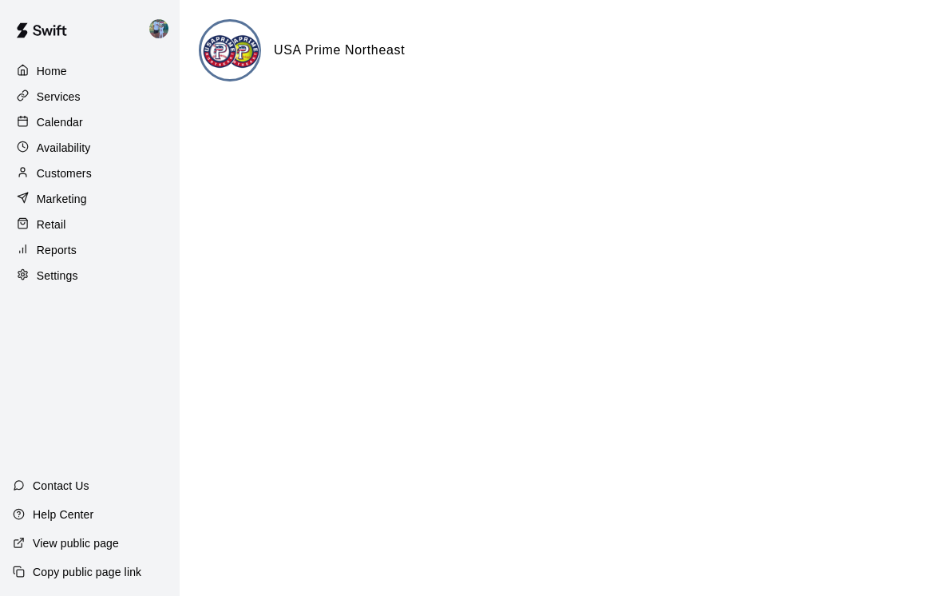
click at [81, 125] on p "Calendar" at bounding box center [60, 122] width 46 height 16
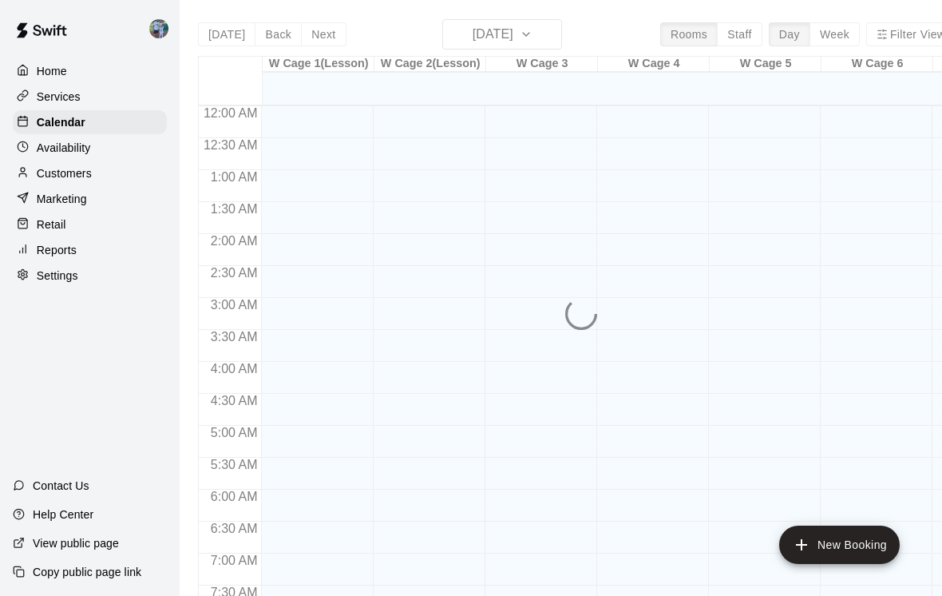
scroll to position [680, 0]
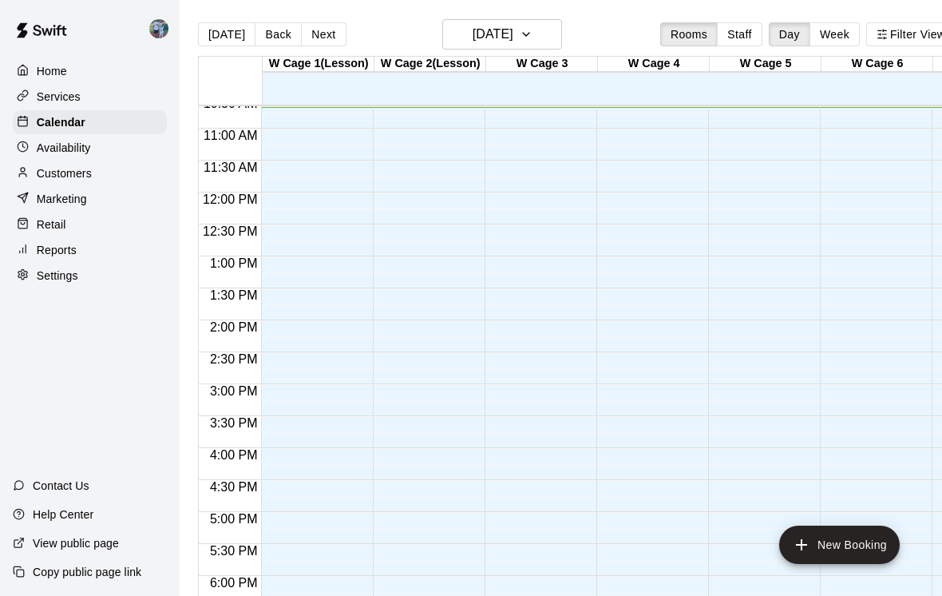
click at [81, 150] on p "Availability" at bounding box center [64, 148] width 54 height 16
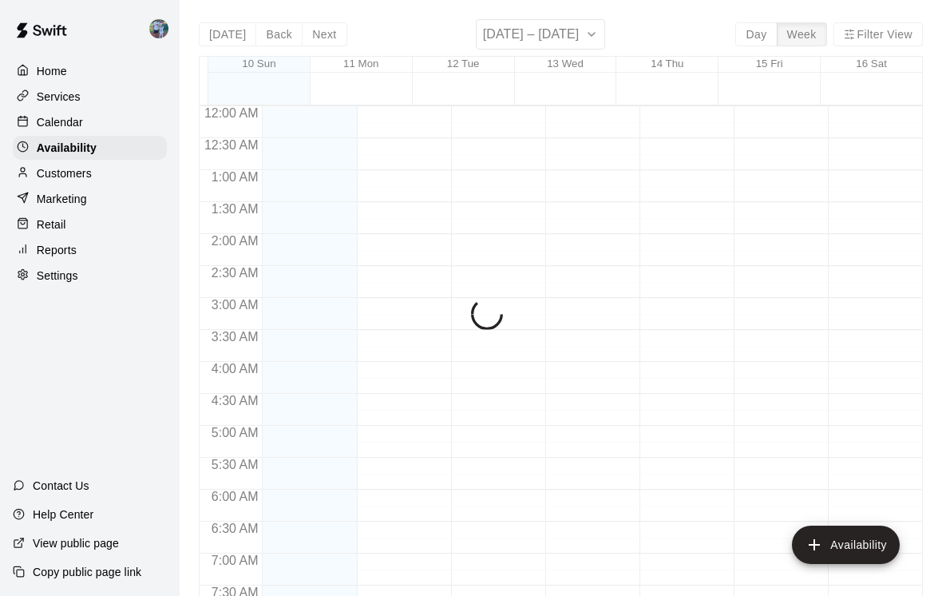
scroll to position [681, 0]
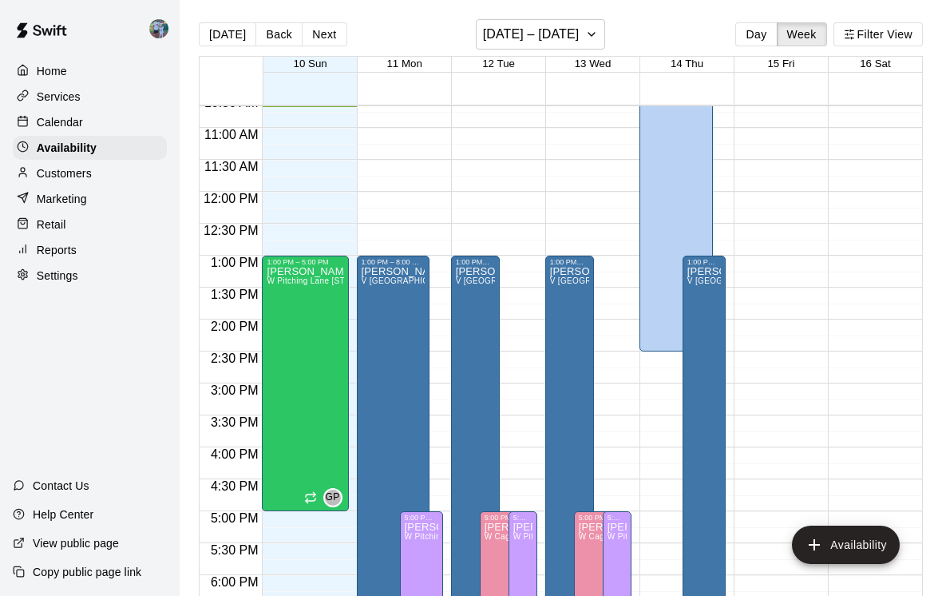
click at [772, 40] on button "Day" at bounding box center [756, 34] width 42 height 24
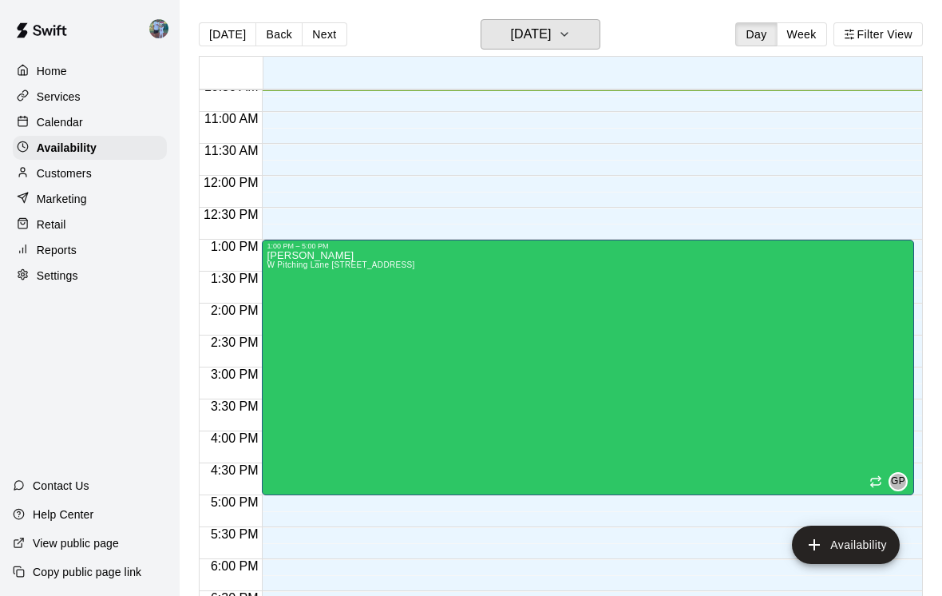
click at [571, 33] on icon "button" at bounding box center [564, 34] width 13 height 19
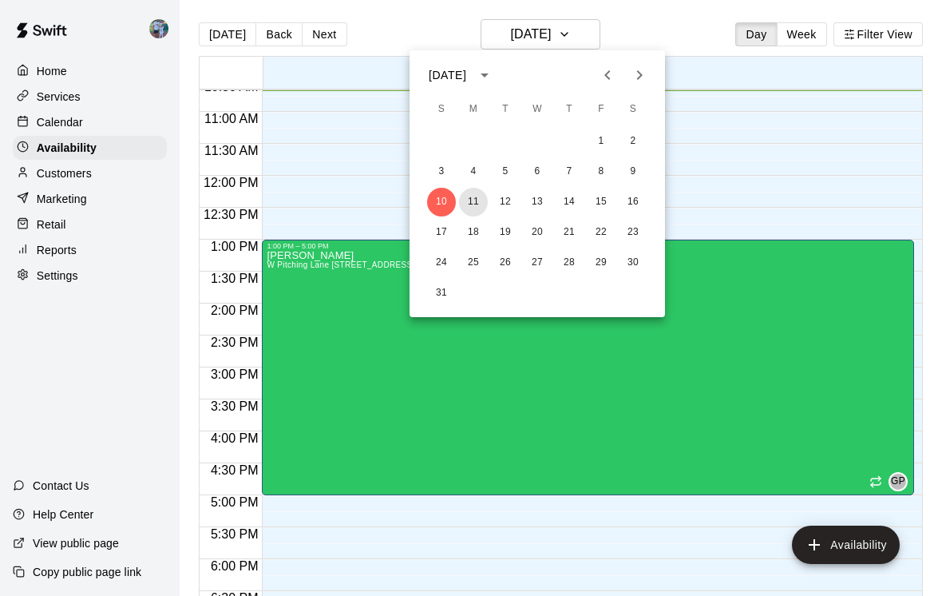
click at [479, 201] on button "11" at bounding box center [473, 202] width 29 height 29
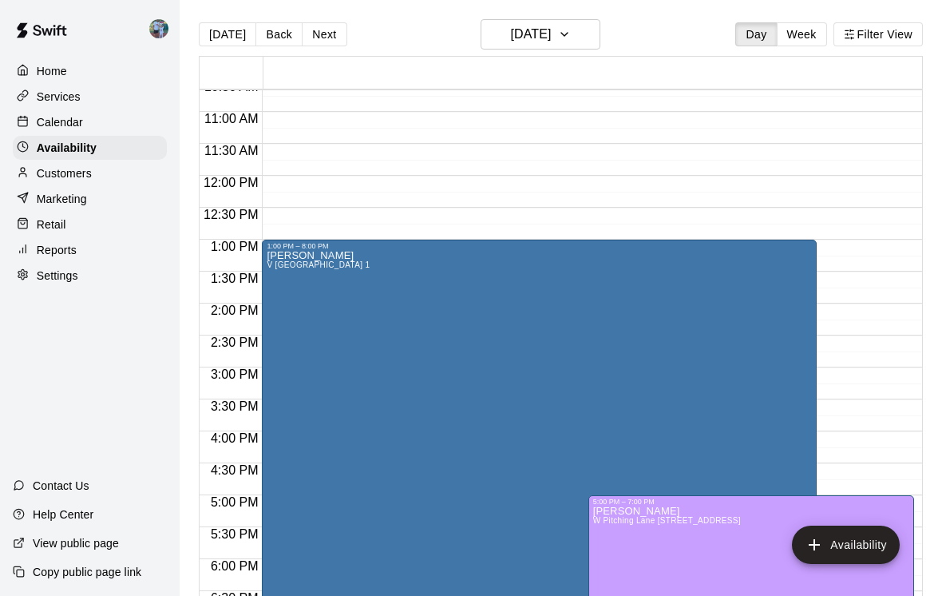
click at [856, 537] on button "Availability" at bounding box center [846, 544] width 108 height 38
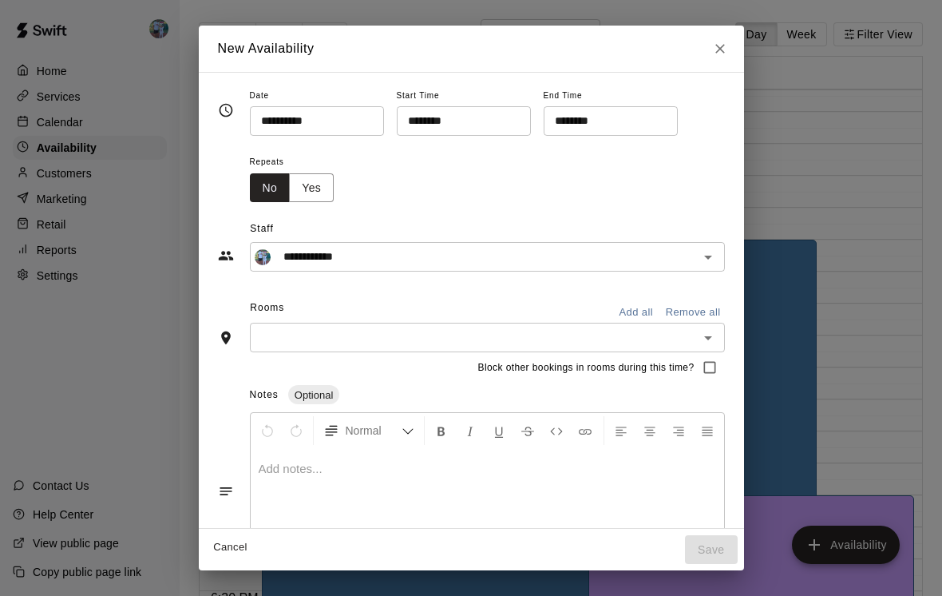
click at [426, 115] on input "********" at bounding box center [458, 121] width 123 height 30
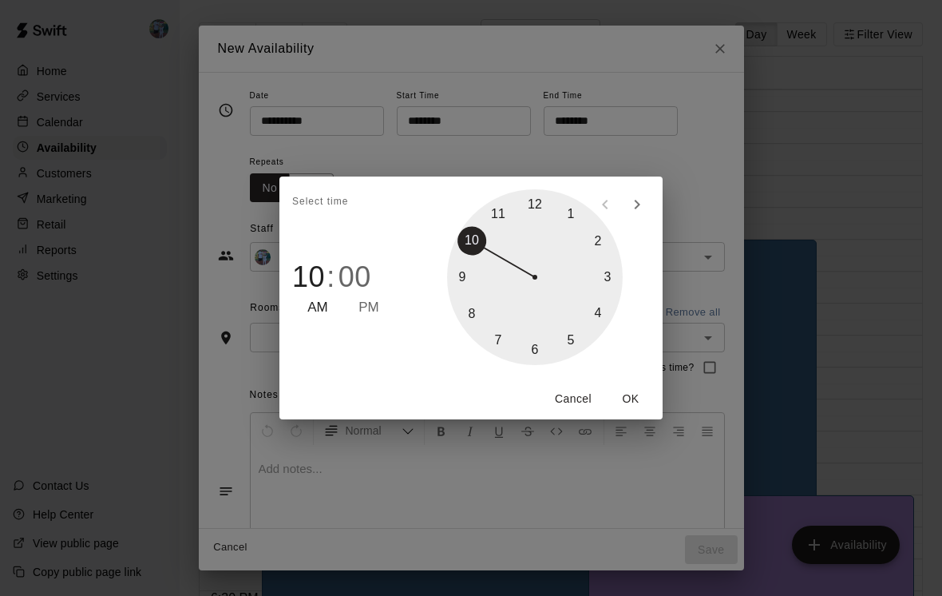
click at [608, 309] on div at bounding box center [535, 277] width 176 height 176
click at [547, 350] on div at bounding box center [535, 277] width 176 height 176
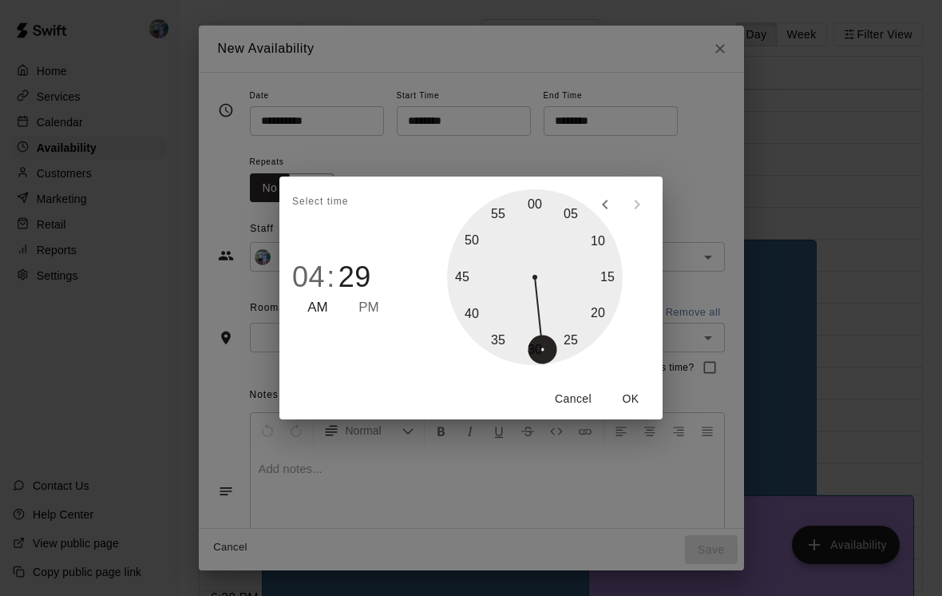
type input "********"
click at [623, 398] on button "OK" at bounding box center [630, 399] width 51 height 30
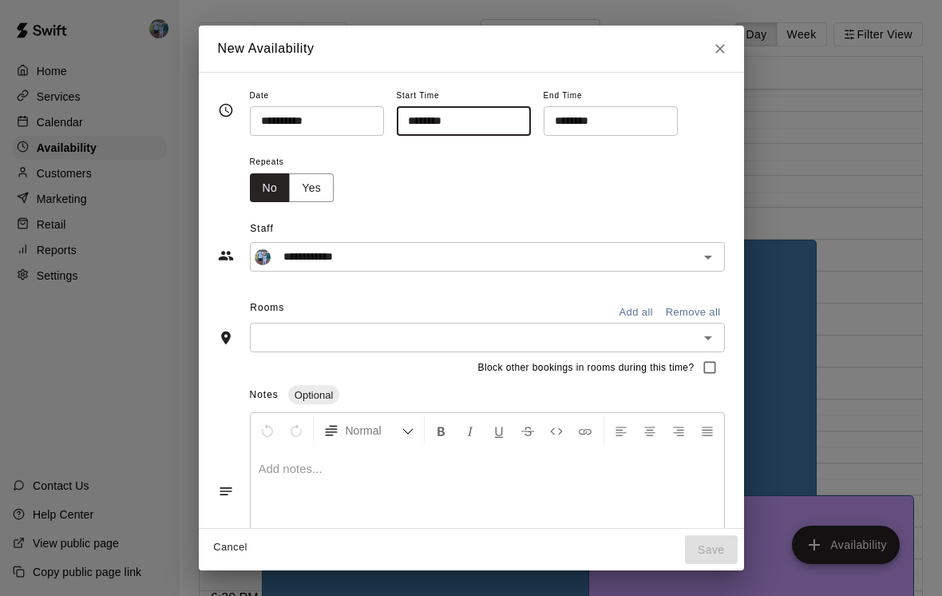
click at [600, 120] on input "********" at bounding box center [605, 121] width 123 height 30
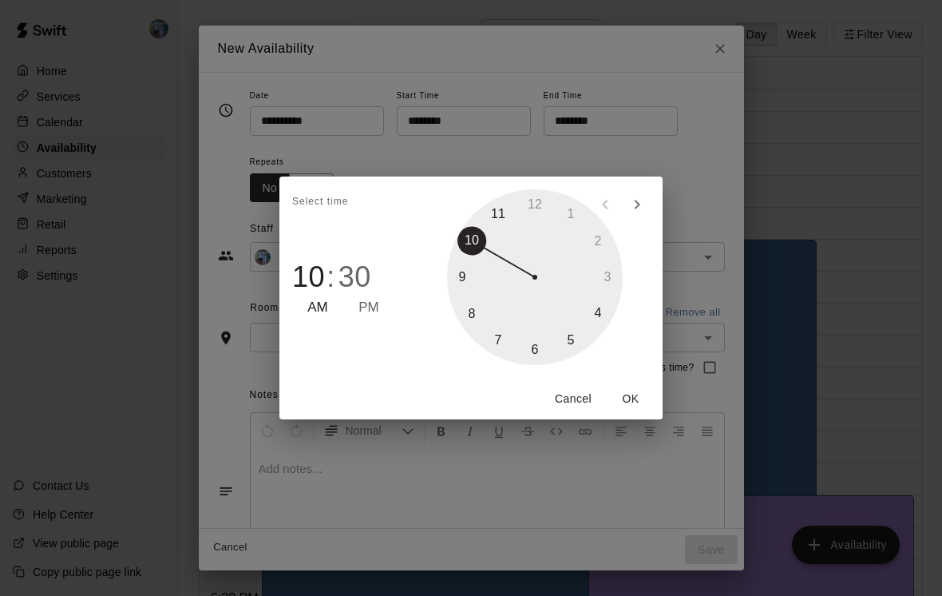
click at [539, 348] on div at bounding box center [535, 277] width 176 height 176
click at [612, 402] on button "OK" at bounding box center [630, 399] width 51 height 30
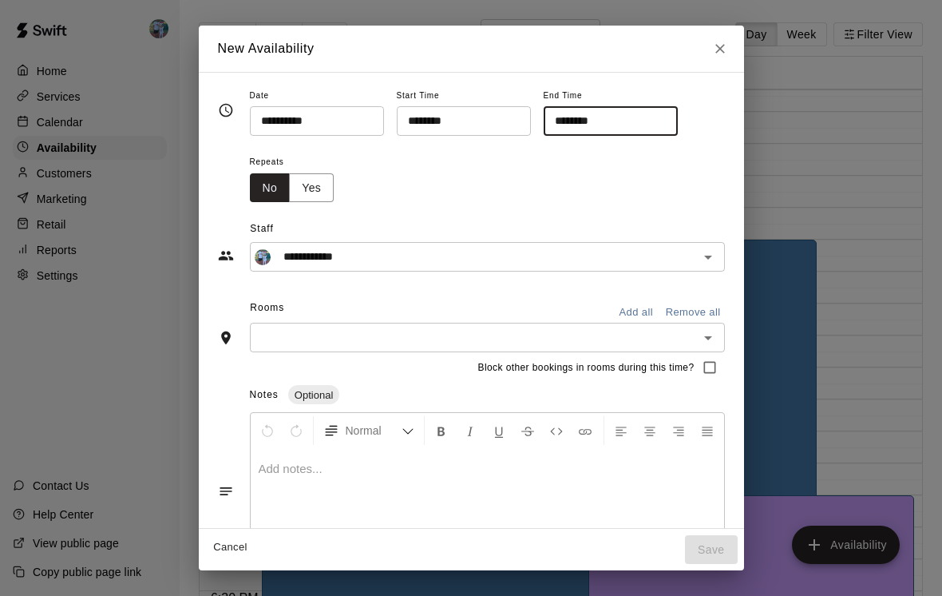
click at [582, 133] on input "********" at bounding box center [605, 121] width 123 height 30
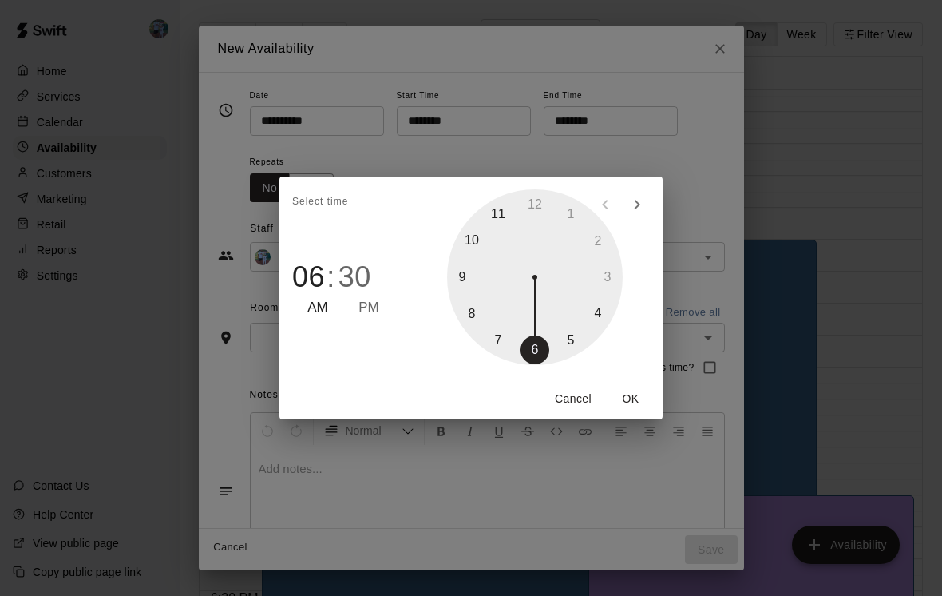
click at [374, 305] on span "PM" at bounding box center [369, 308] width 21 height 22
type input "********"
click at [605, 374] on div "1 2 3 4 5 6 7 8 9 10 11 12" at bounding box center [535, 276] width 256 height 201
click at [631, 394] on button "OK" at bounding box center [630, 399] width 51 height 30
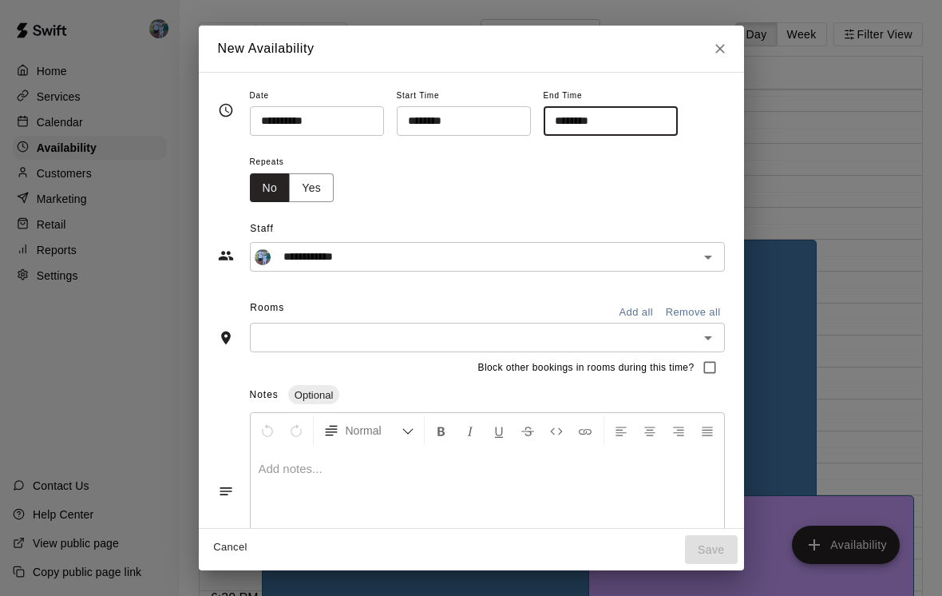
click at [445, 127] on input "********" at bounding box center [458, 121] width 123 height 30
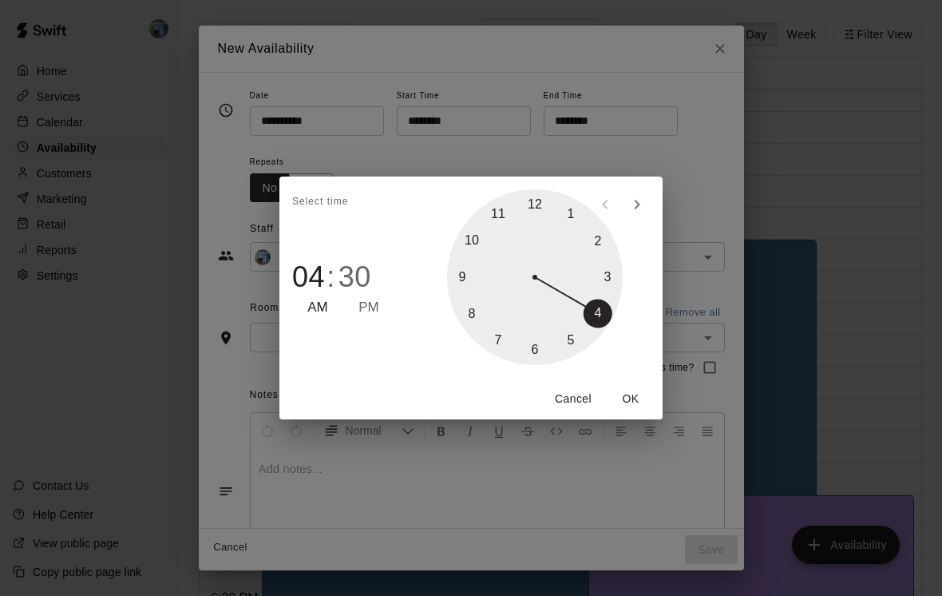
click at [378, 303] on span "PM" at bounding box center [369, 308] width 21 height 22
type input "********"
click at [636, 398] on button "OK" at bounding box center [630, 399] width 51 height 30
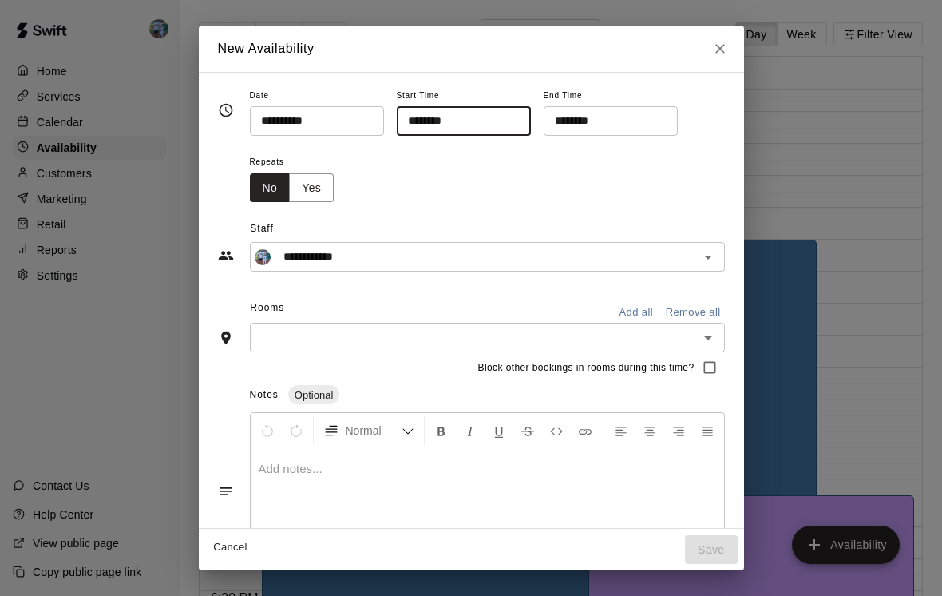
click at [485, 336] on input "text" at bounding box center [474, 337] width 439 height 20
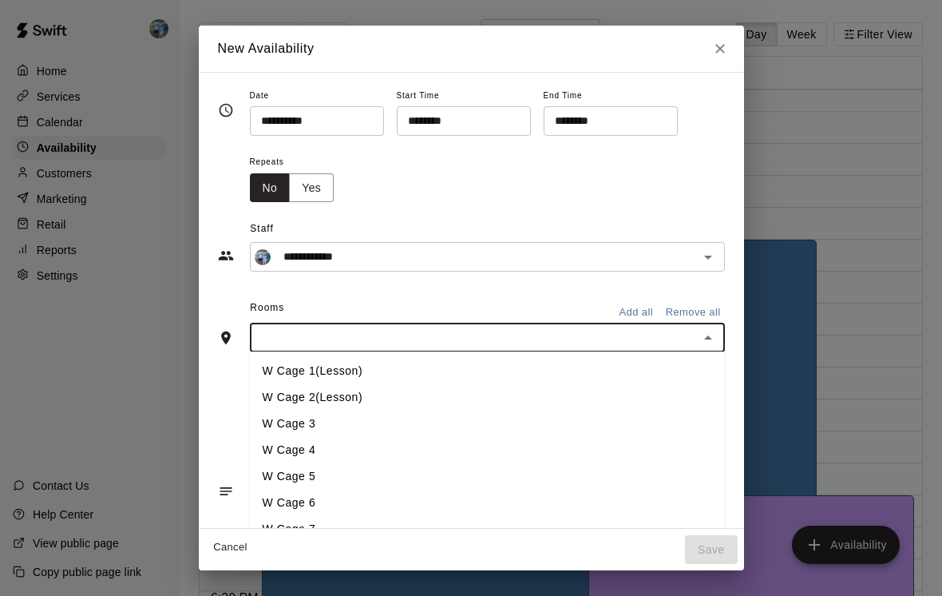
click at [420, 376] on li "W Cage 1(Lesson)" at bounding box center [487, 371] width 475 height 26
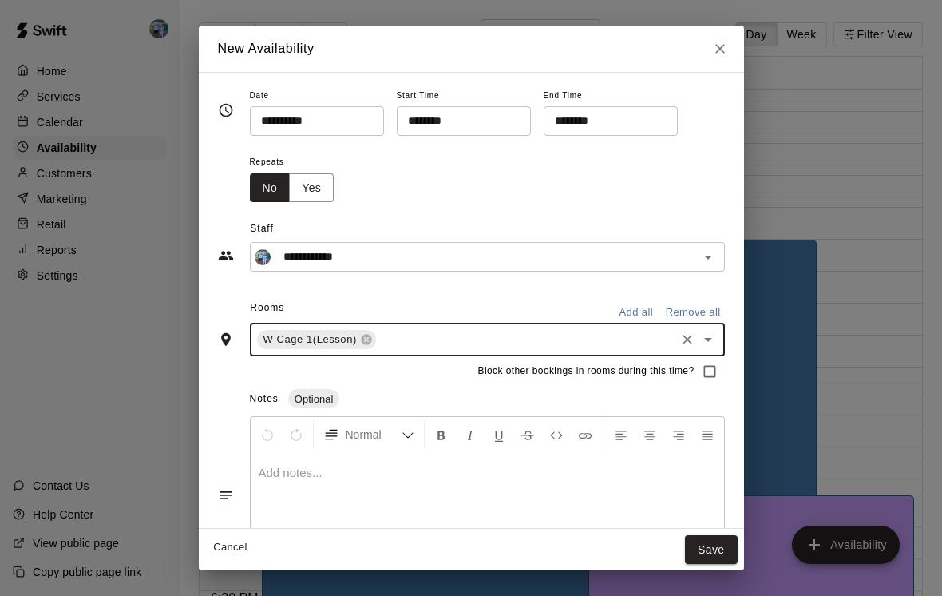
click at [478, 331] on input "text" at bounding box center [525, 340] width 295 height 20
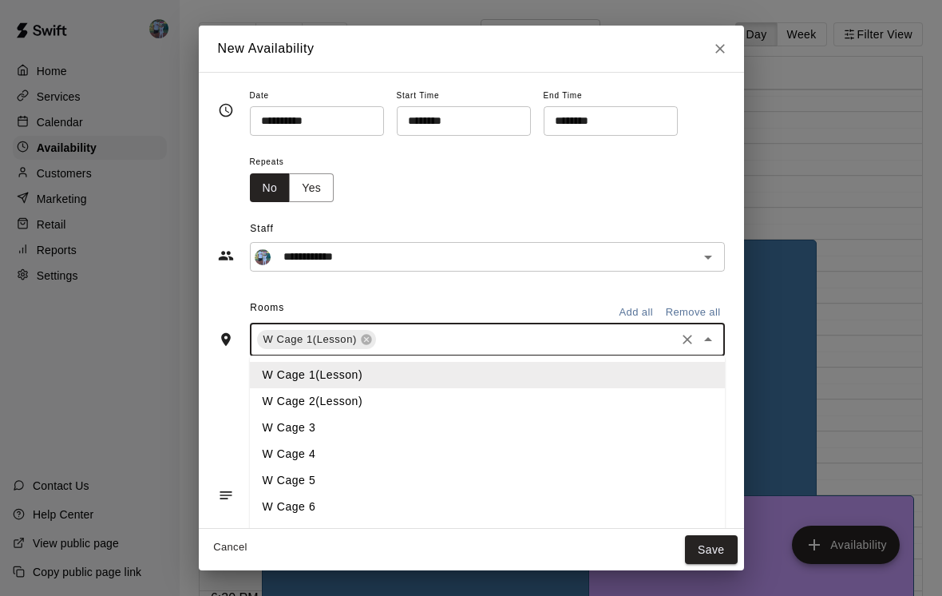
click at [425, 399] on li "W Cage 2(Lesson)" at bounding box center [487, 401] width 475 height 26
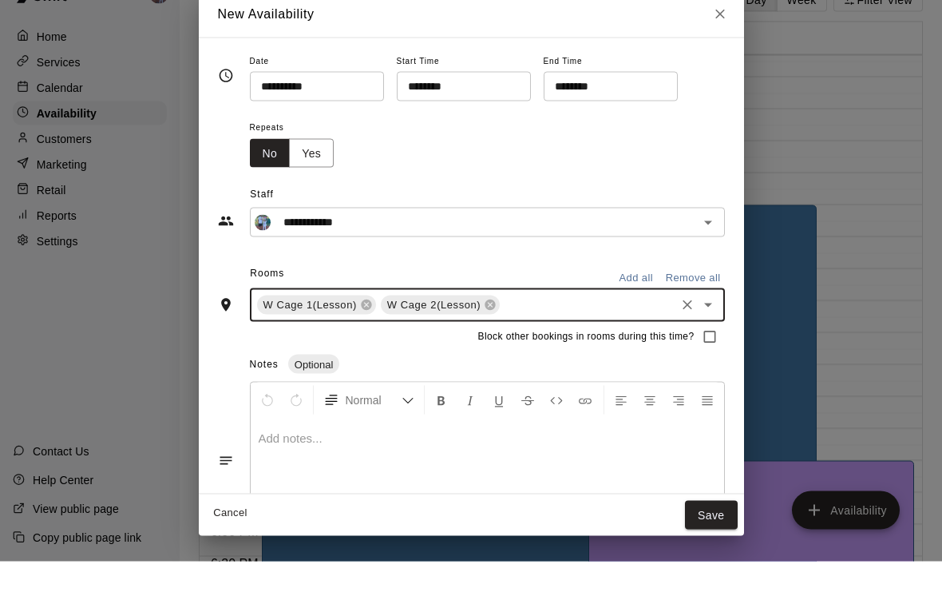
scroll to position [50, 0]
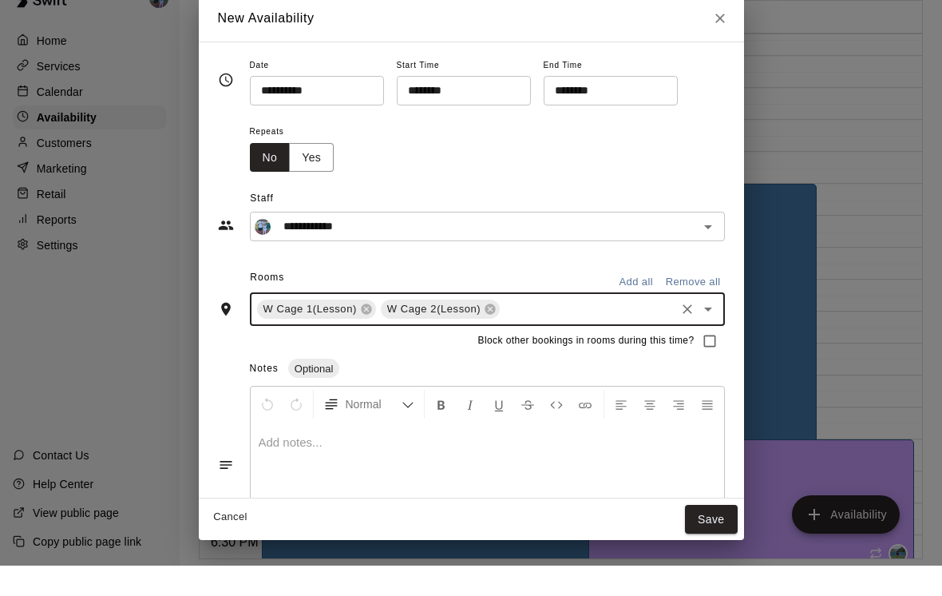
click at [718, 535] on button "Save" at bounding box center [711, 550] width 53 height 30
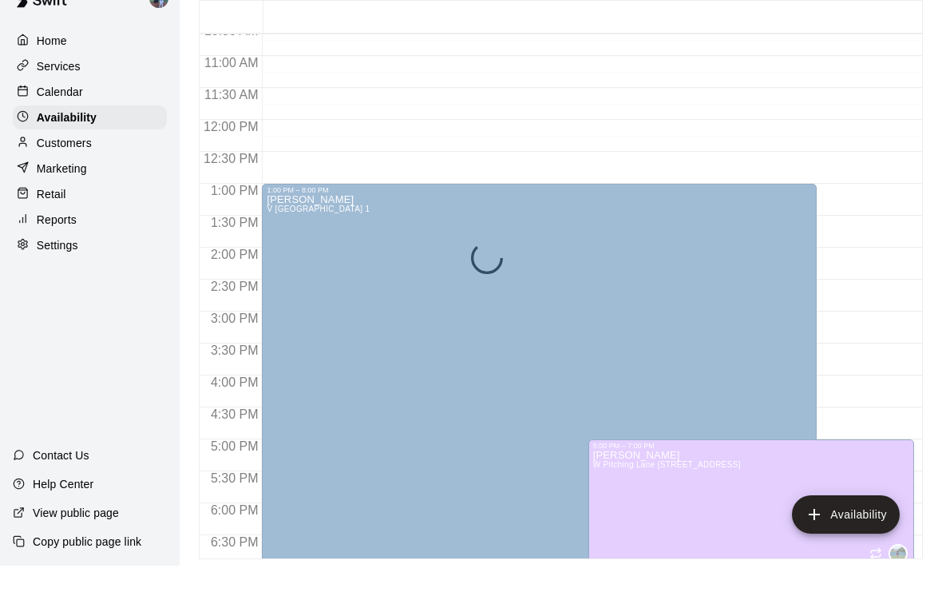
scroll to position [26, 0]
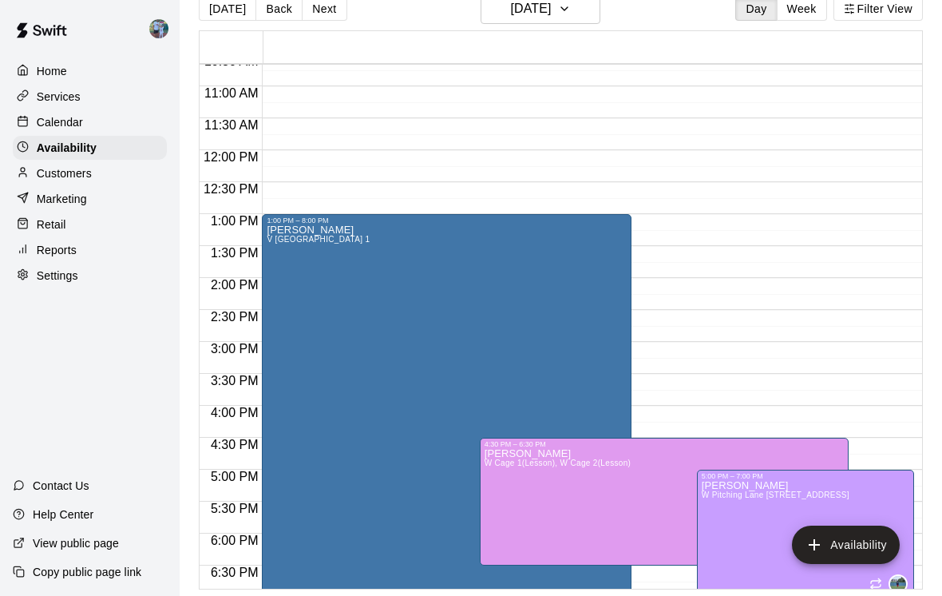
click at [89, 120] on div "Calendar" at bounding box center [90, 122] width 154 height 24
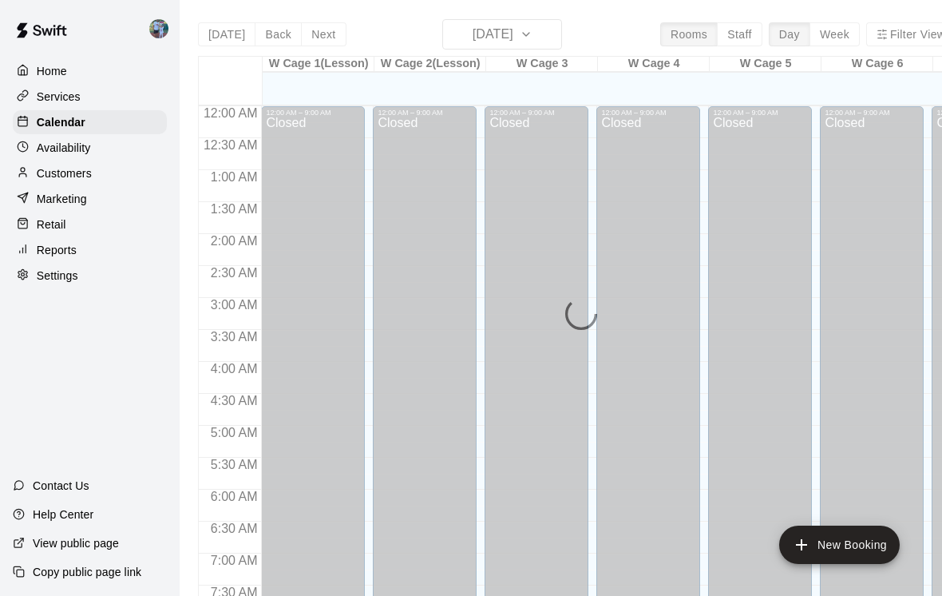
scroll to position [682, 0]
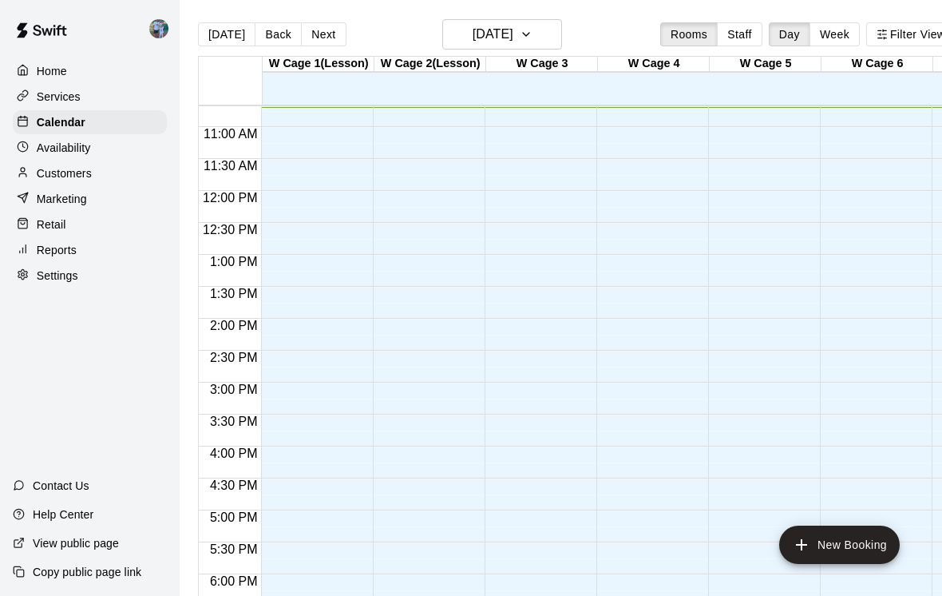
click at [331, 42] on button "Next" at bounding box center [323, 34] width 45 height 24
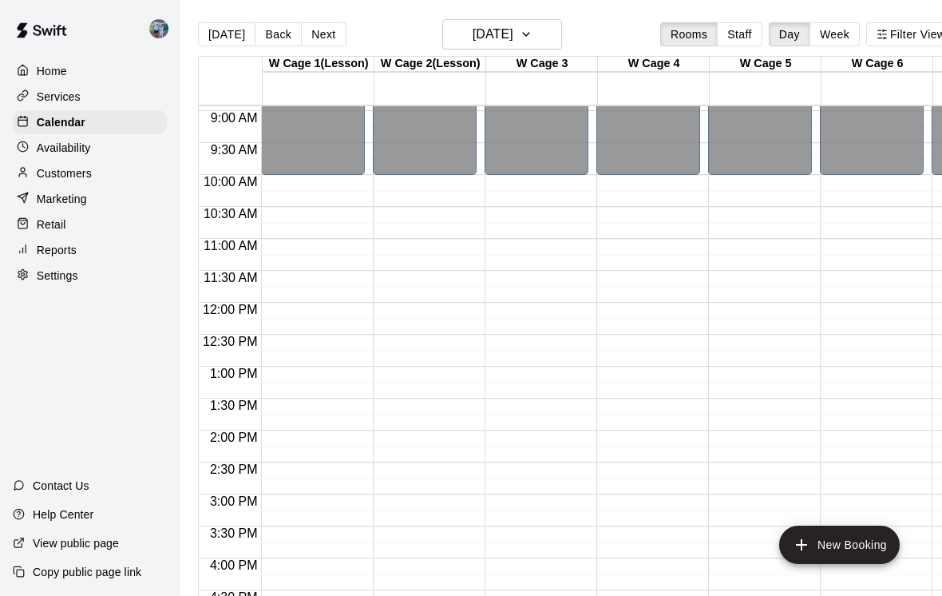
scroll to position [730, 0]
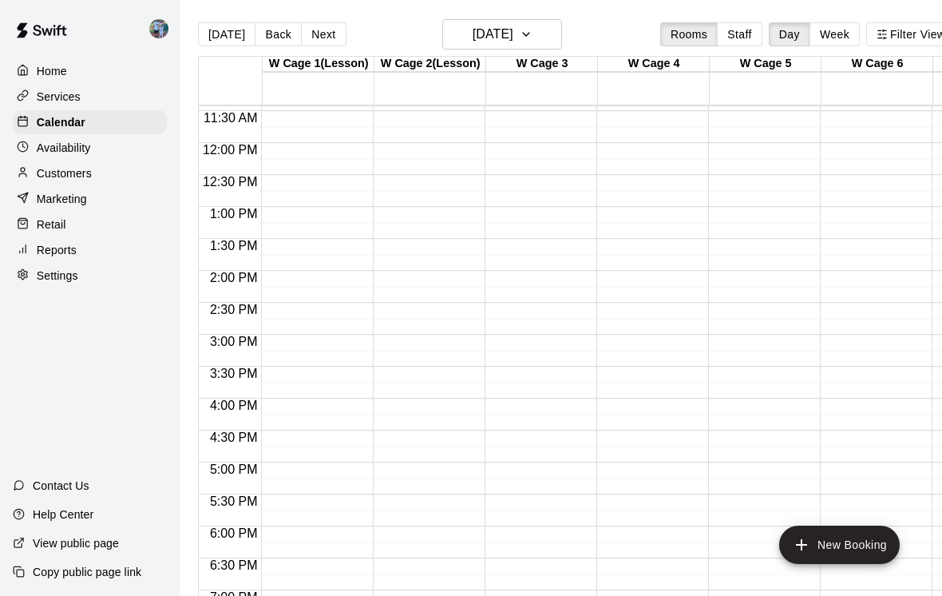
click at [856, 595] on div "12:00 AM – 10:00 AM Closed 10:00 PM – 11:59 PM Closed" at bounding box center [872, 142] width 104 height 1533
click at [869, 564] on button "New Booking" at bounding box center [839, 544] width 121 height 38
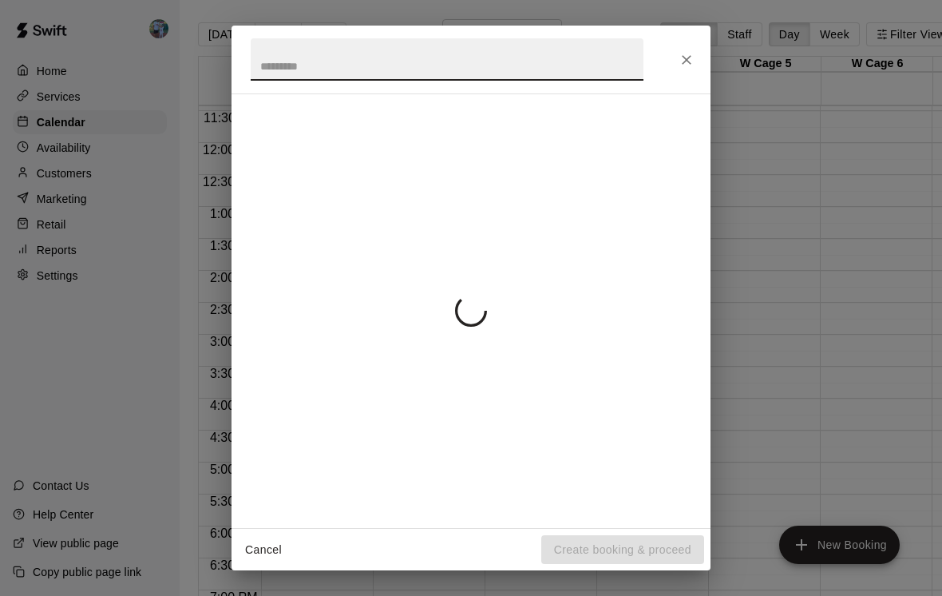
scroll to position [26, 0]
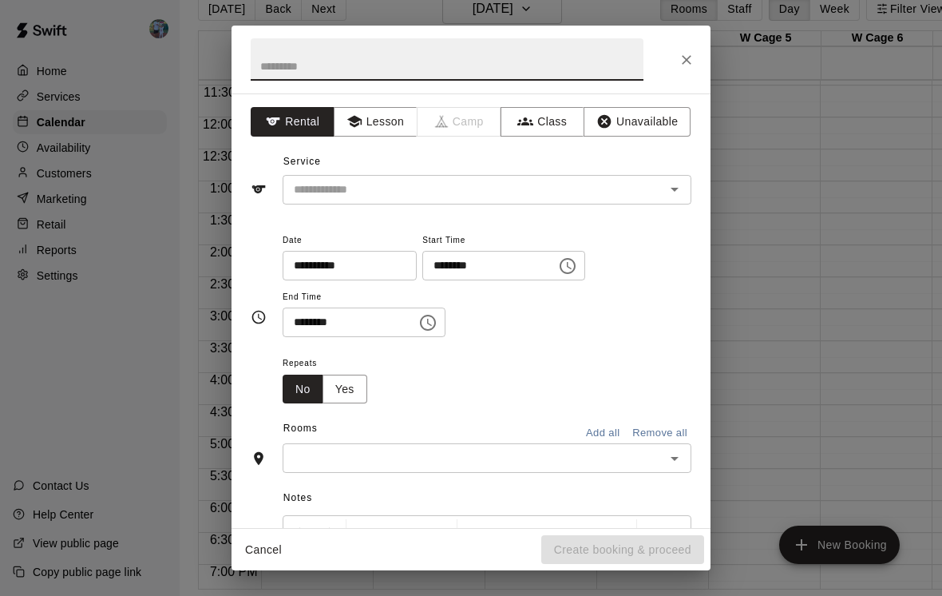
click at [401, 120] on button "Lesson" at bounding box center [376, 122] width 84 height 30
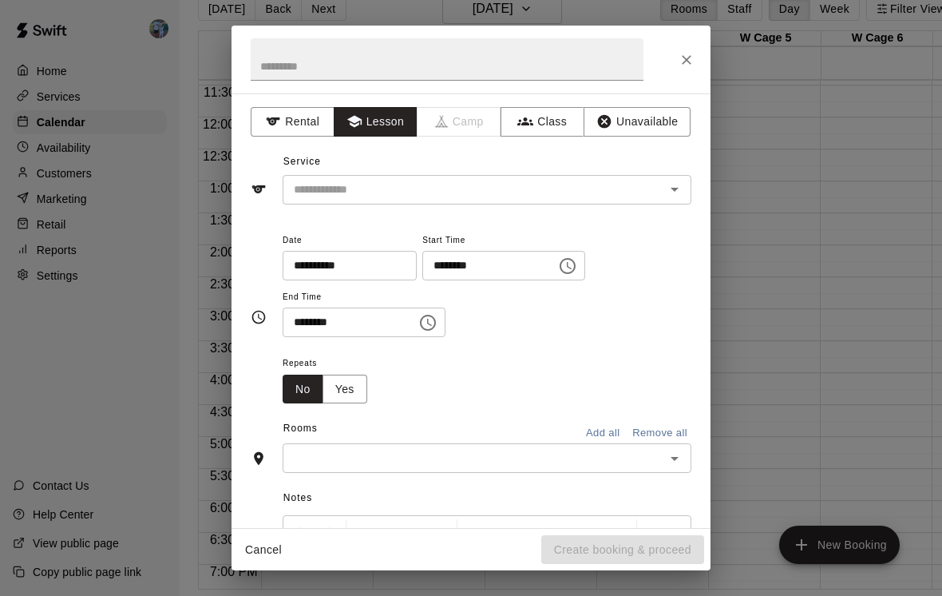
click at [524, 192] on input "text" at bounding box center [463, 190] width 352 height 20
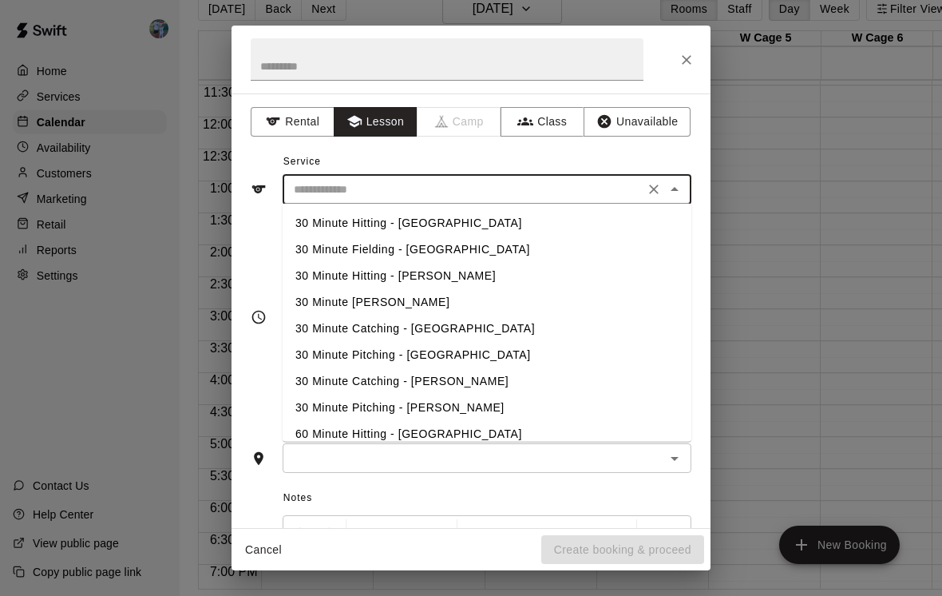
click at [479, 232] on li "30 Minute Hitting - [GEOGRAPHIC_DATA]" at bounding box center [487, 223] width 409 height 26
type input "**********"
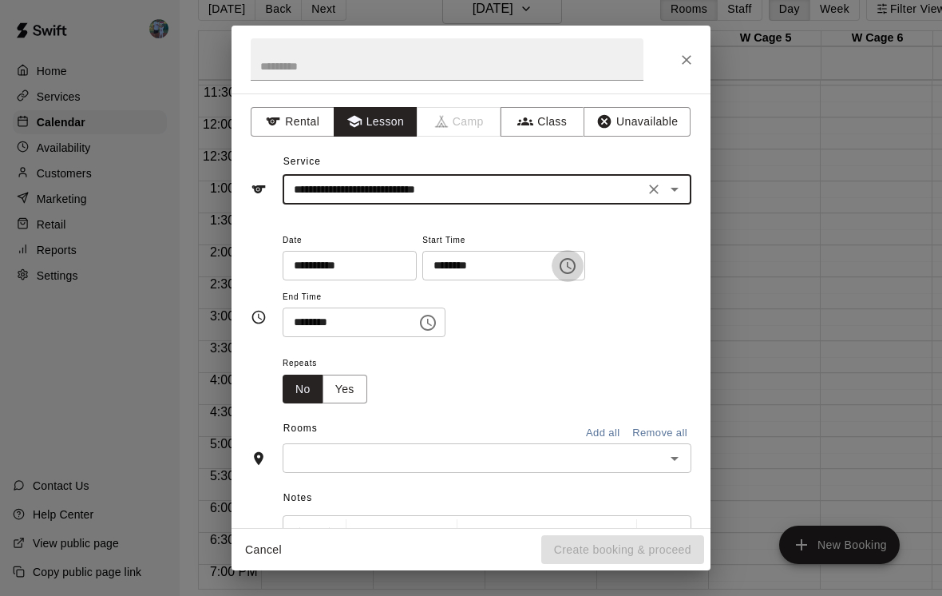
click at [552, 265] on button "Choose time, selected time is 10:00 AM" at bounding box center [568, 266] width 32 height 32
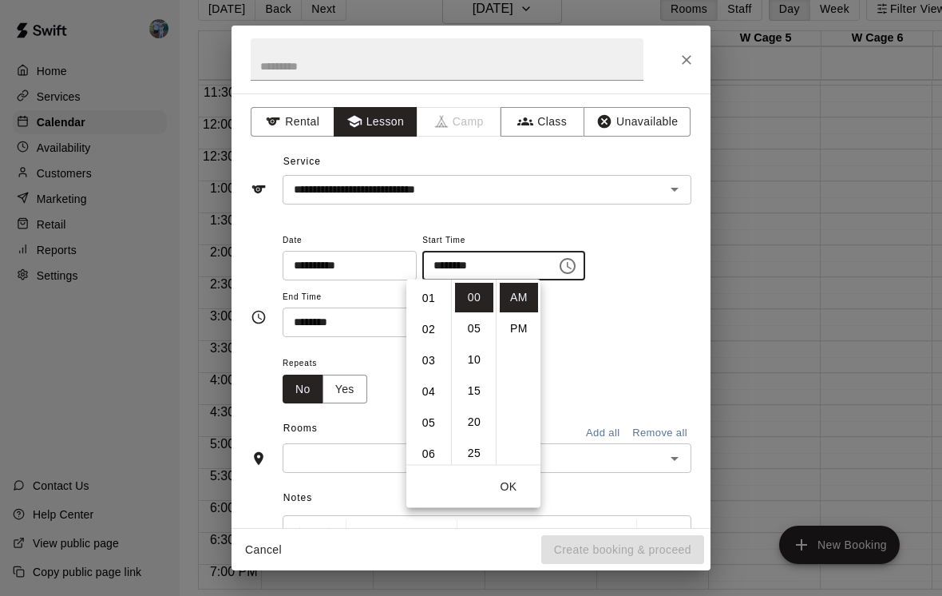
click at [435, 388] on li "04" at bounding box center [429, 392] width 38 height 30
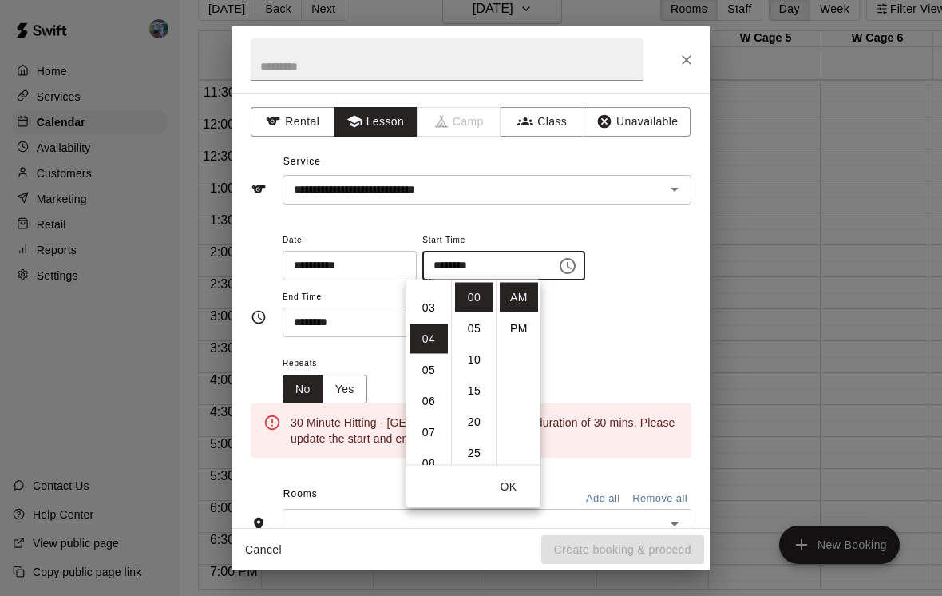
scroll to position [125, 0]
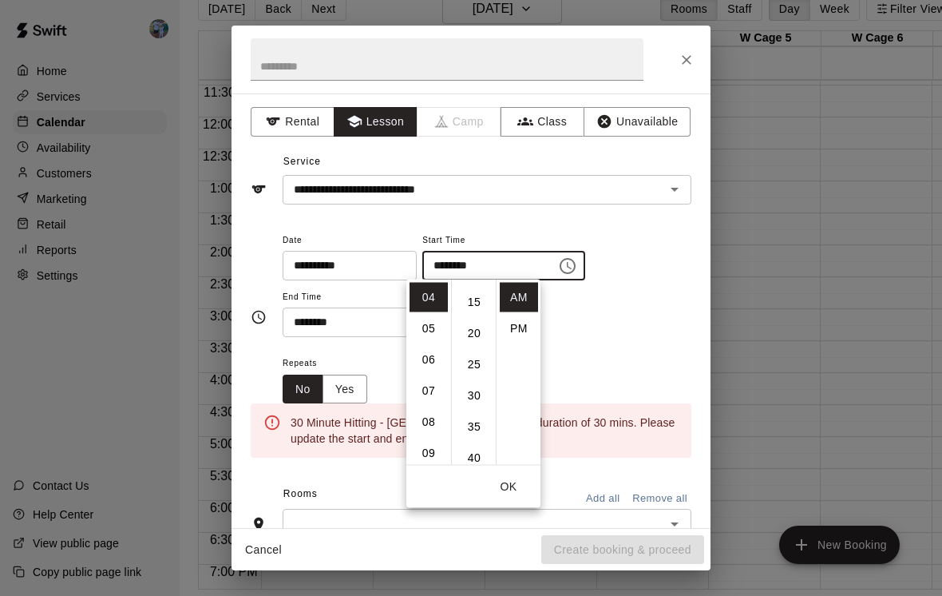
click at [484, 397] on li "30" at bounding box center [474, 396] width 38 height 30
click at [528, 329] on li "PM" at bounding box center [519, 329] width 38 height 30
type input "********"
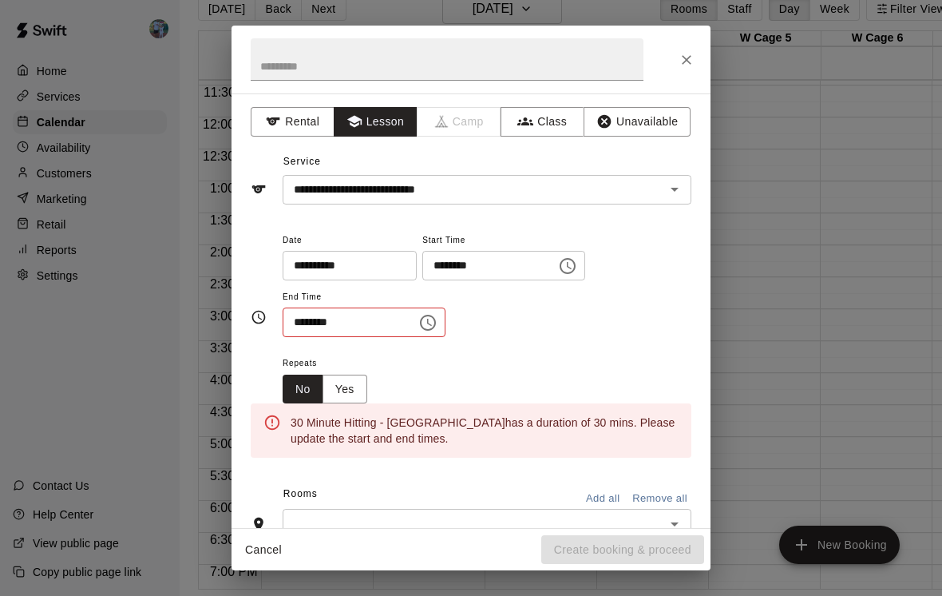
click at [428, 311] on div "******** ​" at bounding box center [364, 322] width 163 height 30
click at [418, 325] on icon "Choose time, selected time is 10:30 AM" at bounding box center [427, 322] width 19 height 19
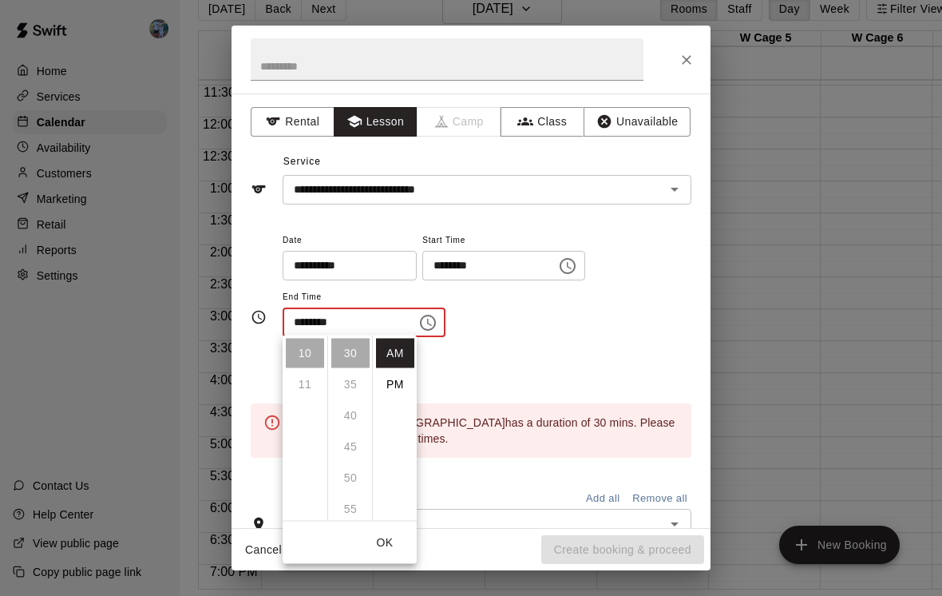
click at [394, 374] on li "PM" at bounding box center [395, 385] width 38 height 30
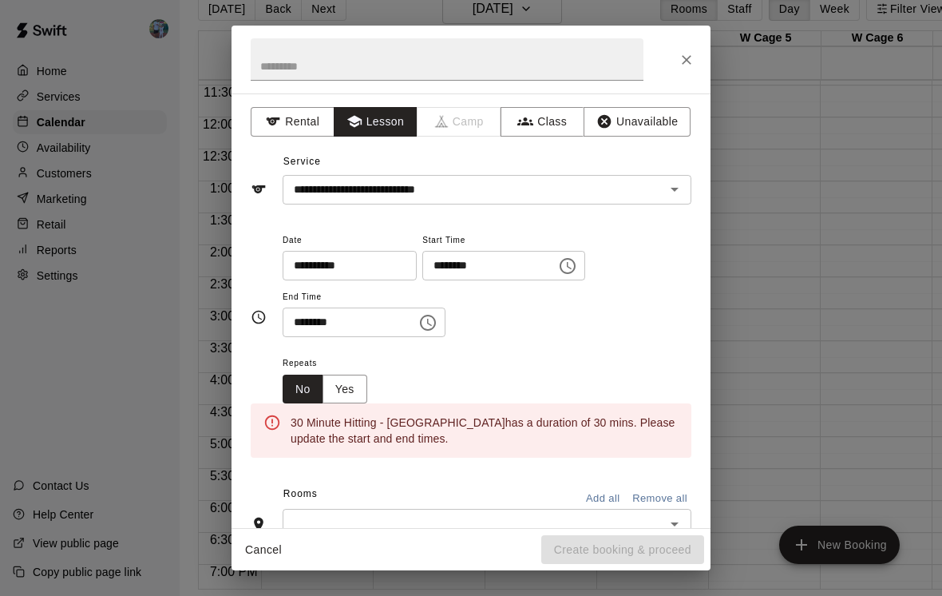
scroll to position [26, 0]
click at [418, 325] on icon "Choose time, selected time is 10:30 PM" at bounding box center [427, 322] width 19 height 19
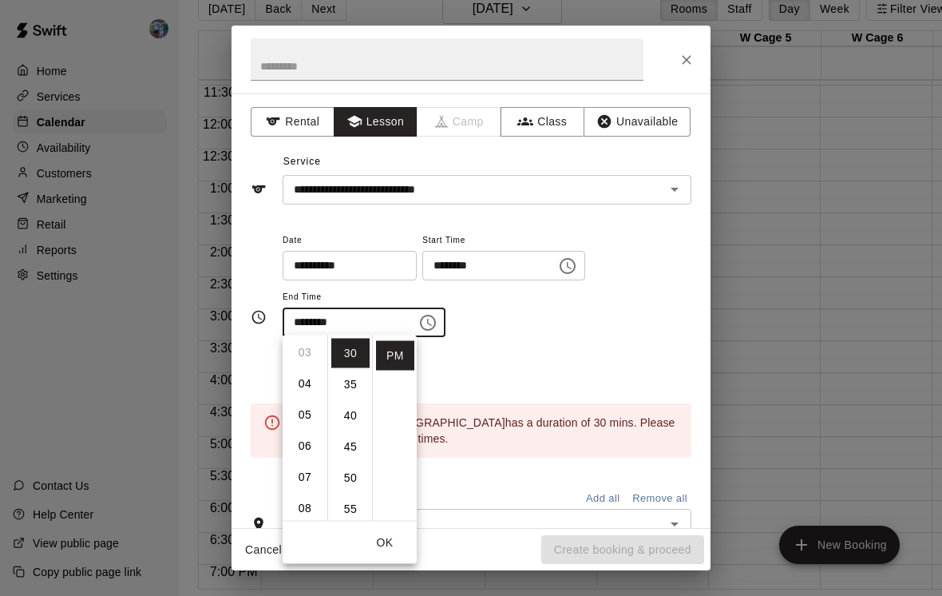
scroll to position [93, 0]
click at [313, 415] on li "05" at bounding box center [305, 417] width 38 height 30
click at [359, 355] on li "00" at bounding box center [350, 354] width 38 height 30
type input "********"
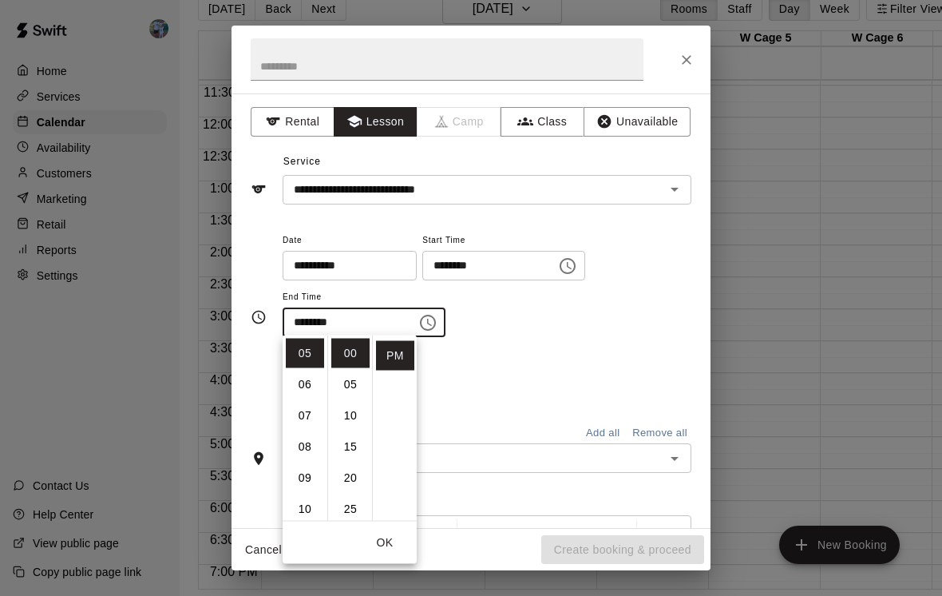
click at [392, 534] on button "OK" at bounding box center [384, 543] width 51 height 30
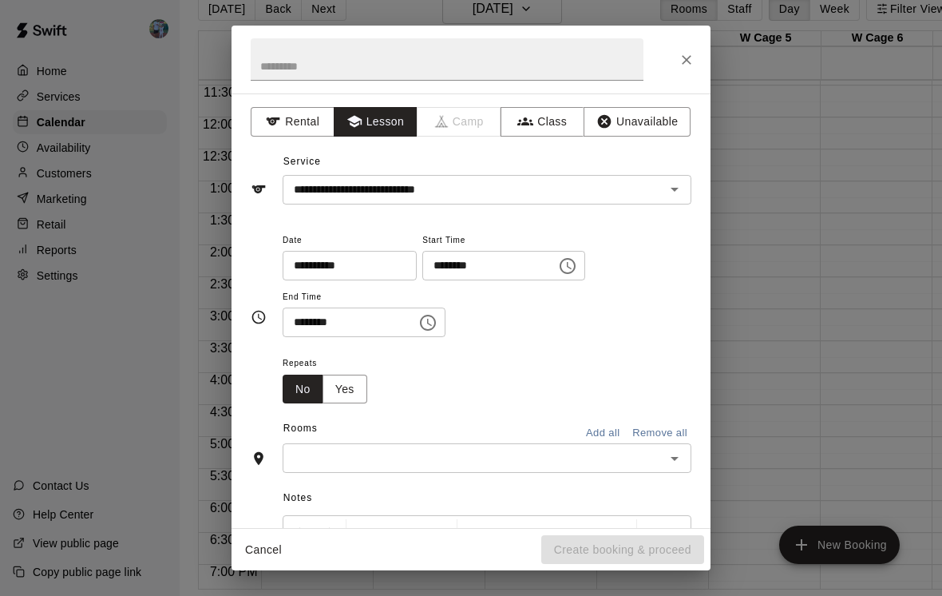
click at [432, 459] on input "text" at bounding box center [473, 458] width 373 height 20
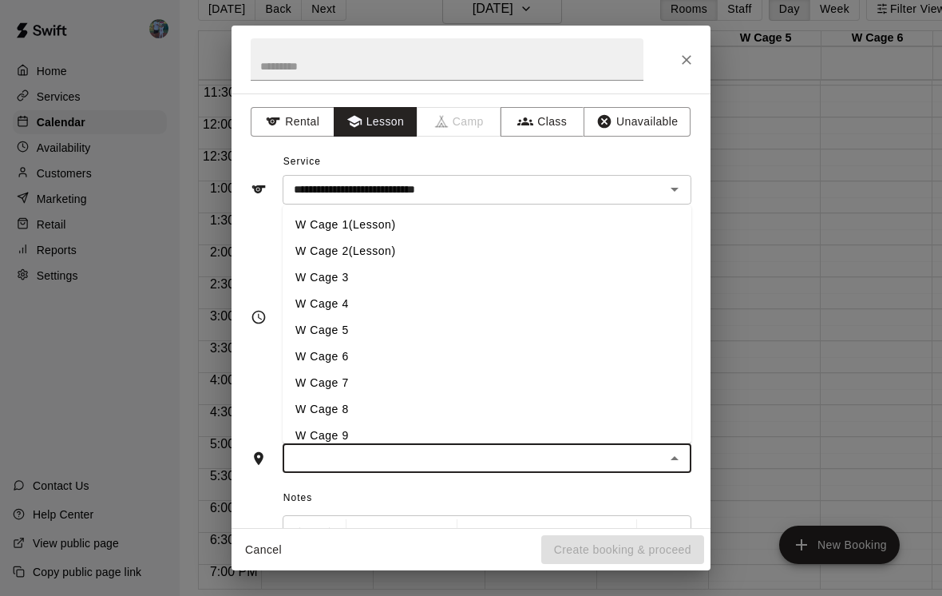
click at [479, 214] on li "W Cage 1(Lesson)" at bounding box center [487, 225] width 409 height 26
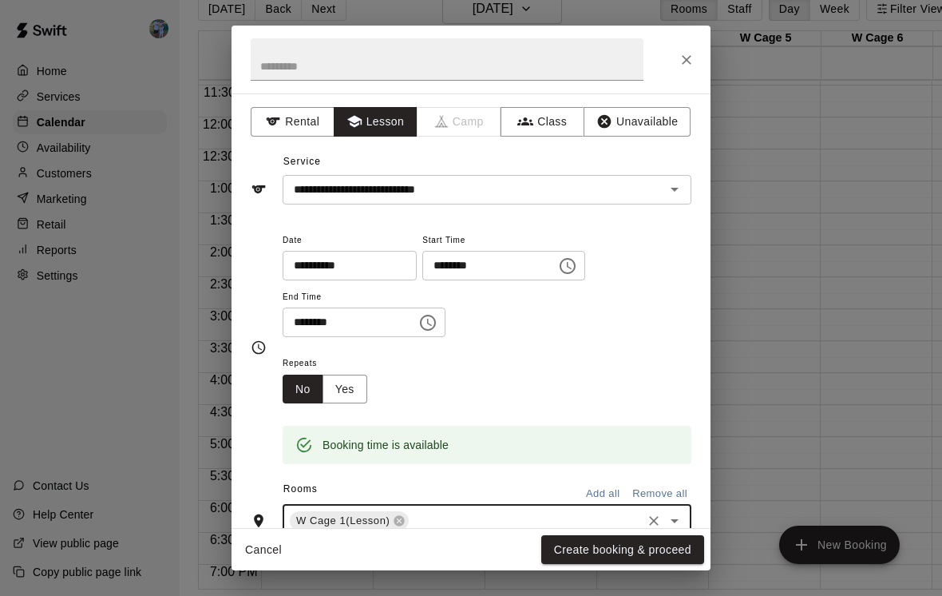
scroll to position [50, 0]
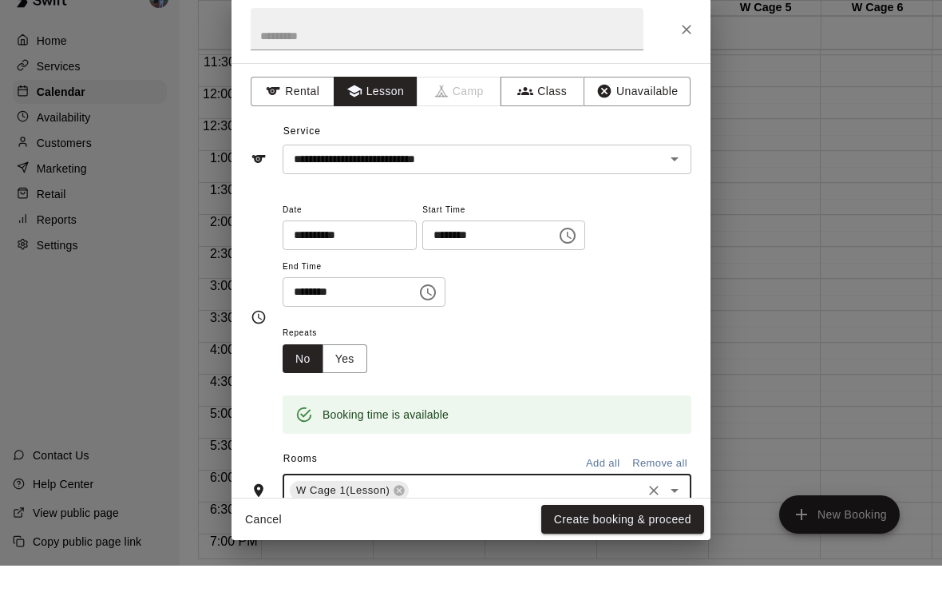
click at [670, 535] on button "Create booking & proceed" at bounding box center [622, 550] width 163 height 30
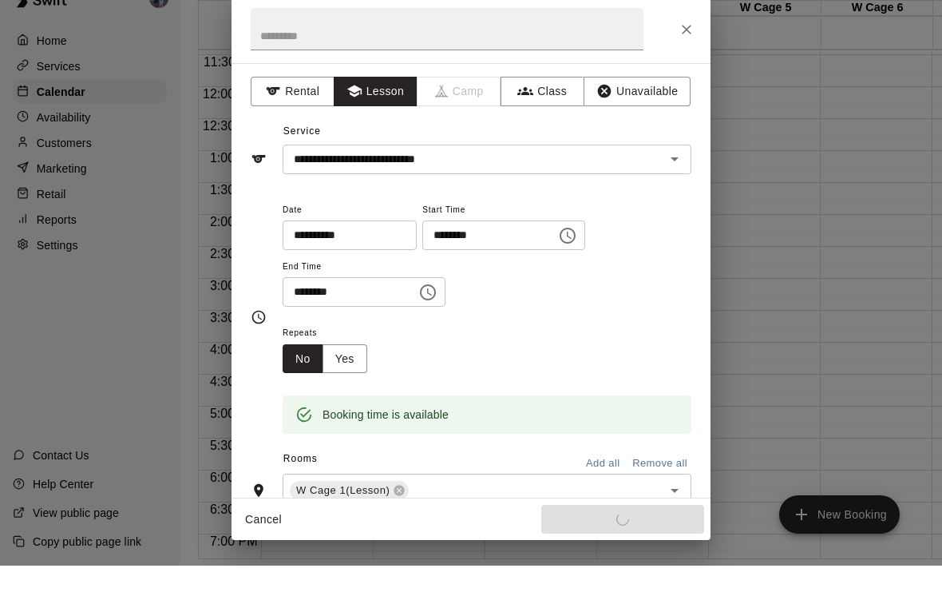
scroll to position [26, 0]
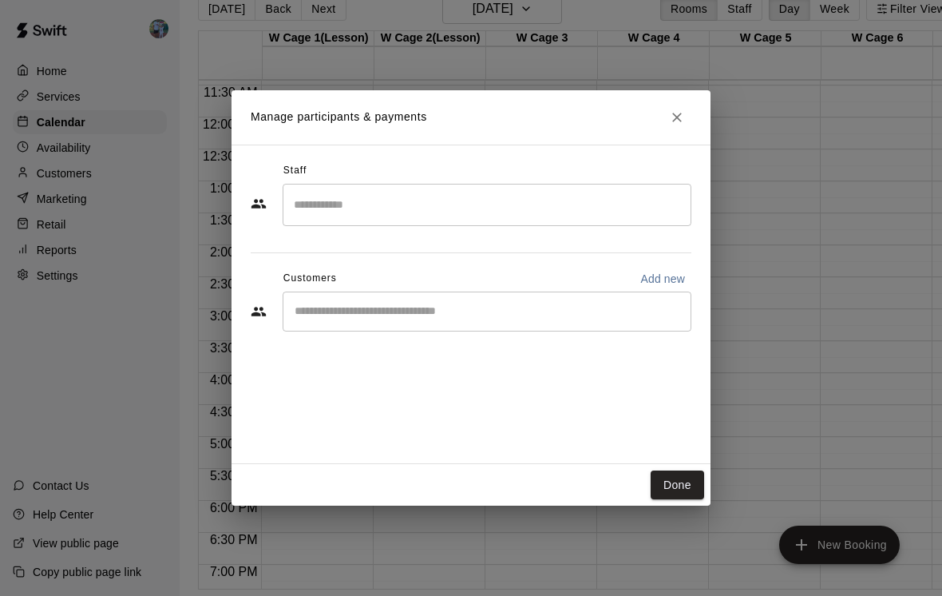
click at [516, 206] on input "Search staff" at bounding box center [487, 205] width 394 height 28
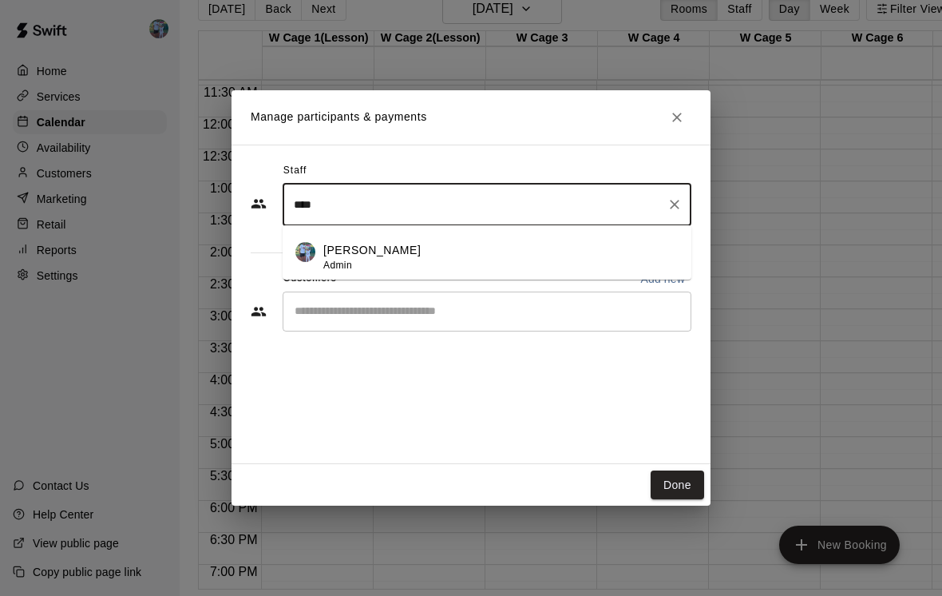
click at [482, 264] on div "[PERSON_NAME] Admin" at bounding box center [500, 257] width 355 height 31
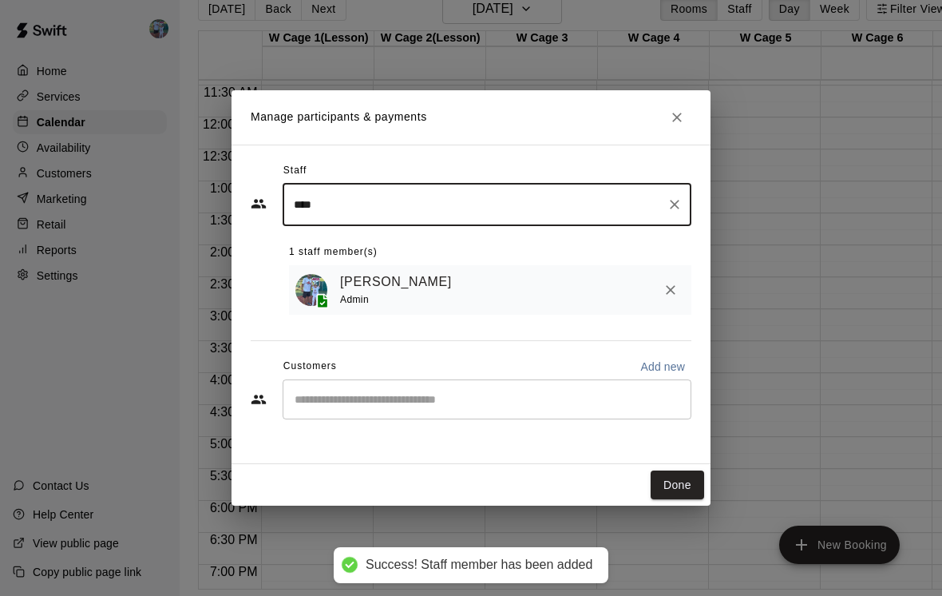
type input "****"
click at [456, 406] on input "Start typing to search customers..." at bounding box center [487, 399] width 394 height 16
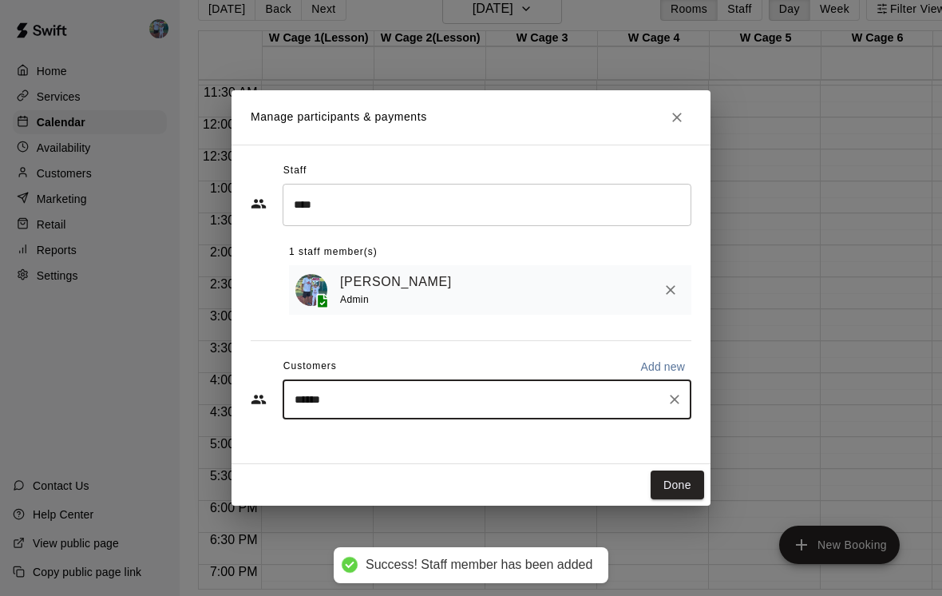
type input "*******"
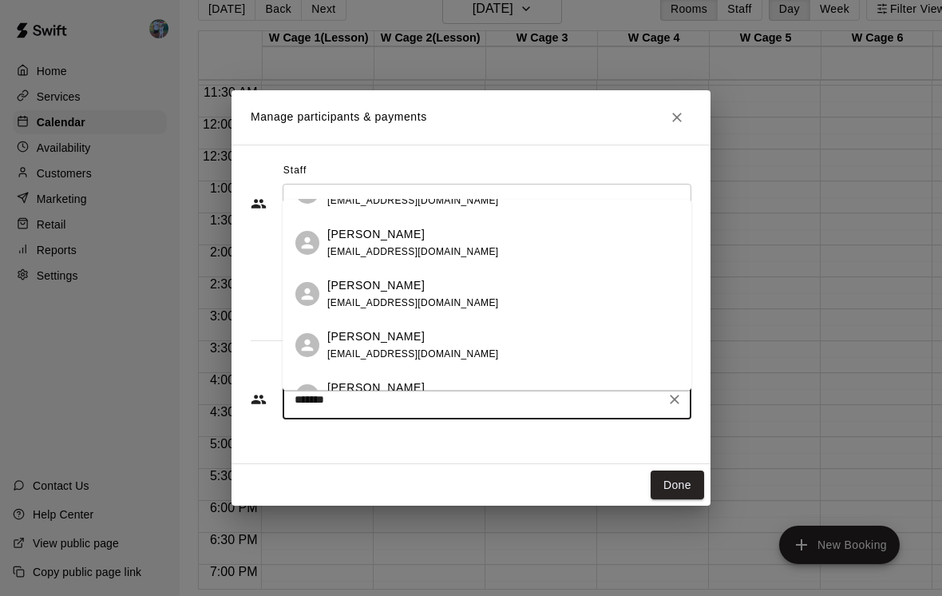
scroll to position [188, 0]
click at [478, 243] on div "[PERSON_NAME] [EMAIL_ADDRESS][DOMAIN_NAME]" at bounding box center [502, 241] width 351 height 34
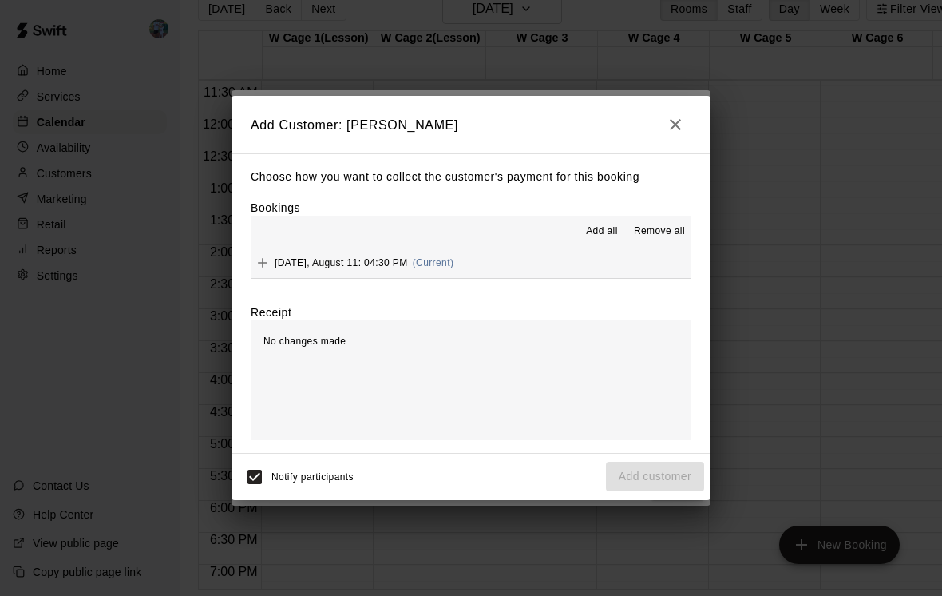
click at [523, 278] on button "[DATE], August 11: 04:30 PM (Current)" at bounding box center [471, 263] width 441 height 30
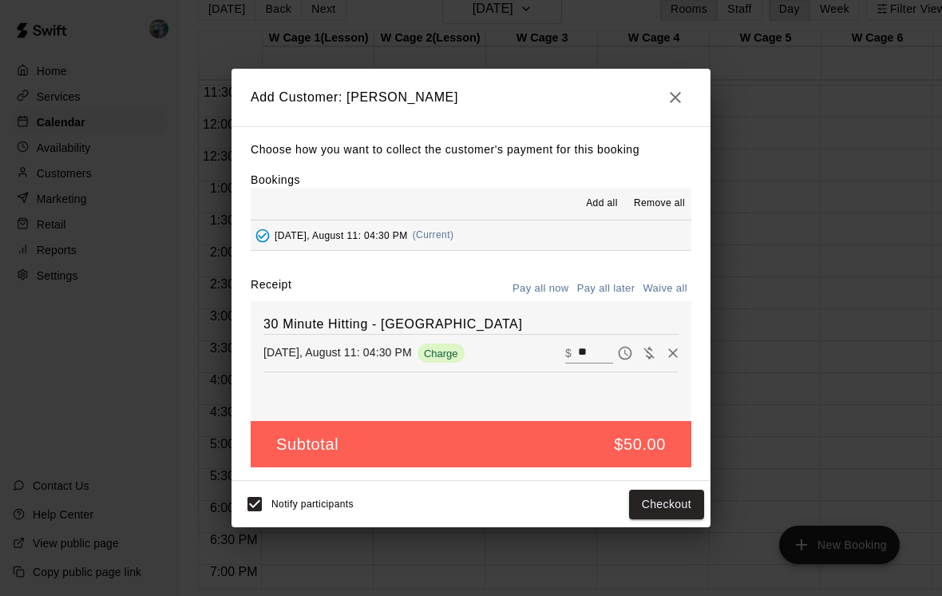
click at [668, 519] on button "Checkout" at bounding box center [666, 504] width 75 height 30
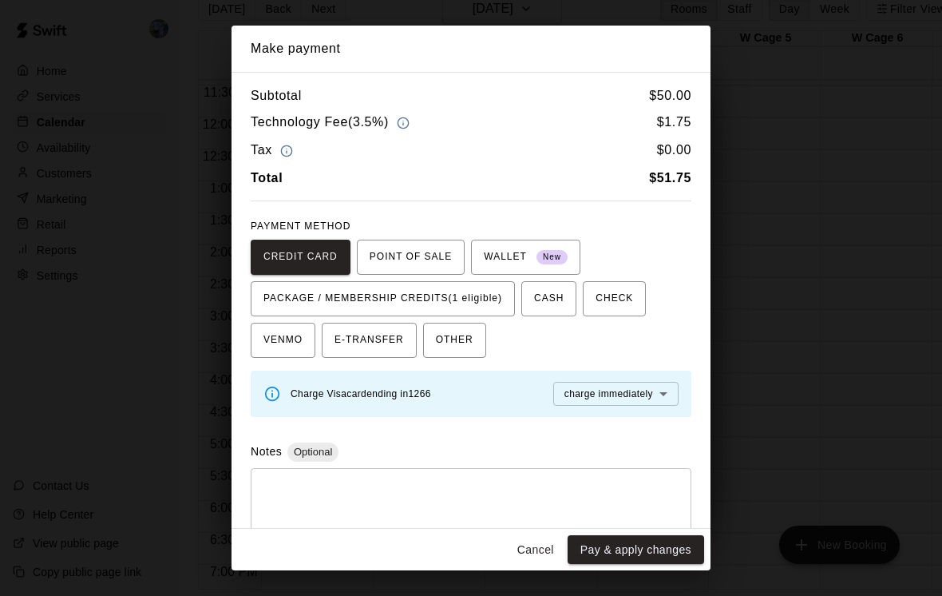
click at [473, 307] on span "PACKAGE / MEMBERSHIP CREDITS (1 eligible)" at bounding box center [383, 299] width 239 height 26
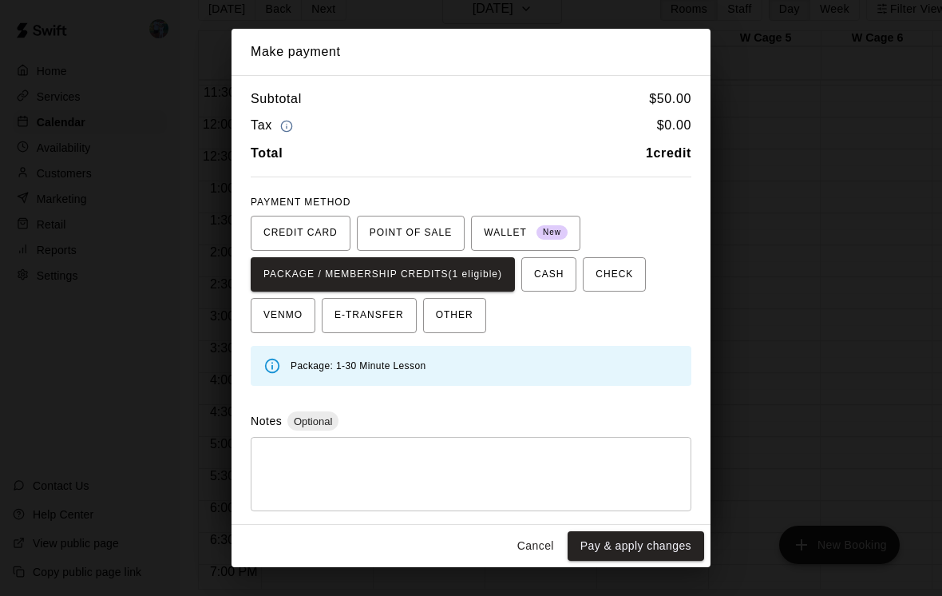
click at [656, 545] on button "Pay & apply changes" at bounding box center [636, 546] width 137 height 30
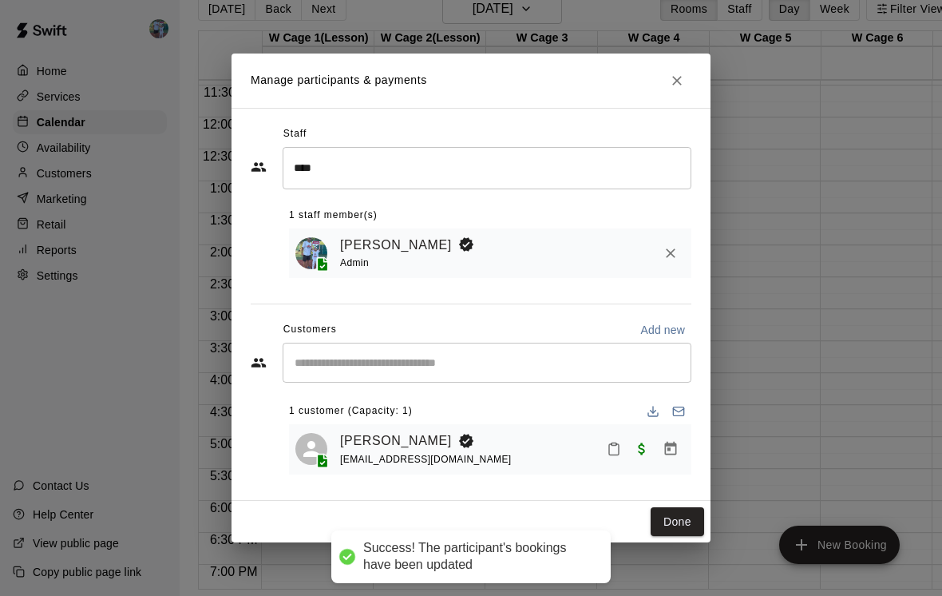
click at [679, 537] on button "Done" at bounding box center [677, 522] width 53 height 30
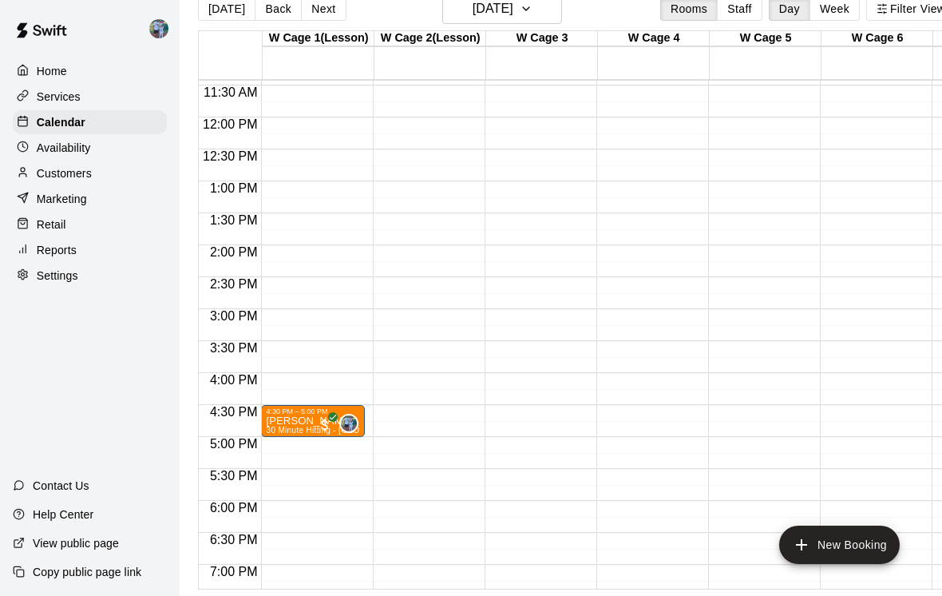
click at [850, 564] on button "New Booking" at bounding box center [839, 544] width 121 height 38
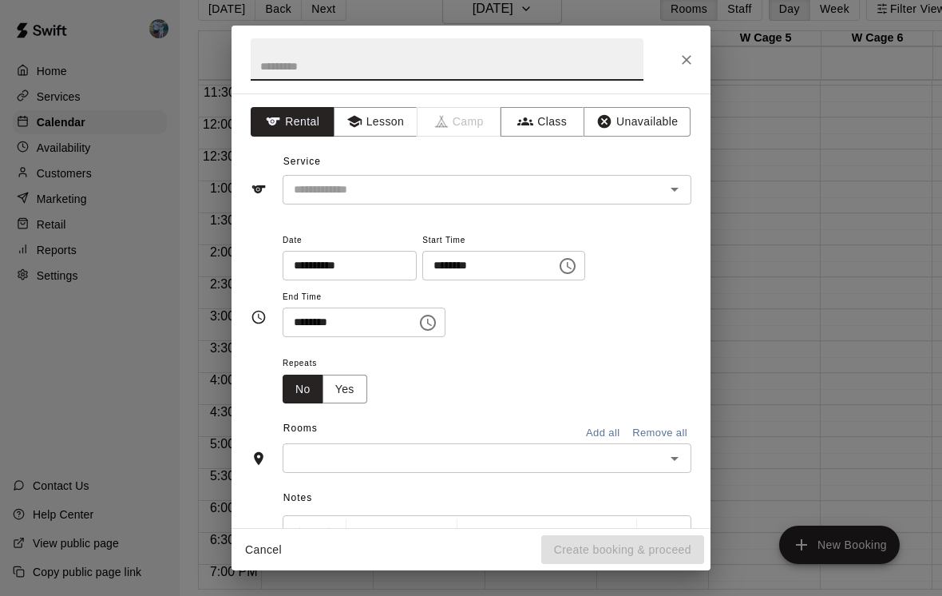
click at [389, 120] on button "Lesson" at bounding box center [376, 122] width 84 height 30
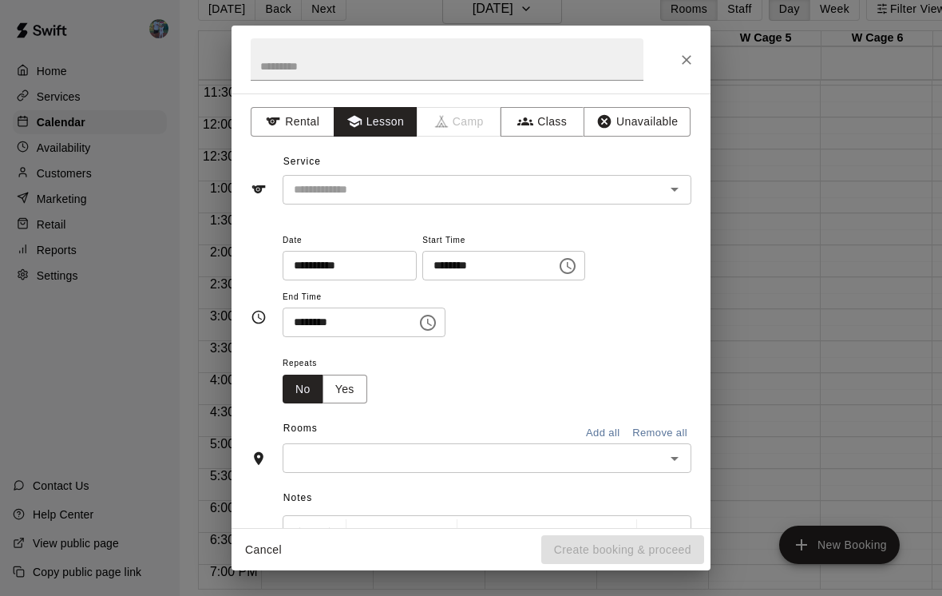
click at [558, 180] on input "text" at bounding box center [463, 190] width 352 height 20
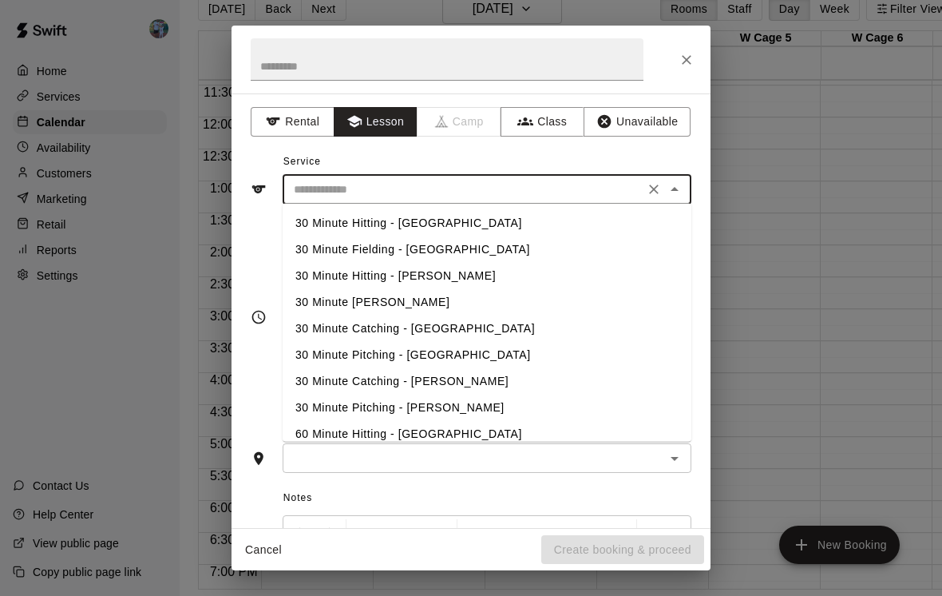
click at [473, 226] on li "30 Minute Hitting - [GEOGRAPHIC_DATA]" at bounding box center [487, 223] width 409 height 26
type input "**********"
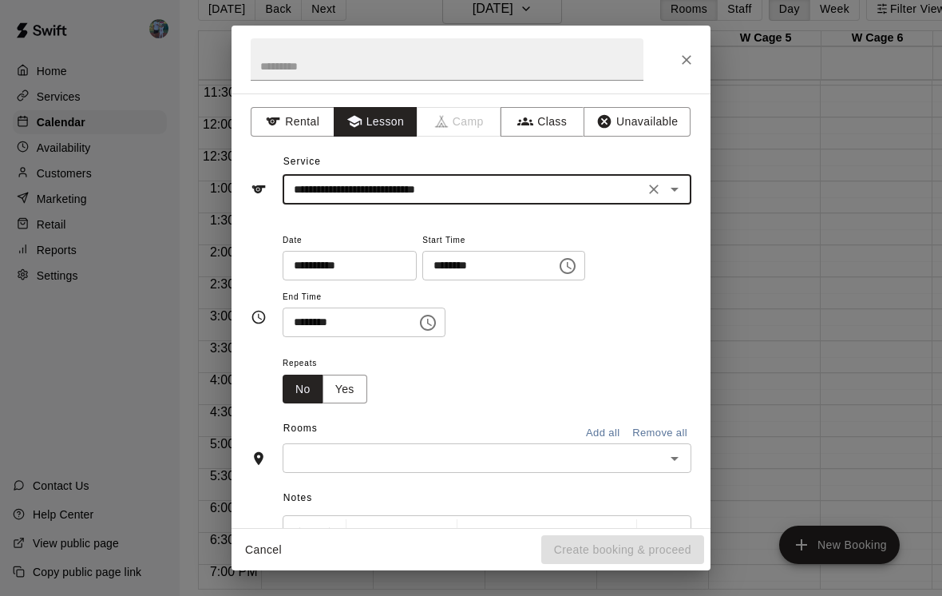
click at [493, 272] on input "********" at bounding box center [483, 266] width 123 height 30
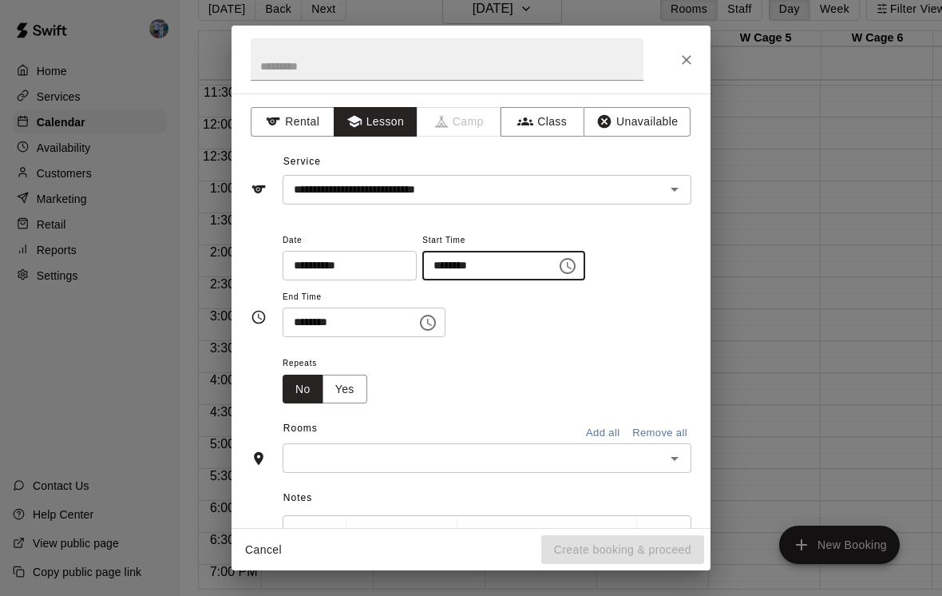
click at [553, 264] on button "Choose time, selected time is 10:00 AM" at bounding box center [568, 266] width 32 height 32
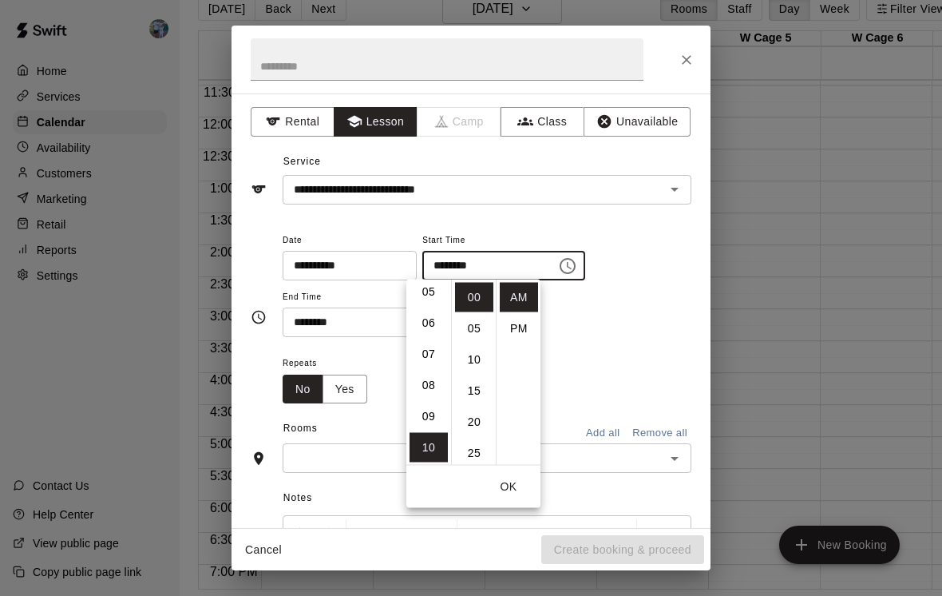
scroll to position [160, 0]
click at [437, 299] on li "05" at bounding box center [429, 293] width 38 height 30
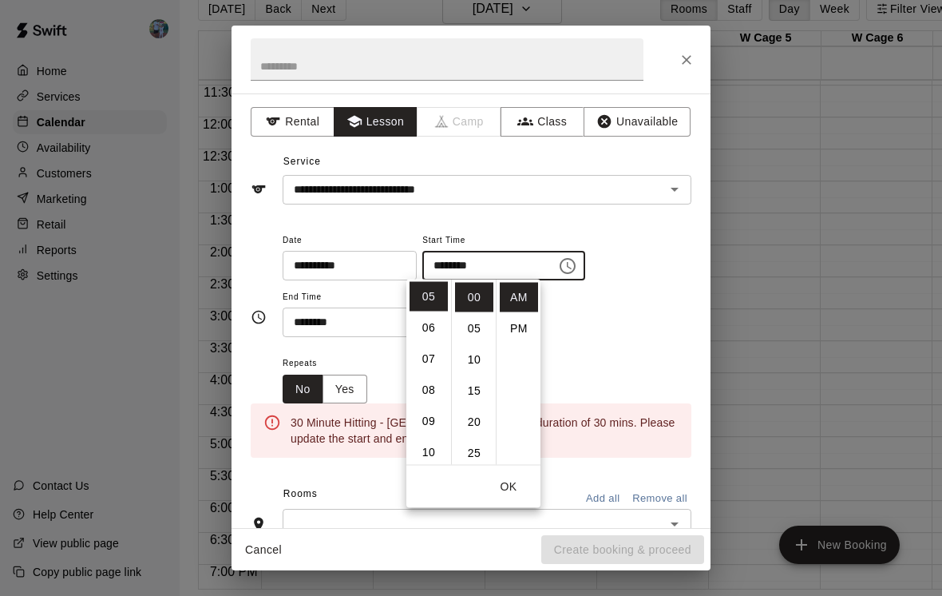
scroll to position [156, 0]
click at [522, 332] on li "PM" at bounding box center [519, 329] width 38 height 30
type input "********"
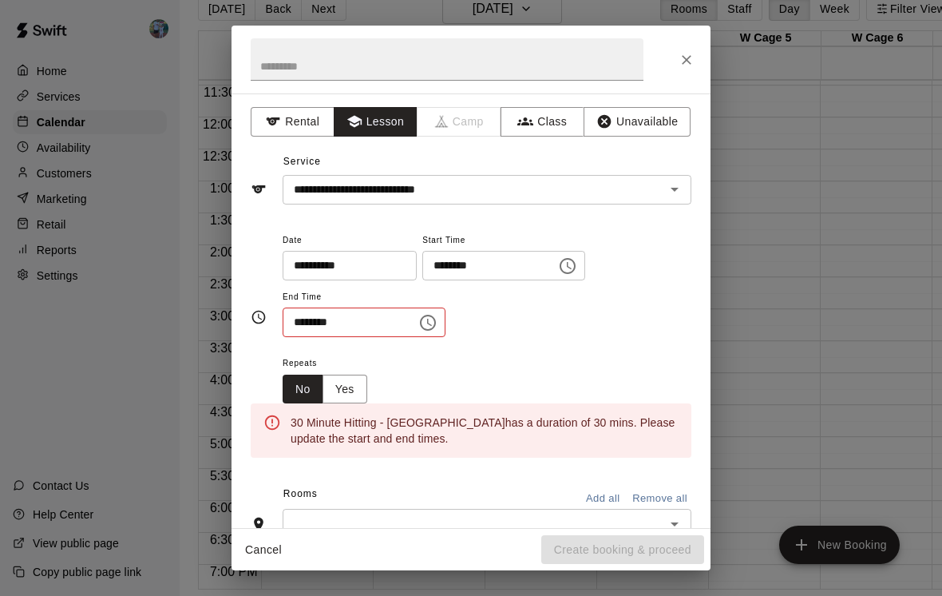
scroll to position [26, 0]
click at [420, 321] on icon "Choose time, selected time is 10:30 AM" at bounding box center [428, 323] width 16 height 16
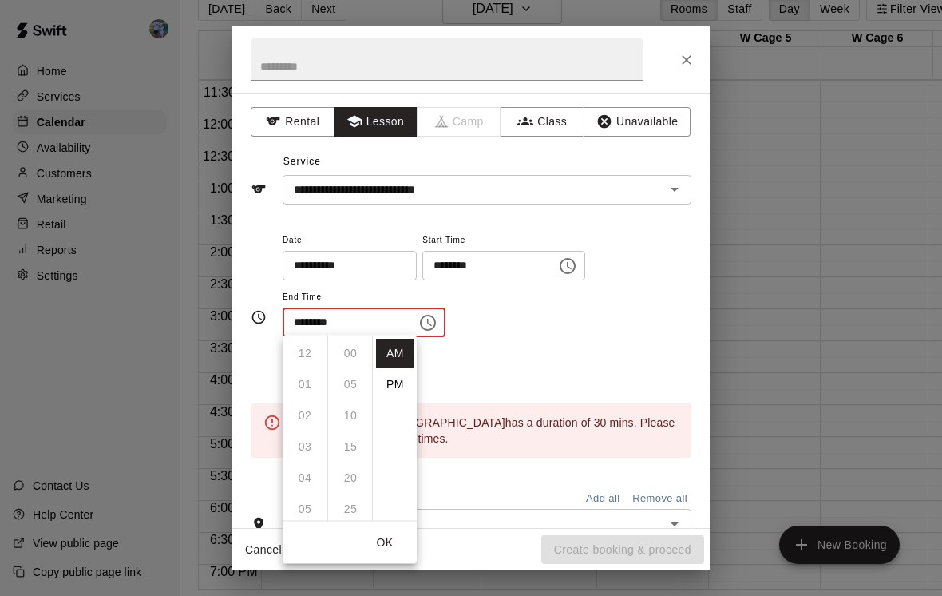
scroll to position [187, 0]
click at [406, 378] on li "PM" at bounding box center [395, 385] width 38 height 30
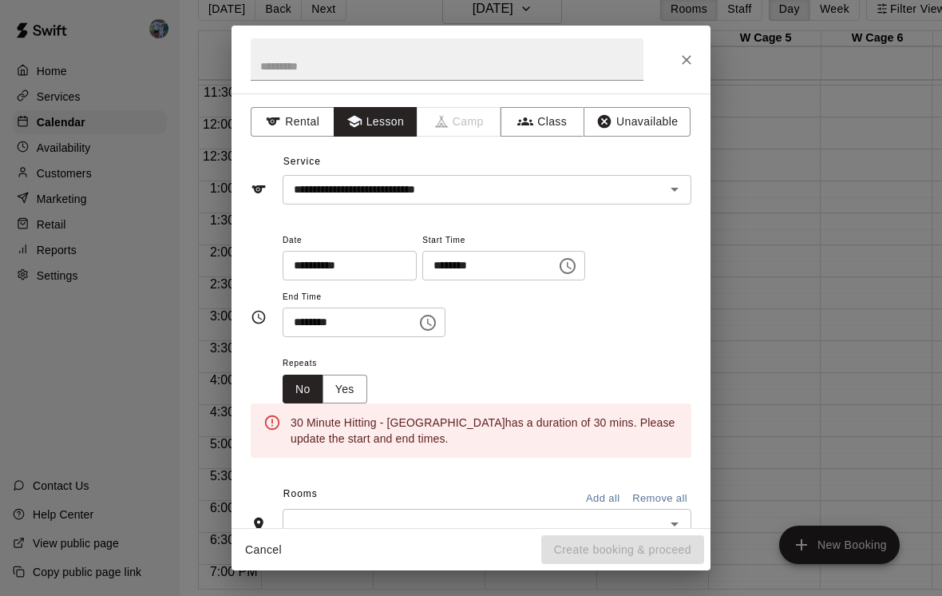
scroll to position [0, 0]
click at [369, 319] on input "********" at bounding box center [344, 322] width 123 height 30
click at [426, 321] on button "Choose time, selected time is 10:30 PM" at bounding box center [428, 323] width 32 height 32
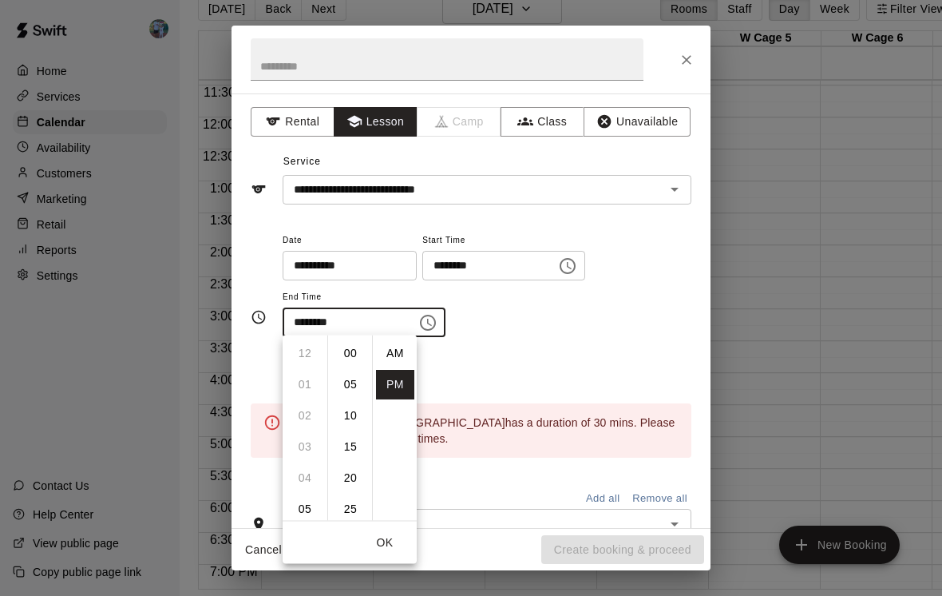
scroll to position [29, 0]
click at [314, 397] on li "05" at bounding box center [305, 393] width 38 height 30
type input "********"
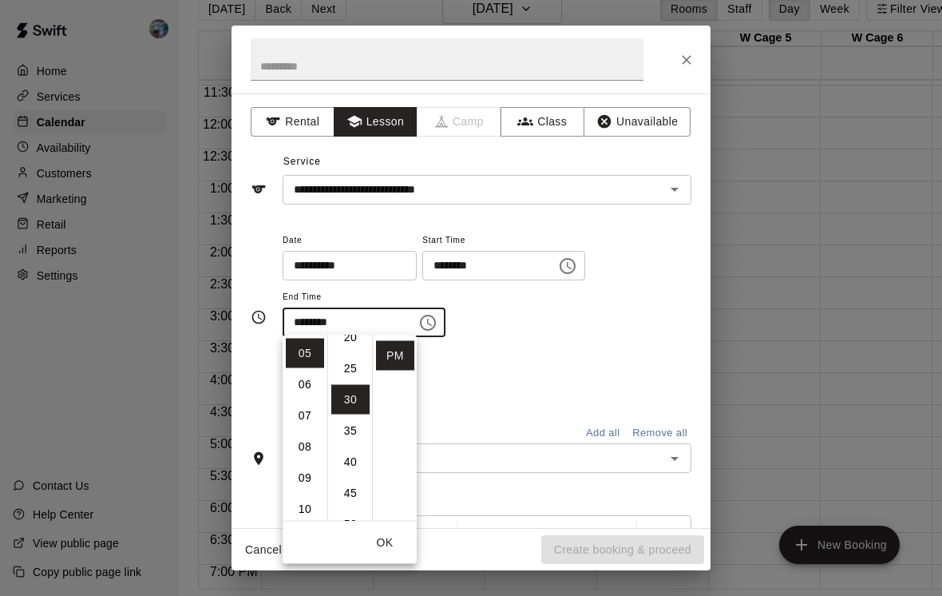
scroll to position [143, 0]
click at [462, 367] on div "Repeats No Yes" at bounding box center [487, 378] width 409 height 50
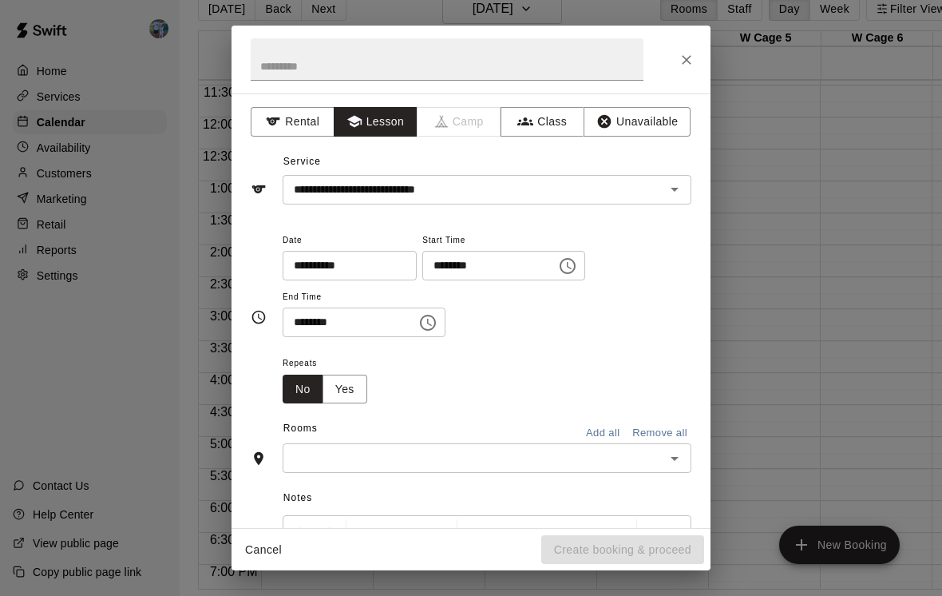
click at [426, 450] on input "text" at bounding box center [473, 458] width 373 height 20
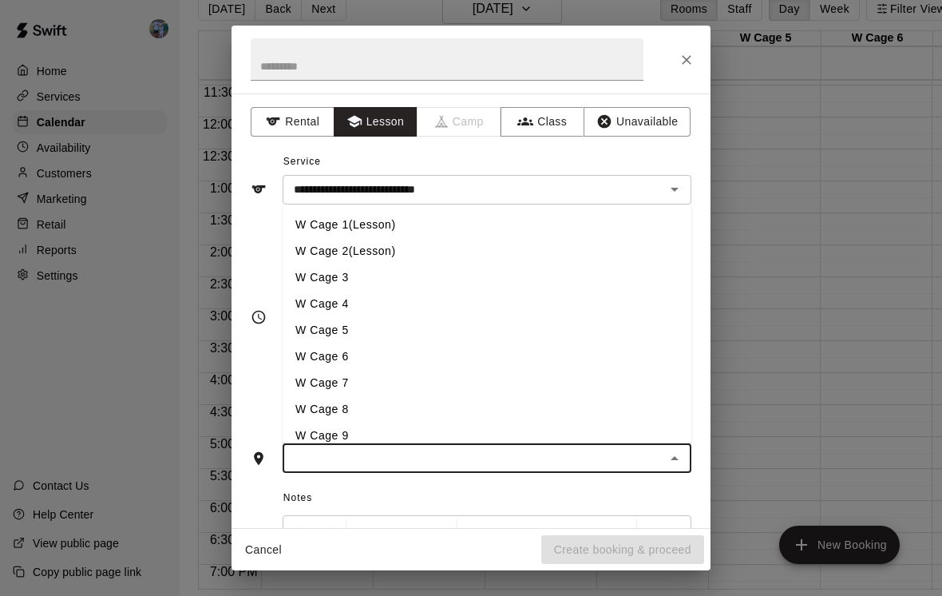
click at [423, 221] on li "W Cage 1(Lesson)" at bounding box center [487, 225] width 409 height 26
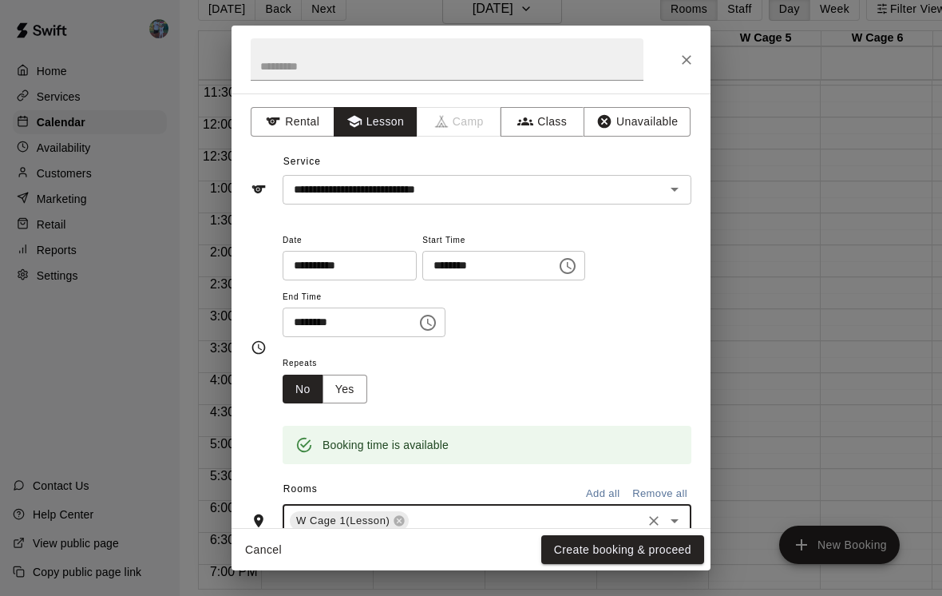
scroll to position [50, 0]
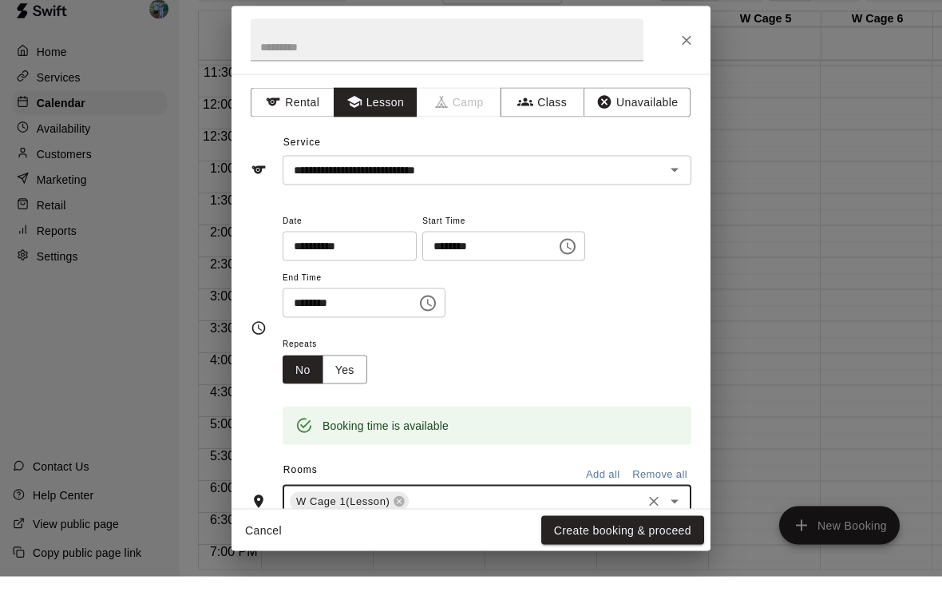
click at [675, 535] on button "Create booking & proceed" at bounding box center [622, 550] width 163 height 30
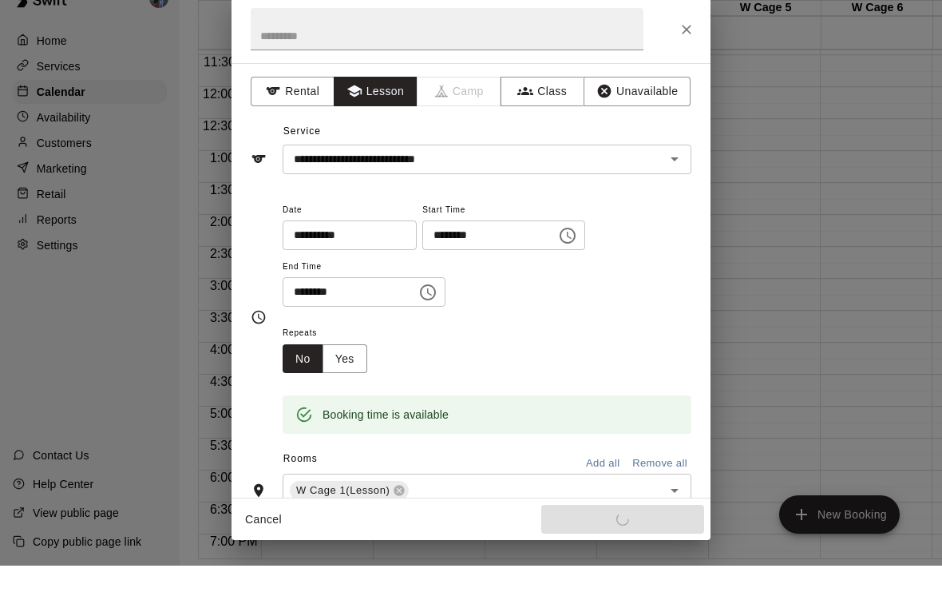
scroll to position [26, 0]
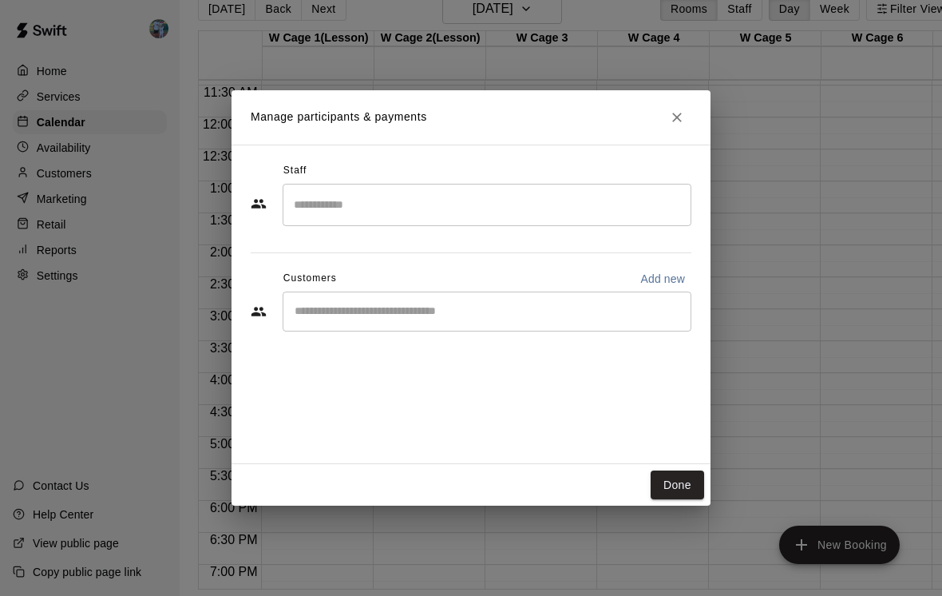
click at [569, 219] on input "Search staff" at bounding box center [487, 205] width 394 height 28
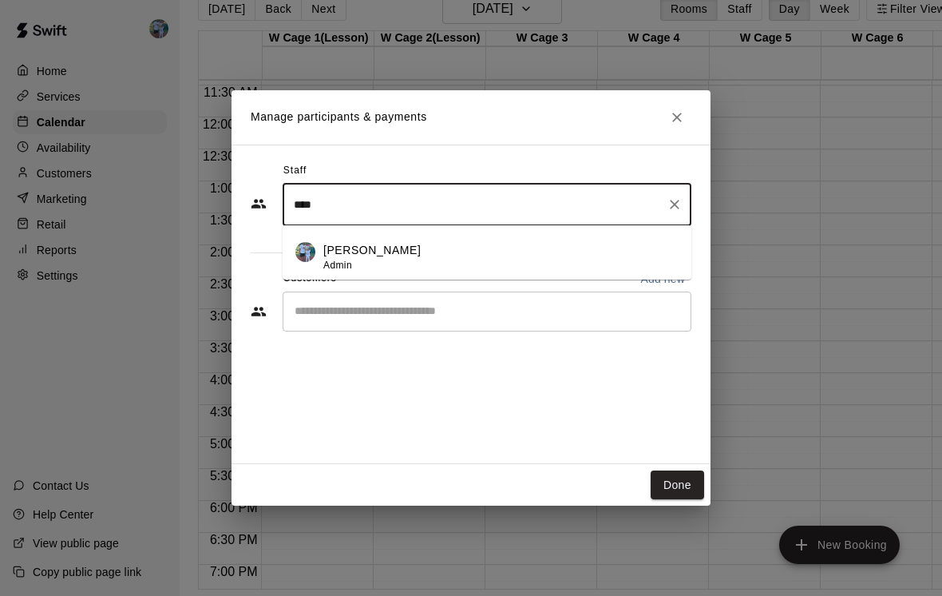
click at [434, 253] on li "[PERSON_NAME] Admin" at bounding box center [487, 252] width 409 height 54
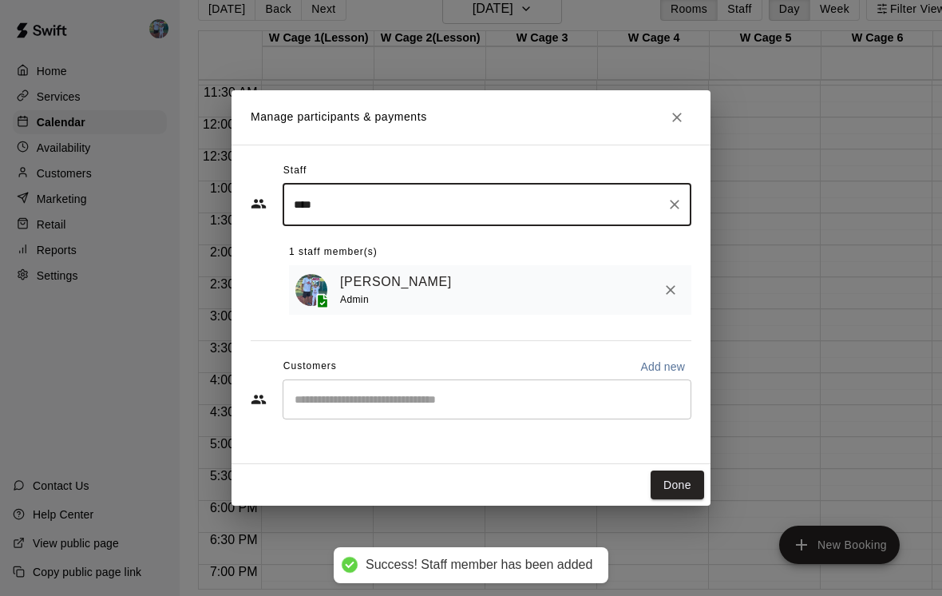
type input "****"
click at [500, 407] on input "Start typing to search customers..." at bounding box center [487, 399] width 394 height 16
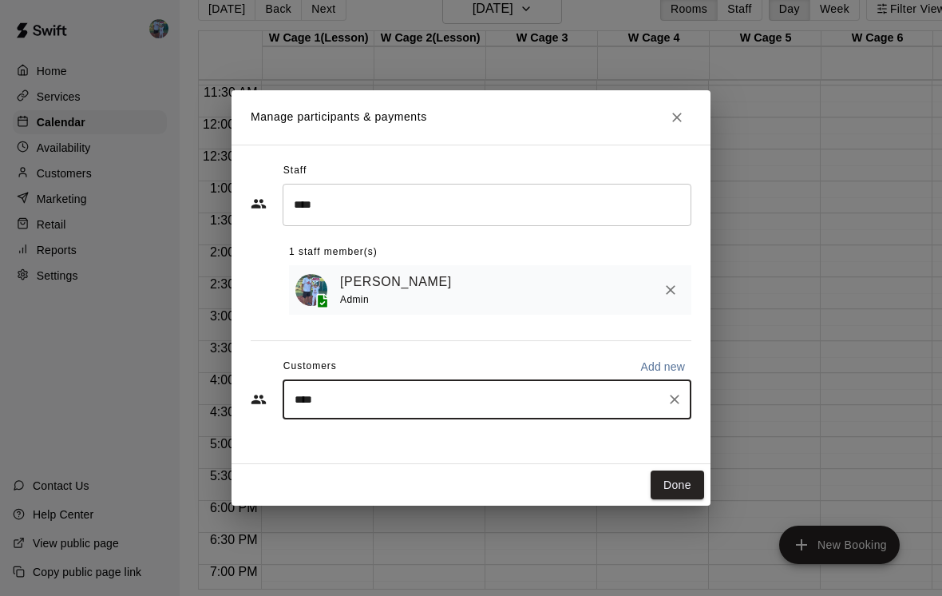
type input "*****"
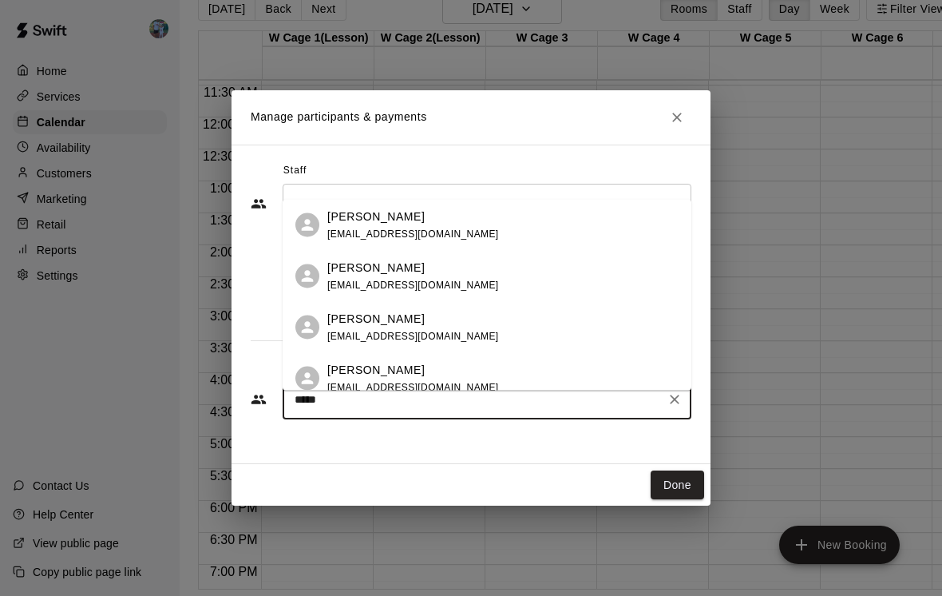
click at [438, 251] on div "[PERSON_NAME] [PERSON_NAME][EMAIL_ADDRESS][DOMAIN_NAME]" at bounding box center [487, 276] width 409 height 51
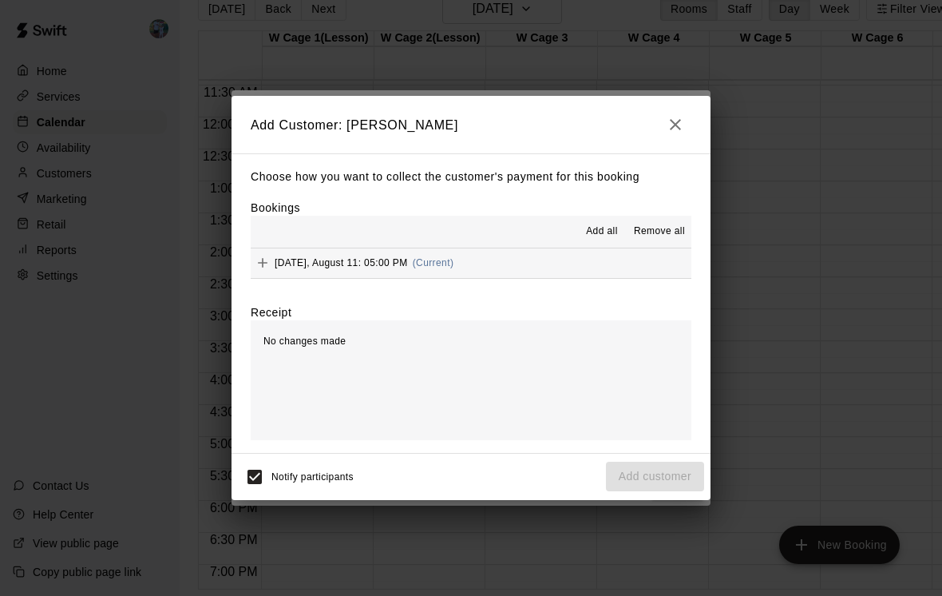
click at [513, 278] on button "[DATE], August 11: 05:00 PM (Current)" at bounding box center [471, 263] width 441 height 30
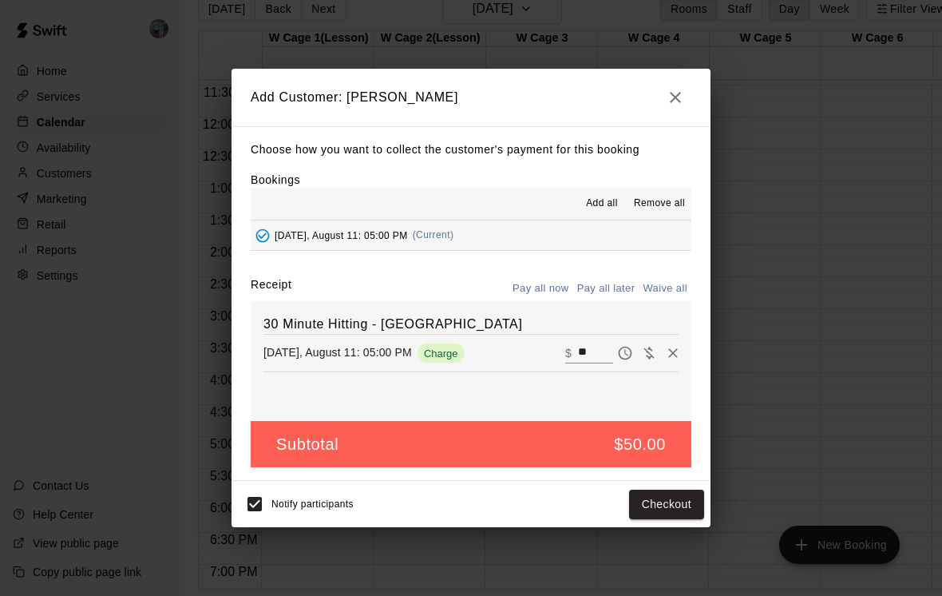
click at [674, 517] on button "Checkout" at bounding box center [666, 504] width 75 height 30
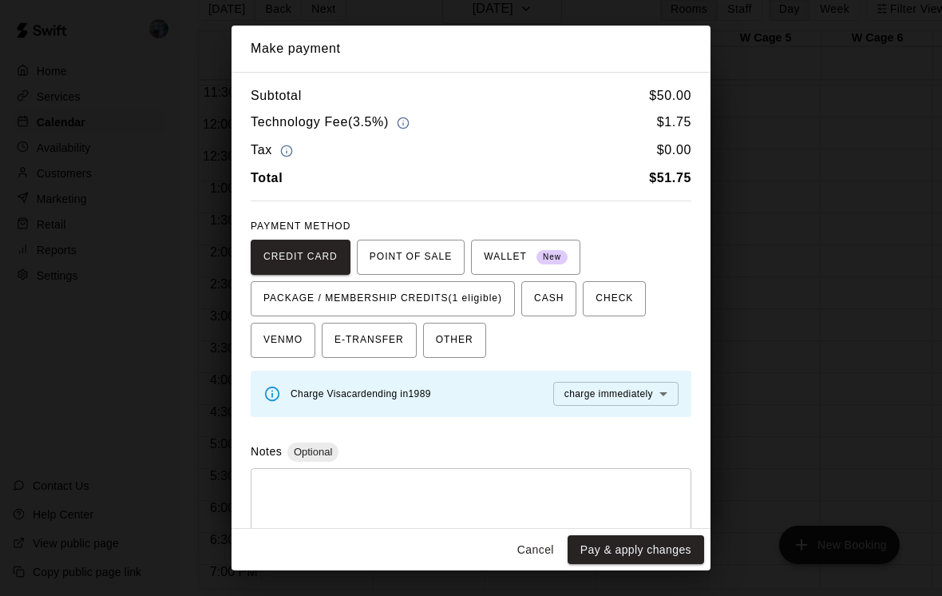
click at [479, 307] on span "PACKAGE / MEMBERSHIP CREDITS (1 eligible)" at bounding box center [383, 299] width 239 height 26
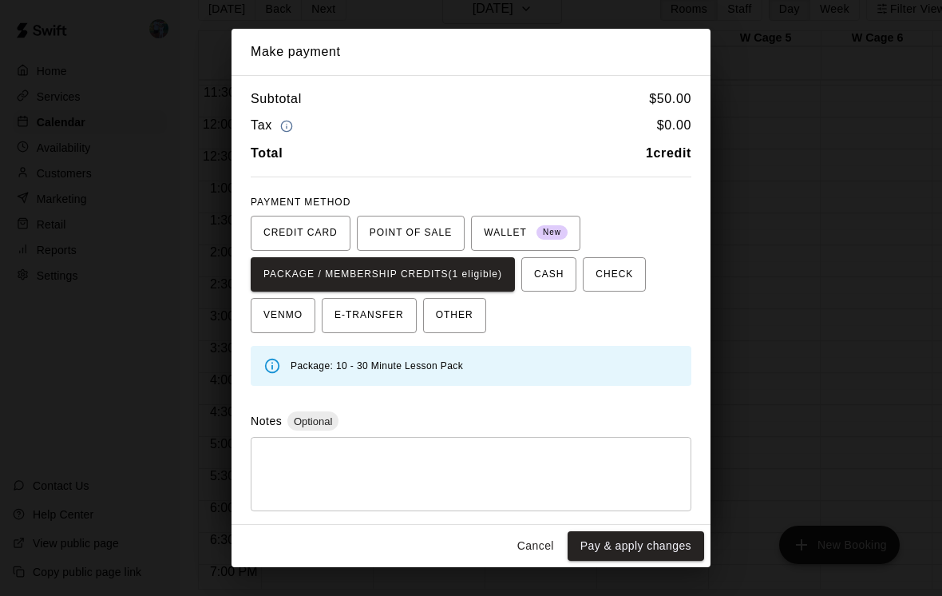
click at [660, 551] on button "Pay & apply changes" at bounding box center [636, 546] width 137 height 30
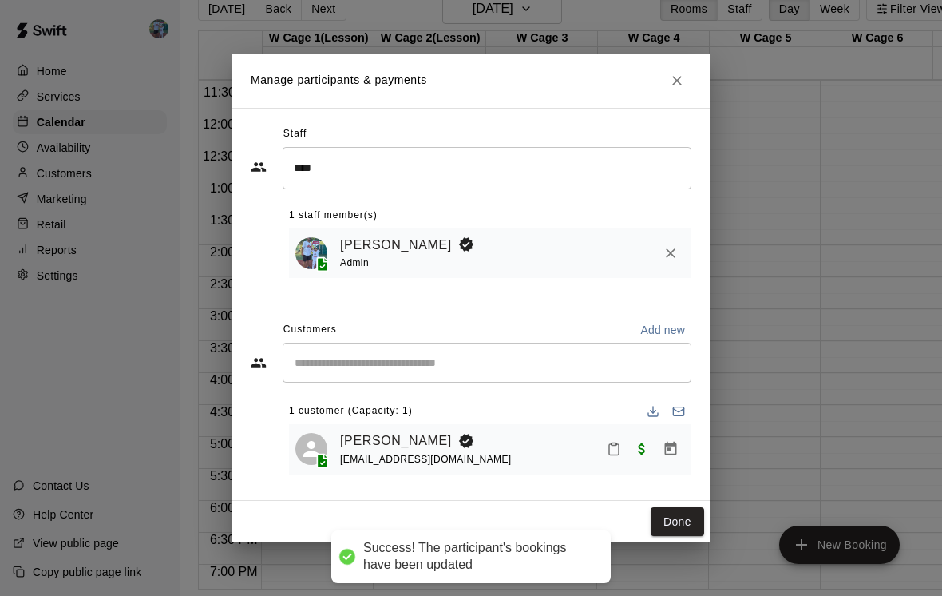
click at [691, 537] on button "Done" at bounding box center [677, 522] width 53 height 30
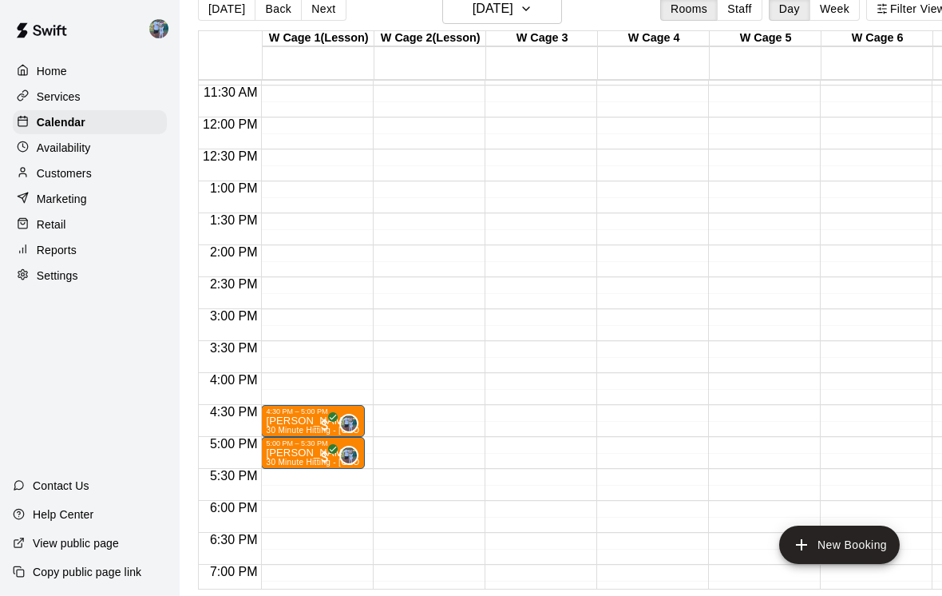
click at [876, 564] on button "New Booking" at bounding box center [839, 544] width 121 height 38
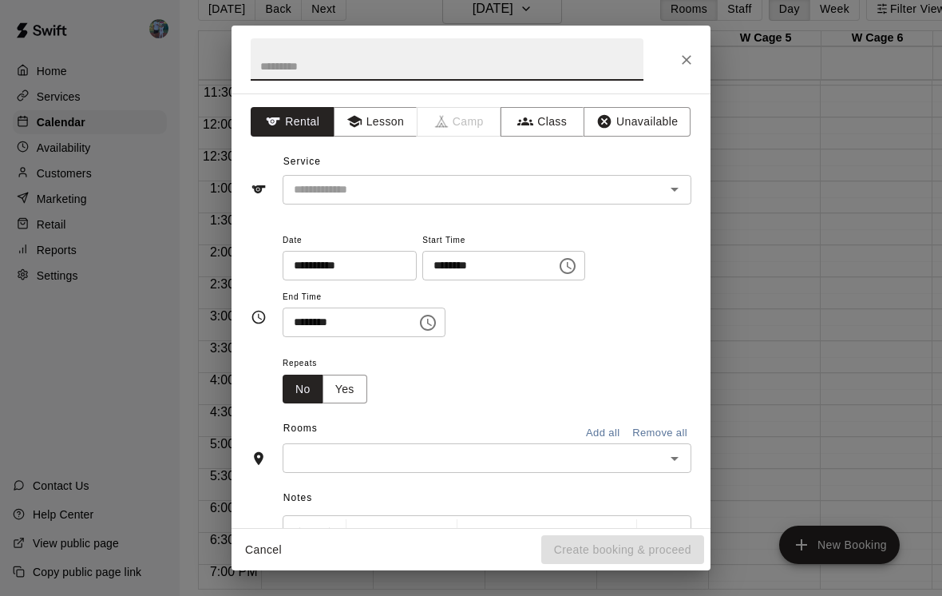
click at [395, 122] on button "Lesson" at bounding box center [376, 122] width 84 height 30
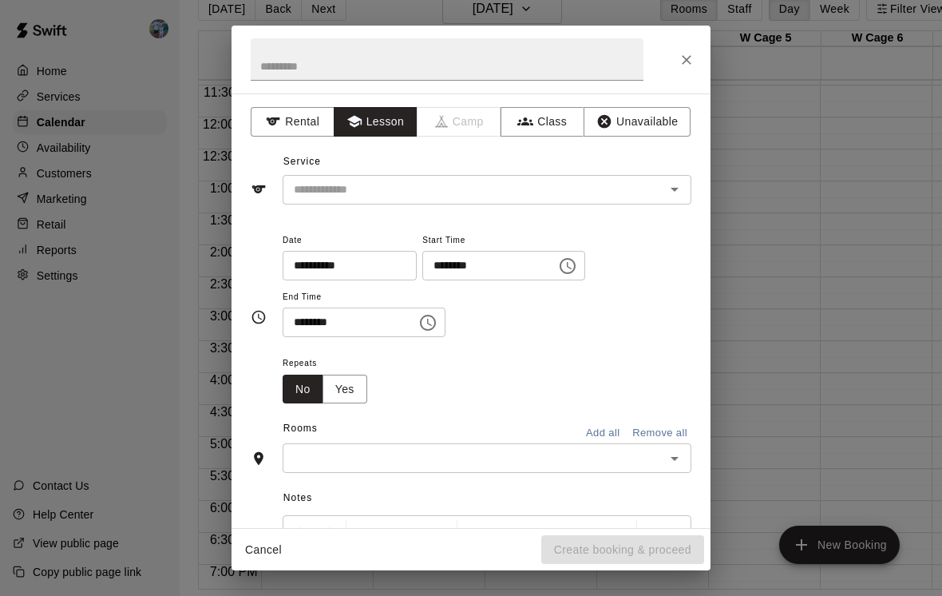
click at [525, 182] on input "text" at bounding box center [463, 190] width 352 height 20
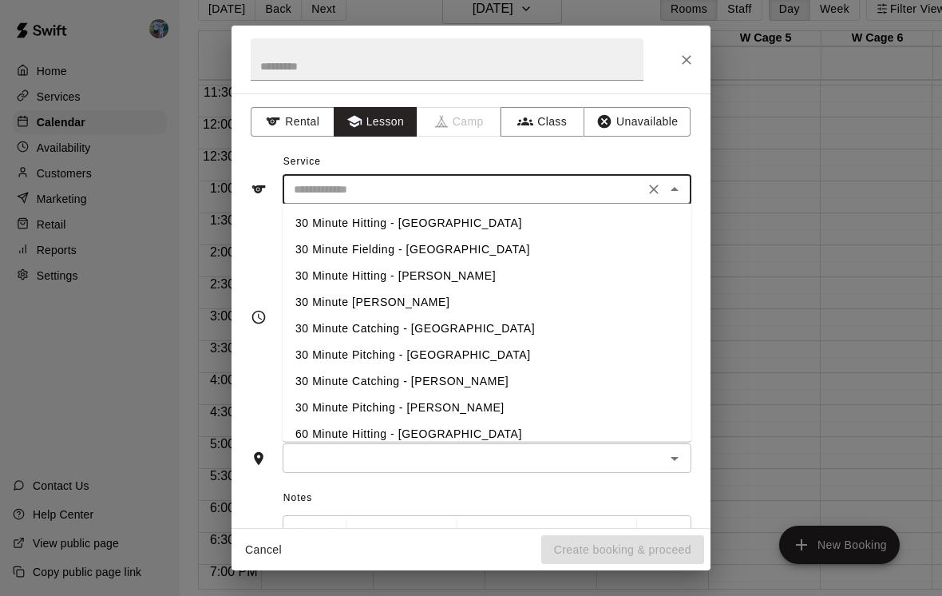
click at [487, 219] on li "30 Minute Hitting - [GEOGRAPHIC_DATA]" at bounding box center [487, 223] width 409 height 26
type input "**********"
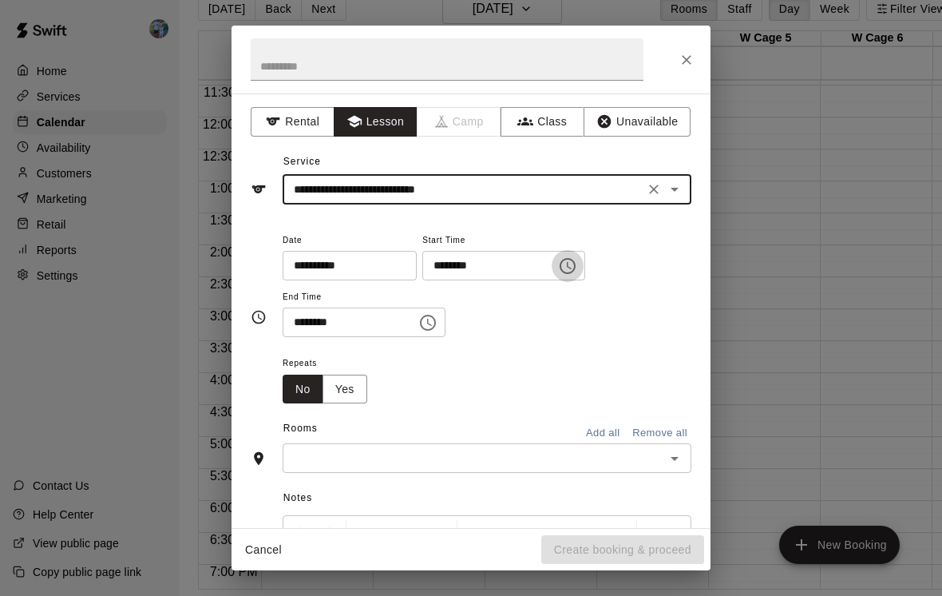
click at [558, 271] on icon "Choose time, selected time is 10:00 AM" at bounding box center [567, 265] width 19 height 19
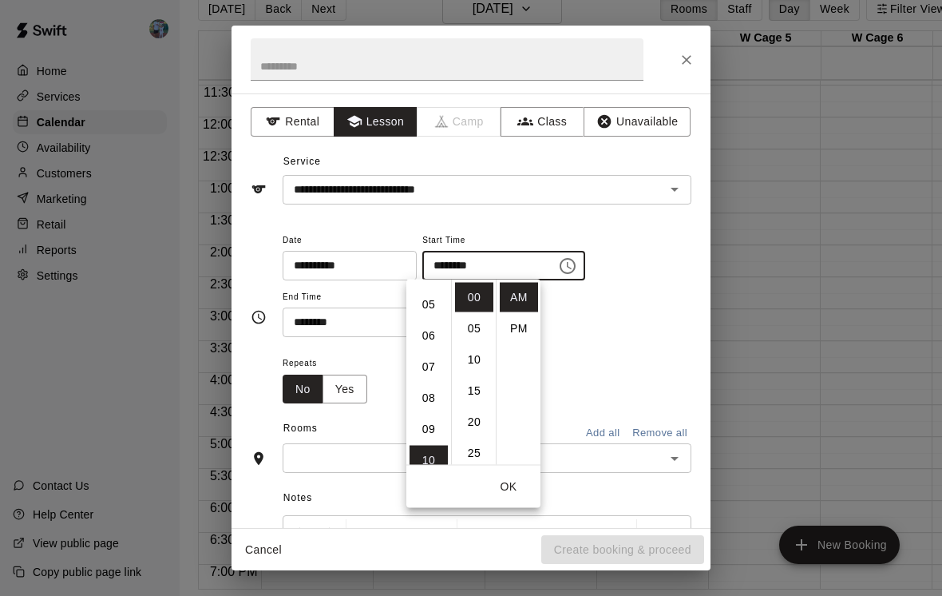
scroll to position [148, 0]
click at [438, 305] on li "05" at bounding box center [429, 306] width 38 height 30
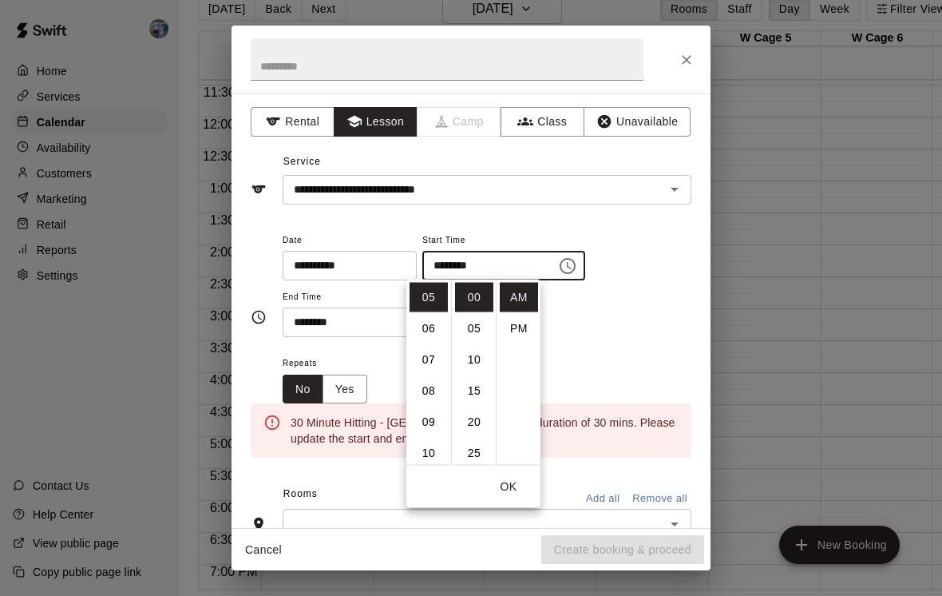
scroll to position [156, 0]
click at [477, 423] on li "30" at bounding box center [474, 418] width 38 height 30
click at [529, 330] on li "PM" at bounding box center [519, 329] width 38 height 30
type input "********"
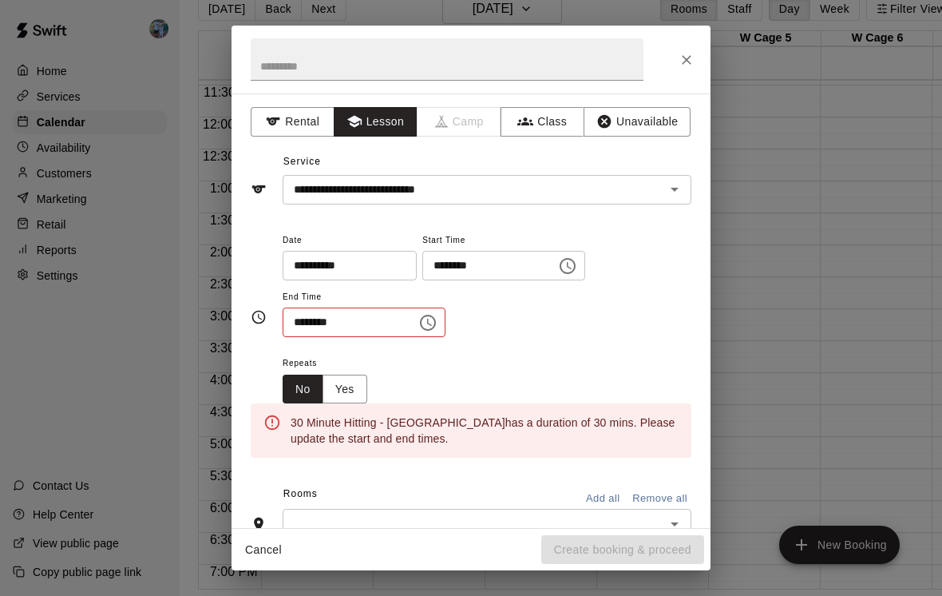
click at [418, 324] on icon "Choose time, selected time is 10:30 AM" at bounding box center [427, 322] width 19 height 19
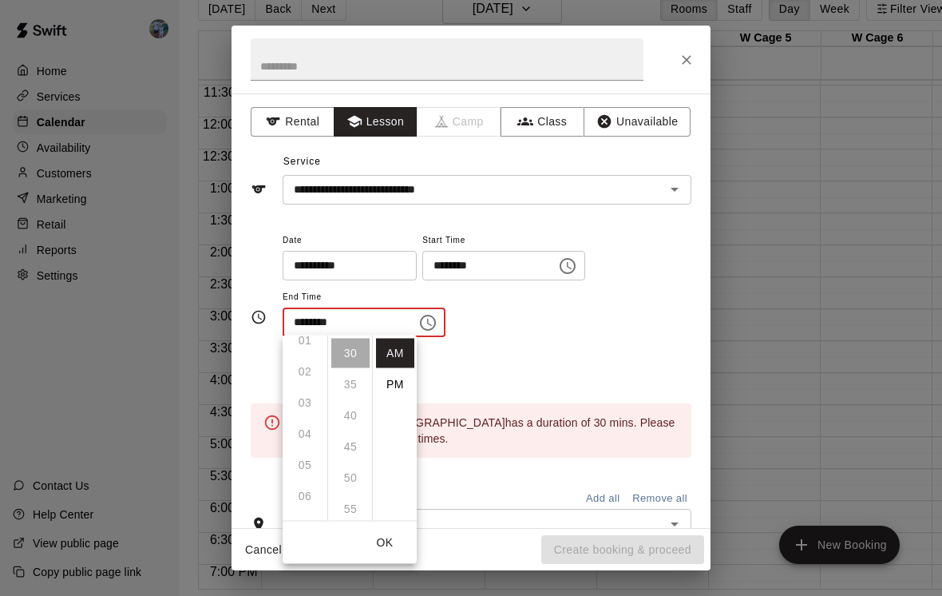
click at [402, 378] on li "PM" at bounding box center [395, 385] width 38 height 30
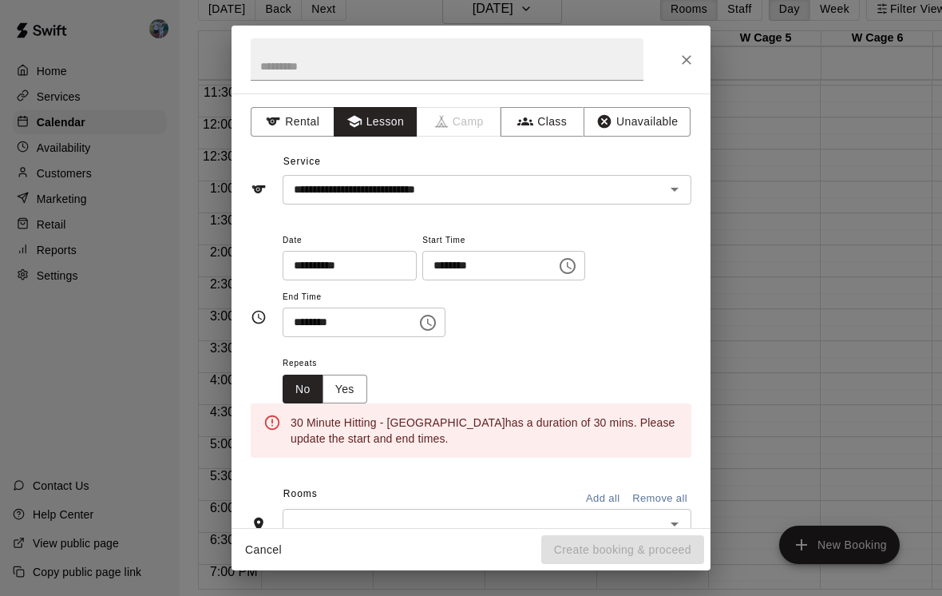
scroll to position [0, 0]
click at [421, 319] on icon "Choose time, selected time is 10:30 PM" at bounding box center [428, 323] width 16 height 16
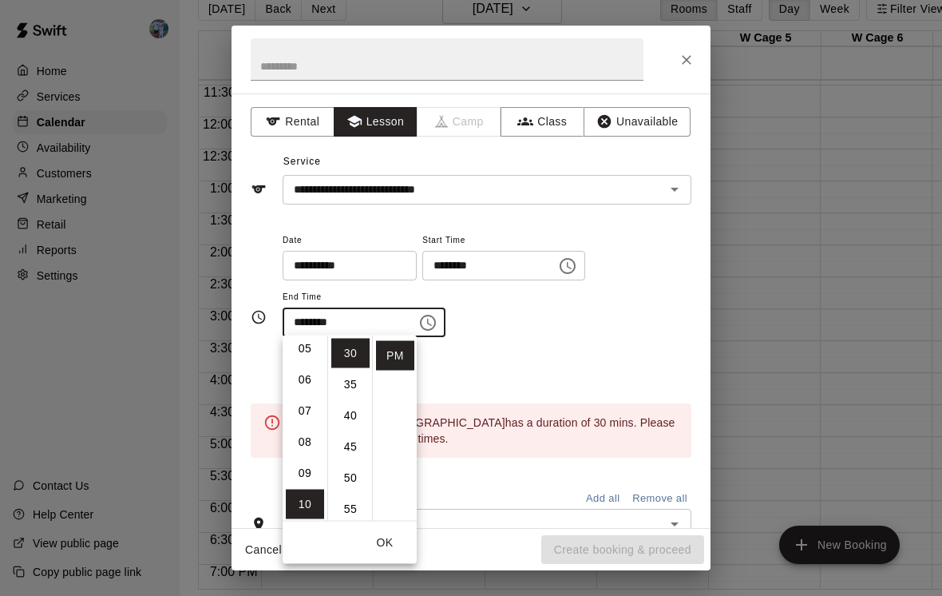
scroll to position [159, 0]
click at [312, 380] on li "06" at bounding box center [305, 382] width 38 height 30
click at [355, 358] on li "00" at bounding box center [350, 354] width 38 height 30
type input "********"
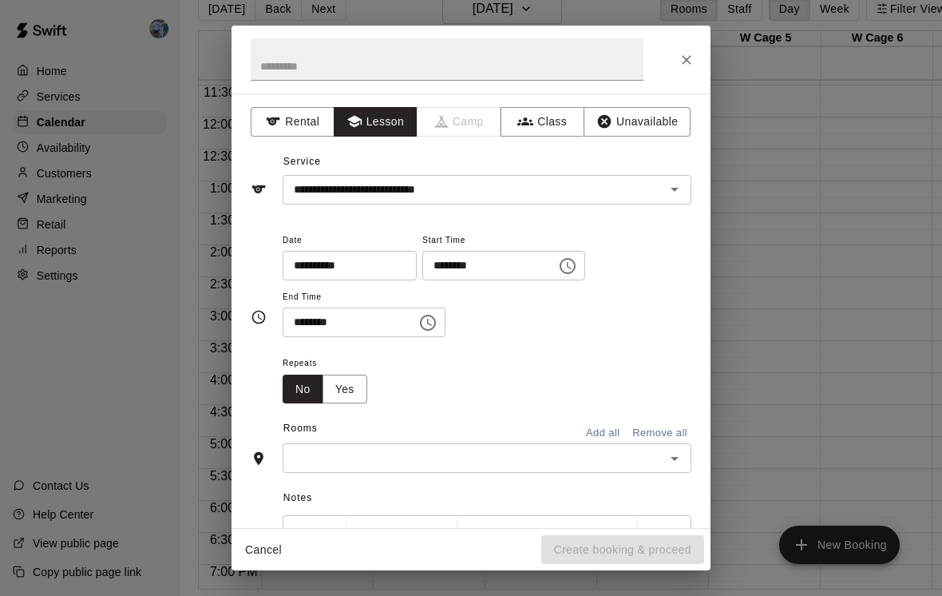
click at [551, 331] on div "**********" at bounding box center [487, 284] width 409 height 108
click at [485, 458] on input "text" at bounding box center [473, 458] width 373 height 20
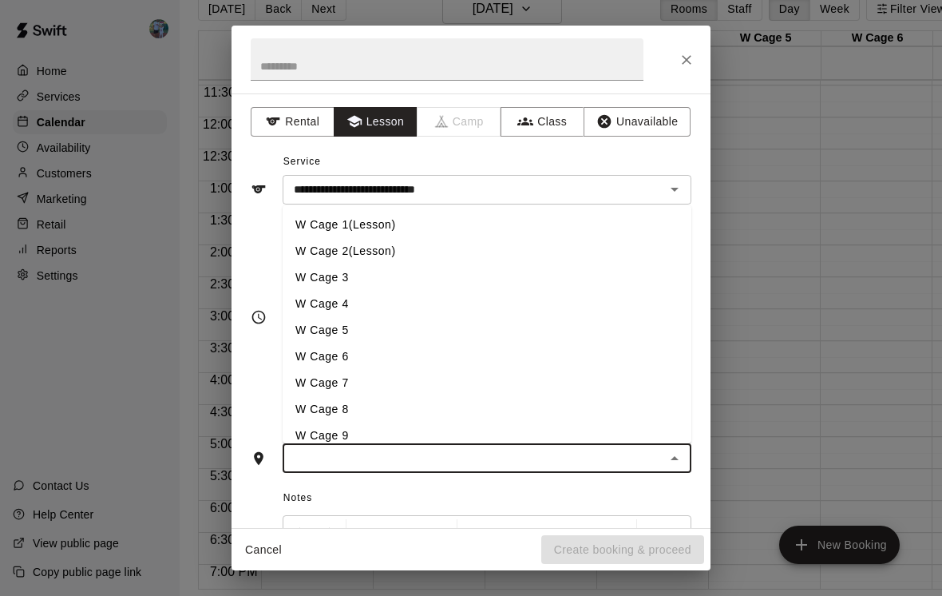
click at [410, 212] on li "W Cage 1(Lesson)" at bounding box center [487, 225] width 409 height 26
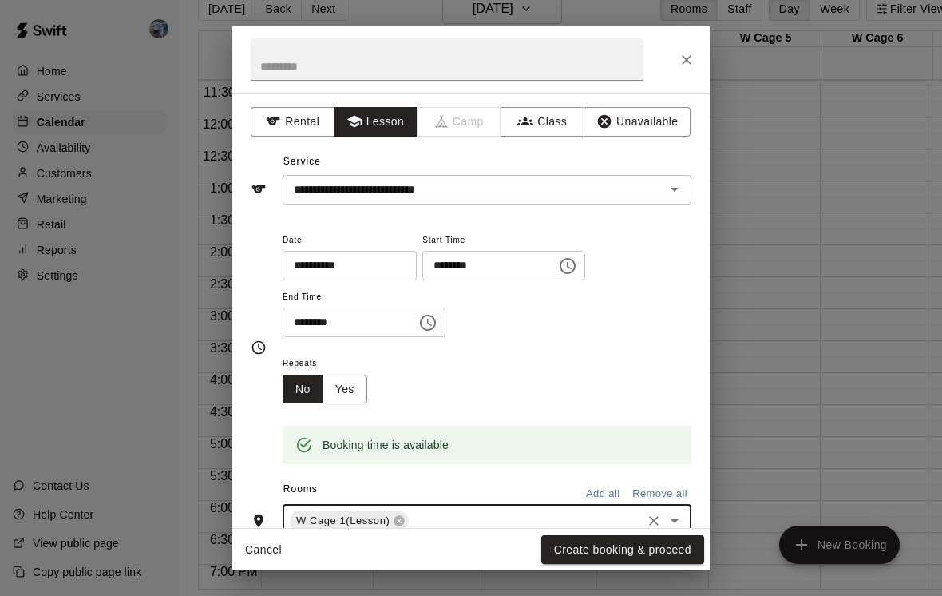
scroll to position [50, 0]
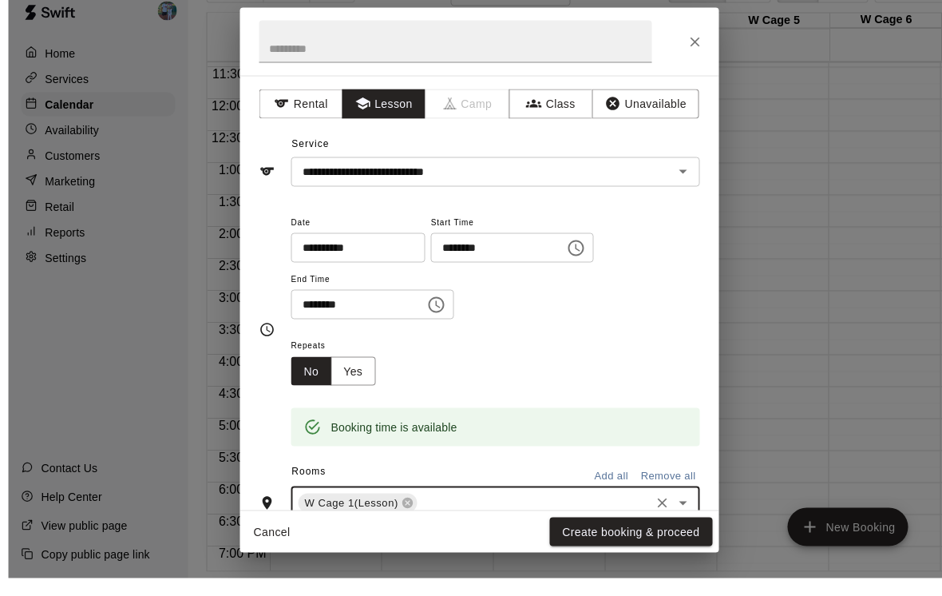
click at [668, 535] on button "Create booking & proceed" at bounding box center [622, 550] width 163 height 30
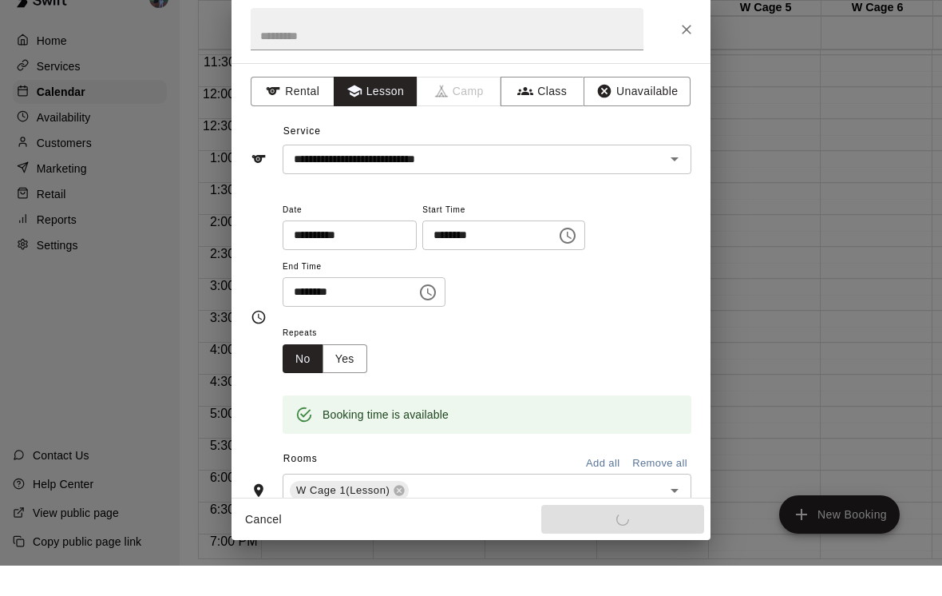
scroll to position [26, 0]
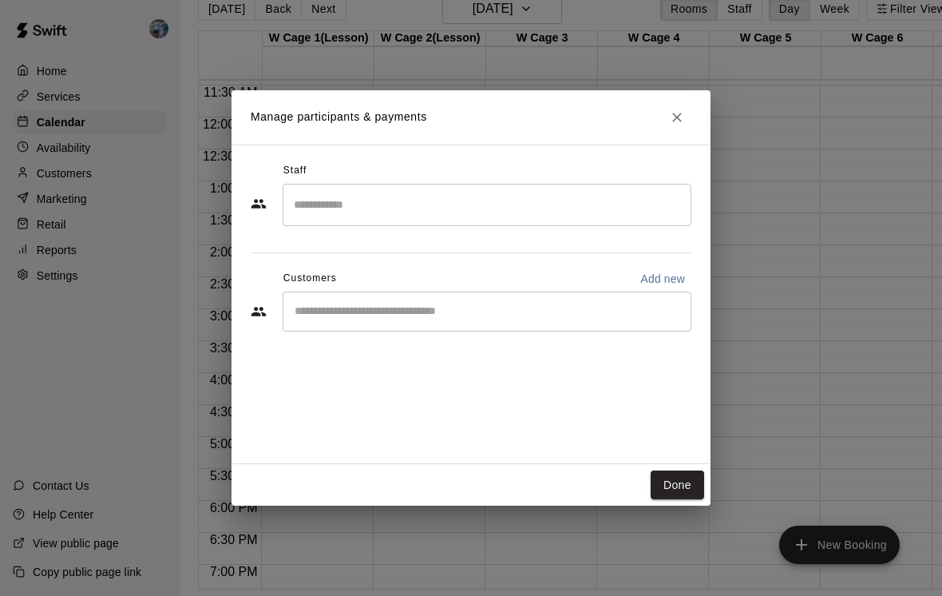
click at [596, 208] on input "Search staff" at bounding box center [487, 205] width 394 height 28
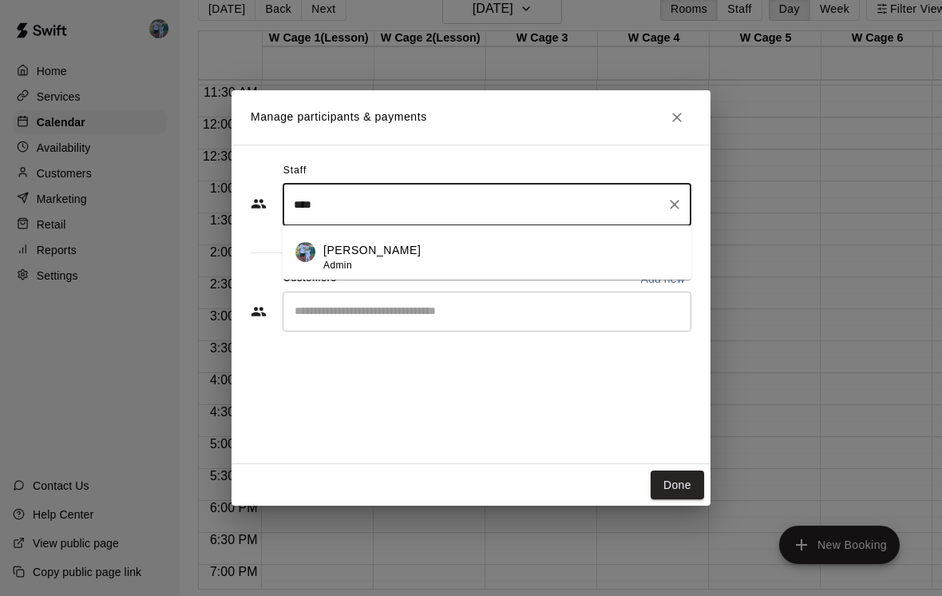
click at [460, 273] on div "[PERSON_NAME] Admin" at bounding box center [500, 257] width 355 height 31
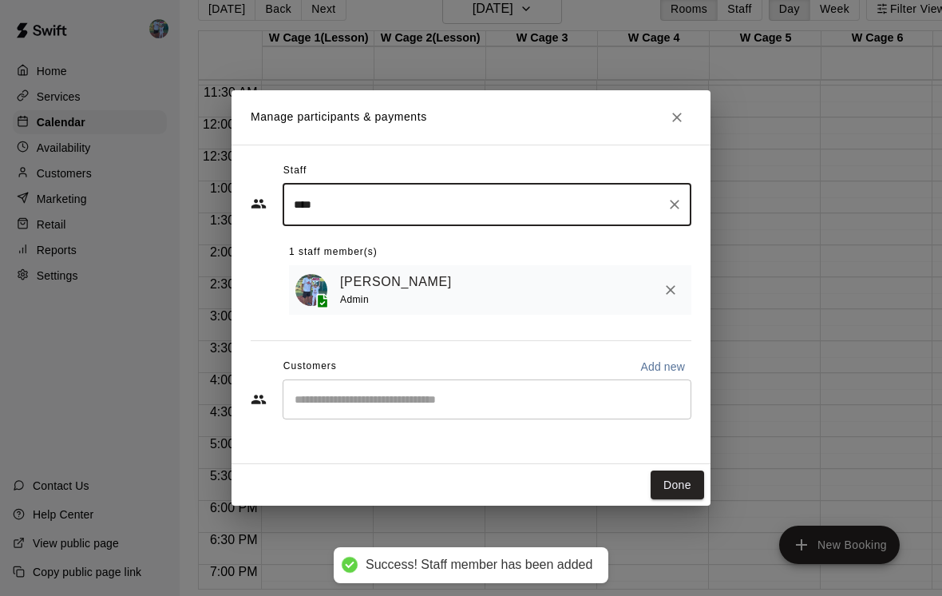
type input "****"
click at [440, 407] on input "Start typing to search customers..." at bounding box center [487, 399] width 394 height 16
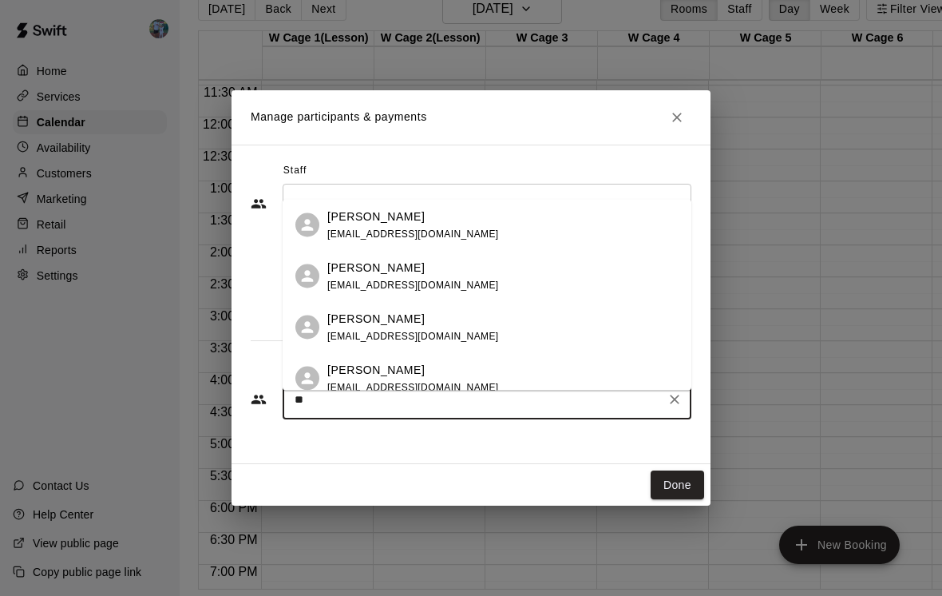
type input "***"
click at [470, 323] on div "[PERSON_NAME] [EMAIL_ADDRESS][DOMAIN_NAME]" at bounding box center [502, 327] width 351 height 34
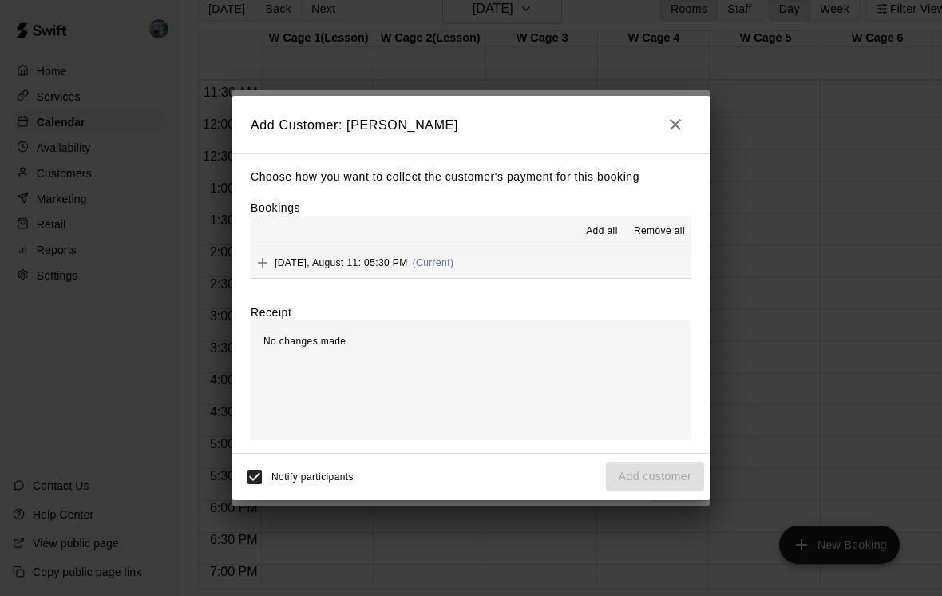
click at [485, 278] on button "[DATE], August 11: 05:30 PM (Current)" at bounding box center [471, 263] width 441 height 30
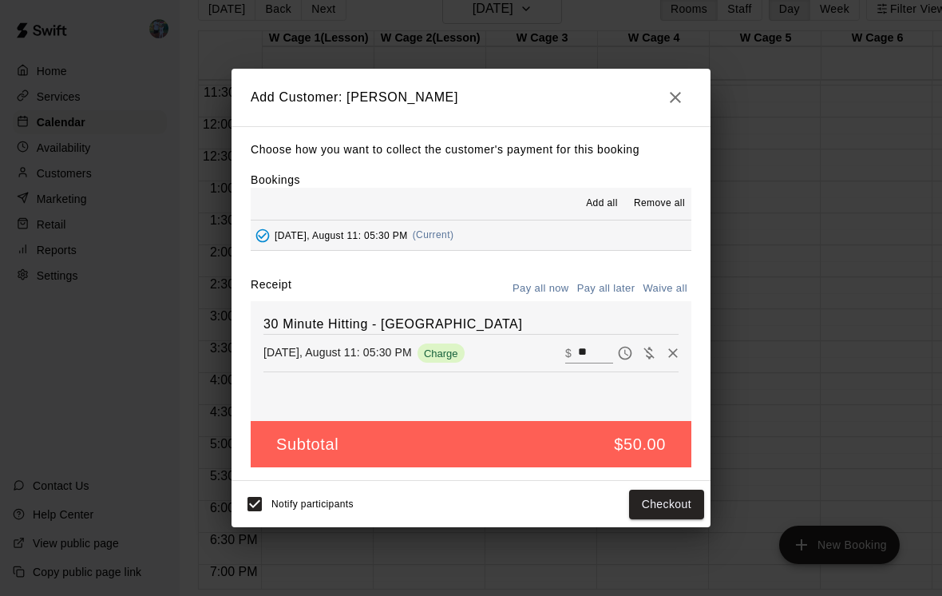
click at [664, 518] on button "Checkout" at bounding box center [666, 504] width 75 height 30
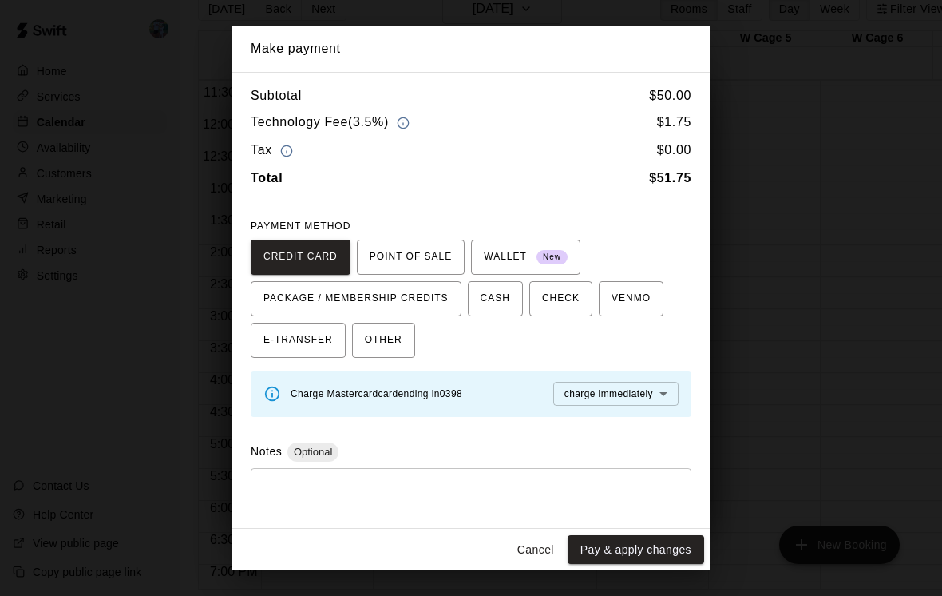
click at [549, 565] on button "Cancel" at bounding box center [535, 550] width 51 height 30
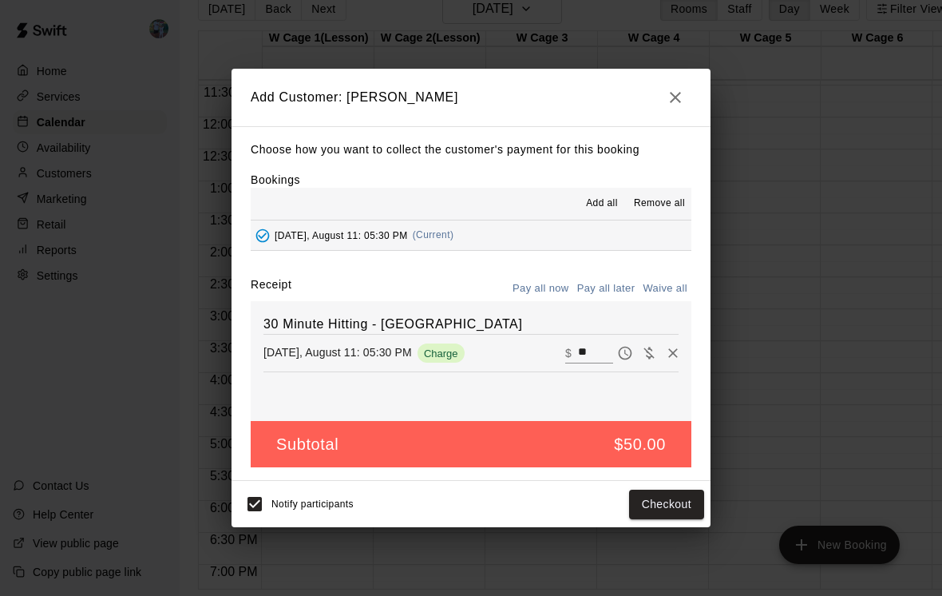
click at [673, 113] on button "button" at bounding box center [676, 97] width 32 height 32
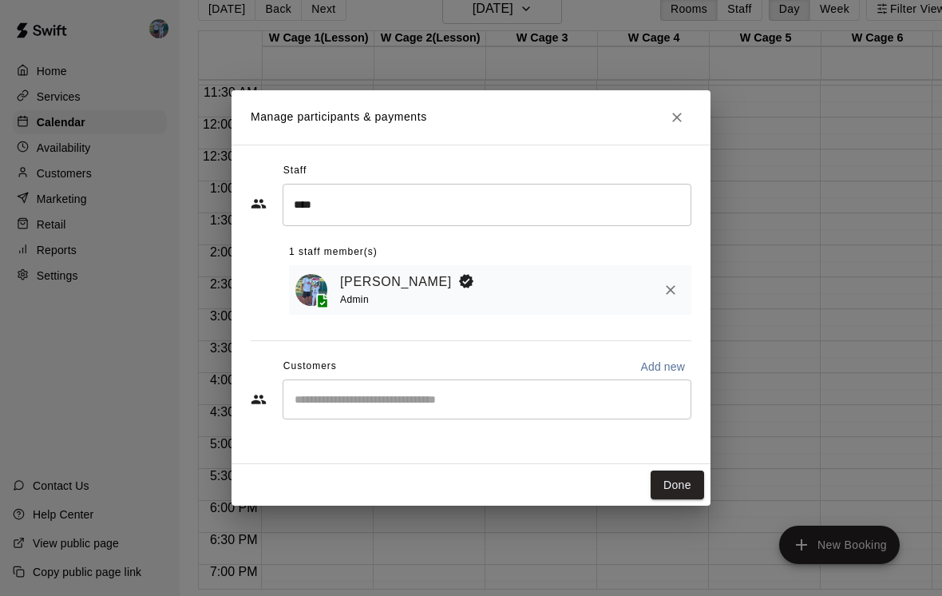
click at [686, 125] on button "Close" at bounding box center [677, 117] width 29 height 29
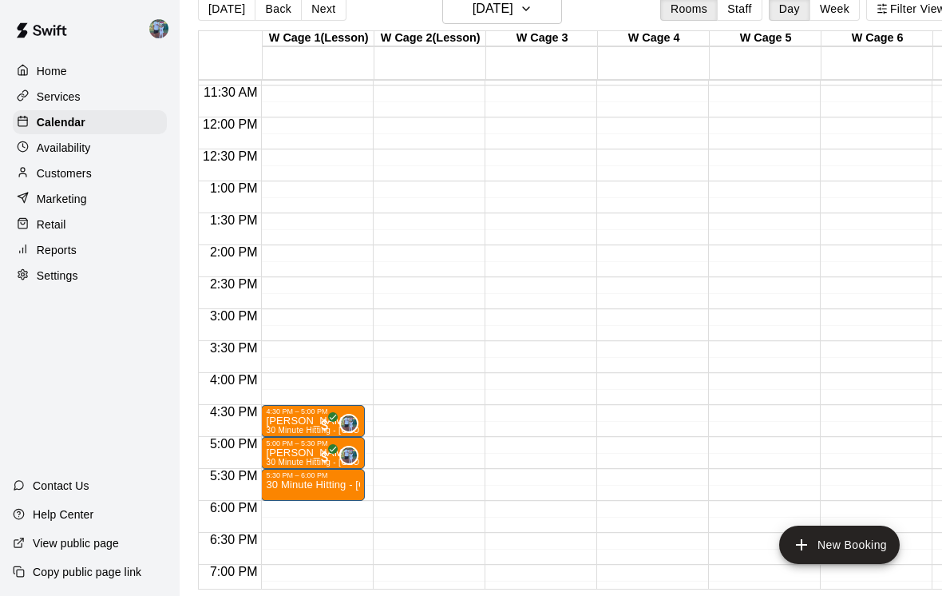
click at [845, 560] on button "New Booking" at bounding box center [839, 544] width 121 height 38
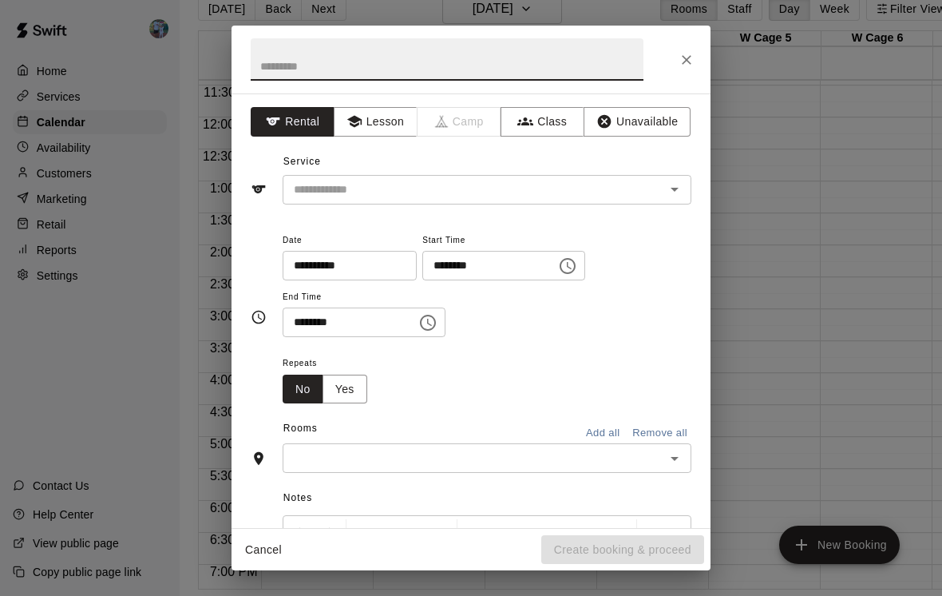
click at [384, 118] on button "Lesson" at bounding box center [376, 122] width 84 height 30
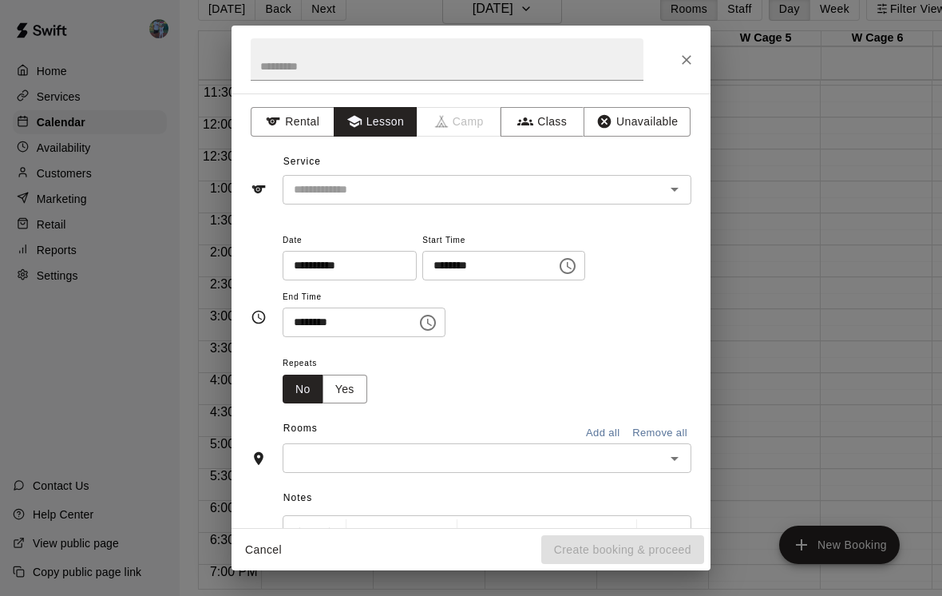
click at [494, 196] on input "text" at bounding box center [463, 190] width 352 height 20
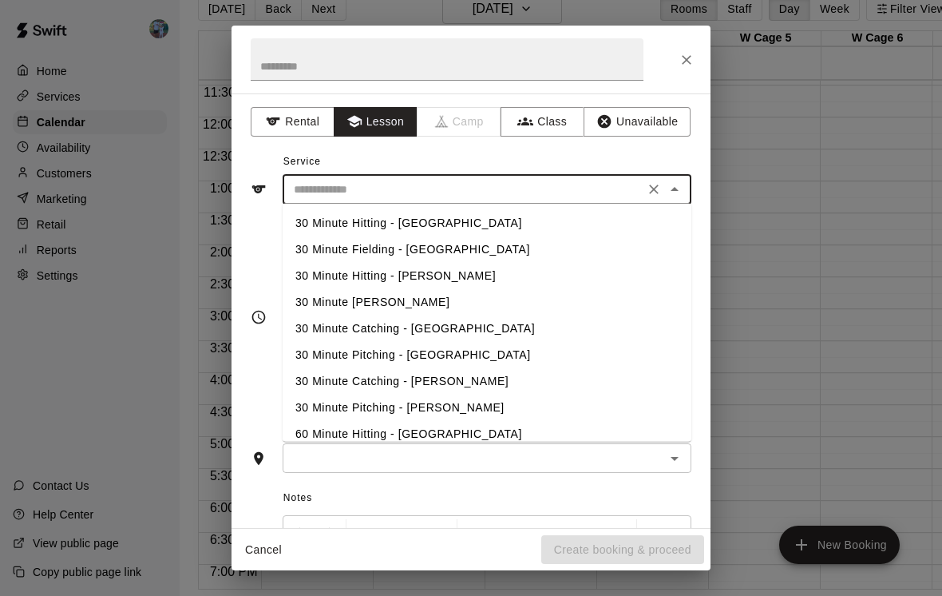
click at [475, 224] on li "30 Minute Hitting - [GEOGRAPHIC_DATA]" at bounding box center [487, 223] width 409 height 26
type input "**********"
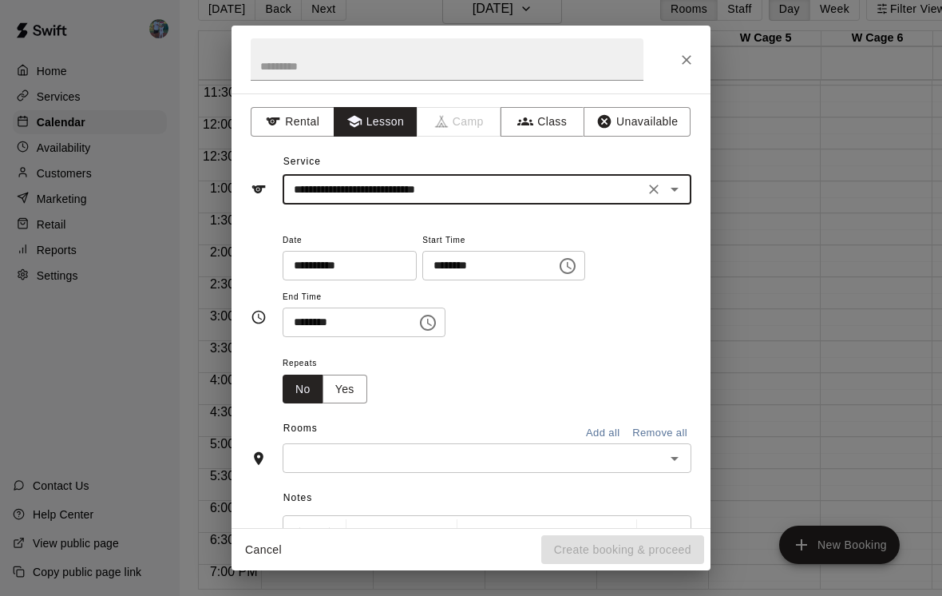
click at [553, 264] on button "Choose time, selected time is 10:00 AM" at bounding box center [568, 266] width 32 height 32
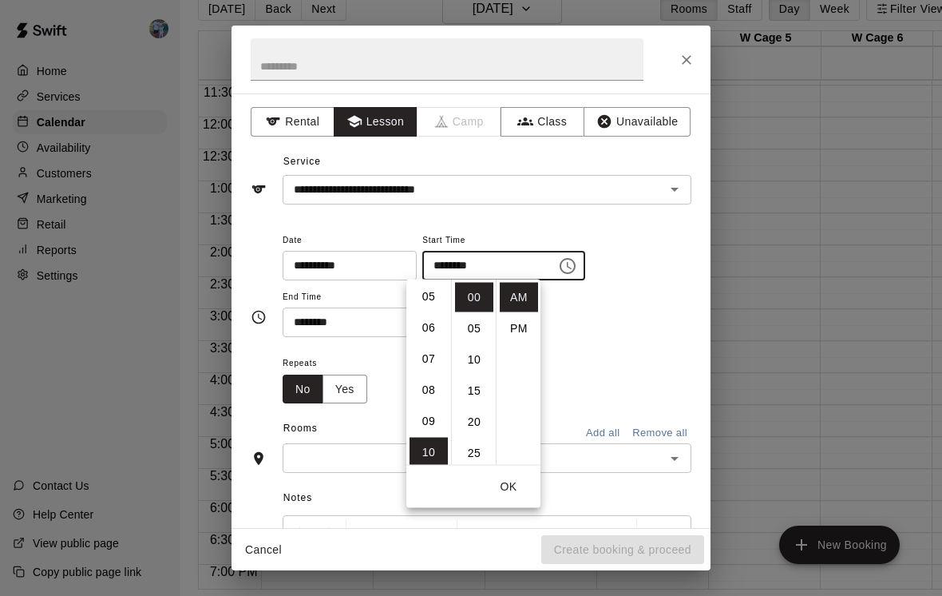
click at [423, 338] on li "06" at bounding box center [429, 328] width 38 height 30
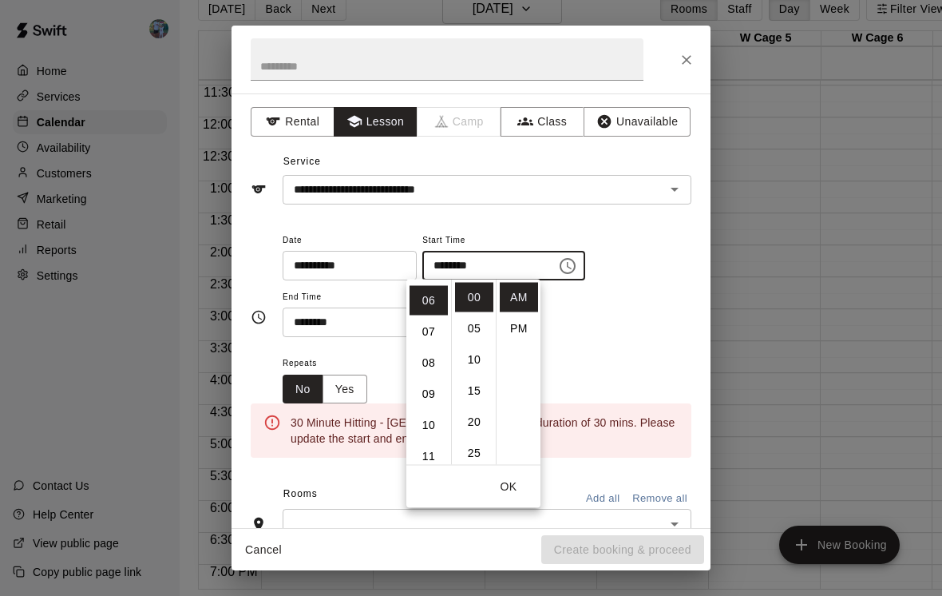
scroll to position [187, 0]
click at [530, 334] on li "PM" at bounding box center [519, 329] width 38 height 30
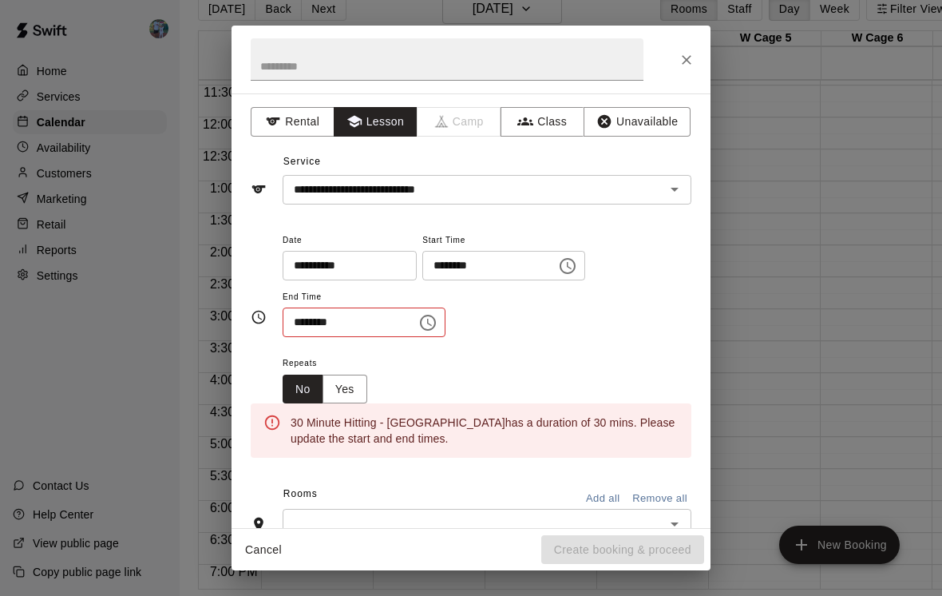
type input "********"
click at [593, 316] on div "**********" at bounding box center [487, 284] width 409 height 108
click at [420, 327] on icon "Choose time, selected time is 10:30 AM" at bounding box center [428, 323] width 16 height 16
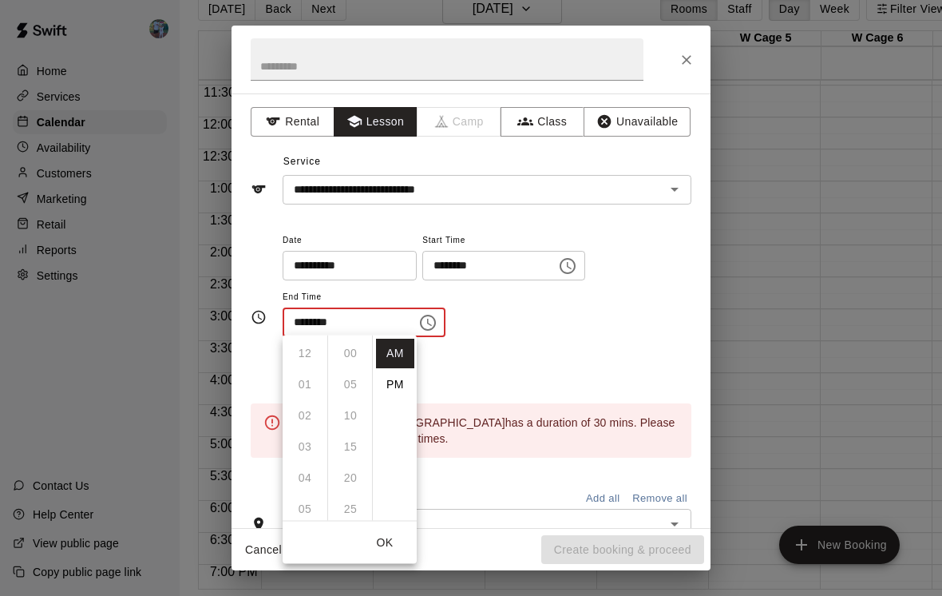
scroll to position [187, 0]
click at [409, 381] on li "PM" at bounding box center [395, 385] width 38 height 30
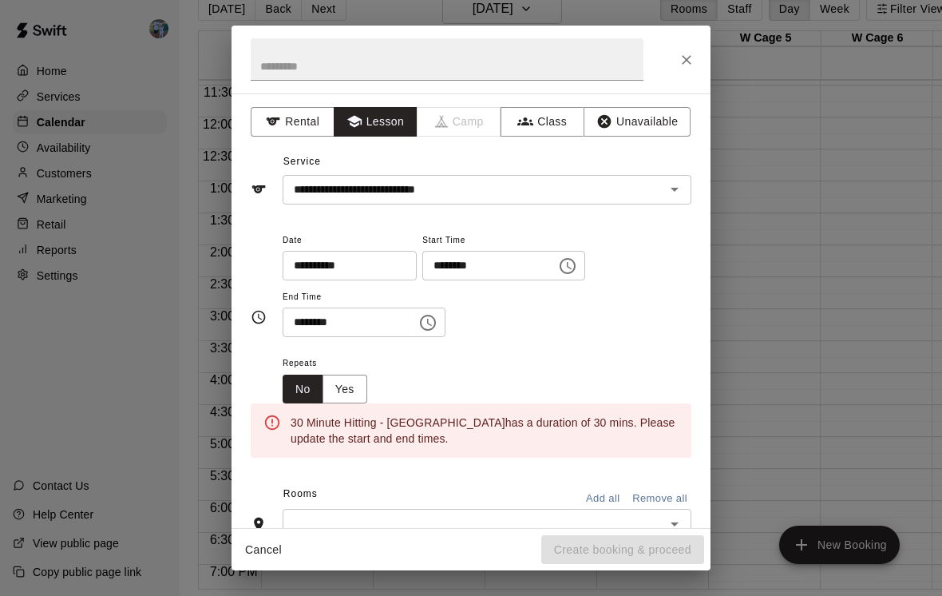
scroll to position [26, 0]
click at [423, 319] on button "Choose time, selected time is 10:30 PM" at bounding box center [428, 323] width 32 height 32
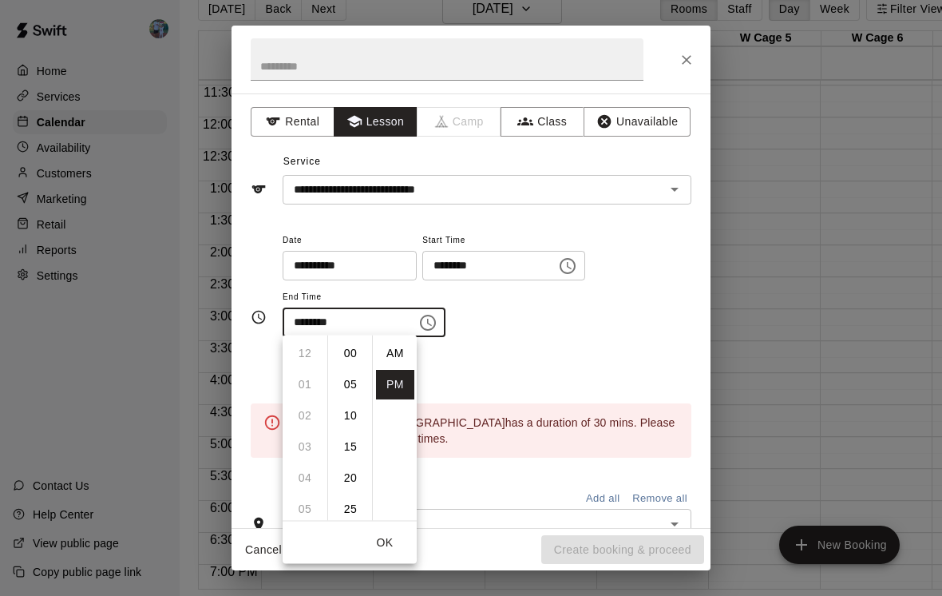
scroll to position [29, 0]
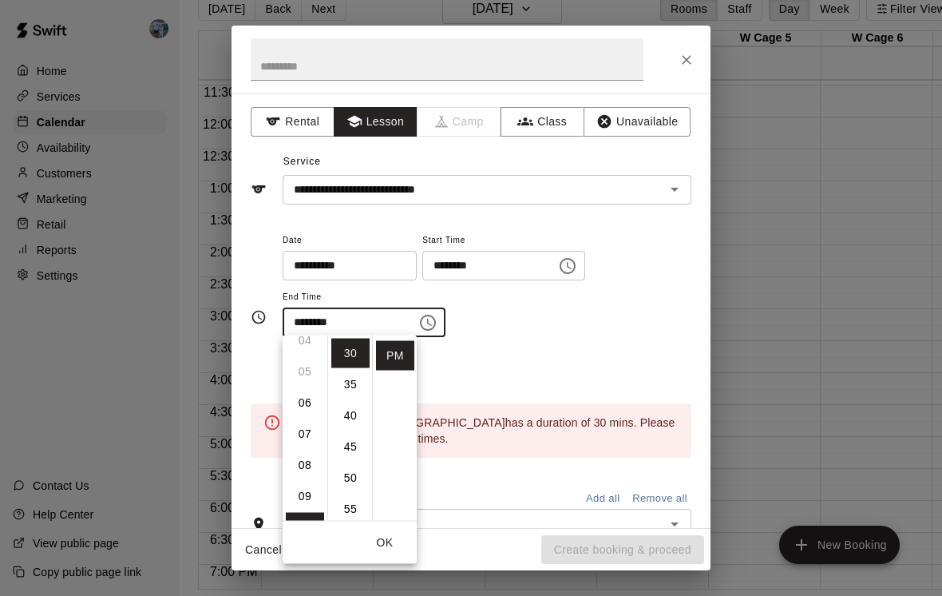
click at [309, 400] on li "06" at bounding box center [305, 403] width 38 height 30
type input "********"
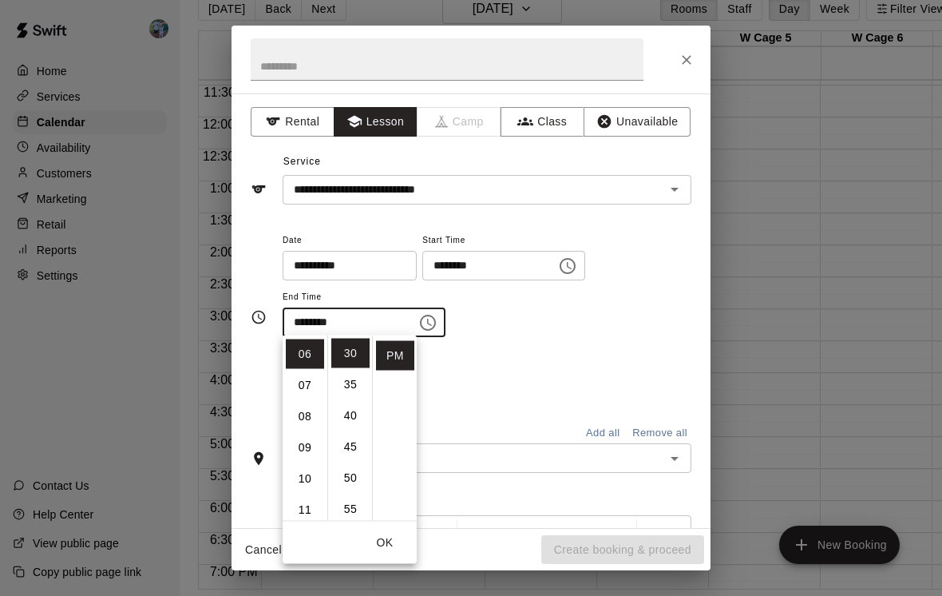
scroll to position [187, 0]
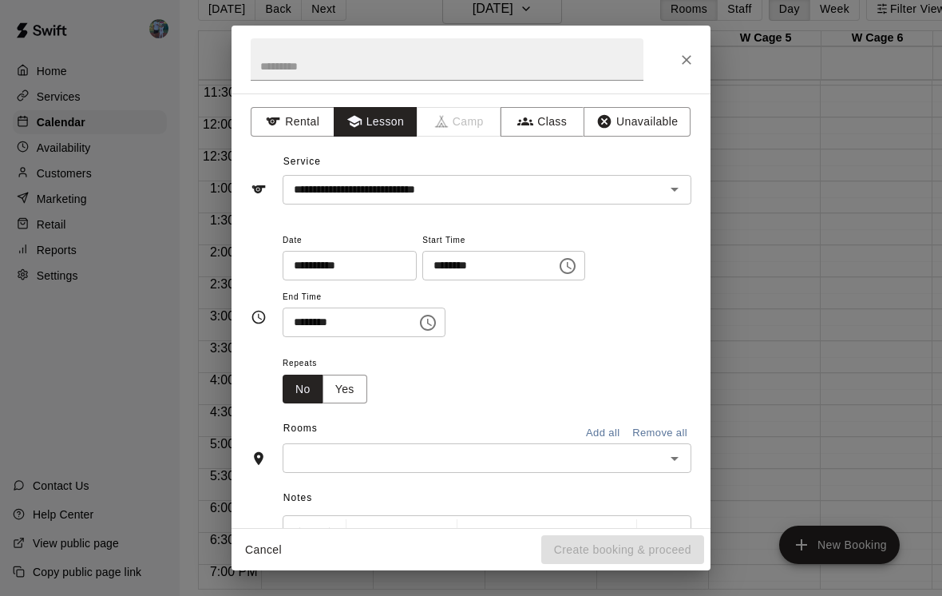
click at [525, 360] on div "Repeats No Yes" at bounding box center [487, 378] width 409 height 50
click at [486, 452] on input "text" at bounding box center [473, 458] width 373 height 20
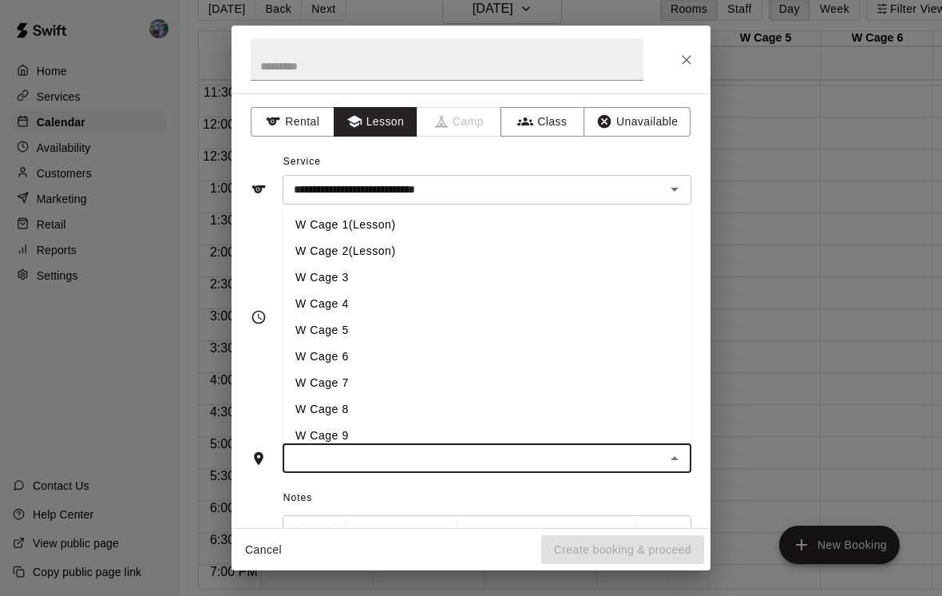
click at [454, 215] on li "W Cage 1(Lesson)" at bounding box center [487, 225] width 409 height 26
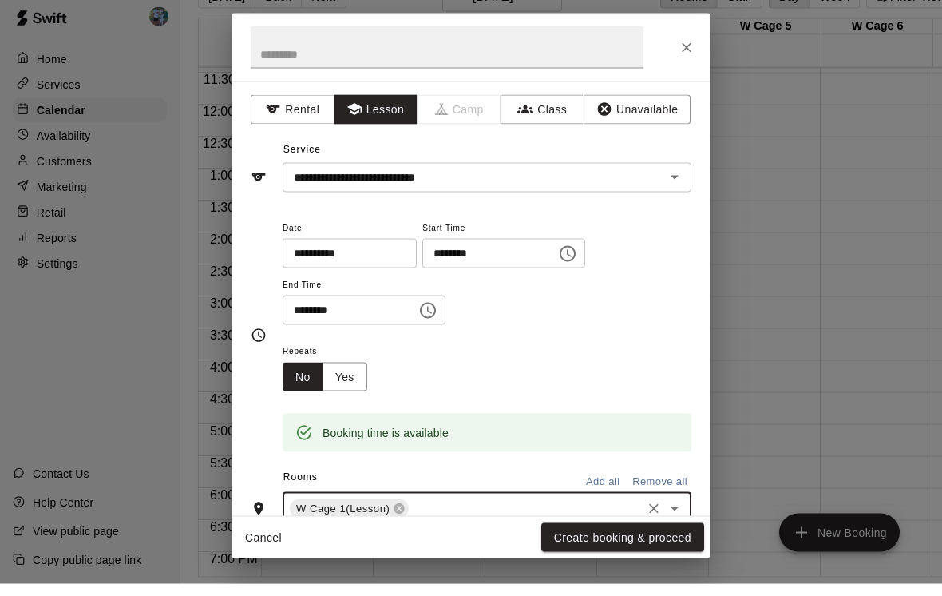
scroll to position [50, 0]
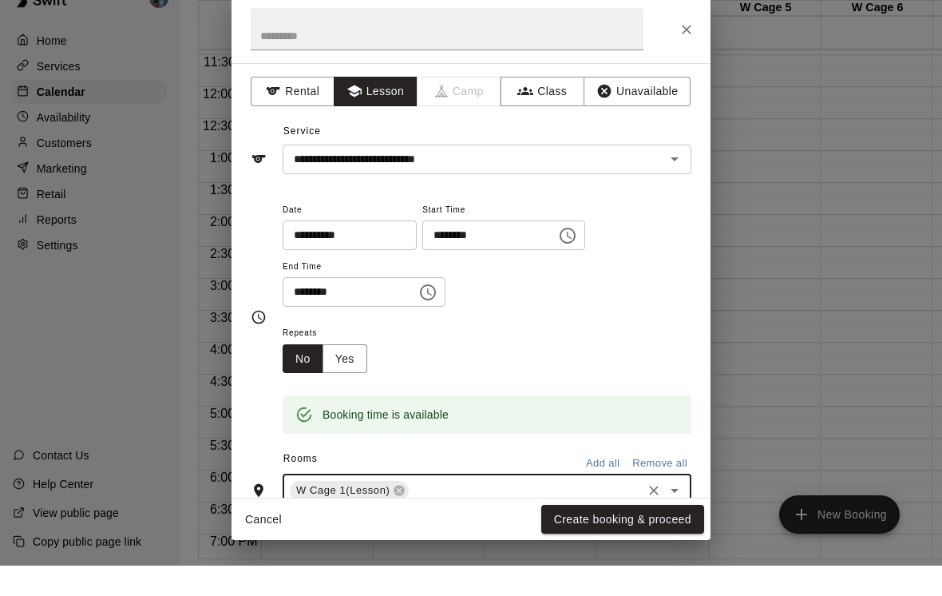
click at [674, 535] on button "Create booking & proceed" at bounding box center [622, 550] width 163 height 30
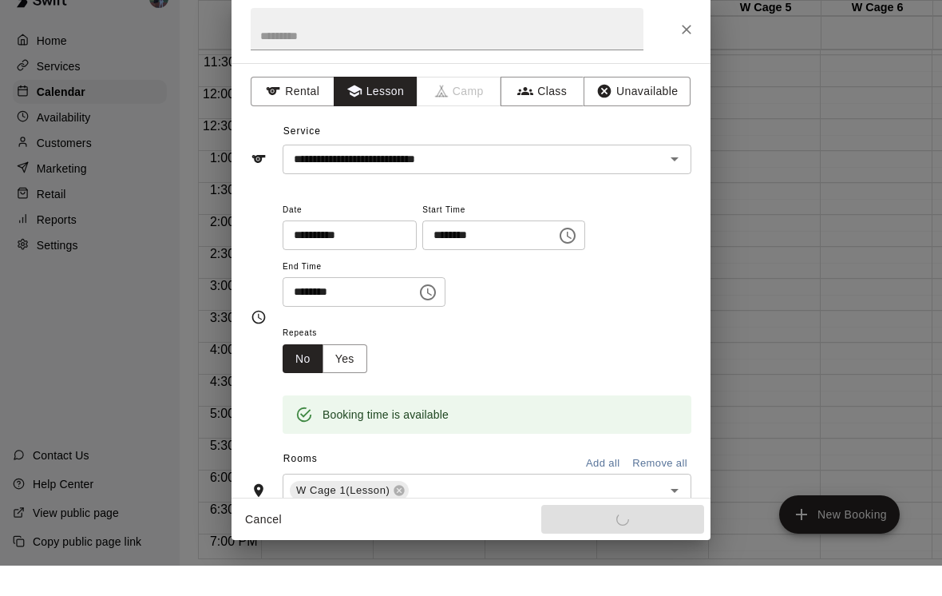
scroll to position [26, 0]
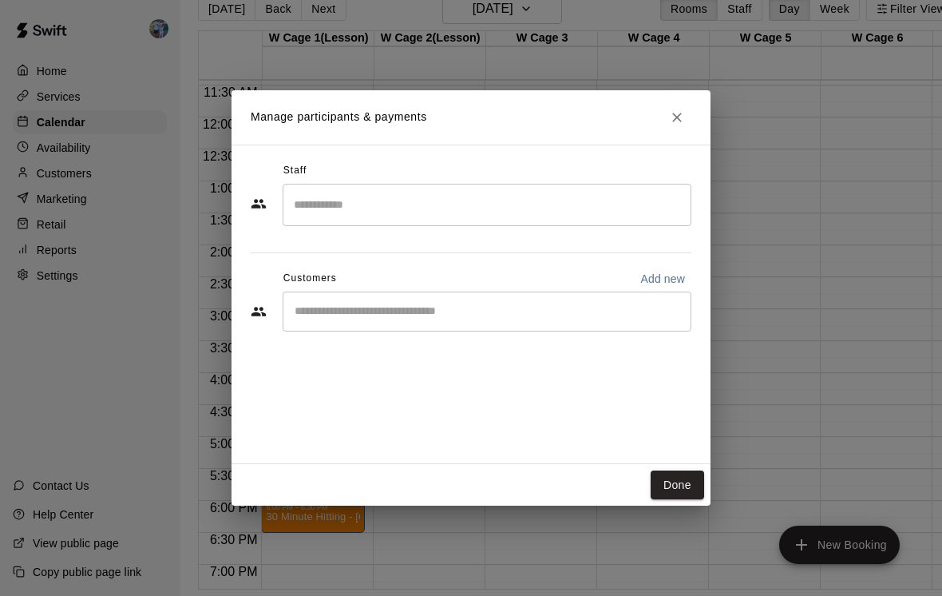
click at [583, 212] on input "Search staff" at bounding box center [487, 205] width 394 height 28
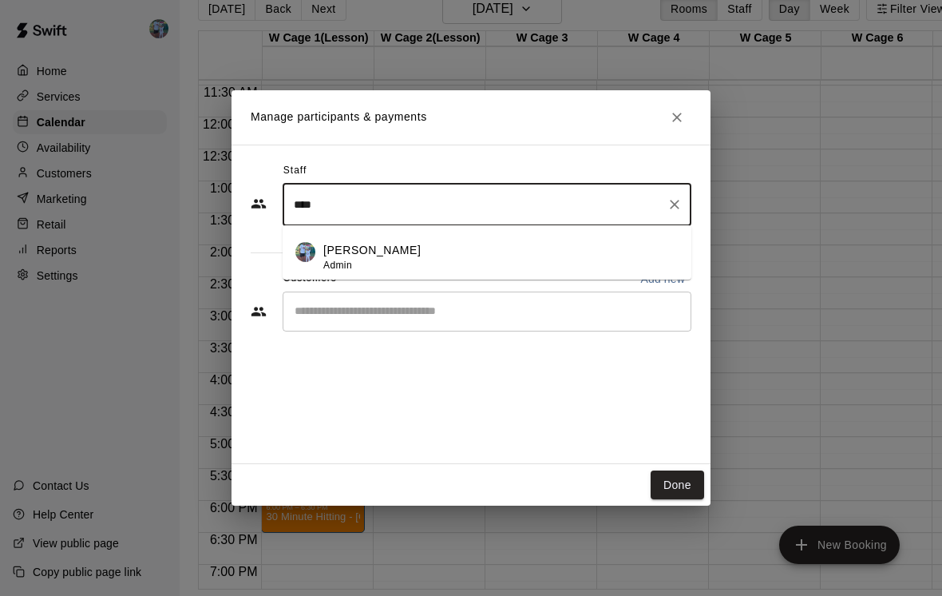
click at [464, 261] on div "[PERSON_NAME] Admin" at bounding box center [500, 257] width 355 height 31
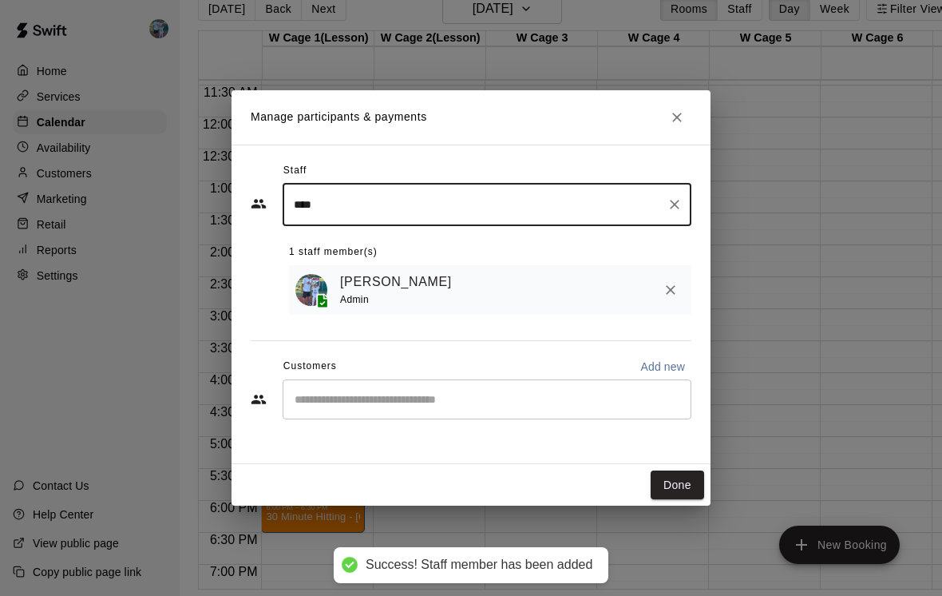
type input "****"
click at [486, 407] on input "Start typing to search customers..." at bounding box center [487, 399] width 394 height 16
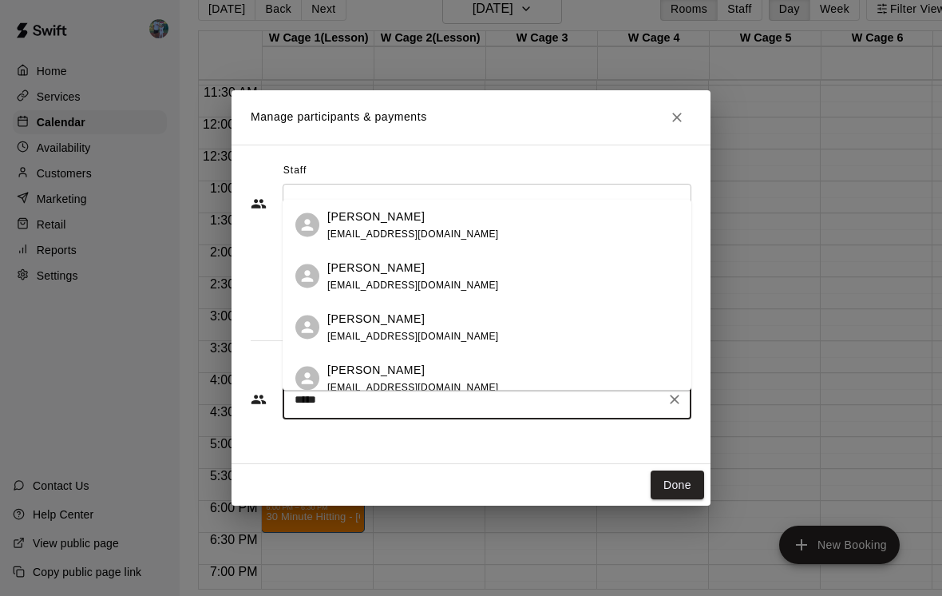
type input "*****"
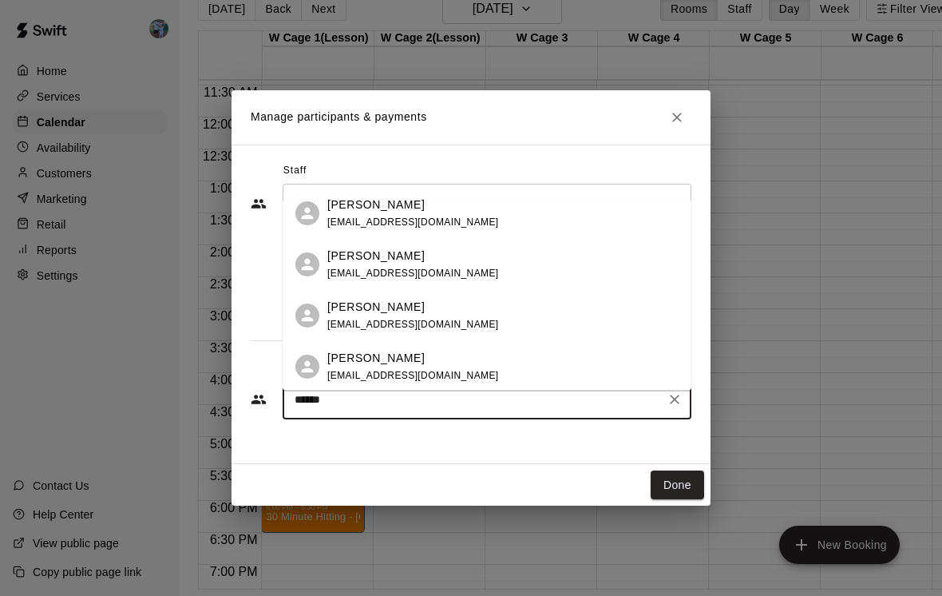
scroll to position [818, 0]
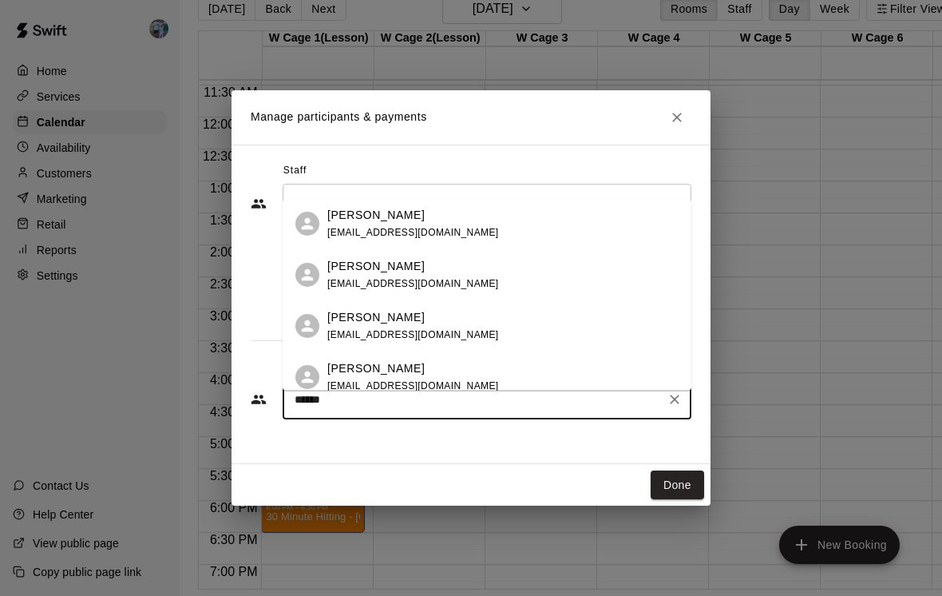
click at [518, 217] on div "[PERSON_NAME] [EMAIL_ADDRESS][DOMAIN_NAME]" at bounding box center [502, 224] width 351 height 34
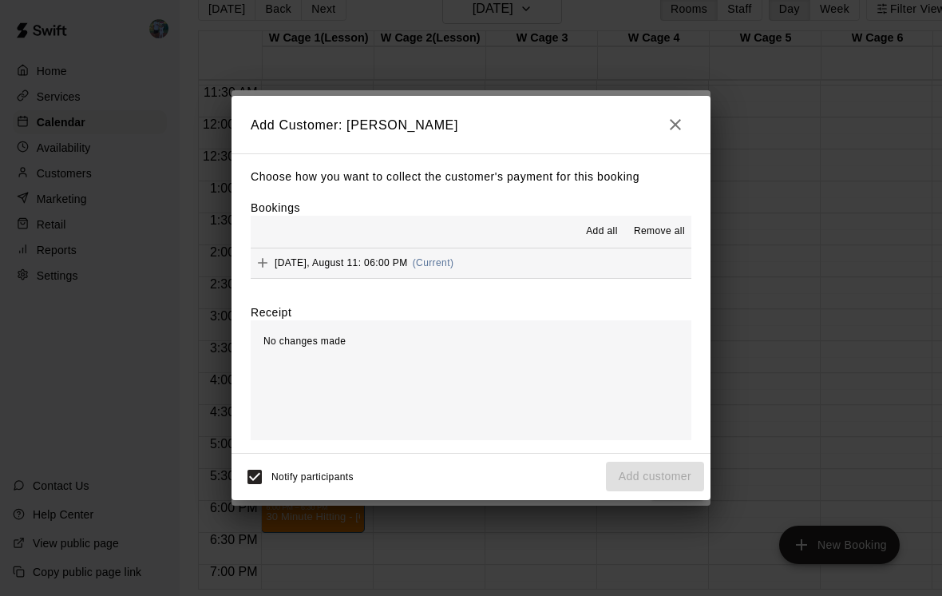
click at [556, 278] on button "[DATE], August 11: 06:00 PM (Current)" at bounding box center [471, 263] width 441 height 30
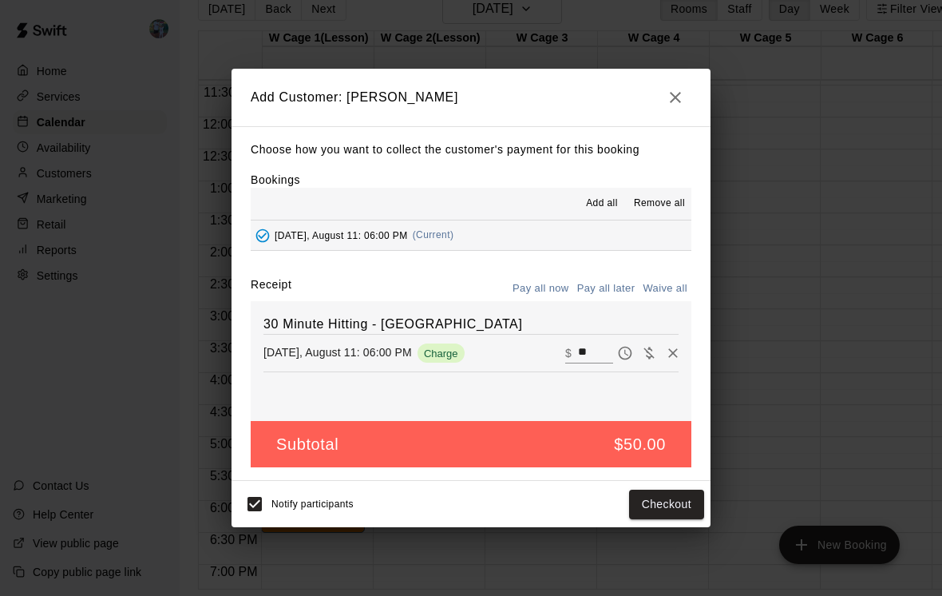
click at [671, 510] on button "Checkout" at bounding box center [666, 504] width 75 height 30
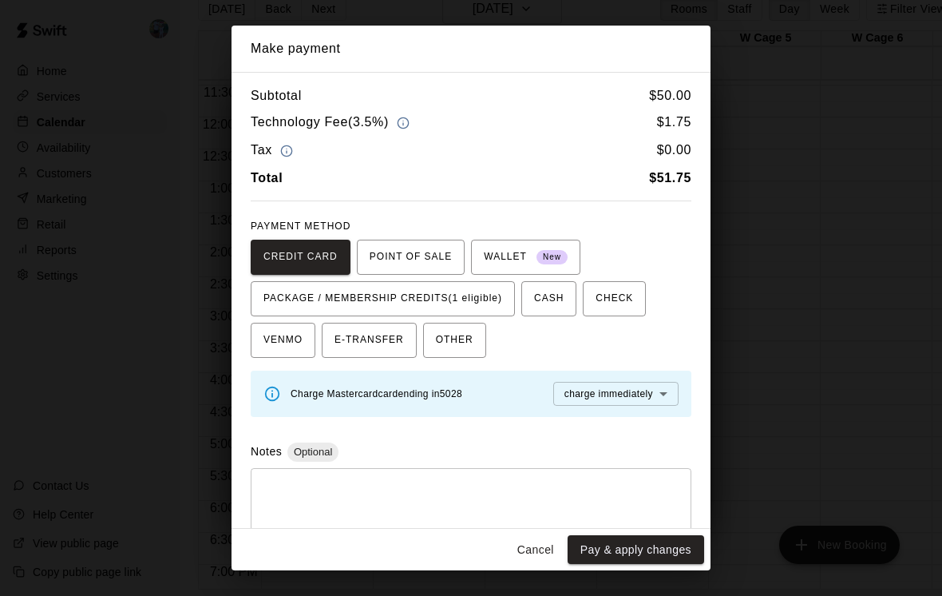
click at [493, 300] on span "PACKAGE / MEMBERSHIP CREDITS (1 eligible)" at bounding box center [383, 299] width 239 height 26
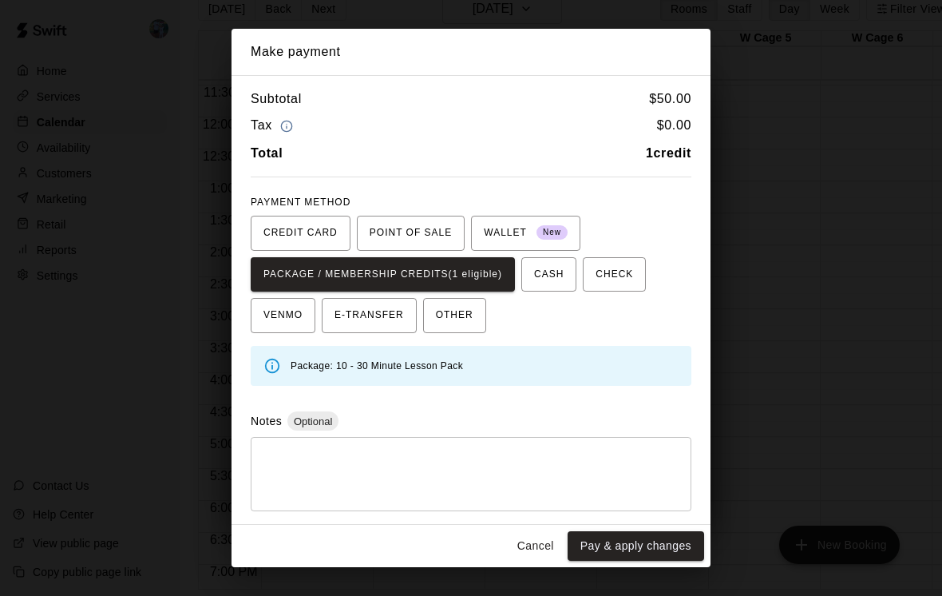
click at [638, 561] on button "Pay & apply changes" at bounding box center [636, 546] width 137 height 30
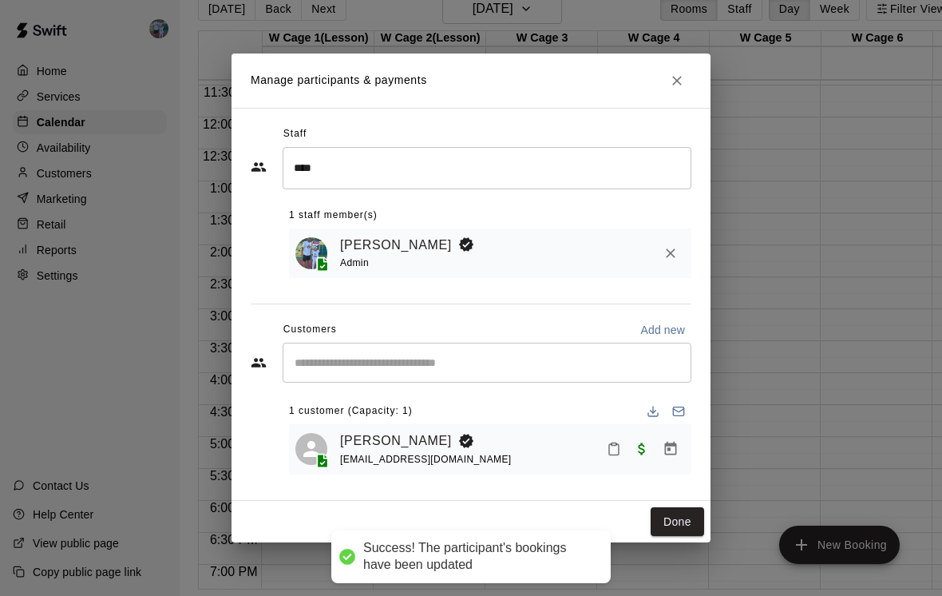
click at [675, 530] on button "Done" at bounding box center [677, 522] width 53 height 30
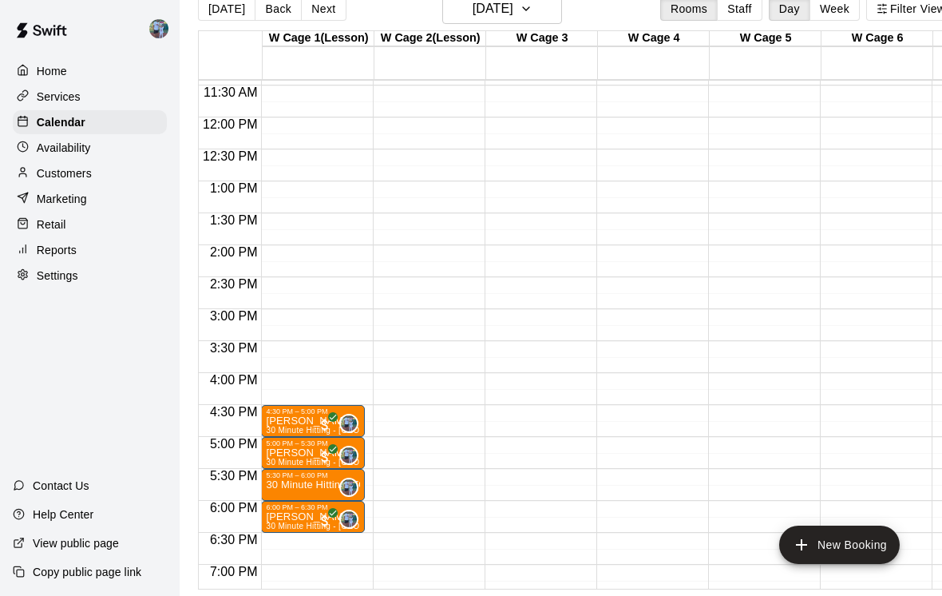
click at [109, 153] on div "Availability" at bounding box center [90, 148] width 154 height 24
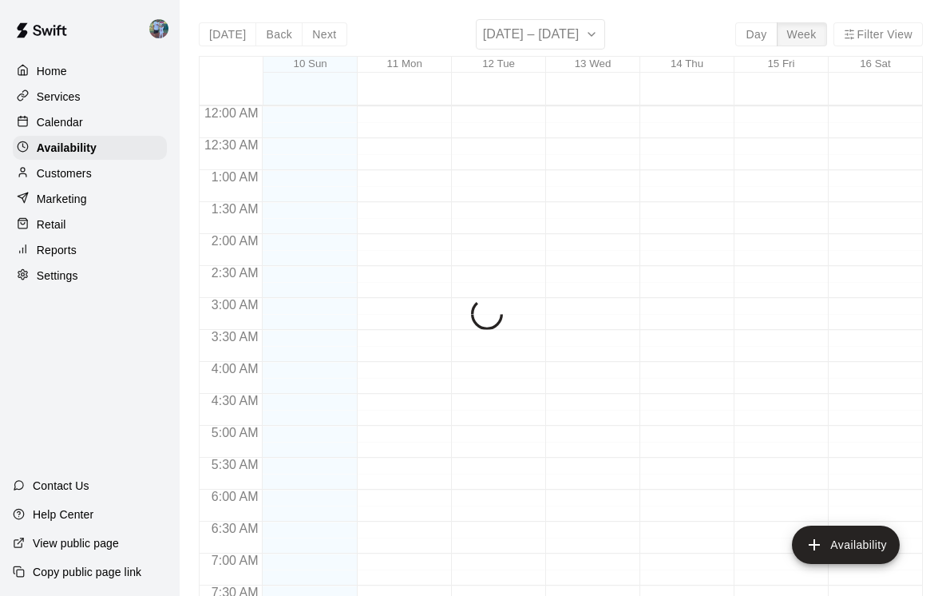
scroll to position [688, 0]
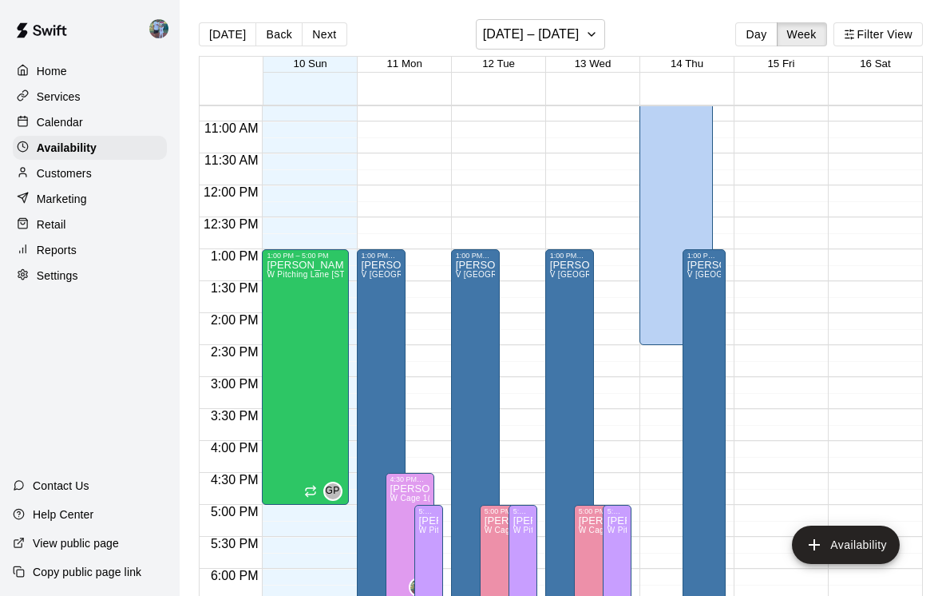
click at [771, 69] on span "15 Fri" at bounding box center [780, 63] width 27 height 12
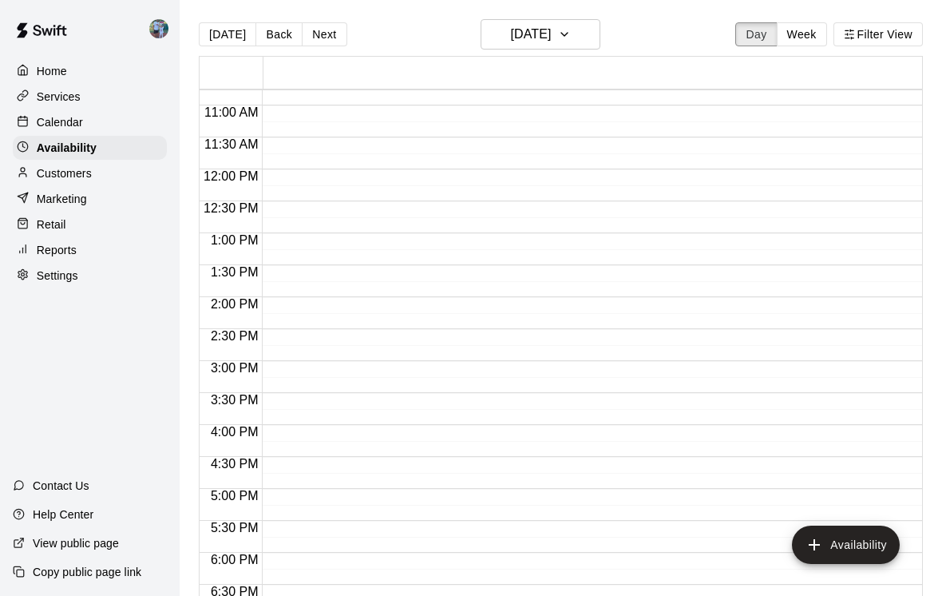
click at [768, 42] on button "Day" at bounding box center [756, 34] width 42 height 24
click at [591, 42] on button "[DATE]" at bounding box center [541, 34] width 120 height 30
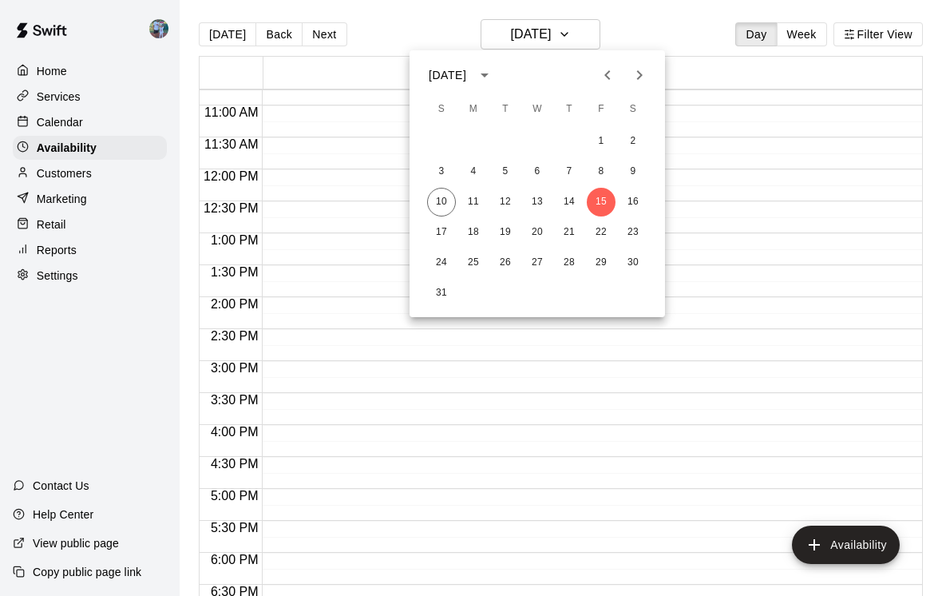
click at [101, 171] on div at bounding box center [471, 298] width 942 height 596
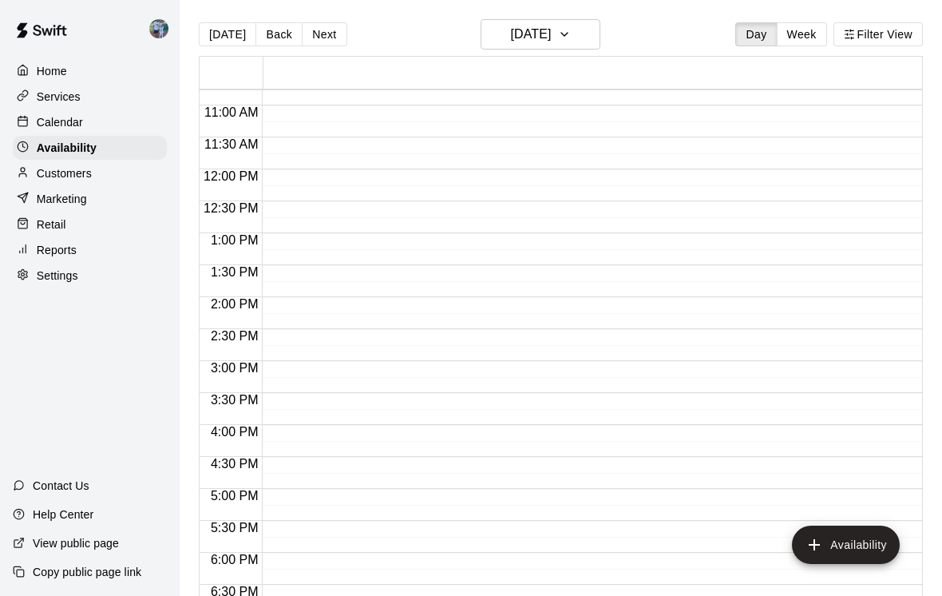
click at [125, 177] on div "Customers" at bounding box center [90, 173] width 154 height 24
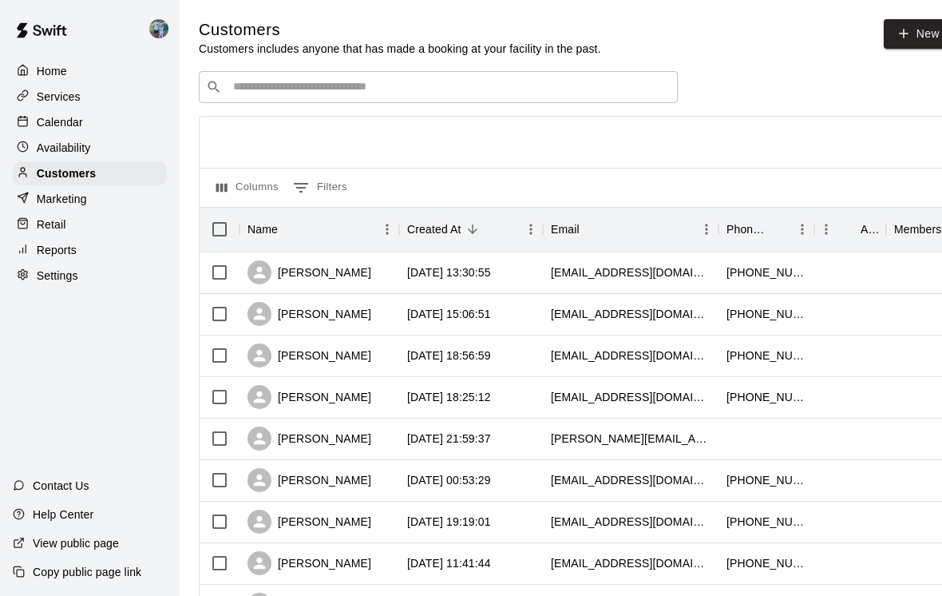
click at [129, 141] on div "Availability" at bounding box center [90, 148] width 154 height 24
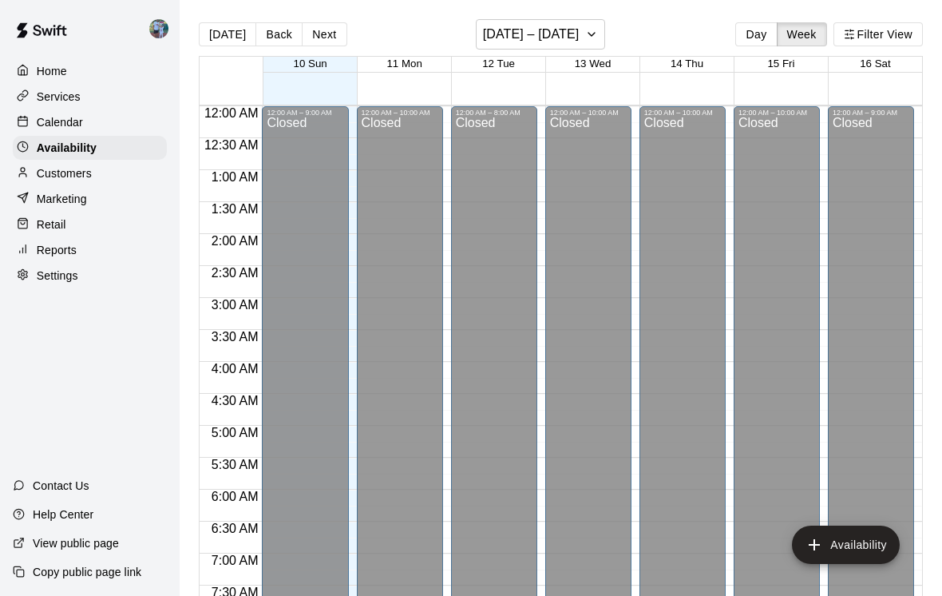
scroll to position [688, 0]
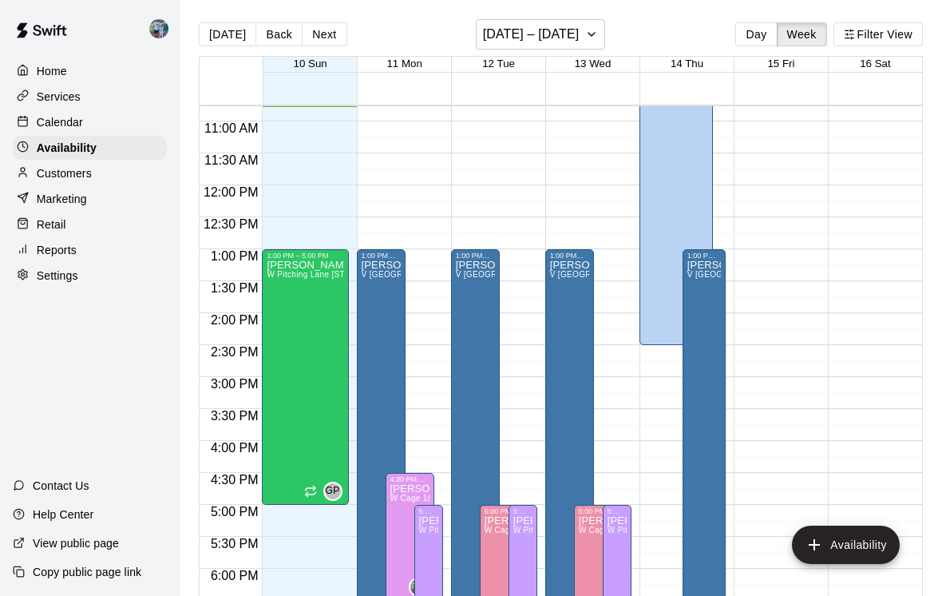
click at [751, 37] on button "Day" at bounding box center [756, 34] width 42 height 24
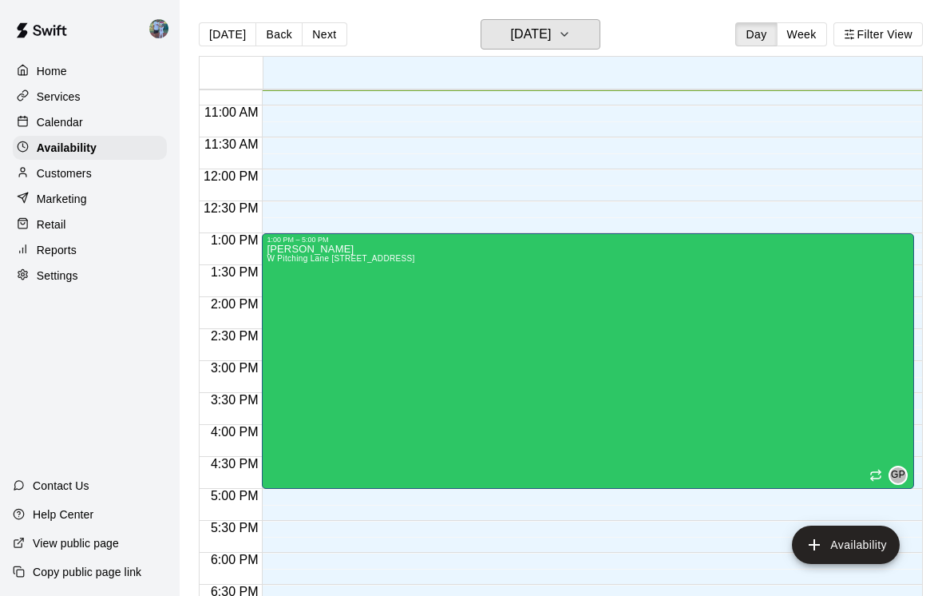
click at [576, 38] on button "[DATE]" at bounding box center [541, 34] width 120 height 30
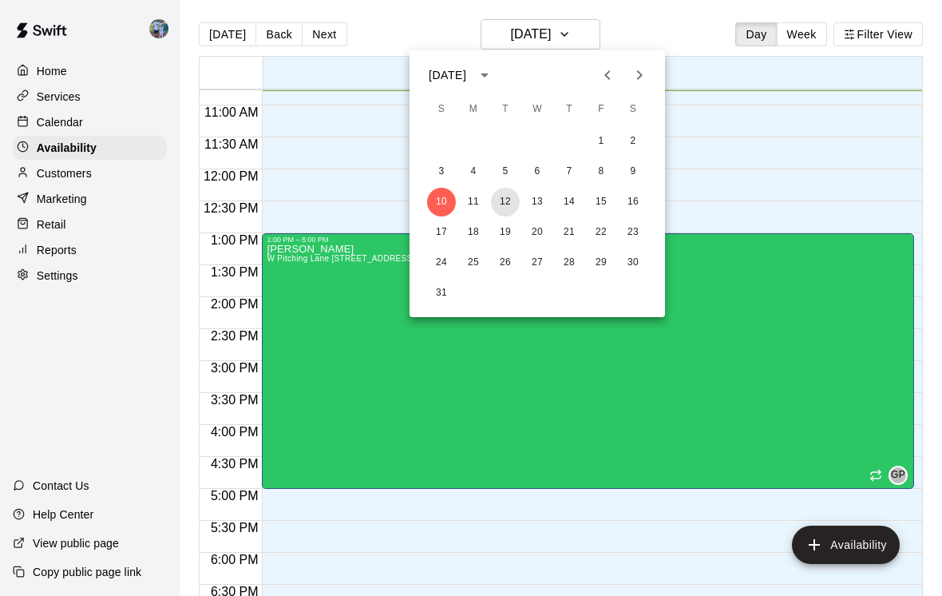
click at [509, 207] on button "12" at bounding box center [505, 202] width 29 height 29
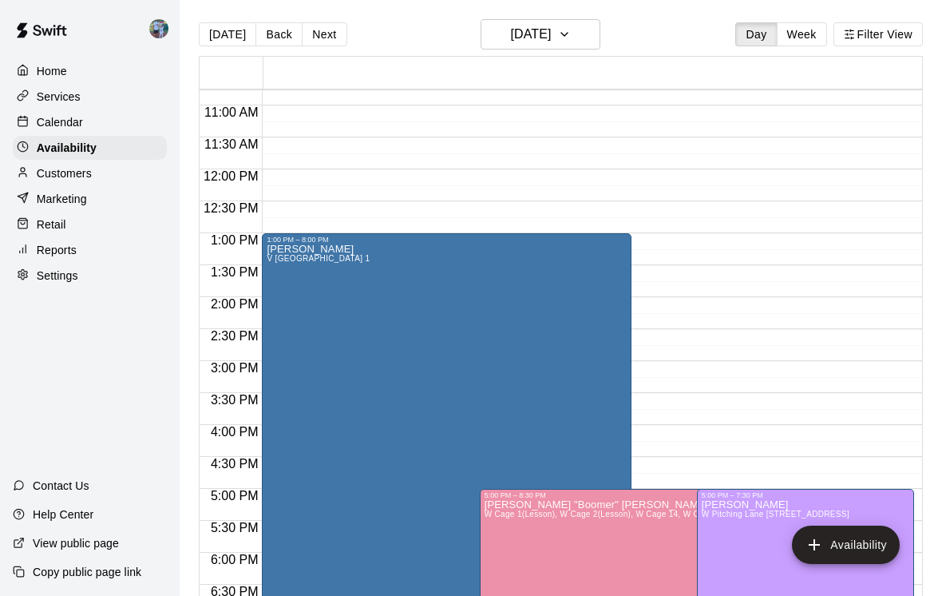
click at [858, 553] on button "Availability" at bounding box center [846, 544] width 108 height 38
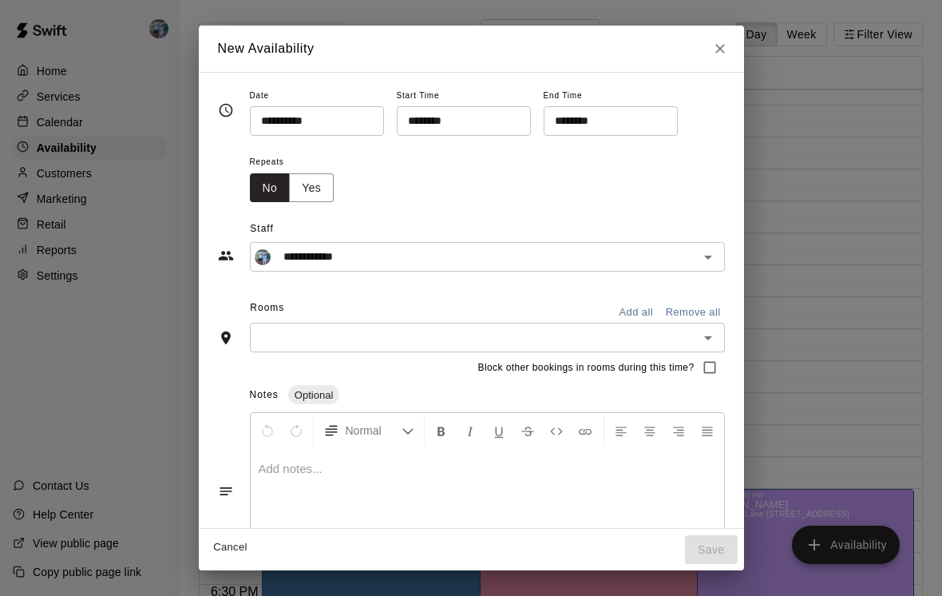
click at [464, 122] on input "********" at bounding box center [458, 121] width 123 height 30
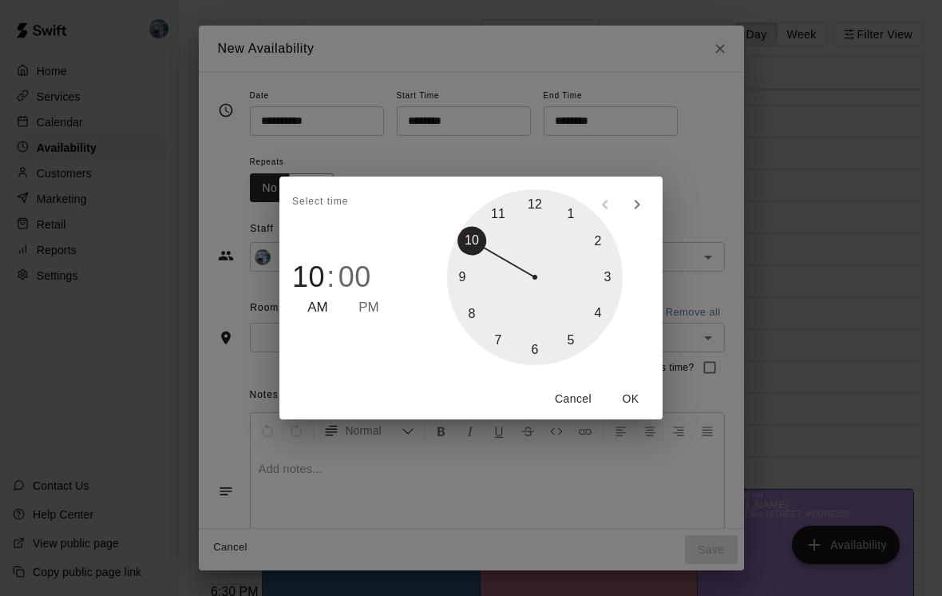
click at [604, 240] on div at bounding box center [535, 277] width 176 height 176
click at [372, 310] on span "PM" at bounding box center [369, 308] width 21 height 22
type input "********"
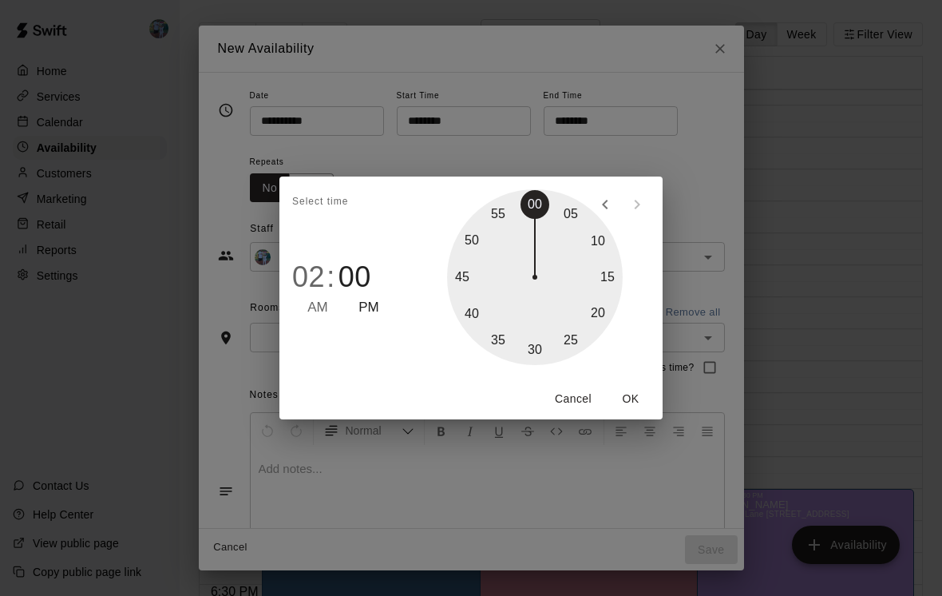
click at [639, 397] on button "OK" at bounding box center [630, 399] width 51 height 30
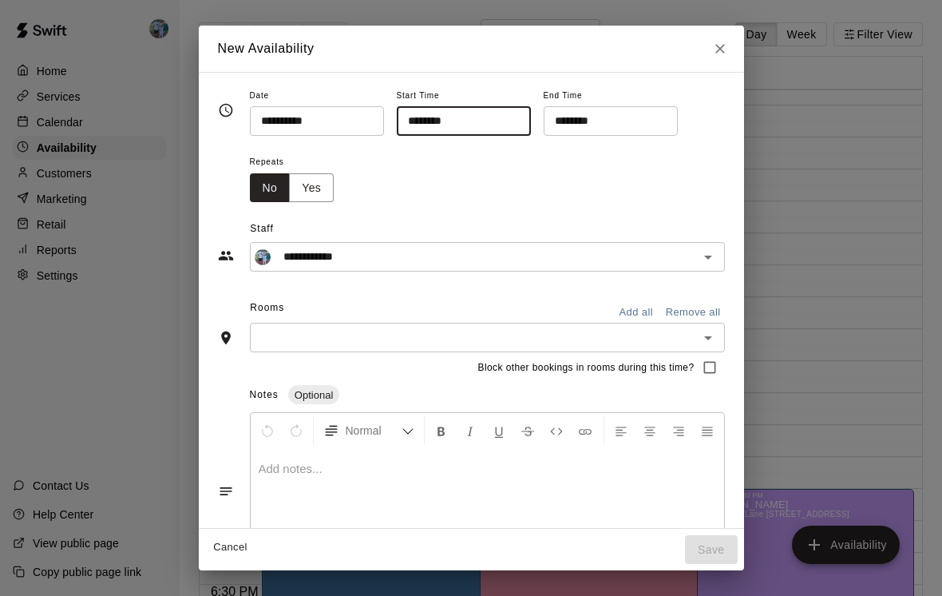
click at [592, 125] on input "********" at bounding box center [605, 121] width 123 height 30
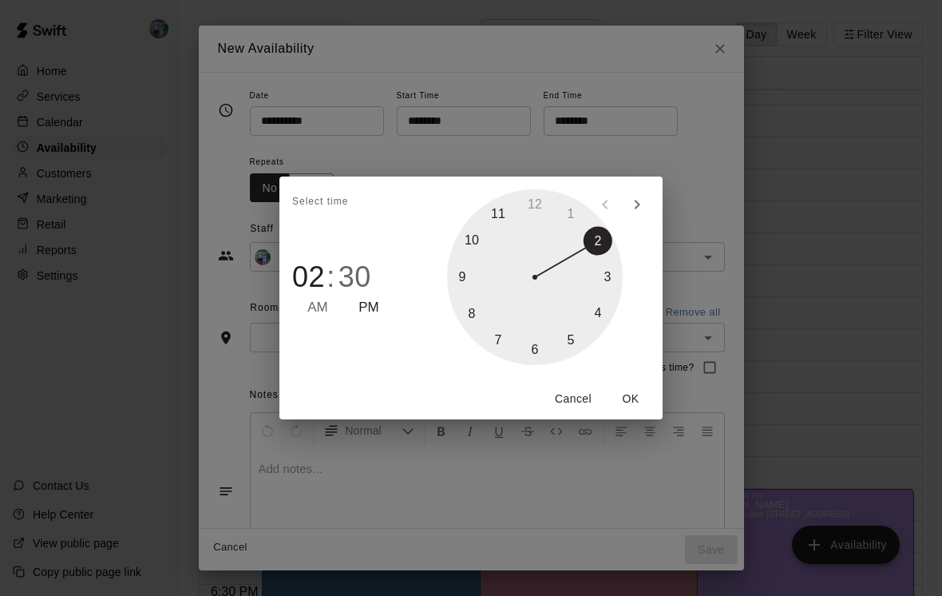
click at [539, 354] on div at bounding box center [535, 277] width 176 height 176
type input "********"
click at [632, 396] on button "OK" at bounding box center [630, 399] width 51 height 30
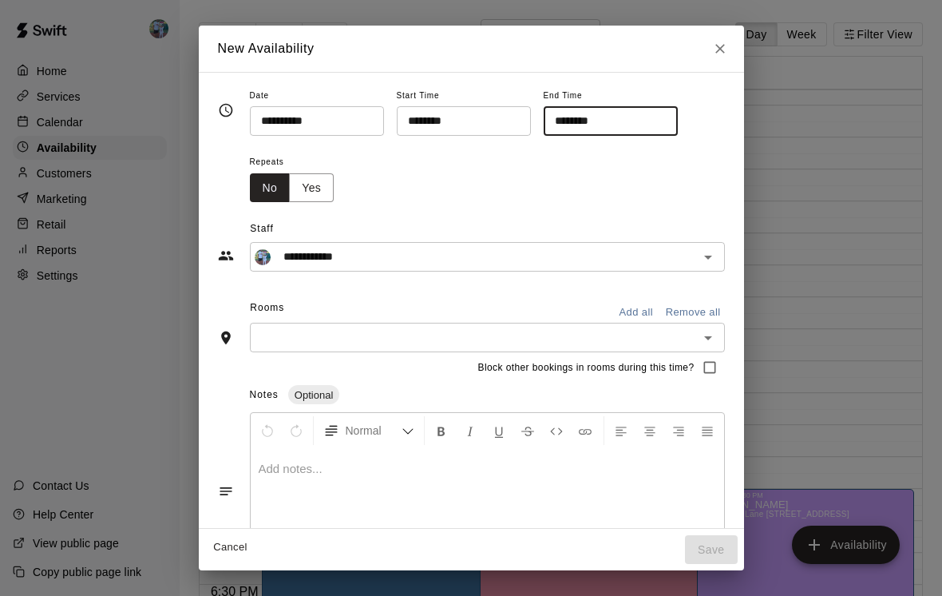
click at [554, 335] on input "text" at bounding box center [474, 337] width 439 height 20
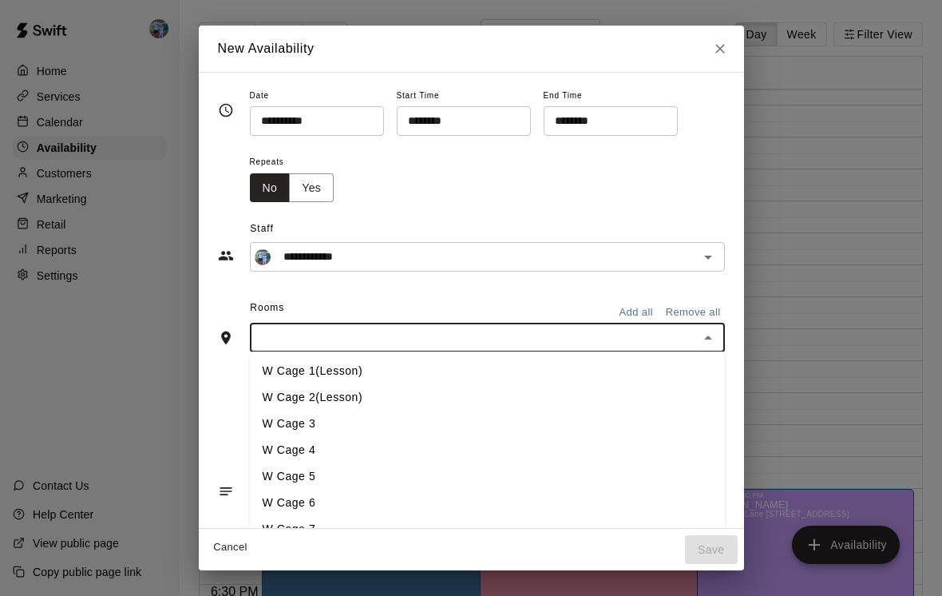
click at [411, 367] on li "W Cage 1(Lesson)" at bounding box center [487, 371] width 475 height 26
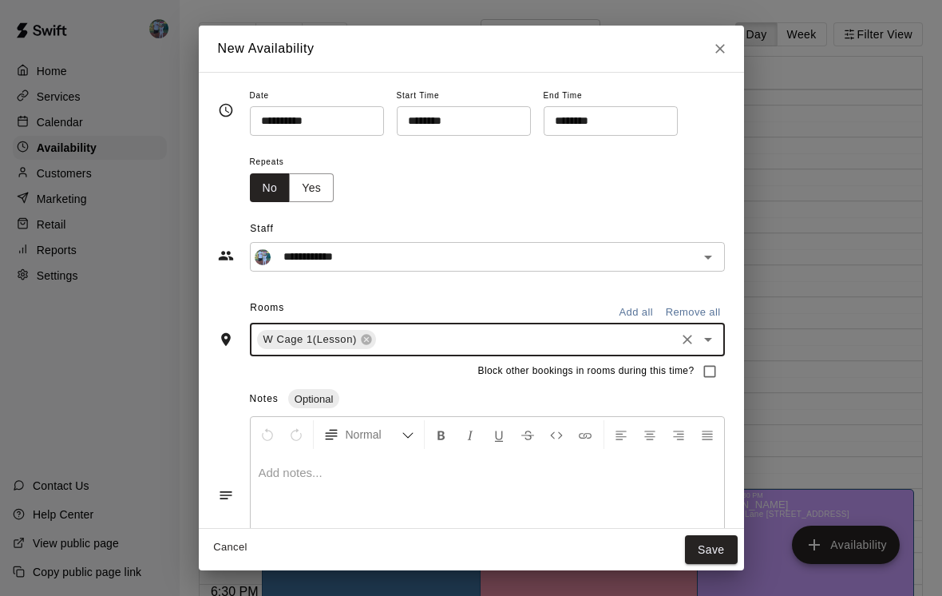
click at [461, 339] on input "text" at bounding box center [525, 340] width 295 height 20
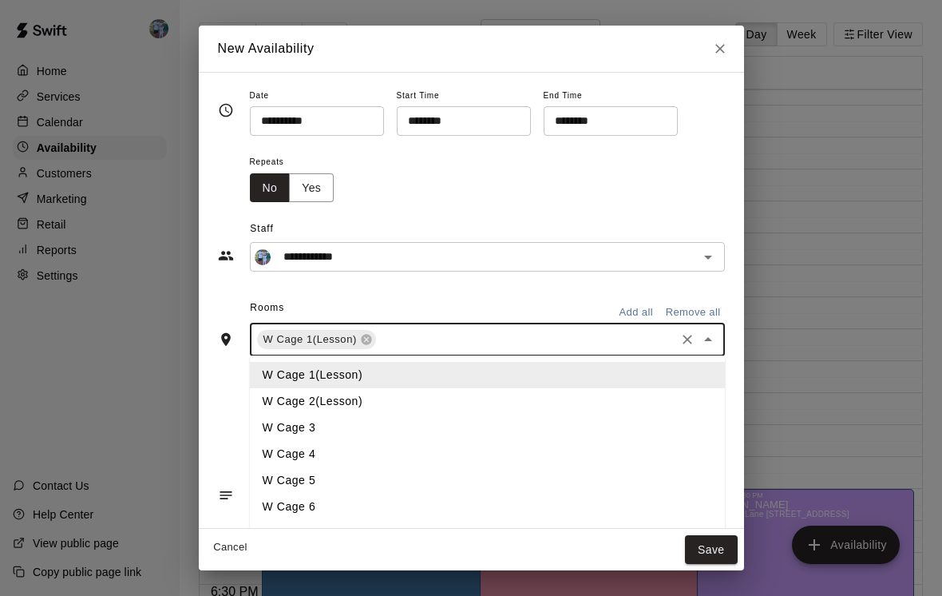
click at [419, 397] on li "W Cage 2(Lesson)" at bounding box center [487, 401] width 475 height 26
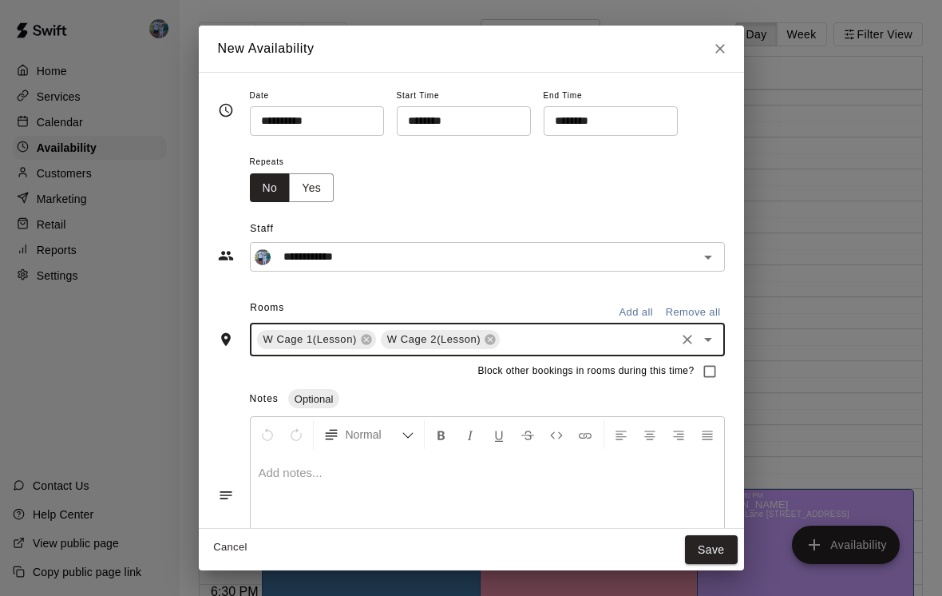
click at [539, 340] on input "text" at bounding box center [587, 340] width 170 height 20
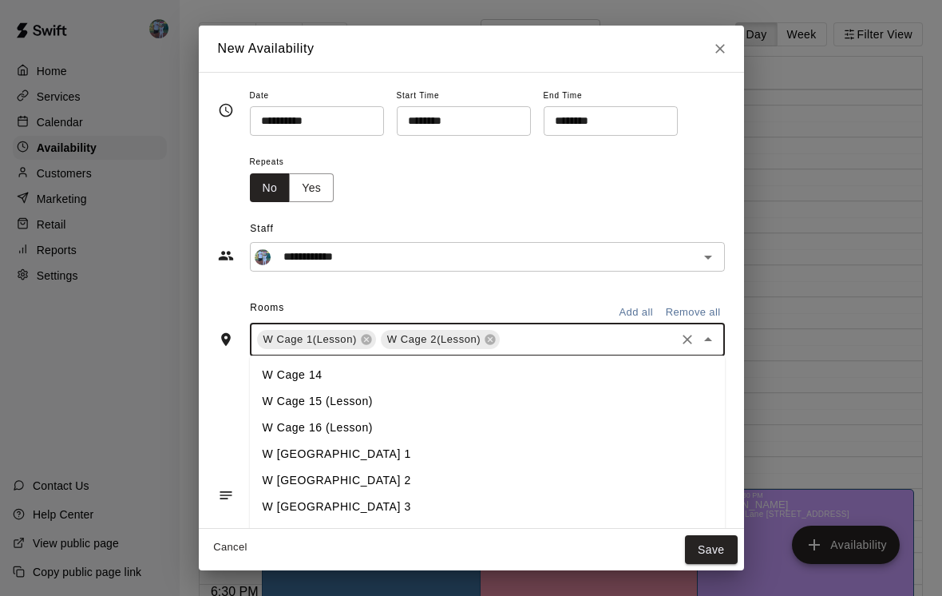
scroll to position [341, 0]
click at [401, 403] on li "W Cage 15 (Lesson)" at bounding box center [487, 403] width 475 height 26
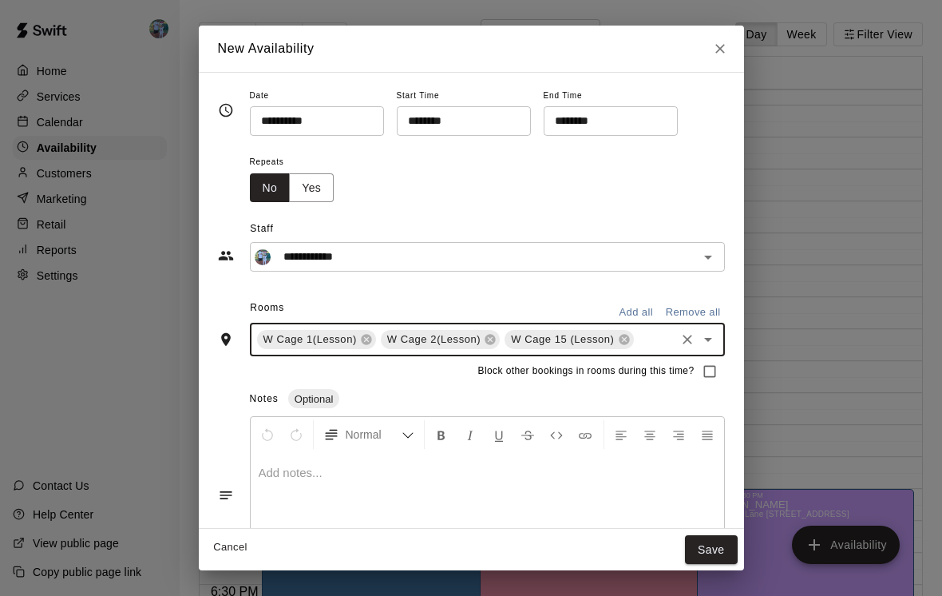
click at [652, 342] on input "text" at bounding box center [654, 340] width 37 height 20
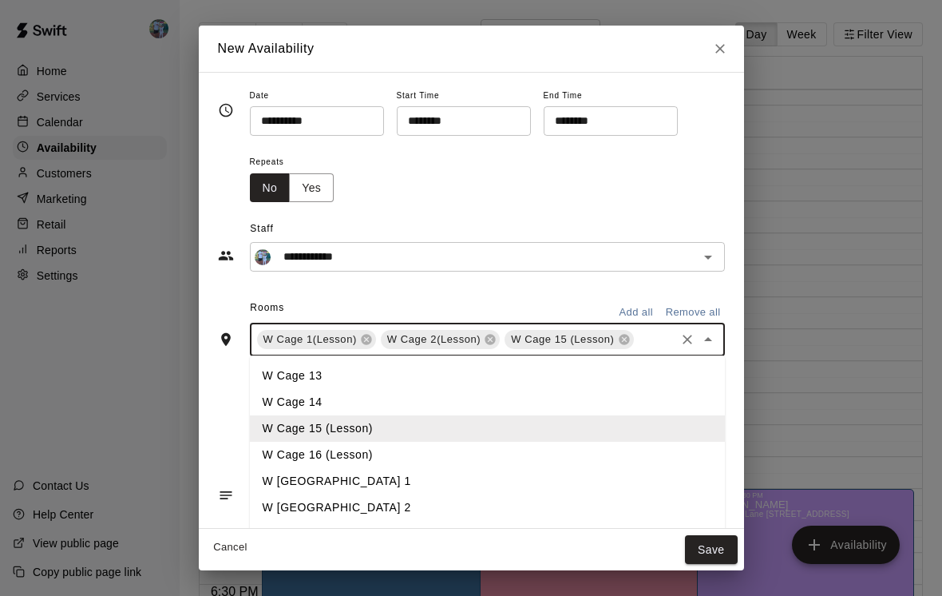
scroll to position [316, 0]
click at [395, 457] on li "W Cage 16 (Lesson)" at bounding box center [487, 454] width 475 height 26
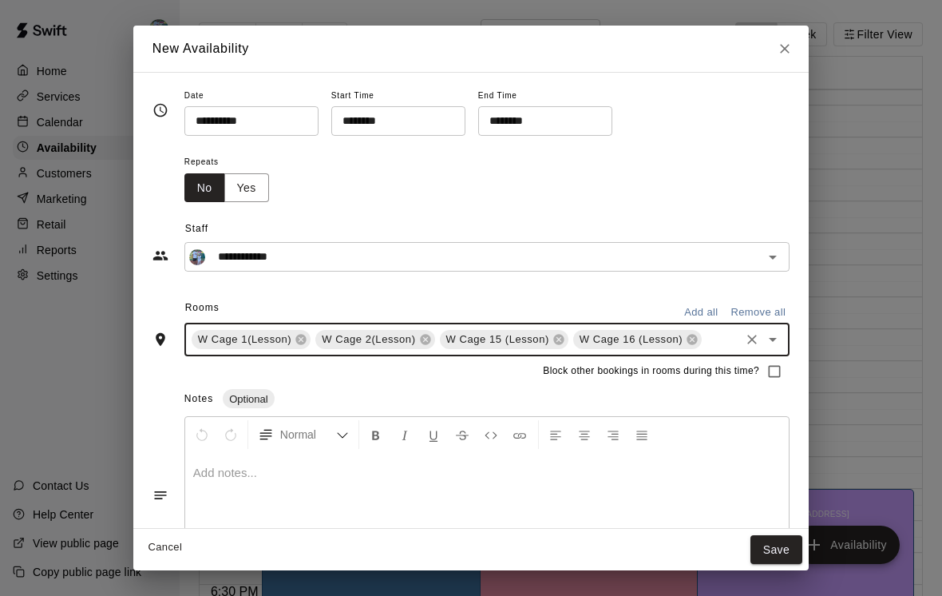
click at [793, 544] on button "Save" at bounding box center [777, 550] width 53 height 30
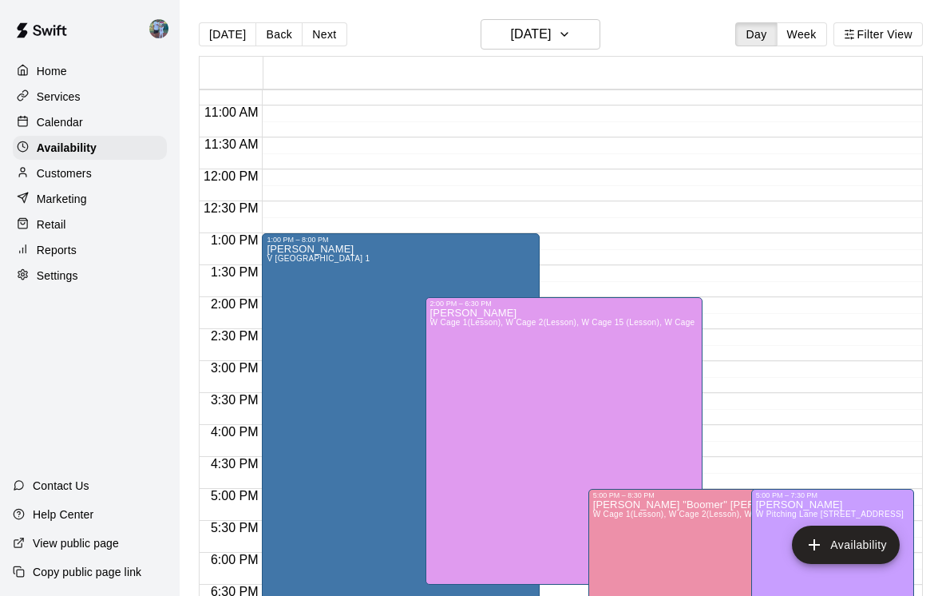
click at [75, 126] on p "Calendar" at bounding box center [60, 122] width 46 height 16
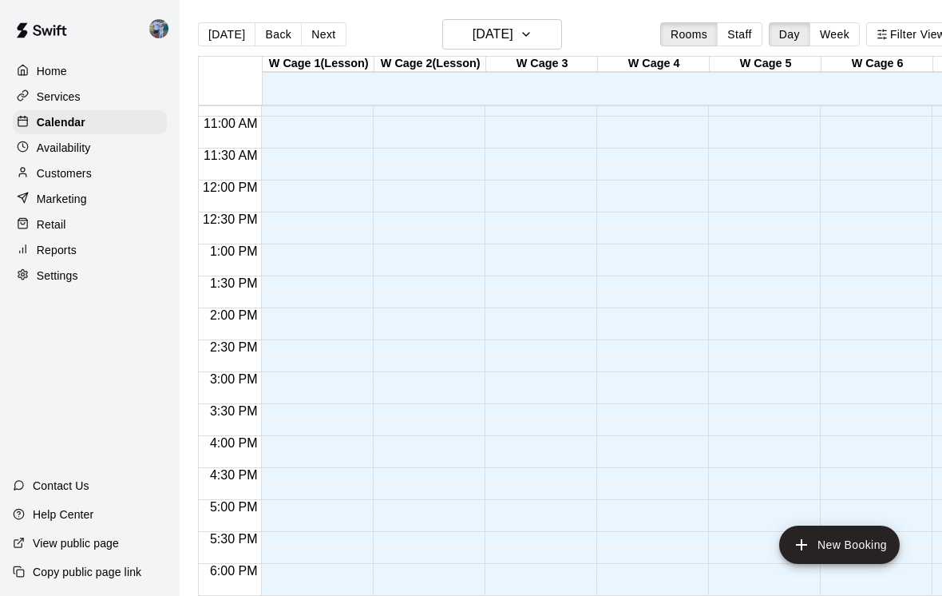
scroll to position [694, 0]
click at [305, 41] on button "Next" at bounding box center [323, 34] width 45 height 24
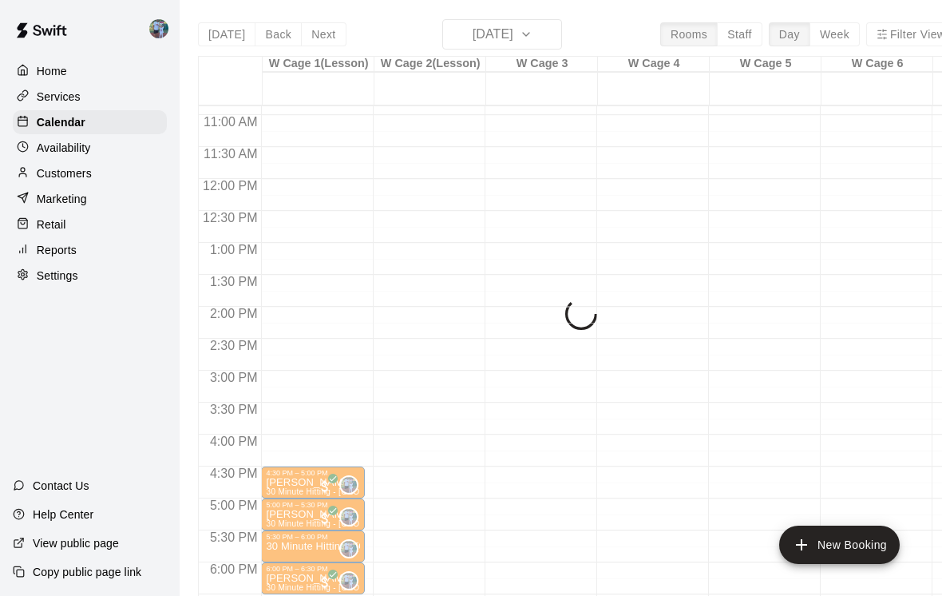
click at [521, 50] on div "[DATE] Back [DATE][DATE] Rooms Staff Day Week Filter View W Cage 1(Lesson) 11 M…" at bounding box center [577, 317] width 758 height 596
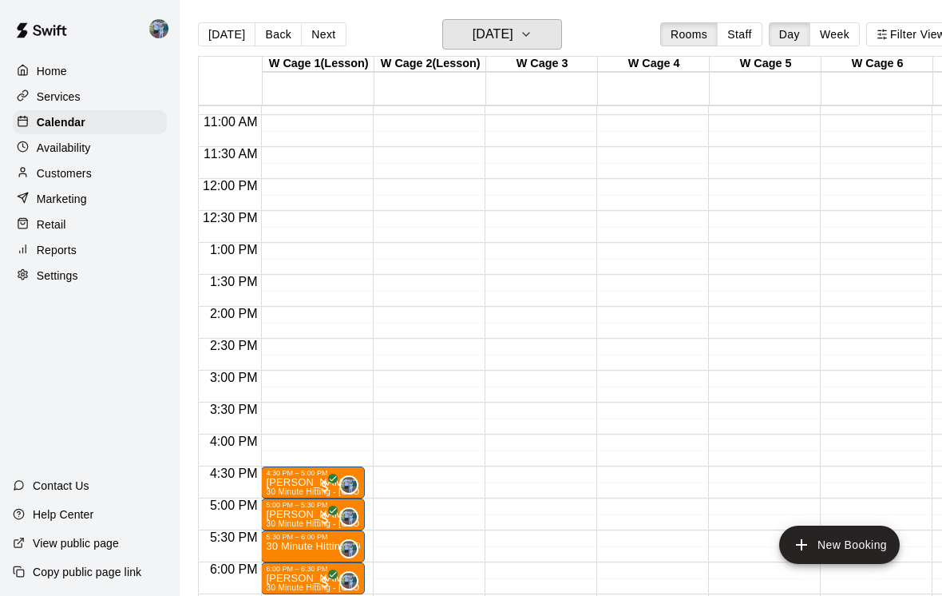
click at [536, 42] on button "[DATE]" at bounding box center [502, 34] width 120 height 30
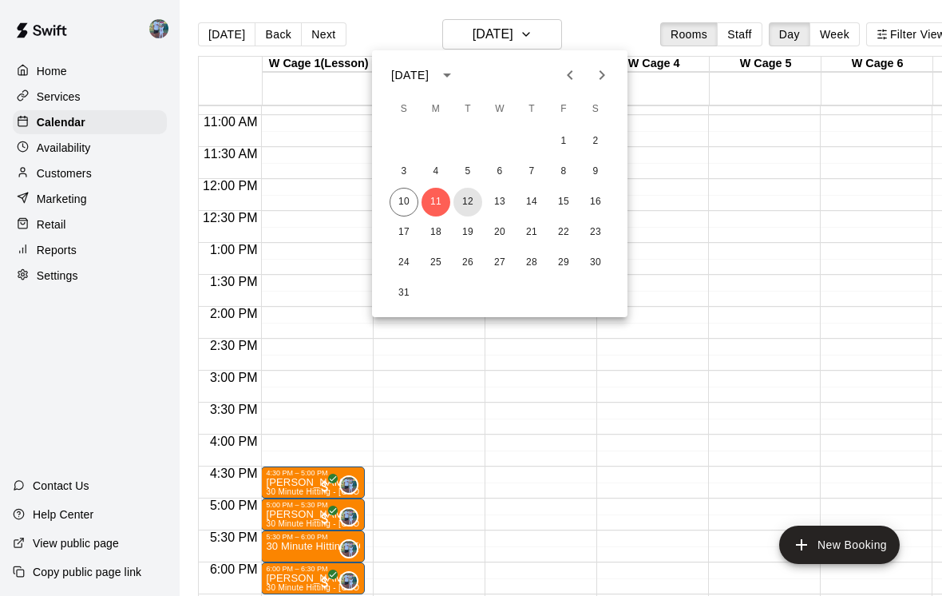
click at [472, 204] on button "12" at bounding box center [468, 202] width 29 height 29
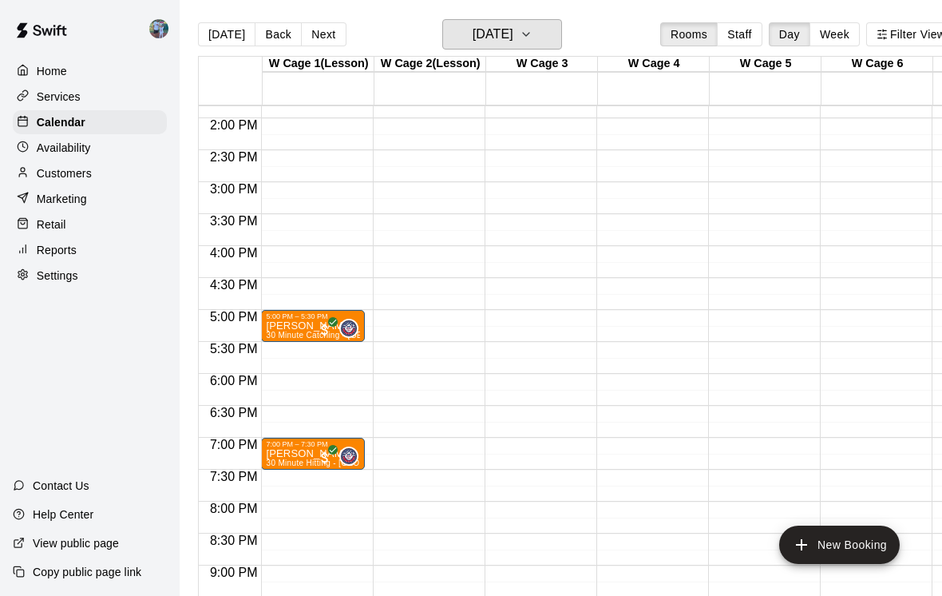
scroll to position [886, 0]
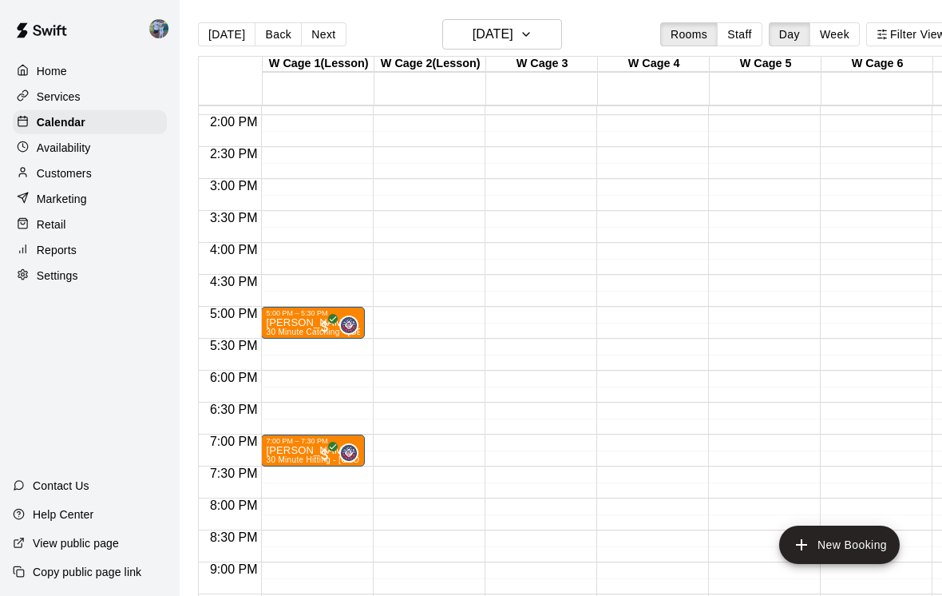
click at [860, 546] on button "New Booking" at bounding box center [839, 544] width 121 height 38
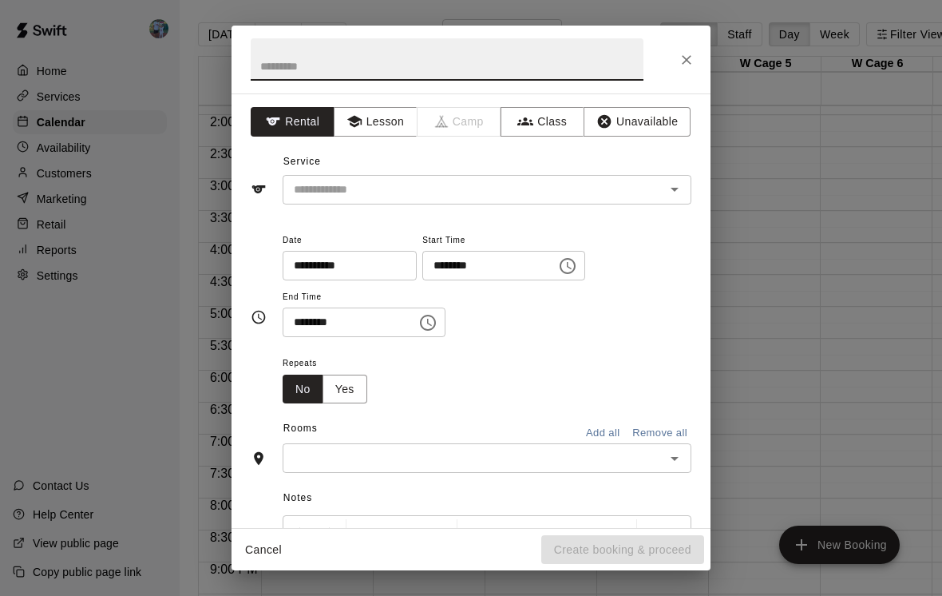
click at [374, 136] on button "Lesson" at bounding box center [376, 122] width 84 height 30
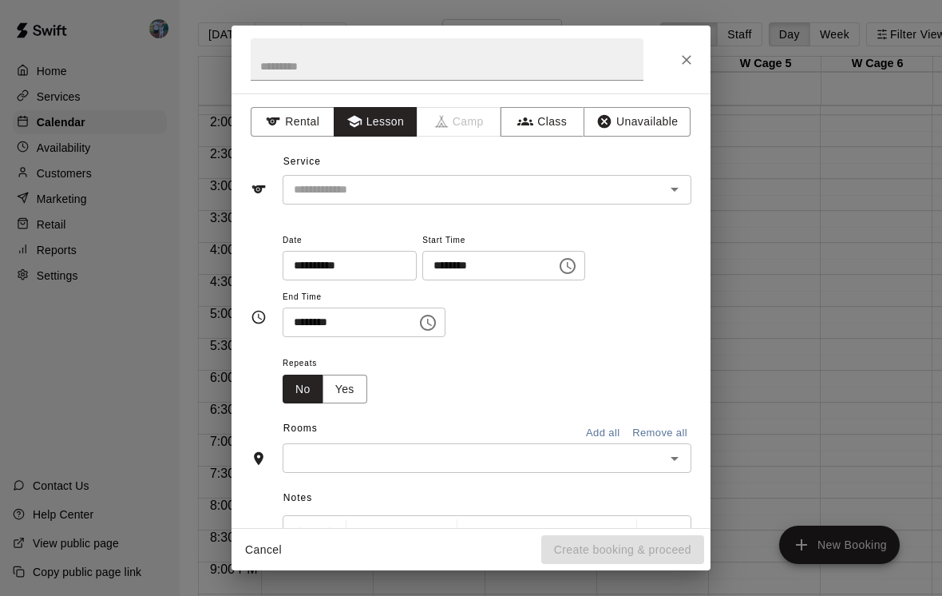
click at [455, 183] on input "text" at bounding box center [463, 190] width 352 height 20
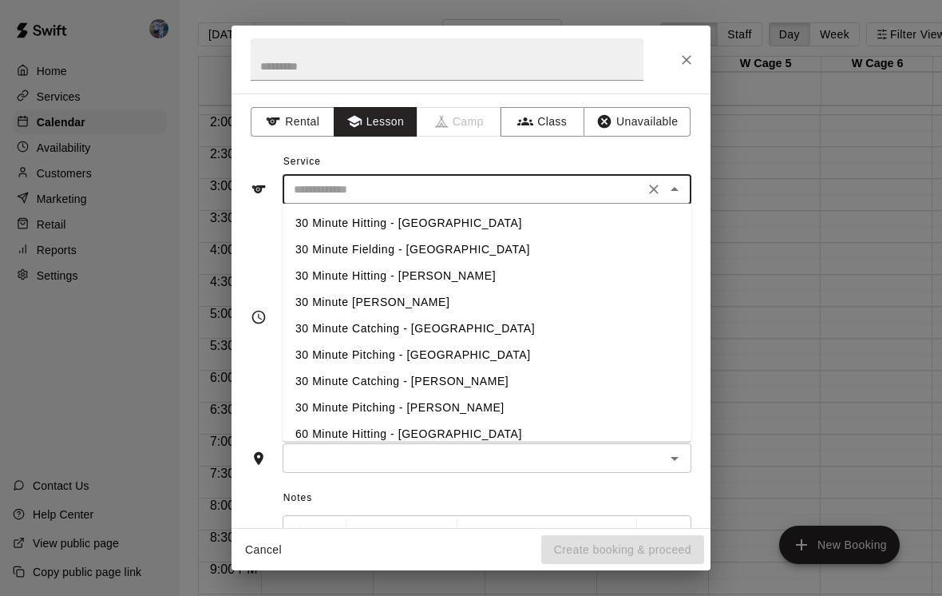
click at [471, 224] on li "30 Minute Hitting - [GEOGRAPHIC_DATA]" at bounding box center [487, 223] width 409 height 26
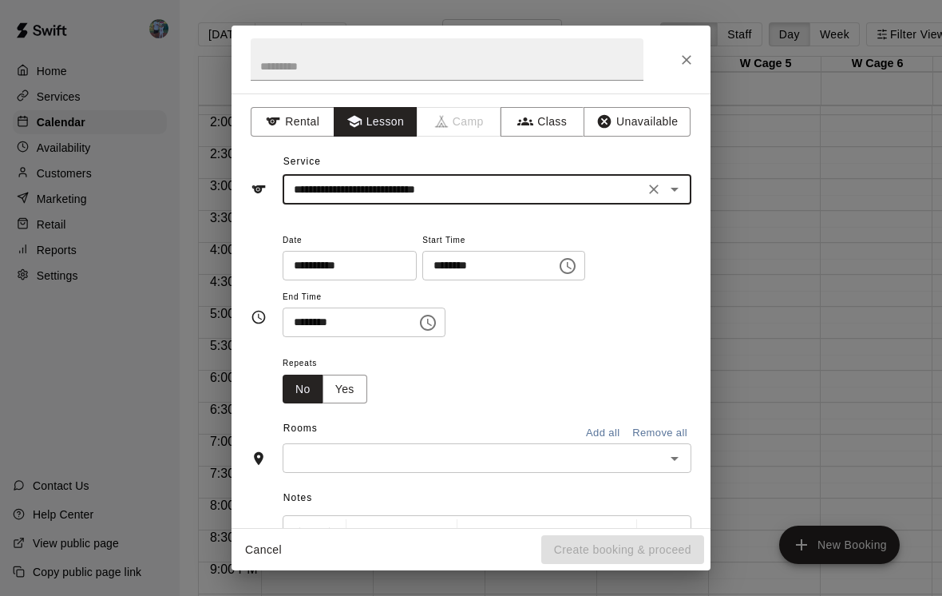
type input "**********"
click at [481, 271] on input "********" at bounding box center [483, 266] width 123 height 30
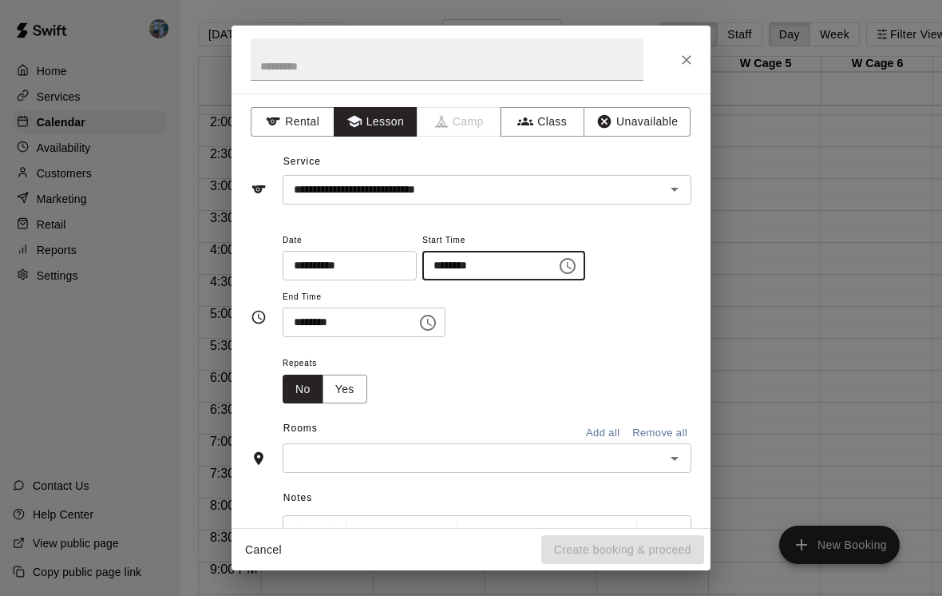
click at [552, 262] on button "Choose time, selected time is 10:00 AM" at bounding box center [568, 266] width 32 height 32
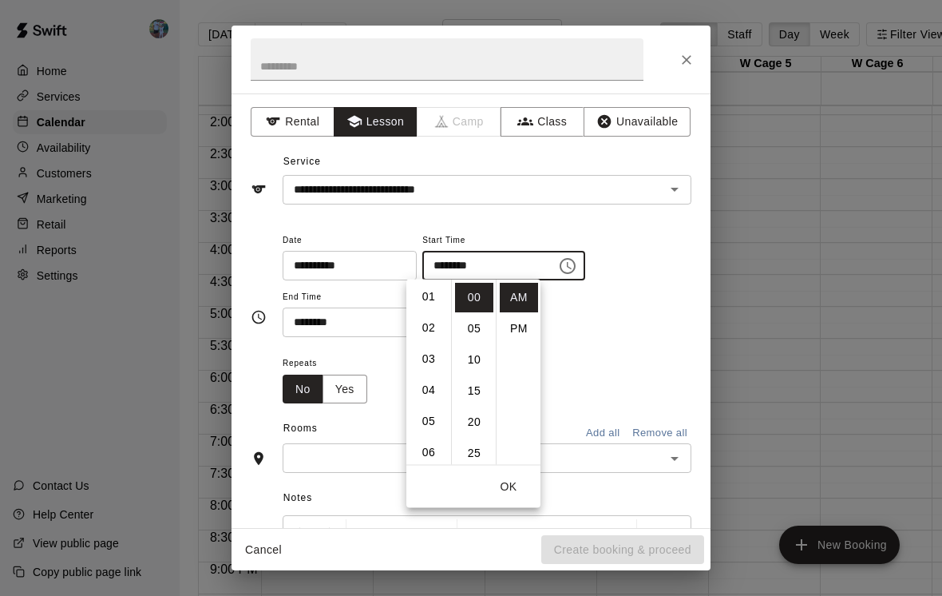
click at [434, 335] on li "02" at bounding box center [429, 328] width 38 height 30
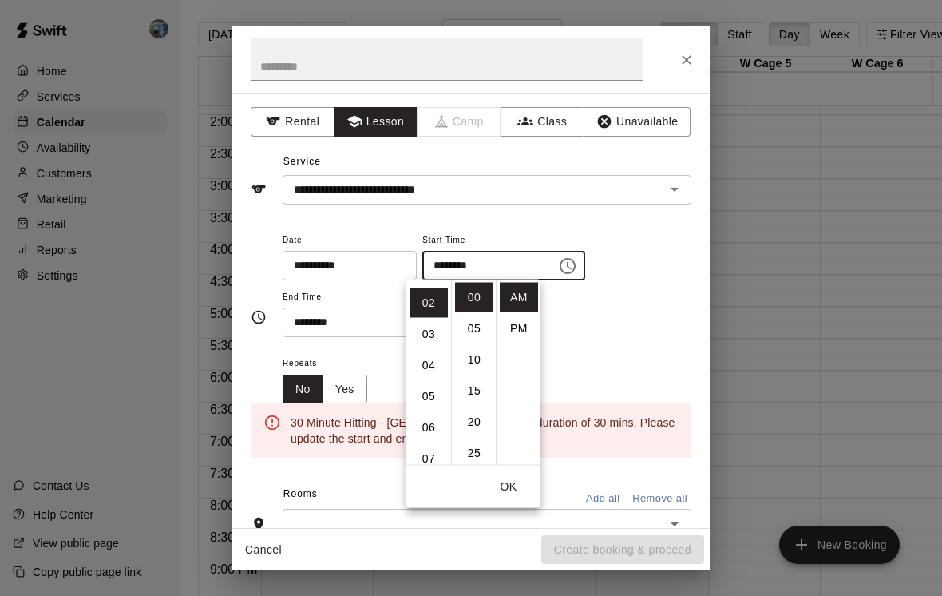
scroll to position [62, 0]
click at [527, 335] on li "PM" at bounding box center [519, 329] width 38 height 30
type input "********"
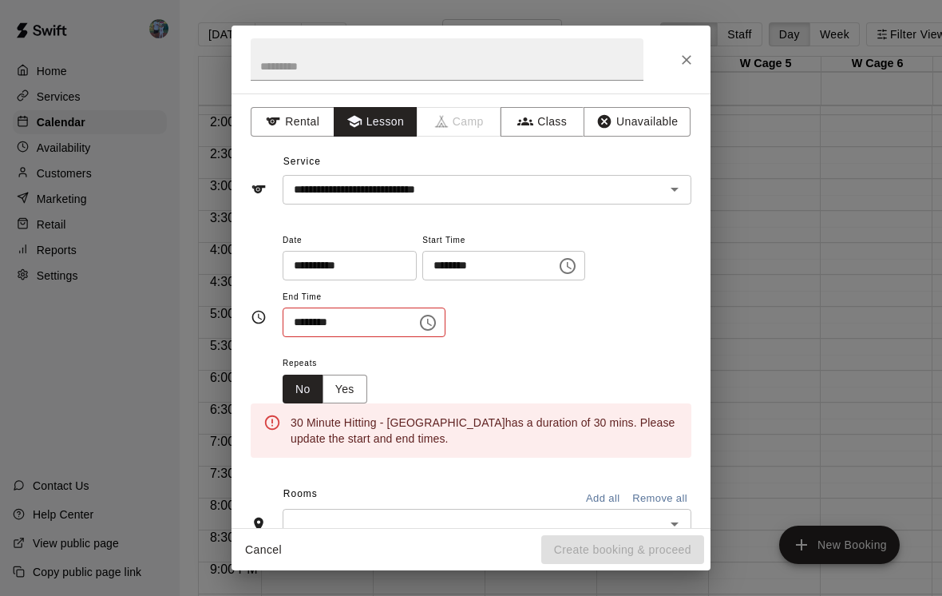
scroll to position [0, 0]
click at [605, 296] on div "**********" at bounding box center [487, 284] width 409 height 108
click at [418, 321] on icon "Choose time, selected time is 10:30 AM" at bounding box center [427, 322] width 19 height 19
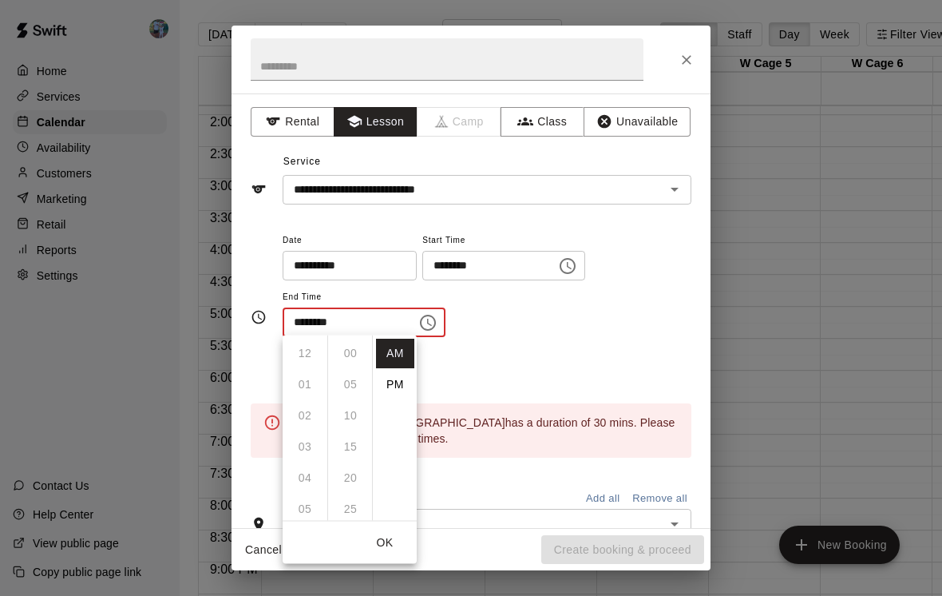
scroll to position [187, 0]
click at [410, 382] on li "PM" at bounding box center [395, 385] width 38 height 30
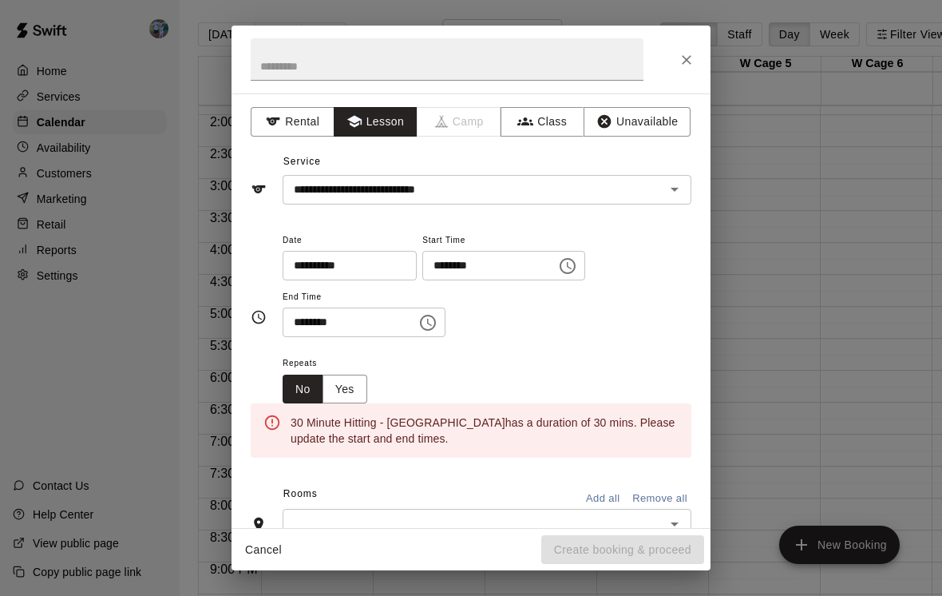
scroll to position [0, 0]
click at [422, 317] on icon "Choose time, selected time is 10:30 PM" at bounding box center [427, 322] width 19 height 19
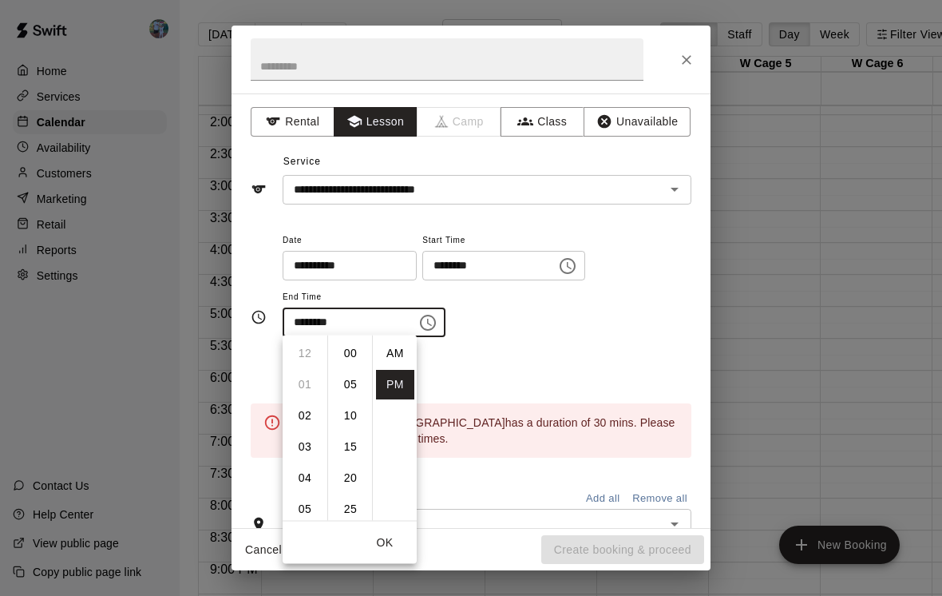
scroll to position [29, 0]
click at [314, 366] on li "02" at bounding box center [305, 364] width 38 height 30
type input "********"
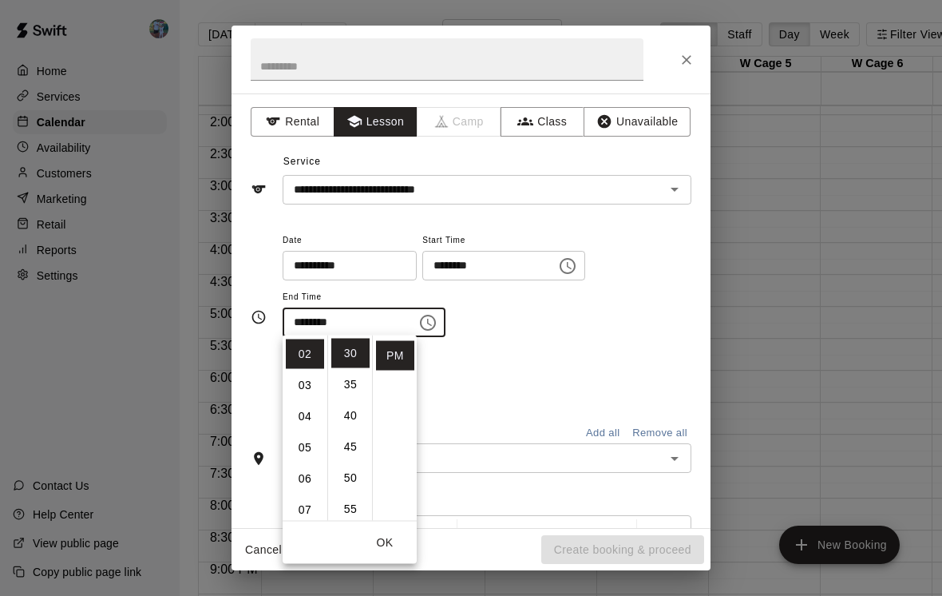
scroll to position [62, 0]
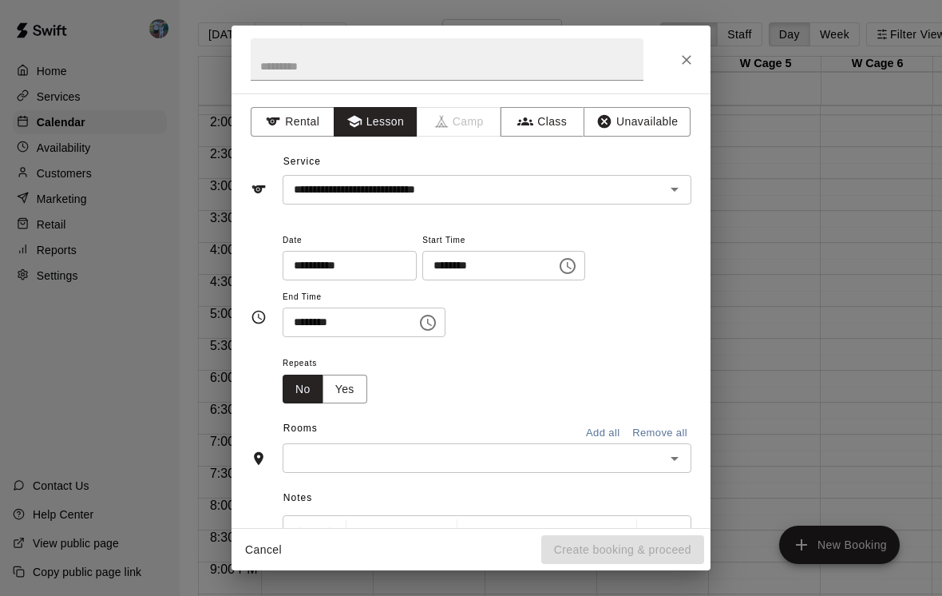
click at [482, 363] on div "Repeats No Yes" at bounding box center [487, 378] width 409 height 50
click at [421, 459] on input "text" at bounding box center [473, 458] width 373 height 20
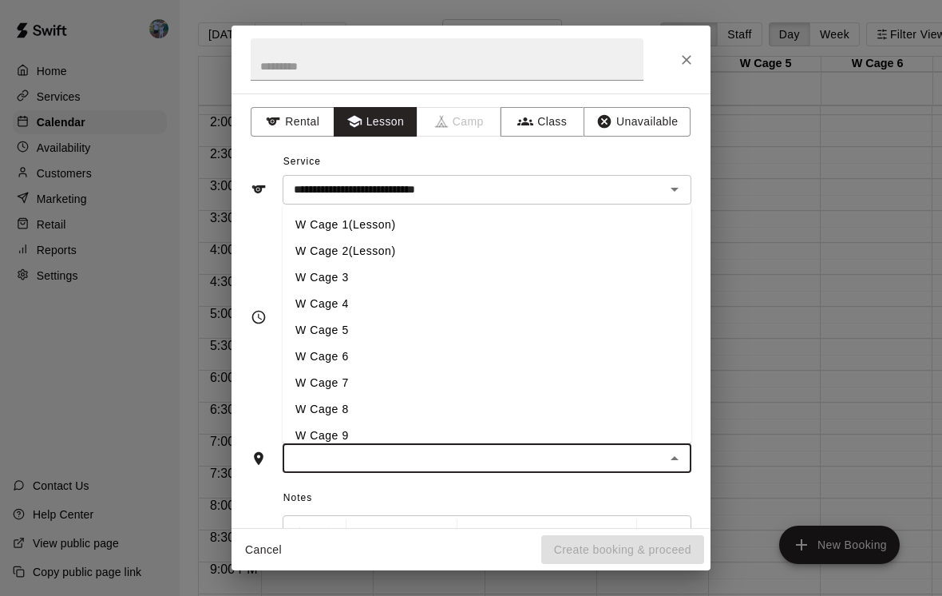
click at [429, 244] on li "W Cage 2(Lesson)" at bounding box center [487, 251] width 409 height 26
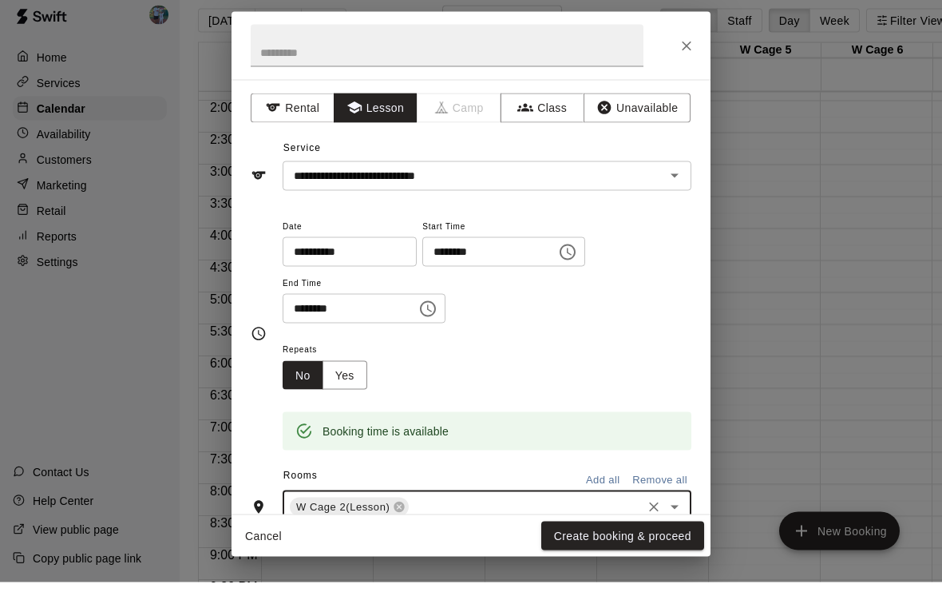
click at [676, 549] on button "Create booking & proceed" at bounding box center [622, 550] width 163 height 30
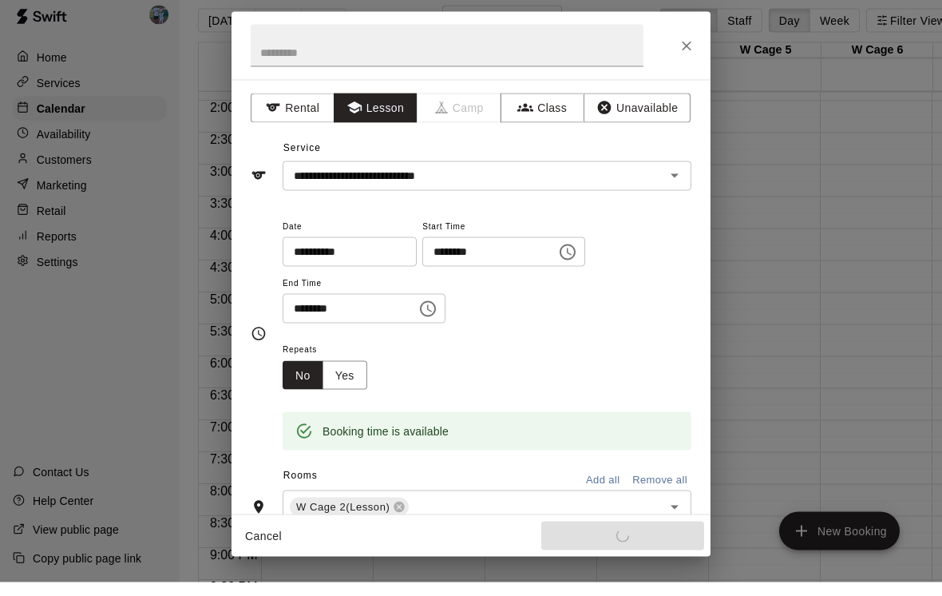
scroll to position [14, 0]
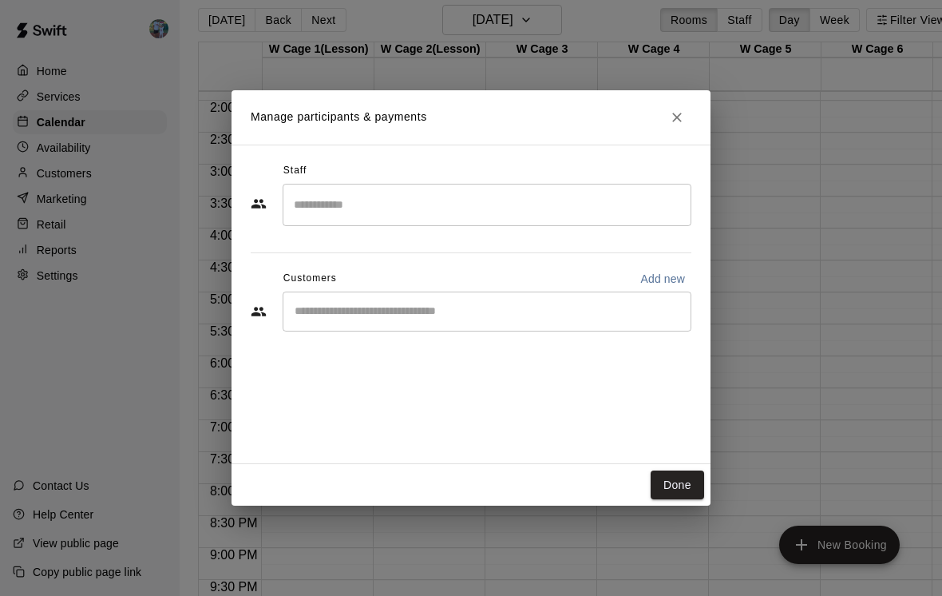
click at [502, 219] on input "Search staff" at bounding box center [487, 205] width 394 height 28
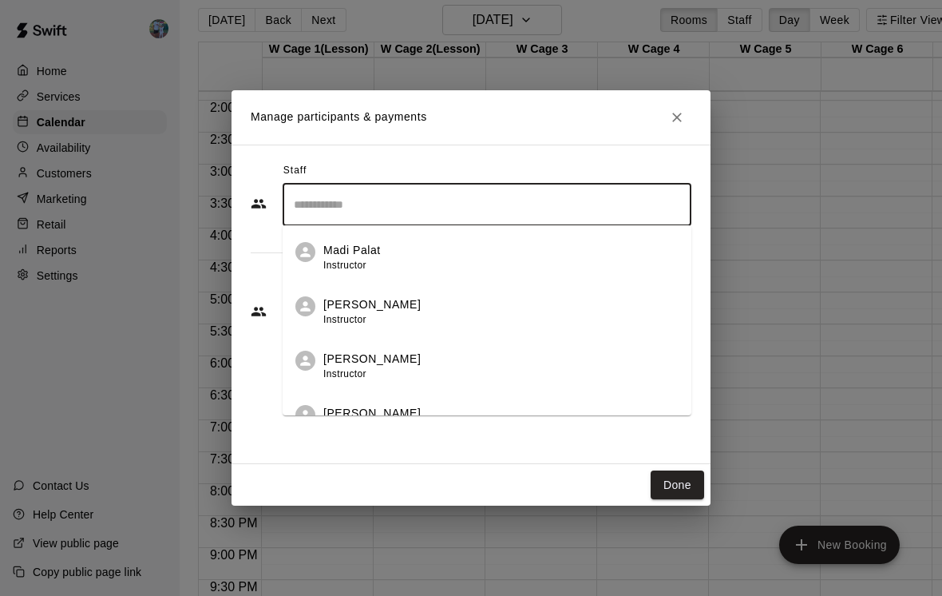
scroll to position [14, 0]
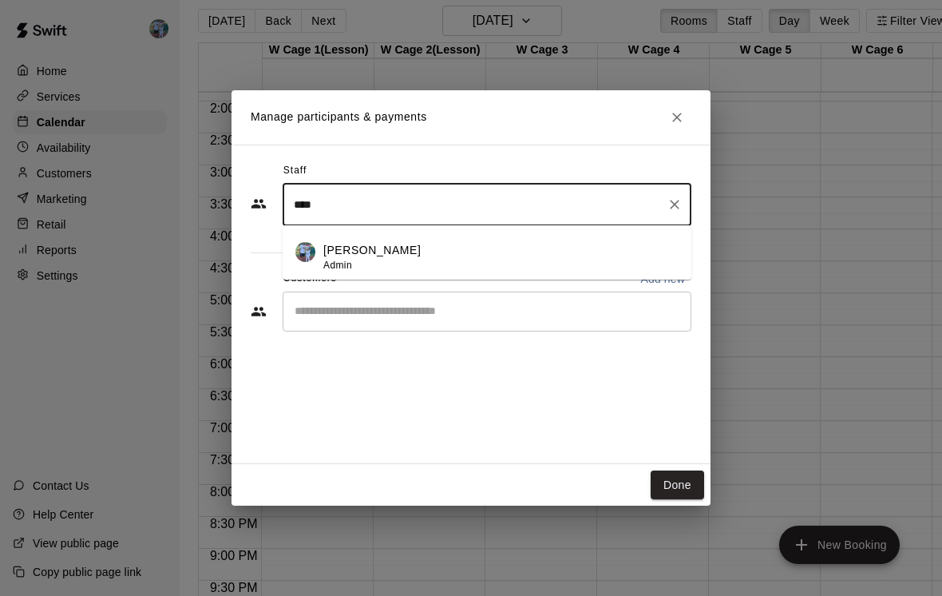
click at [475, 269] on div "[PERSON_NAME] Admin" at bounding box center [500, 257] width 355 height 31
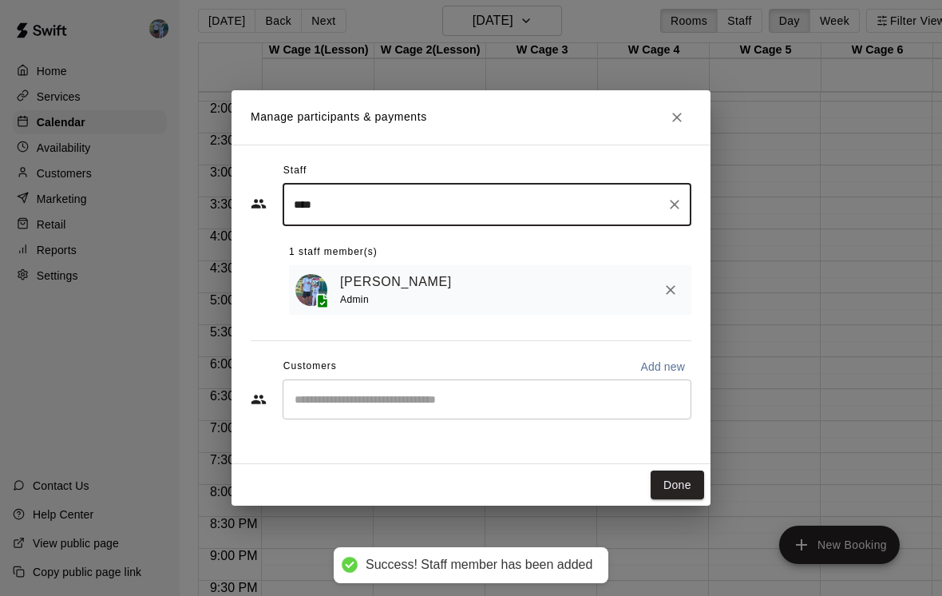
type input "****"
click at [509, 405] on input "Start typing to search customers..." at bounding box center [487, 399] width 394 height 16
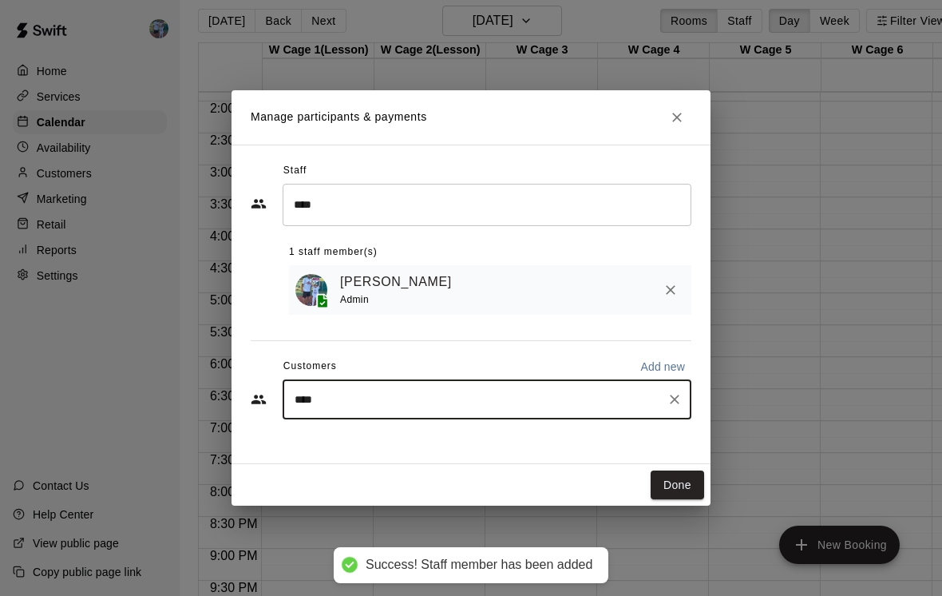
type input "*****"
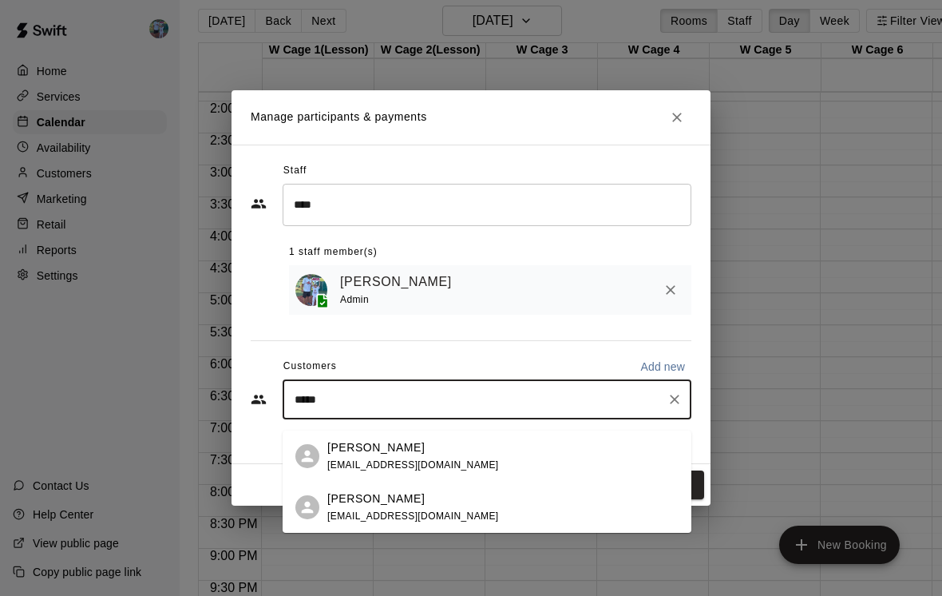
click at [493, 512] on span "[EMAIL_ADDRESS][DOMAIN_NAME]" at bounding box center [413, 515] width 172 height 11
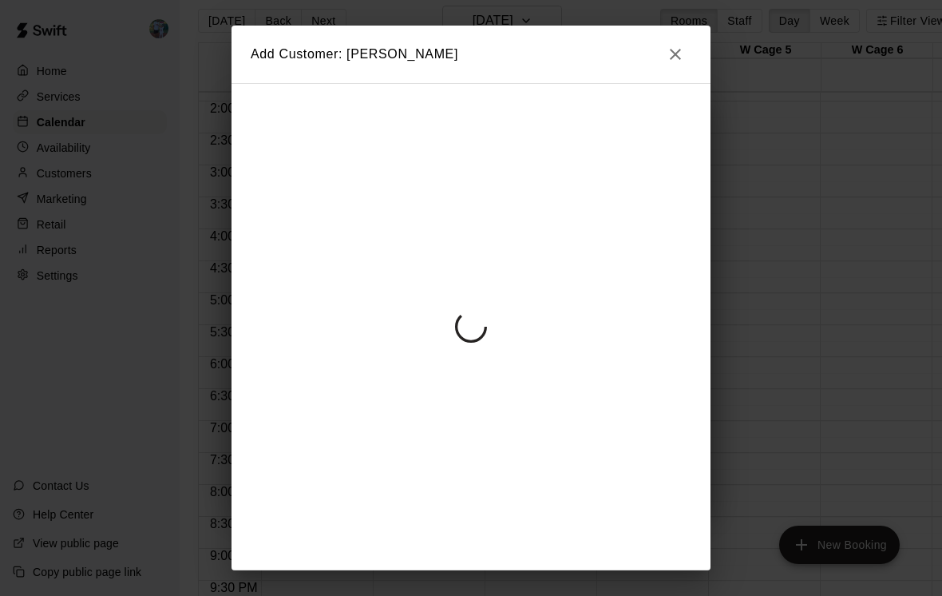
scroll to position [14, 0]
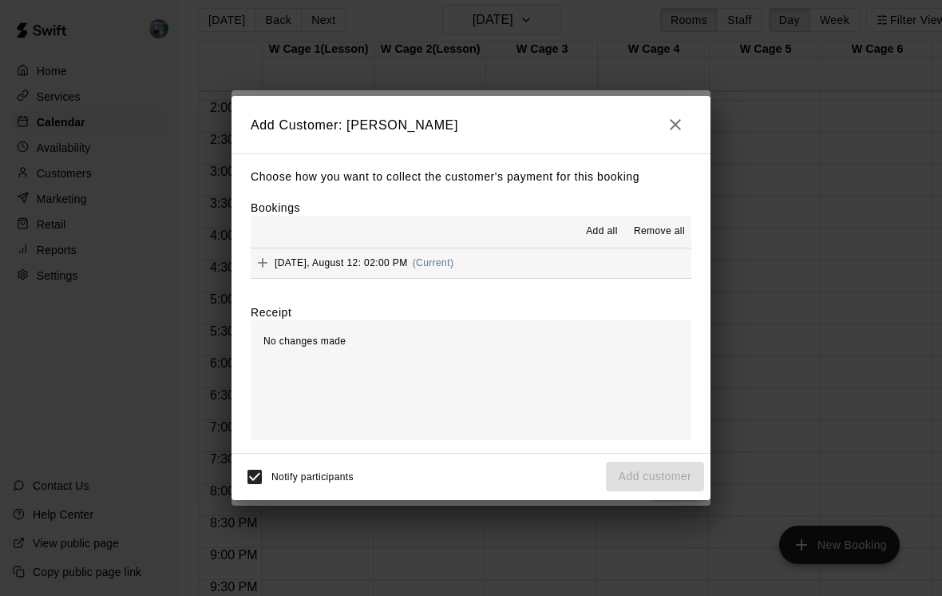
click at [537, 273] on button "[DATE], August 12: 02:00 PM (Current)" at bounding box center [471, 263] width 441 height 30
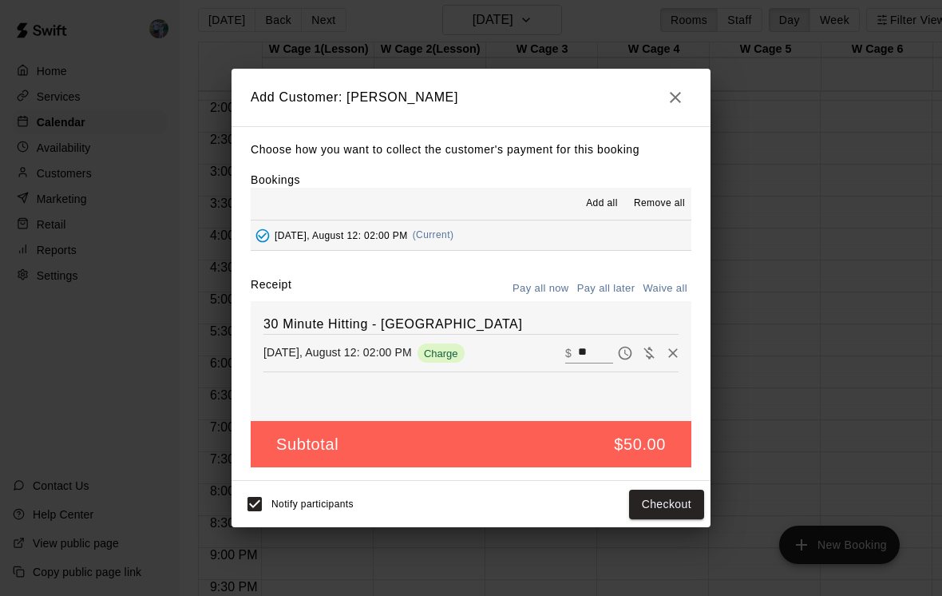
click at [678, 519] on button "Checkout" at bounding box center [666, 504] width 75 height 30
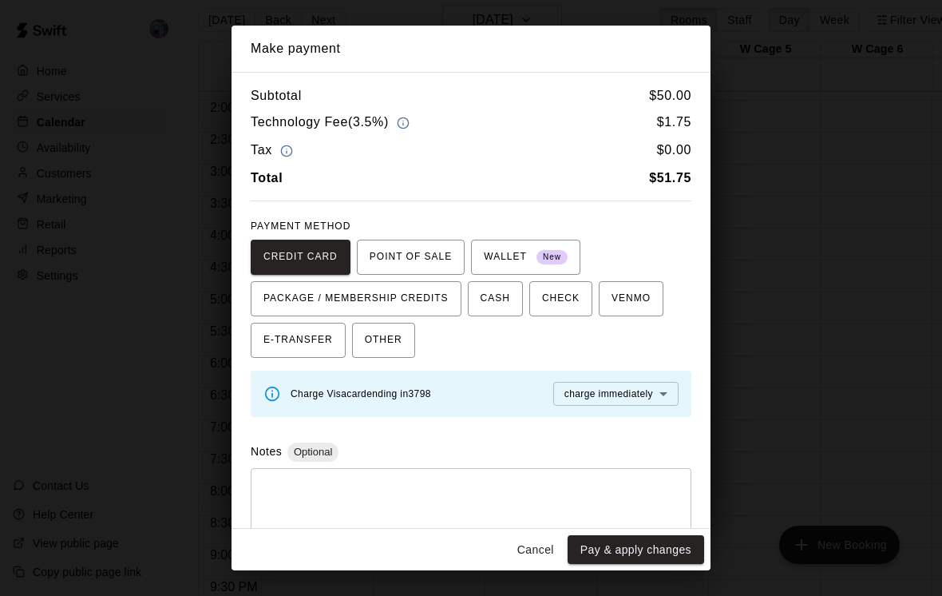
click at [541, 565] on button "Cancel" at bounding box center [535, 550] width 51 height 30
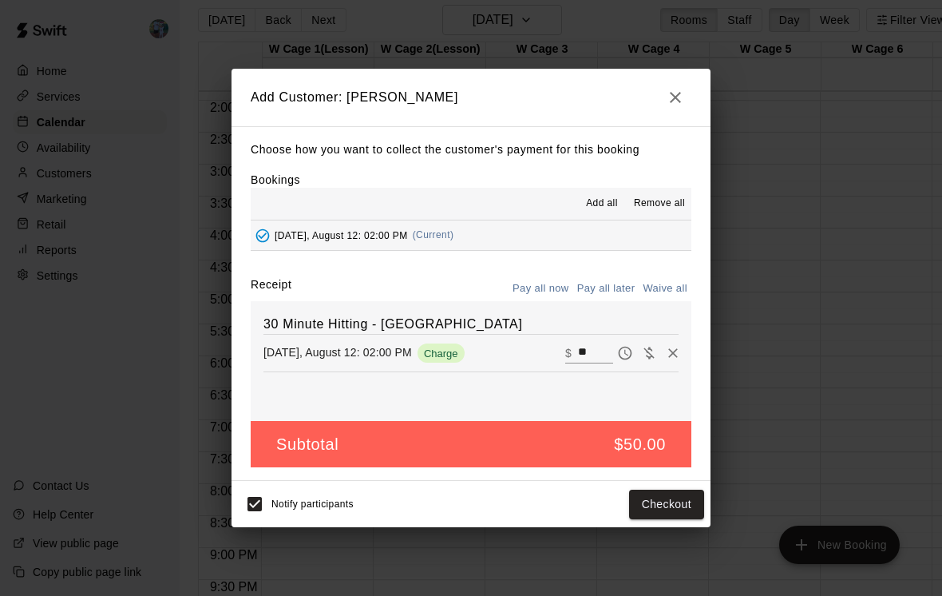
click at [675, 103] on icon "button" at bounding box center [675, 97] width 11 height 11
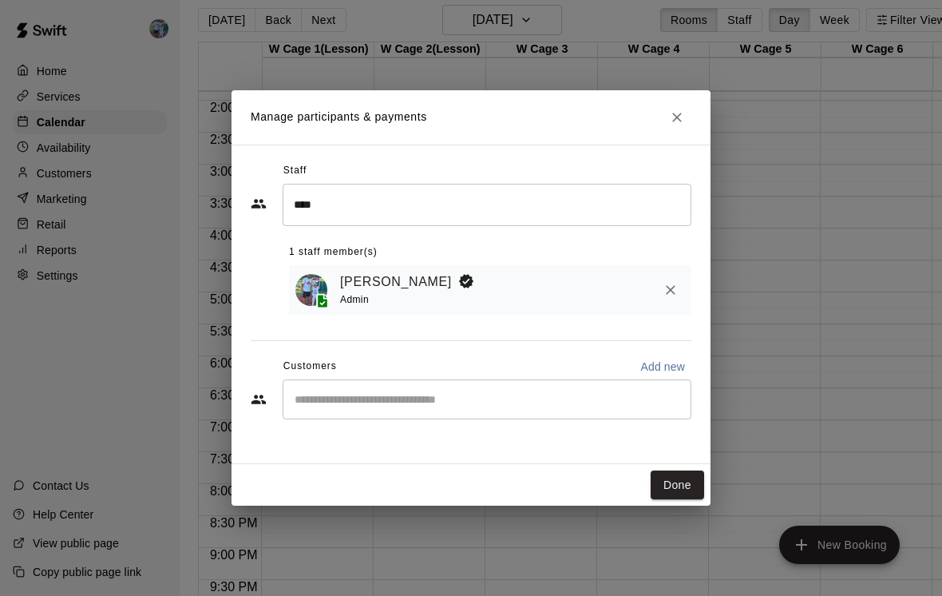
click at [692, 497] on button "Done" at bounding box center [677, 485] width 53 height 30
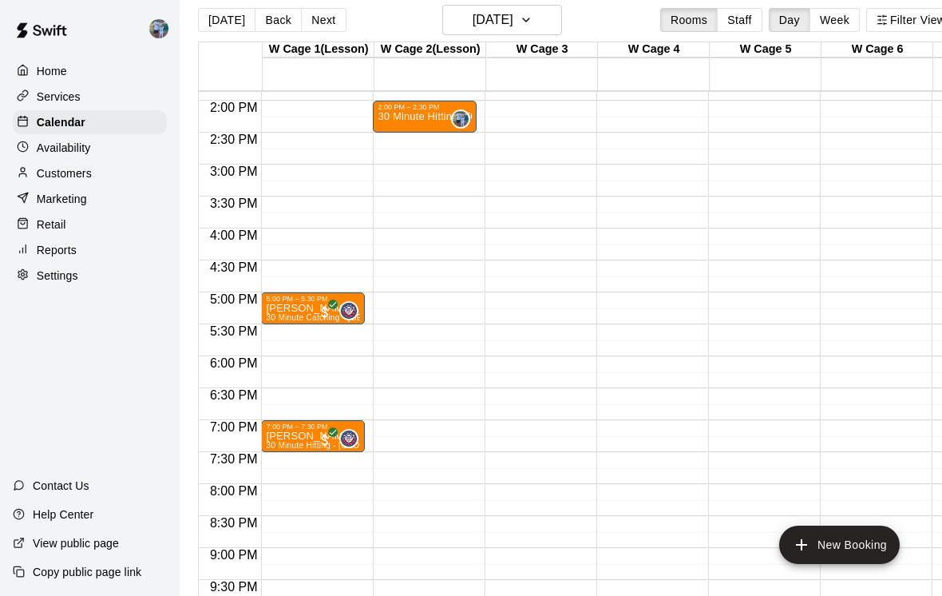
click at [857, 564] on button "New Booking" at bounding box center [839, 544] width 121 height 38
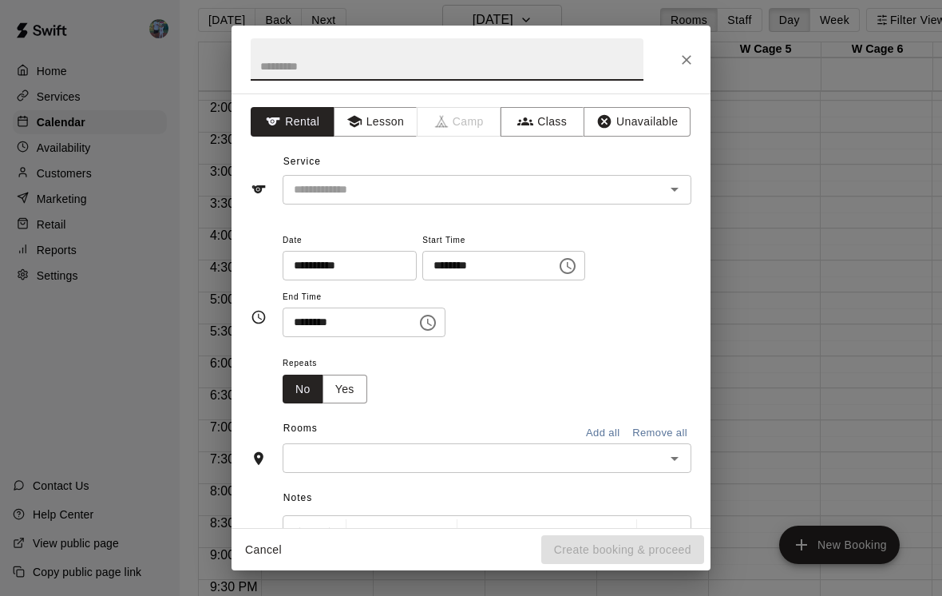
scroll to position [14, 0]
click at [395, 125] on button "Lesson" at bounding box center [376, 122] width 84 height 30
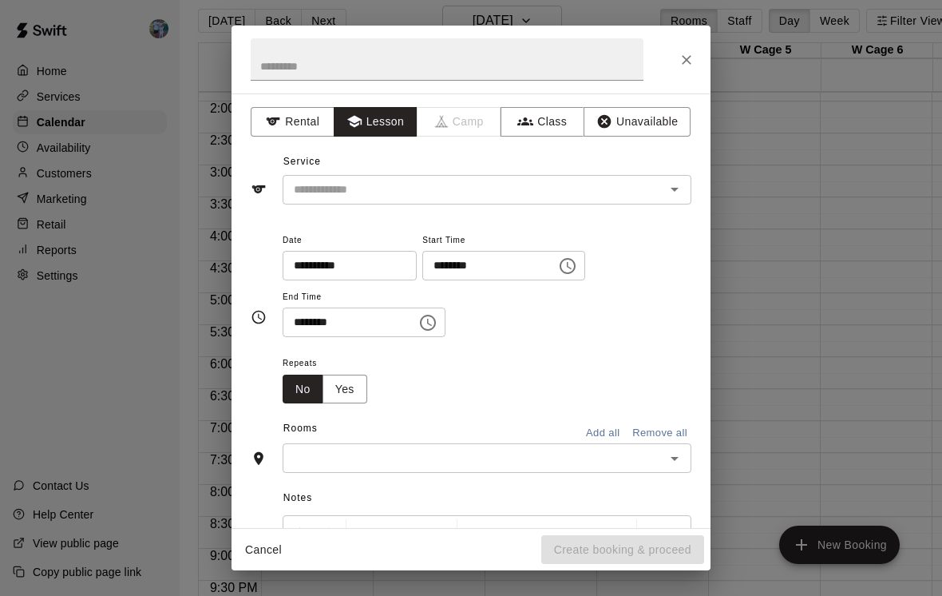
click at [481, 194] on input "text" at bounding box center [463, 190] width 352 height 20
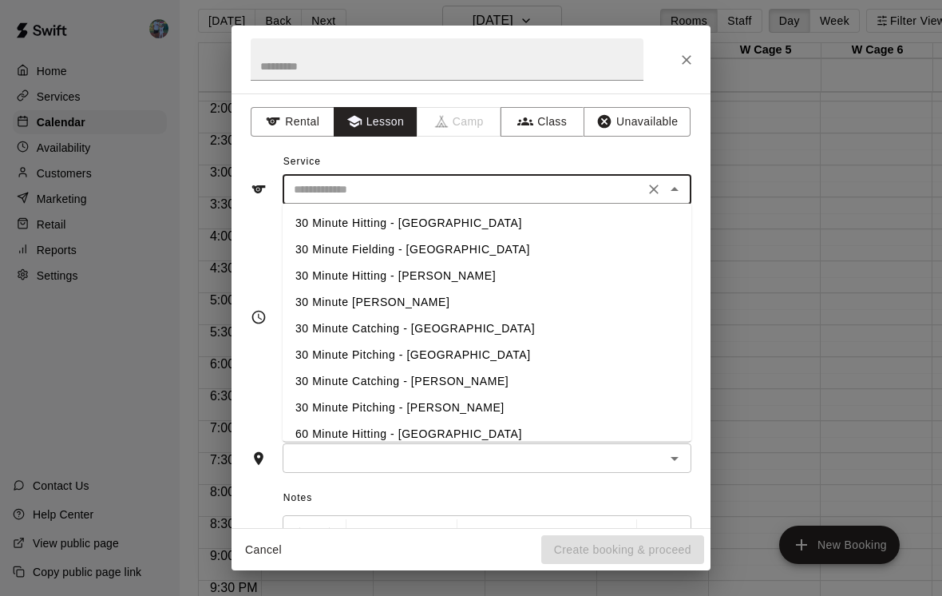
click at [466, 217] on li "30 Minute Hitting - [GEOGRAPHIC_DATA]" at bounding box center [487, 223] width 409 height 26
type input "**********"
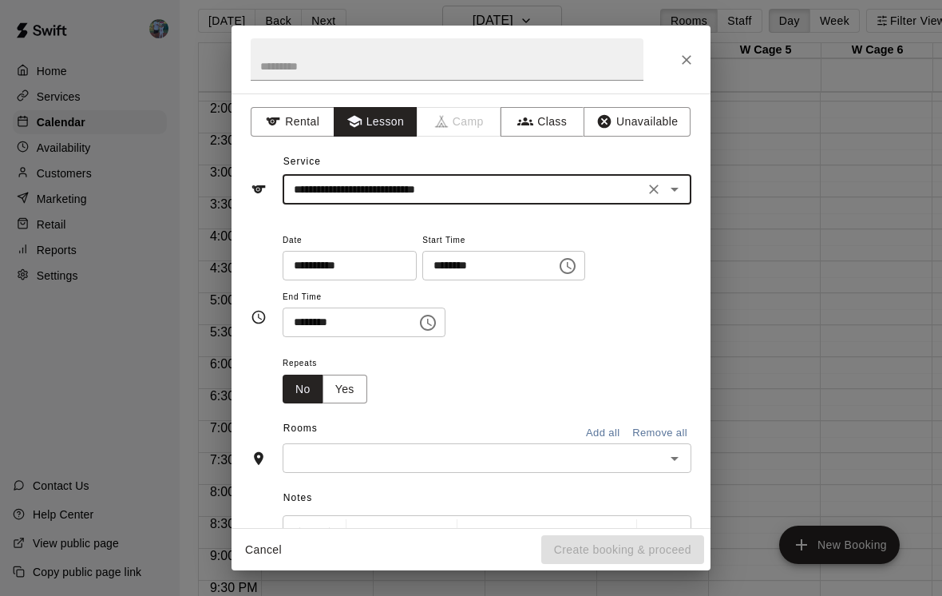
click at [502, 272] on input "********" at bounding box center [483, 266] width 123 height 30
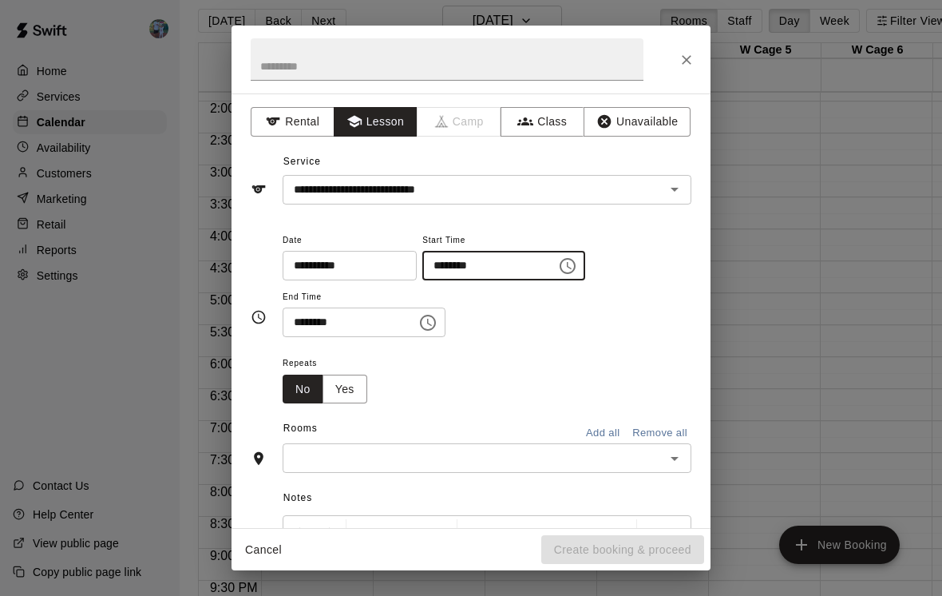
click at [558, 267] on icon "Choose time, selected time is 10:00 AM" at bounding box center [567, 265] width 19 height 19
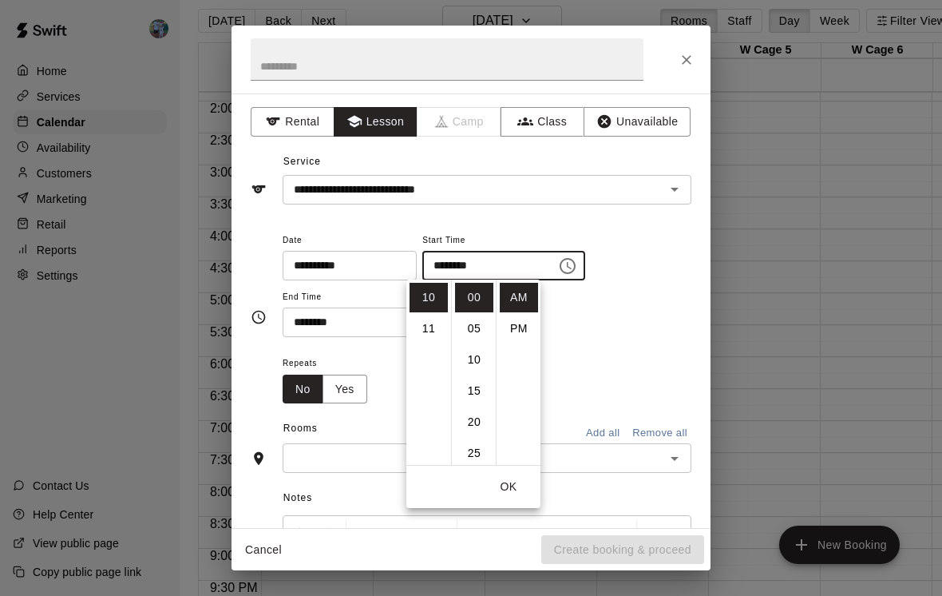
scroll to position [14, 0]
click at [441, 354] on li "03" at bounding box center [429, 350] width 38 height 30
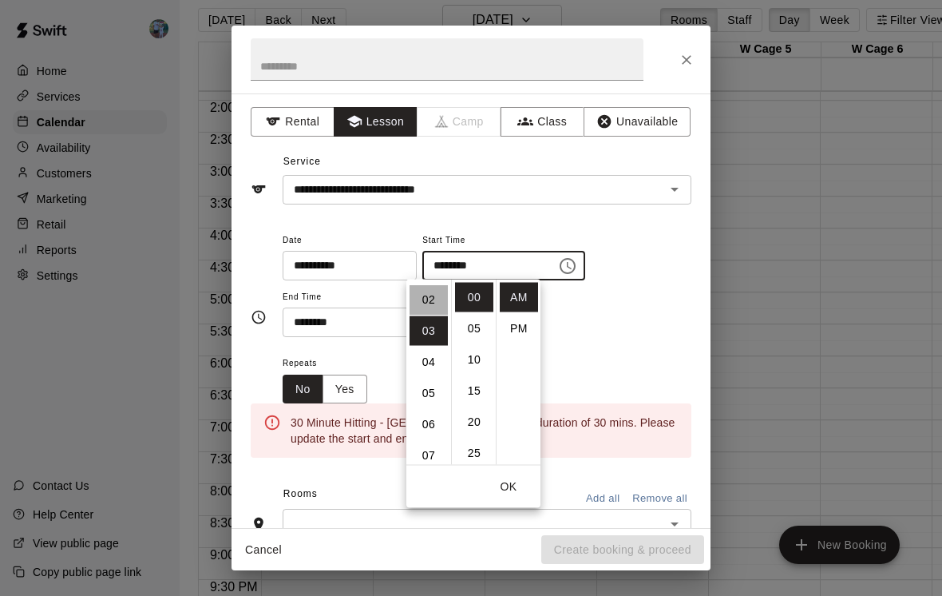
click at [435, 322] on li "03" at bounding box center [429, 331] width 38 height 30
click at [479, 386] on li "30" at bounding box center [474, 389] width 38 height 30
click at [433, 331] on li "02" at bounding box center [429, 326] width 38 height 30
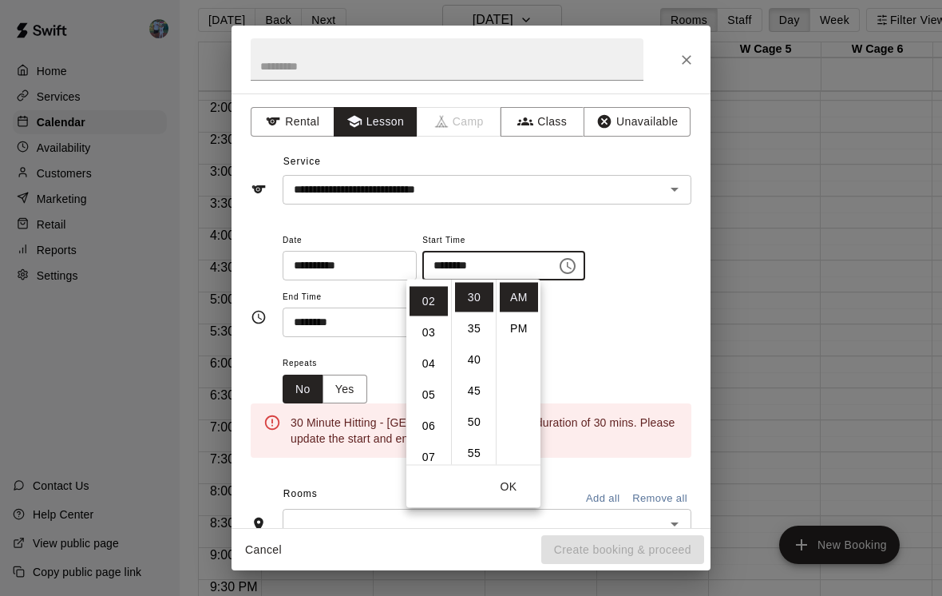
scroll to position [62, 0]
click at [526, 331] on li "PM" at bounding box center [519, 329] width 38 height 30
type input "********"
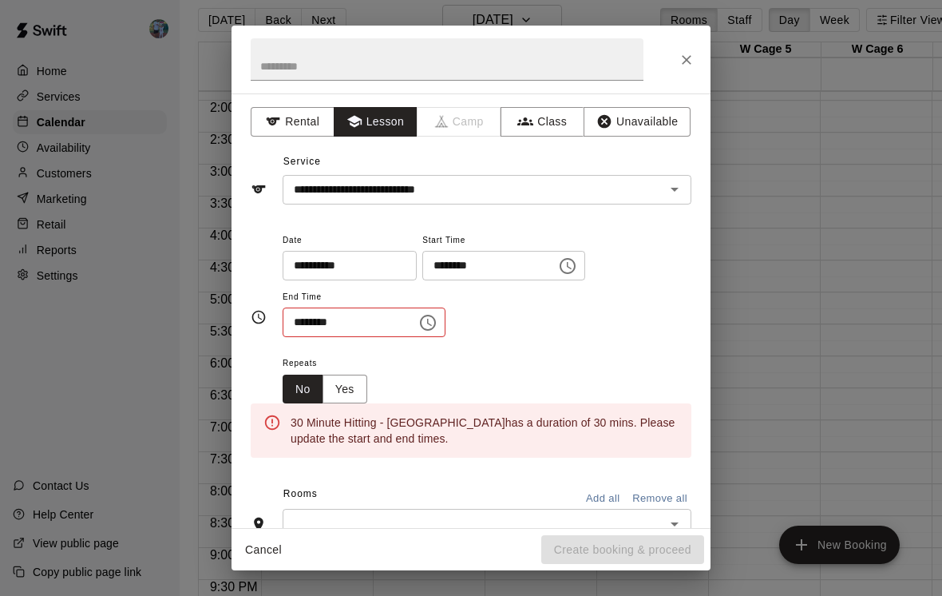
scroll to position [0, 0]
click at [425, 323] on button "Choose time, selected time is 10:30 AM" at bounding box center [428, 323] width 32 height 32
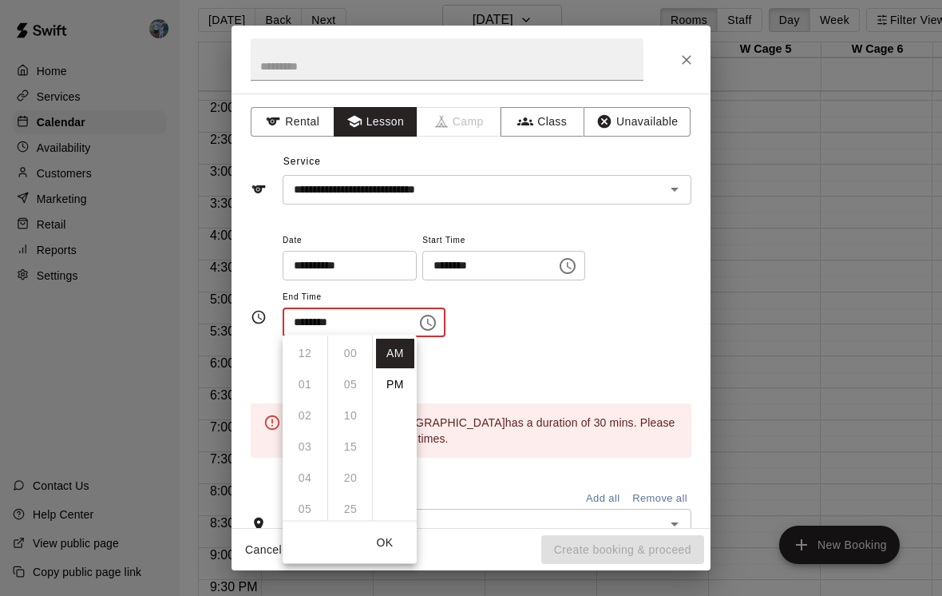
scroll to position [187, 0]
click at [406, 386] on li "PM" at bounding box center [395, 385] width 38 height 30
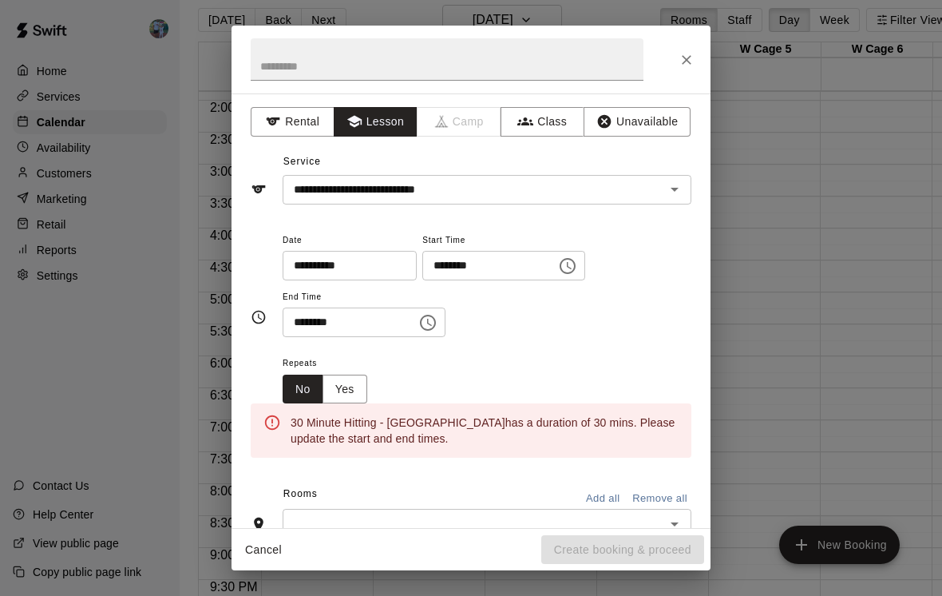
scroll to position [29, 0]
click at [418, 326] on icon "Choose time, selected time is 10:30 PM" at bounding box center [427, 322] width 19 height 19
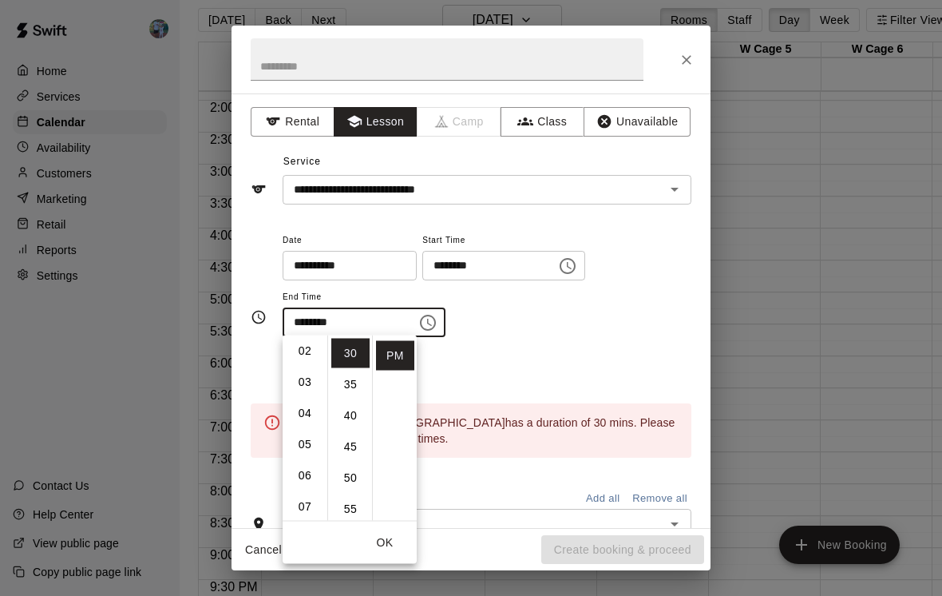
click at [312, 378] on li "03" at bounding box center [305, 382] width 38 height 30
click at [359, 359] on li "00" at bounding box center [350, 354] width 38 height 30
type input "********"
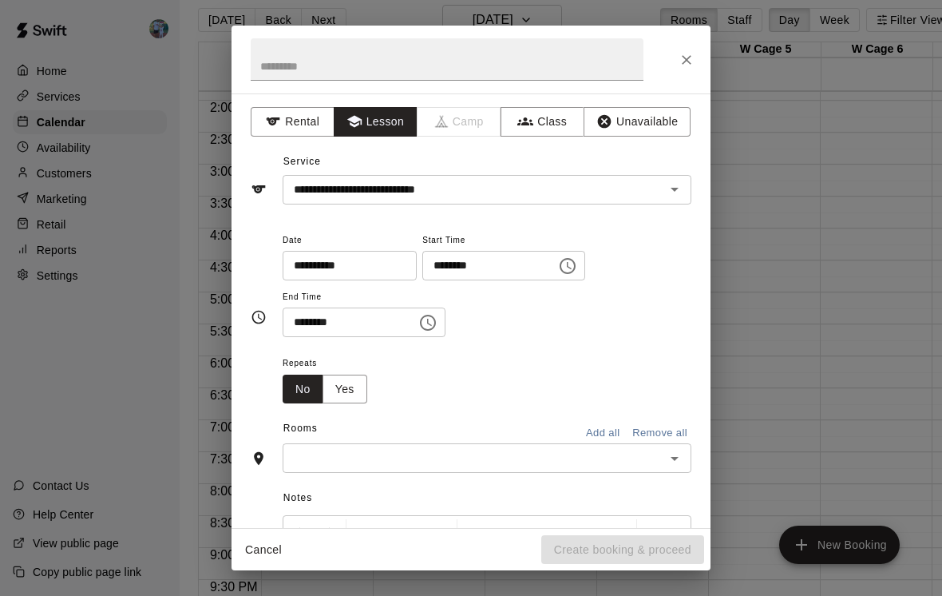
click at [500, 371] on div "Repeats No Yes" at bounding box center [487, 378] width 409 height 50
click at [537, 448] on input "text" at bounding box center [473, 458] width 373 height 20
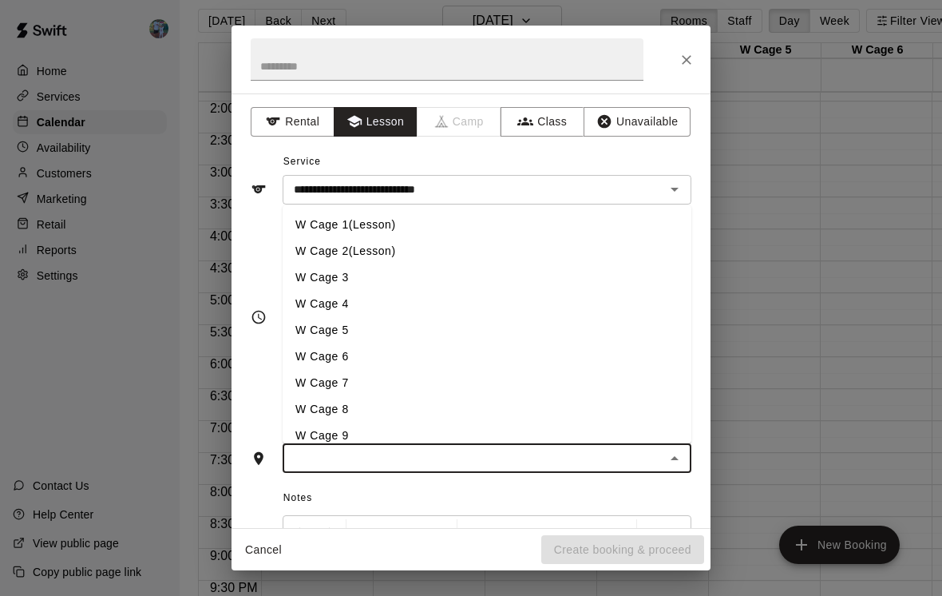
click at [439, 243] on li "W Cage 2(Lesson)" at bounding box center [487, 251] width 409 height 26
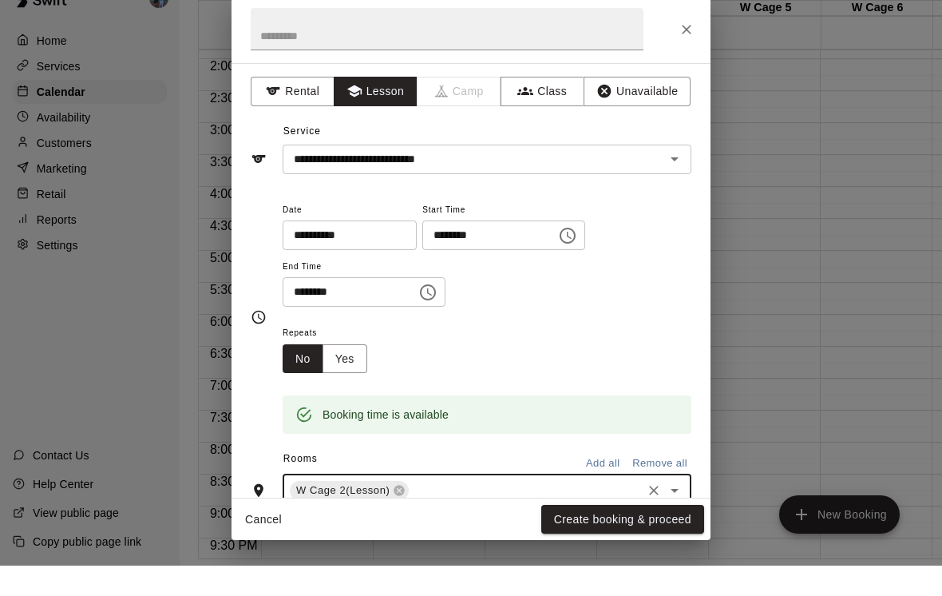
click at [688, 535] on button "Create booking & proceed" at bounding box center [622, 550] width 163 height 30
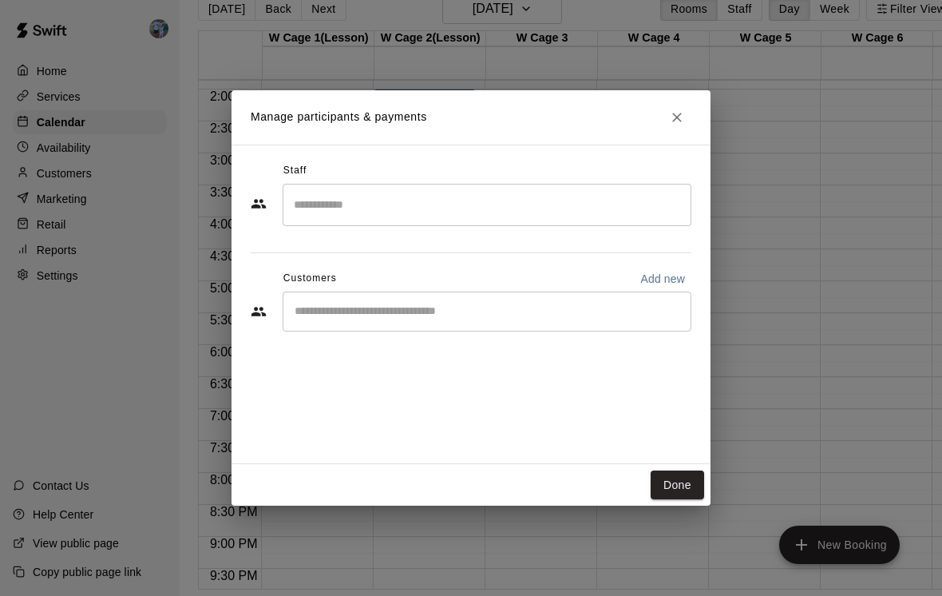
click at [569, 213] on input "Search staff" at bounding box center [487, 205] width 394 height 28
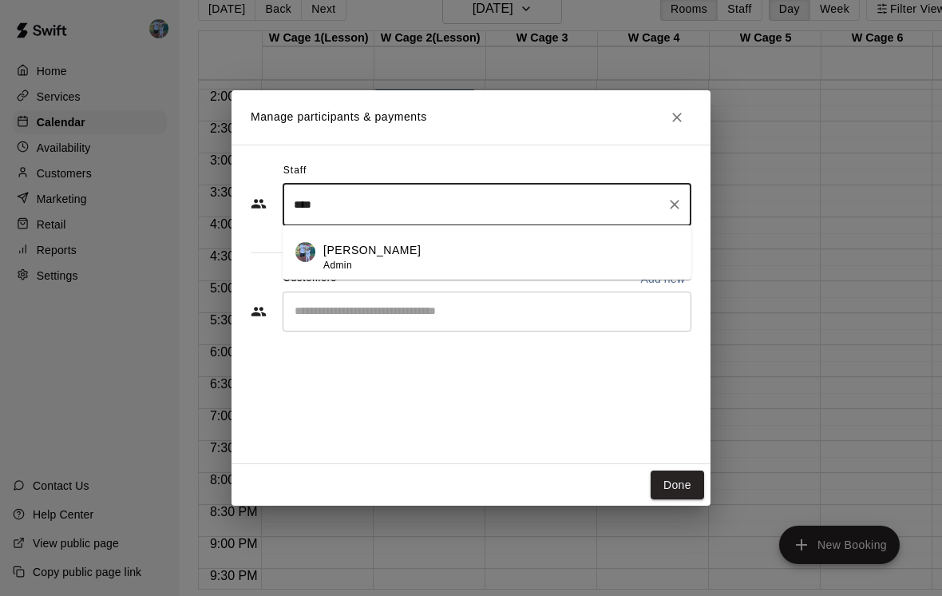
click at [469, 273] on div "[PERSON_NAME] Admin" at bounding box center [500, 257] width 355 height 31
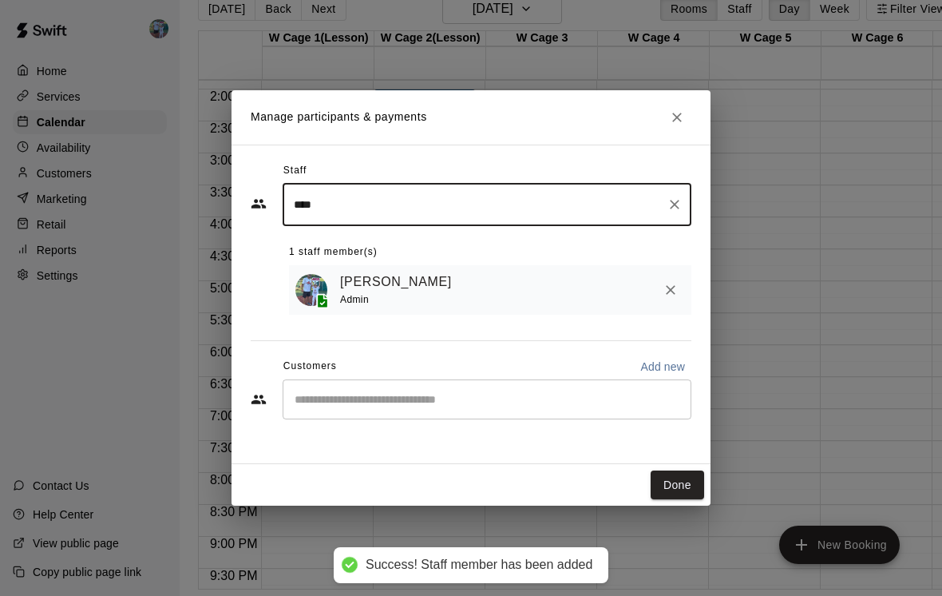
type input "****"
click at [676, 500] on button "Done" at bounding box center [677, 485] width 53 height 30
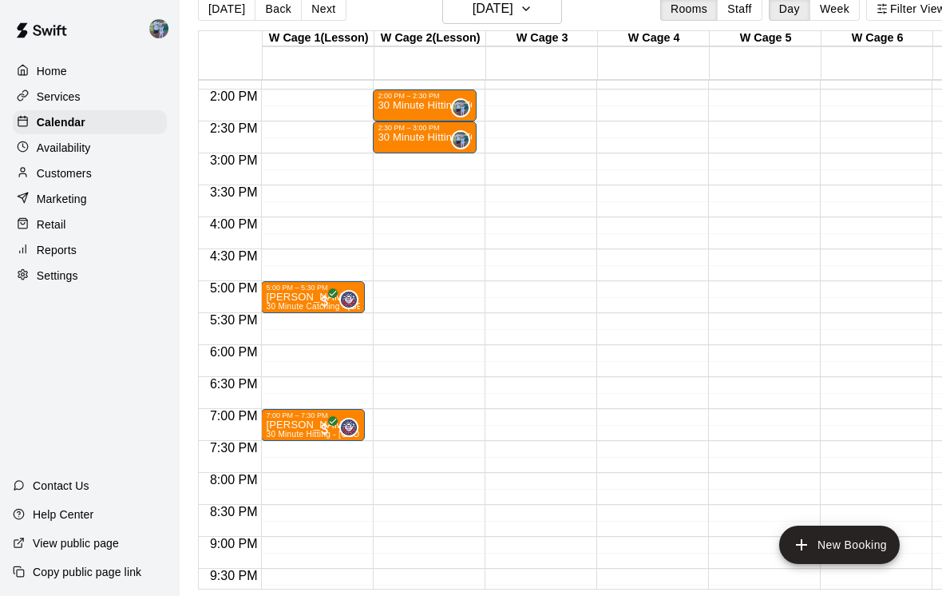
click at [850, 564] on button "New Booking" at bounding box center [839, 544] width 121 height 38
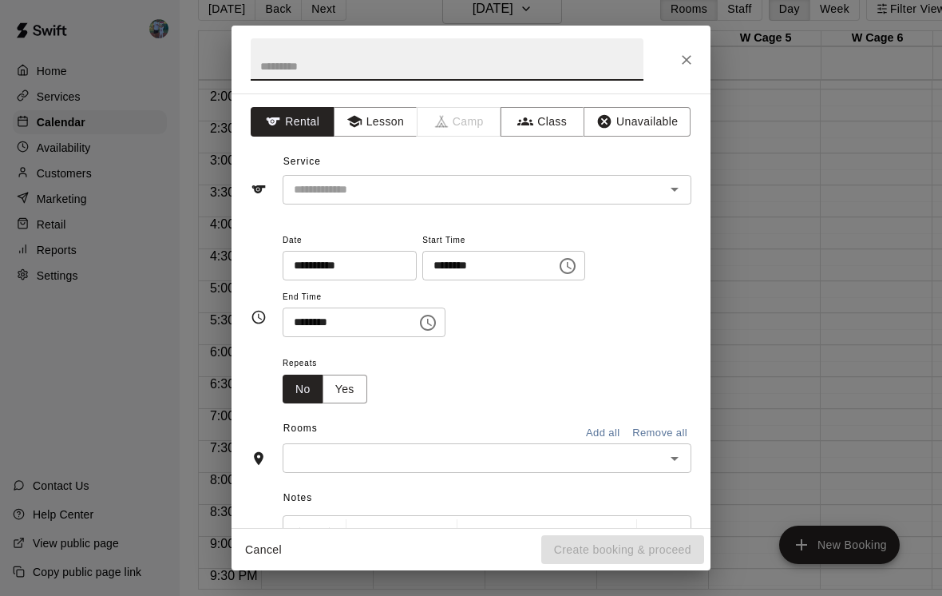
click at [381, 130] on button "Lesson" at bounding box center [376, 122] width 84 height 30
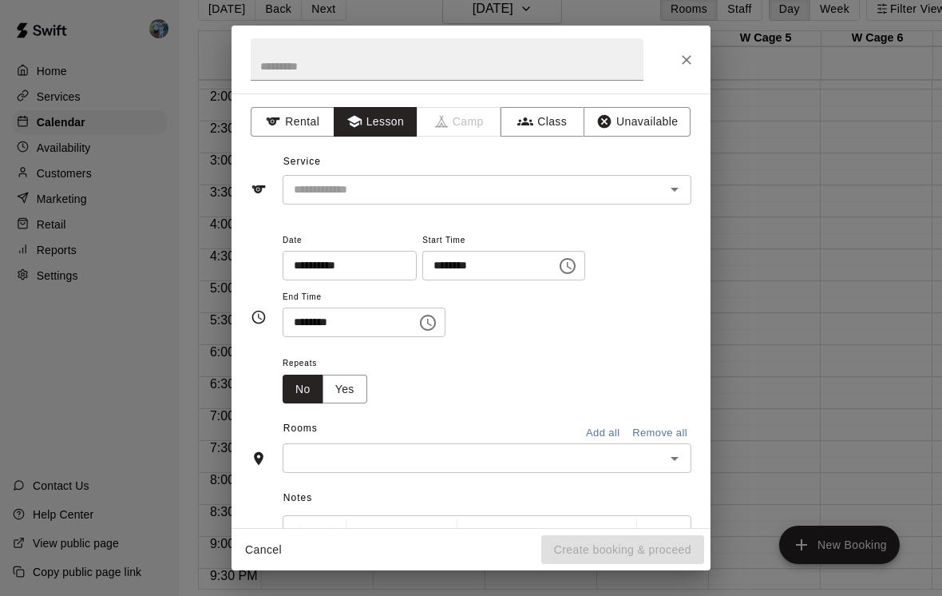
click at [480, 183] on input "text" at bounding box center [463, 190] width 352 height 20
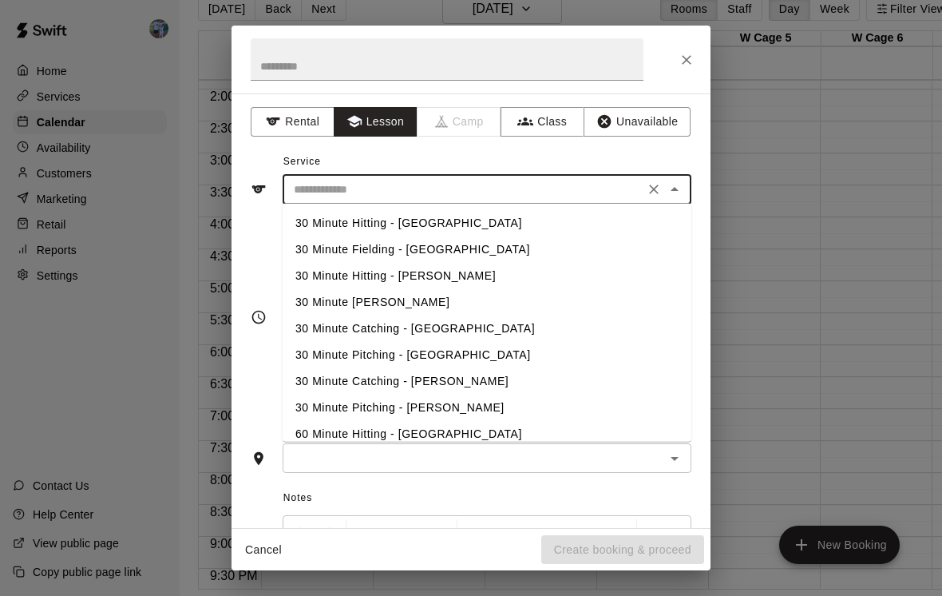
click at [473, 226] on li "30 Minute Hitting - [GEOGRAPHIC_DATA]" at bounding box center [487, 223] width 409 height 26
type input "**********"
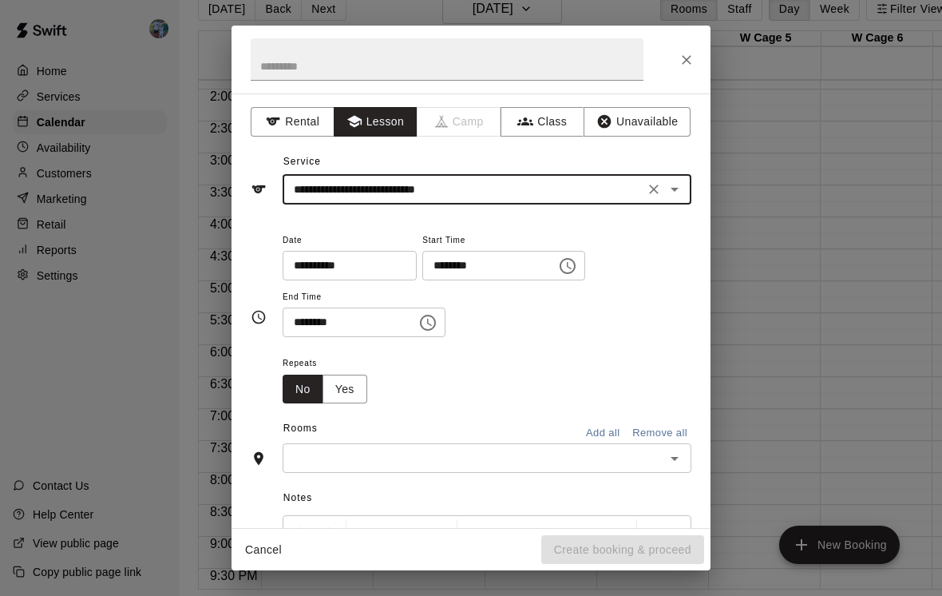
click at [558, 272] on icon "Choose time, selected time is 10:00 AM" at bounding box center [567, 265] width 19 height 19
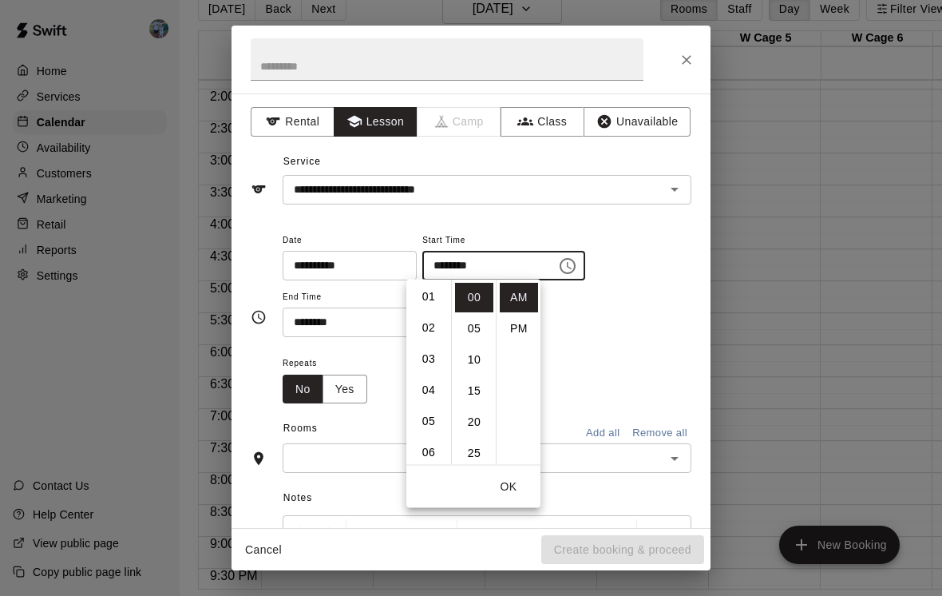
click at [436, 363] on li "03" at bounding box center [429, 359] width 38 height 30
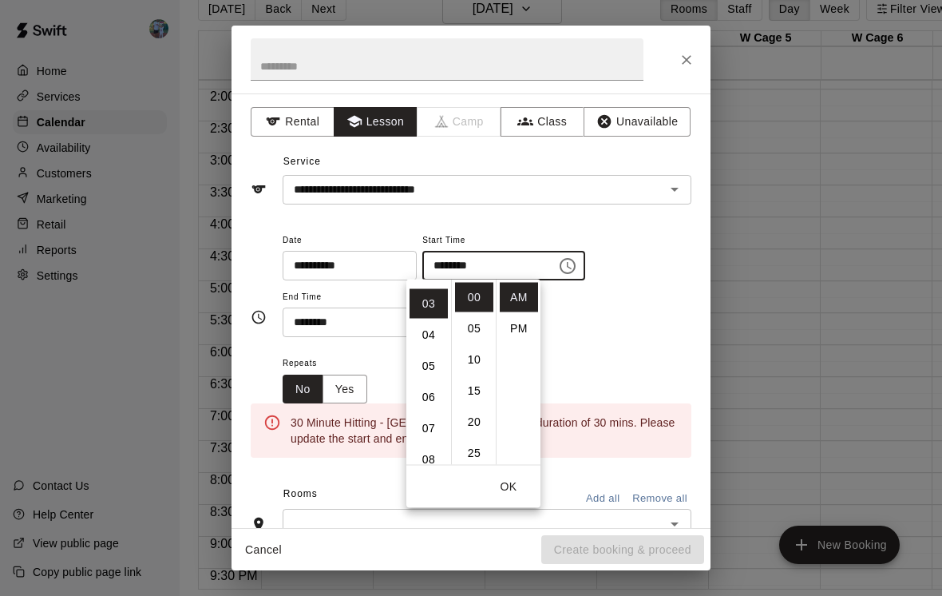
scroll to position [93, 0]
click at [521, 327] on li "PM" at bounding box center [519, 329] width 38 height 30
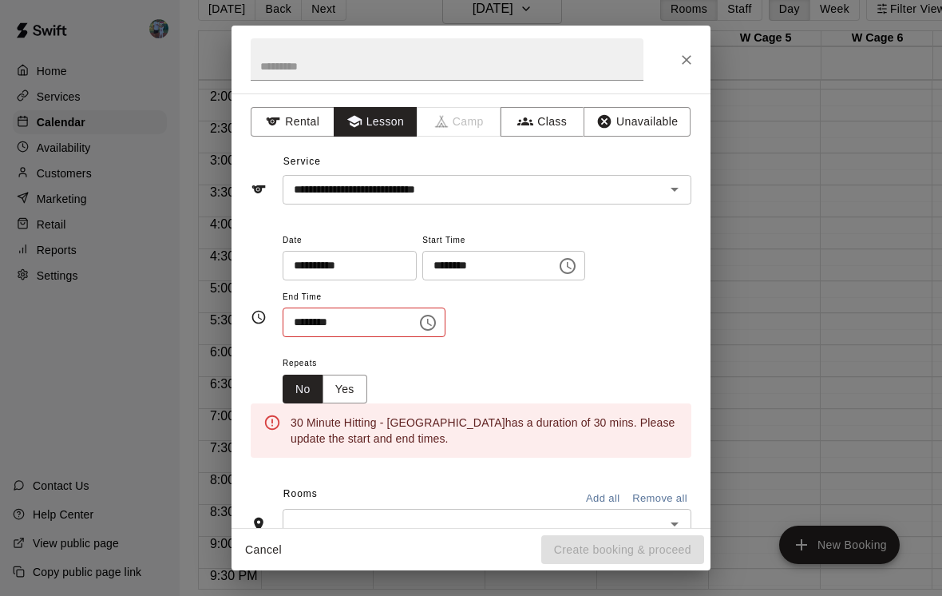
scroll to position [0, 0]
click at [567, 267] on icon "Choose time, selected time is 3:00 PM" at bounding box center [569, 265] width 5 height 7
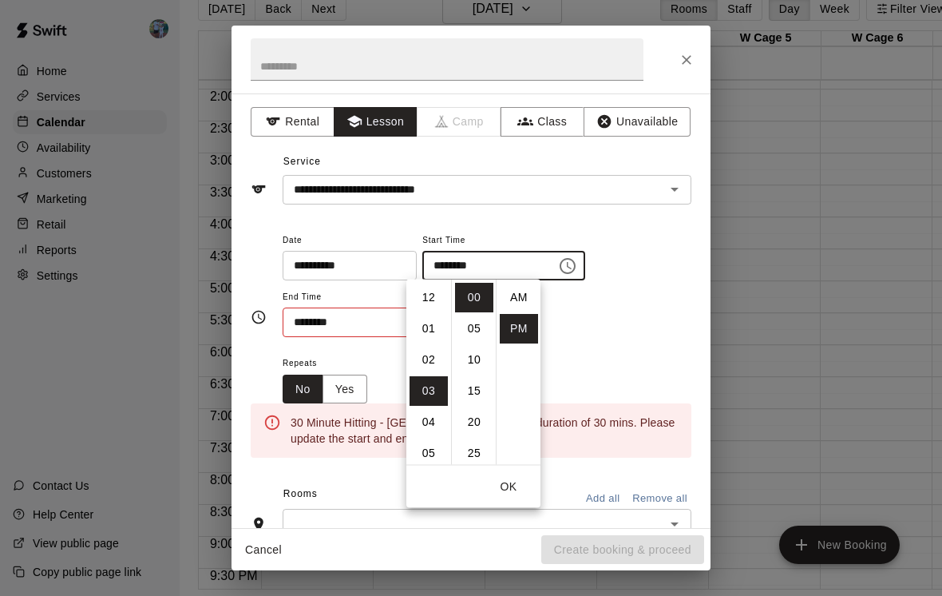
scroll to position [29, 0]
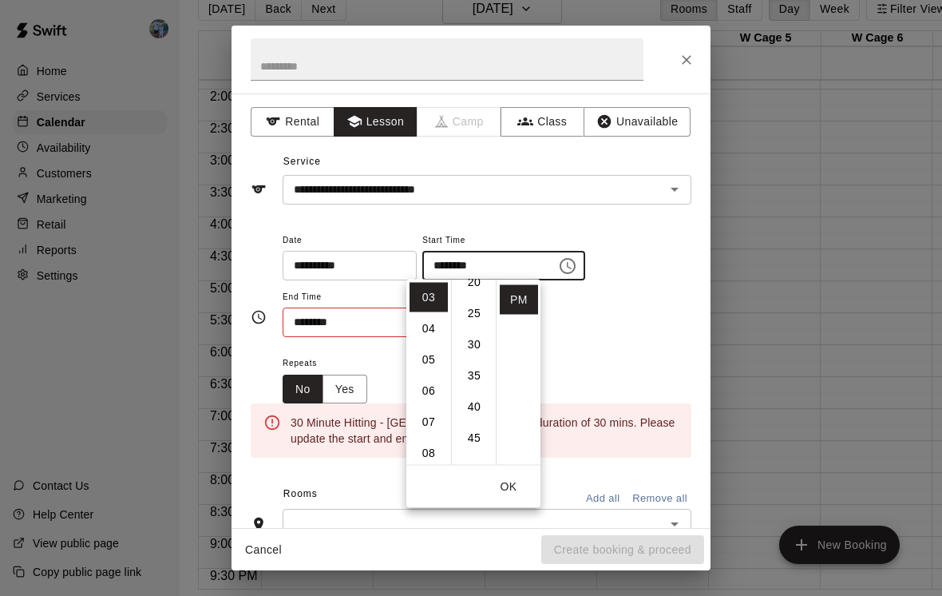
click at [477, 346] on li "30" at bounding box center [474, 345] width 38 height 30
type input "********"
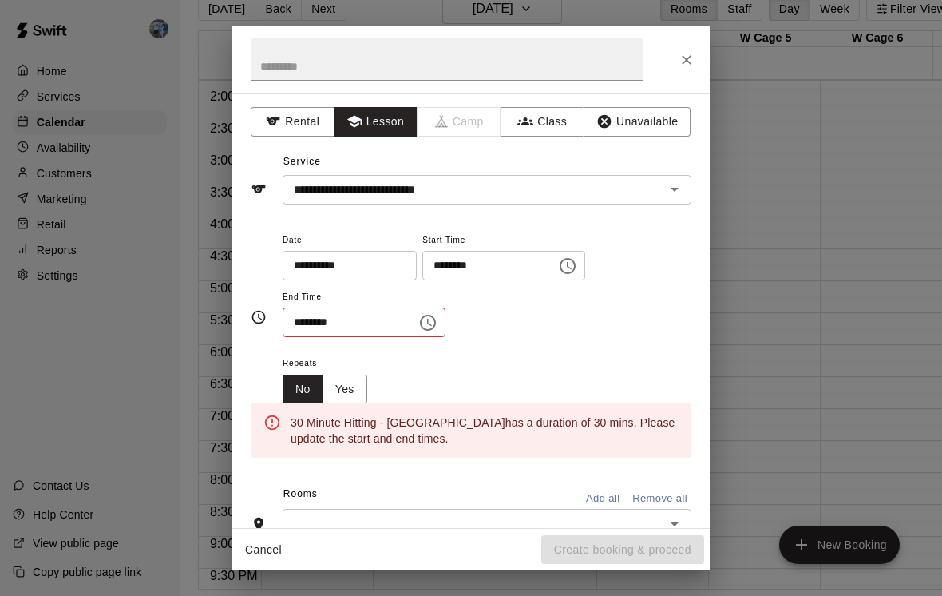
click at [603, 307] on div "**********" at bounding box center [487, 284] width 409 height 108
click at [421, 328] on icon "Choose time, selected time is 10:30 AM" at bounding box center [427, 322] width 19 height 19
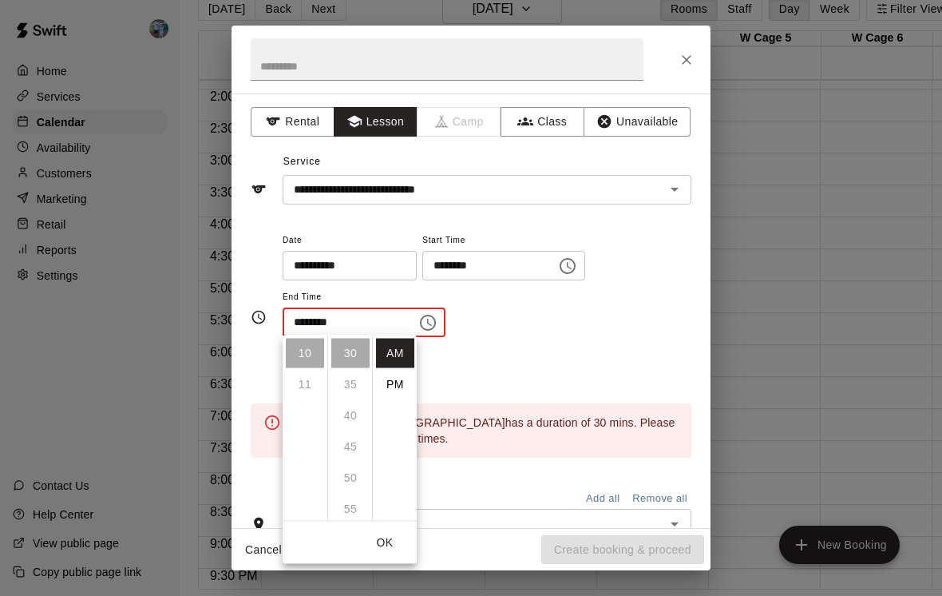
click at [399, 392] on li "PM" at bounding box center [395, 385] width 38 height 30
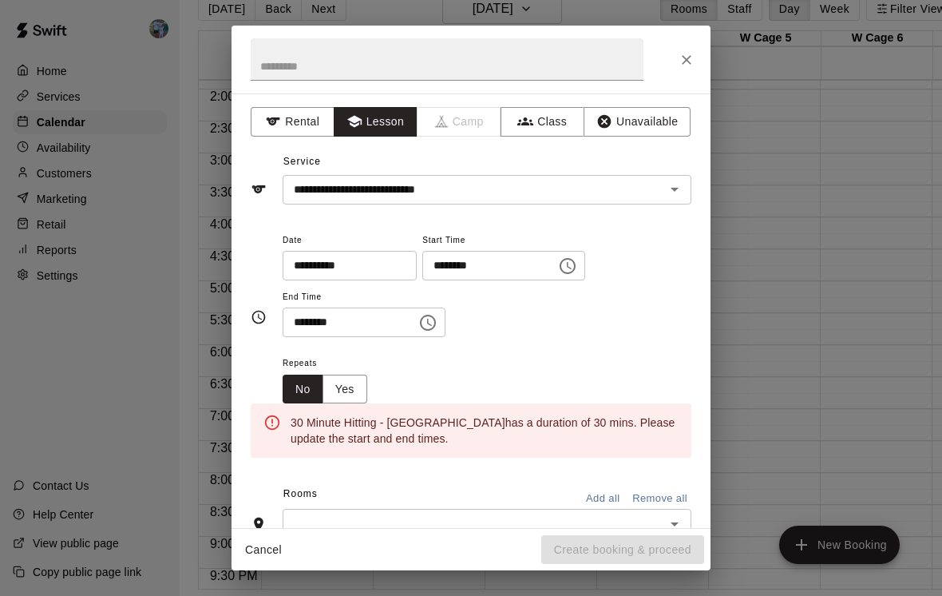
click at [427, 319] on icon "Choose time, selected time is 10:30 PM" at bounding box center [429, 322] width 5 height 7
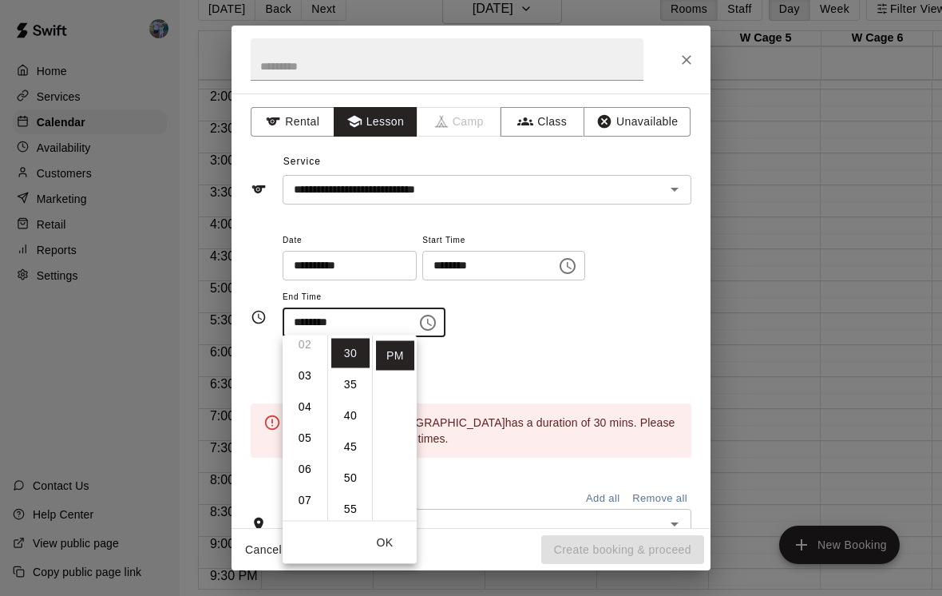
click at [315, 402] on li "04" at bounding box center [305, 407] width 38 height 30
click at [358, 354] on li "00" at bounding box center [350, 354] width 38 height 30
type input "********"
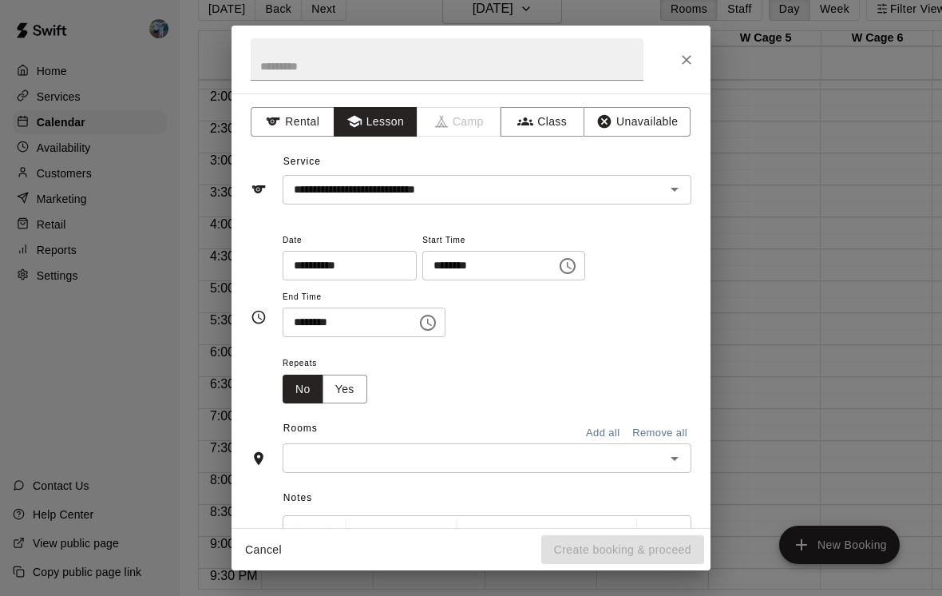
click at [513, 336] on div "**********" at bounding box center [487, 292] width 409 height 124
click at [448, 458] on input "text" at bounding box center [473, 458] width 373 height 20
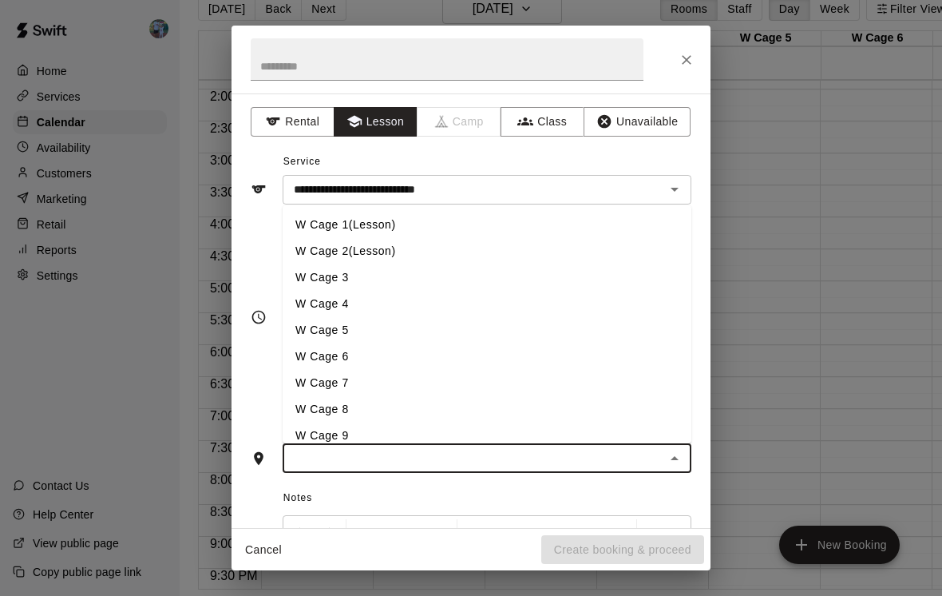
click at [419, 246] on li "W Cage 2(Lesson)" at bounding box center [487, 251] width 409 height 26
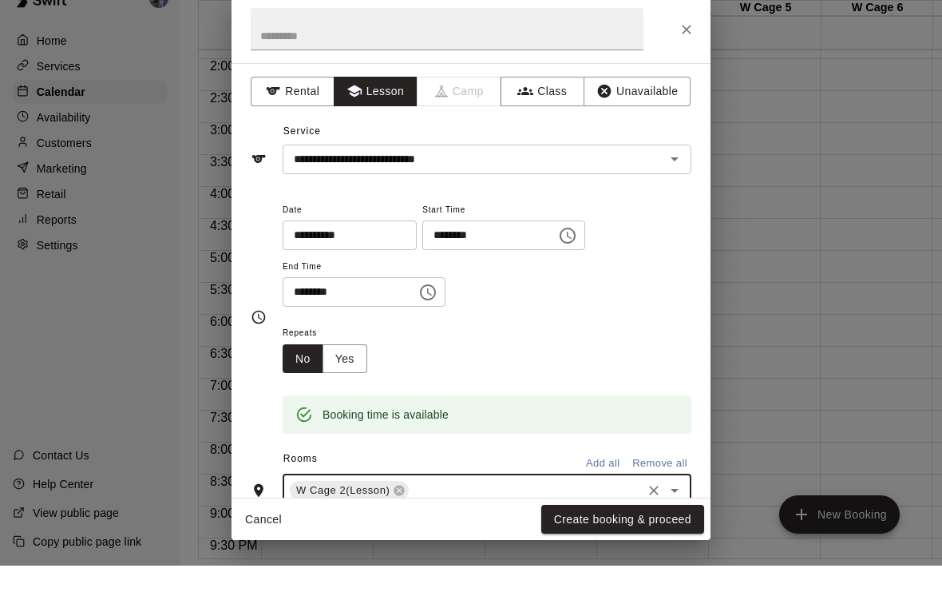
click at [665, 535] on button "Create booking & proceed" at bounding box center [622, 550] width 163 height 30
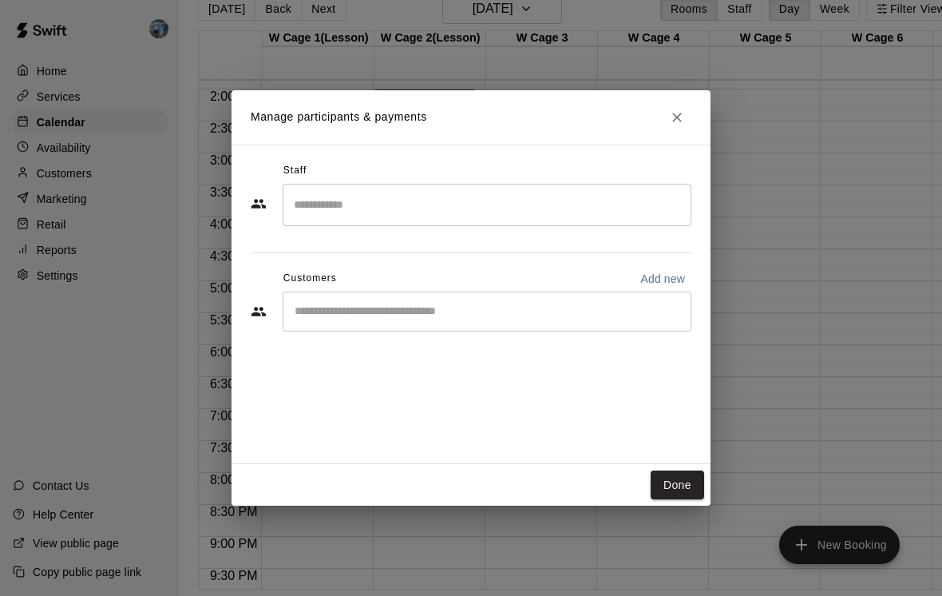
click at [551, 203] on input "Search staff" at bounding box center [487, 205] width 394 height 28
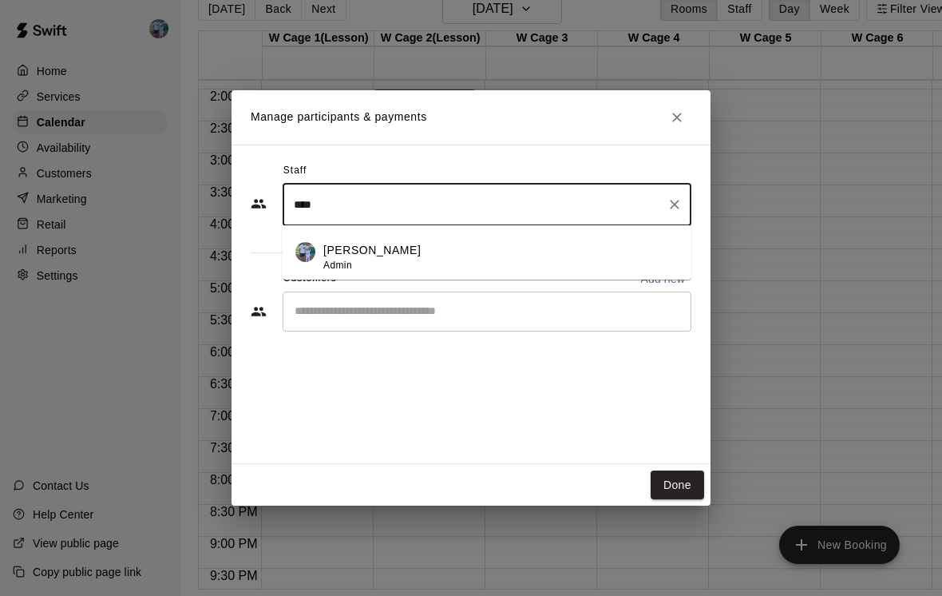
click at [469, 273] on div "[PERSON_NAME] Admin" at bounding box center [500, 257] width 355 height 31
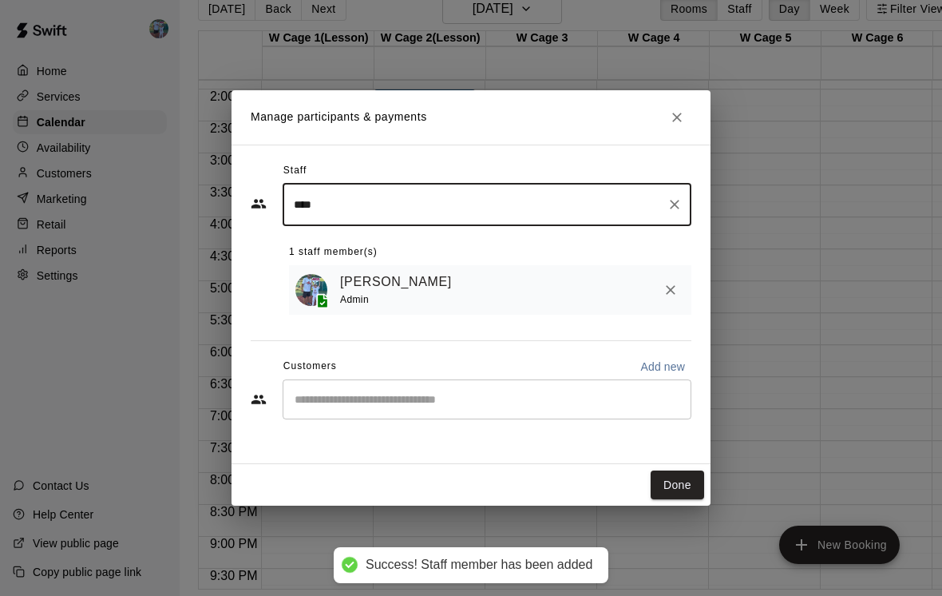
type input "****"
click at [523, 407] on input "Start typing to search customers..." at bounding box center [487, 399] width 394 height 16
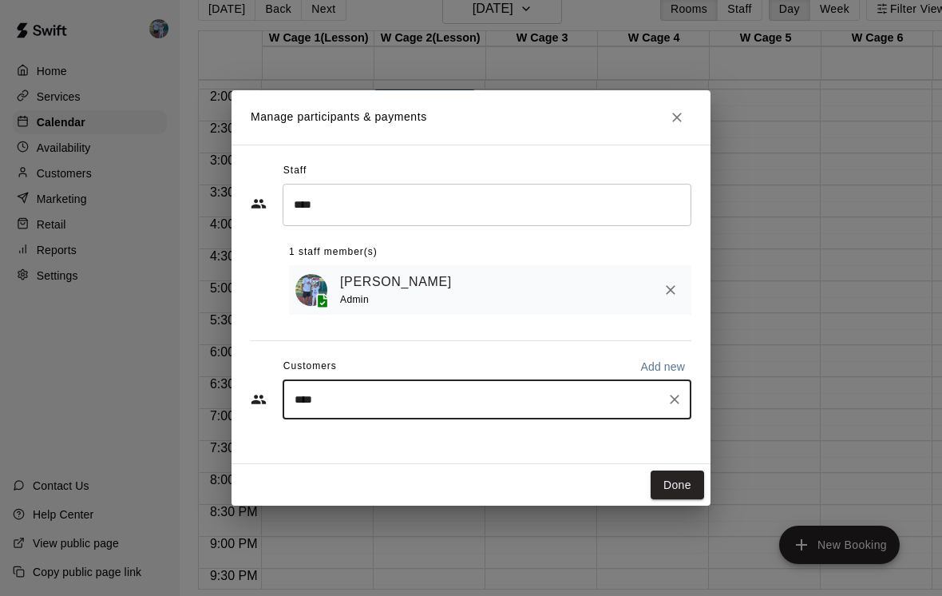
type input "*****"
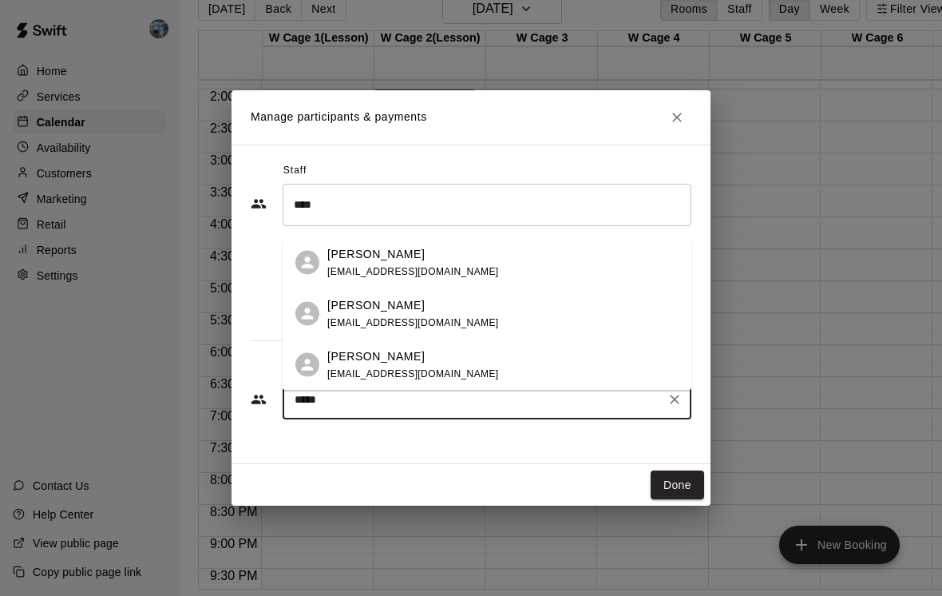
click at [470, 369] on div "[PERSON_NAME] [PERSON_NAME][EMAIL_ADDRESS][DOMAIN_NAME]" at bounding box center [502, 364] width 351 height 34
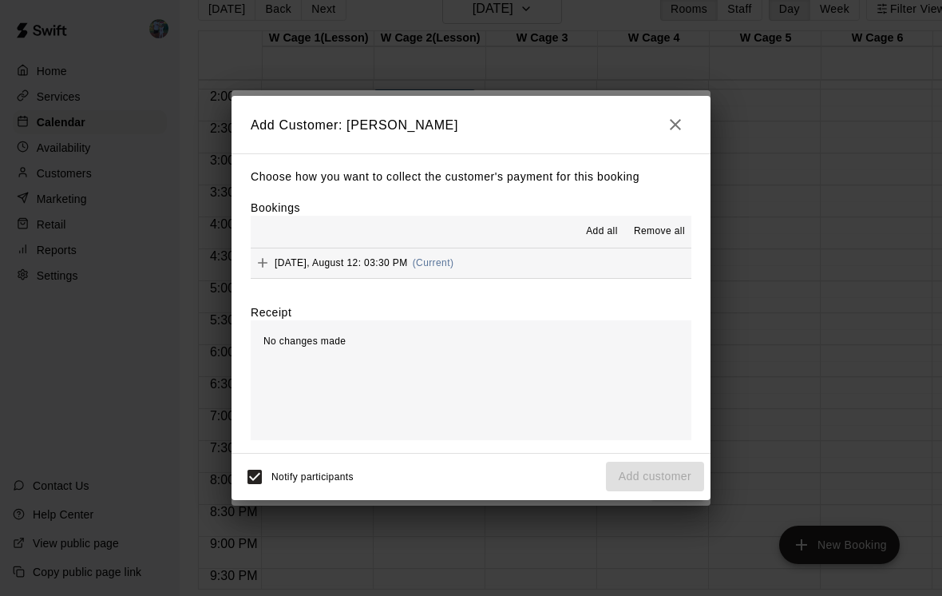
click at [549, 276] on button "[DATE], August 12: 03:30 PM (Current)" at bounding box center [471, 263] width 441 height 30
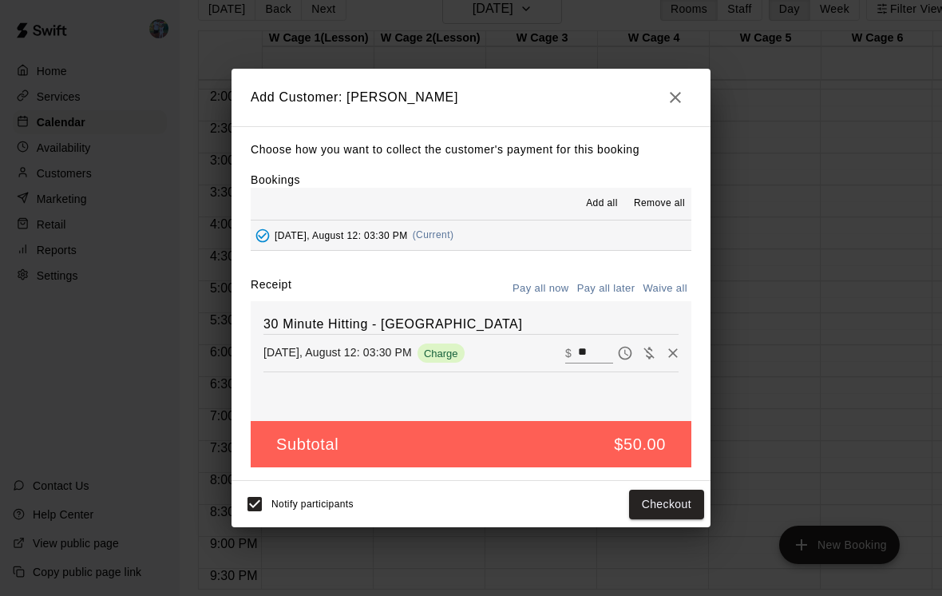
click at [668, 519] on button "Checkout" at bounding box center [666, 504] width 75 height 30
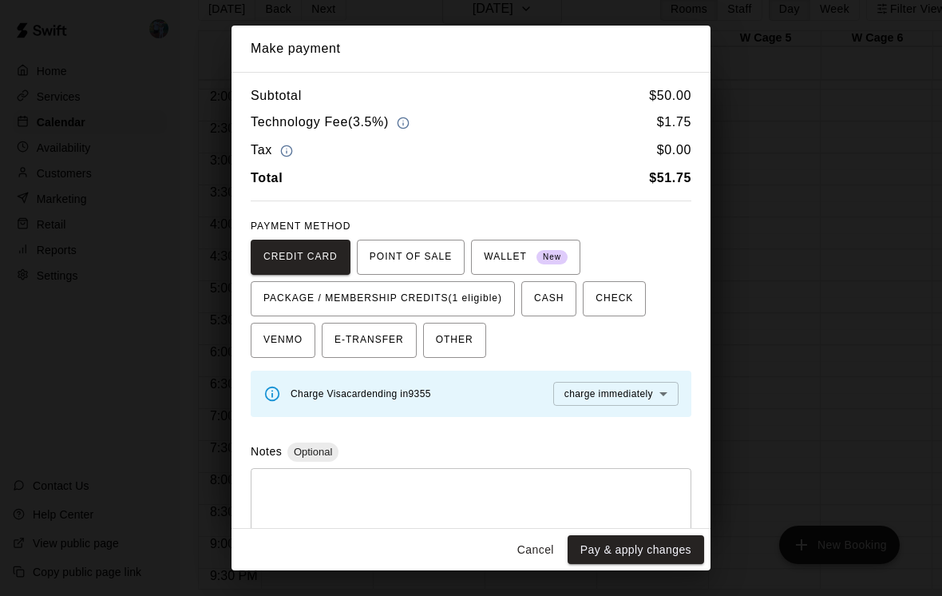
click at [493, 293] on span "PACKAGE / MEMBERSHIP CREDITS (1 eligible)" at bounding box center [383, 299] width 239 height 26
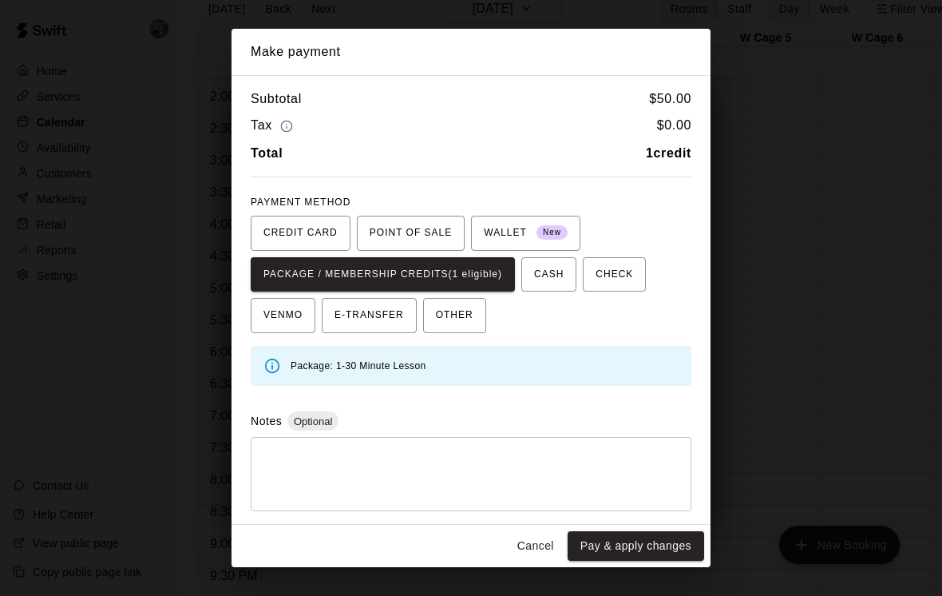
click at [656, 559] on button "Pay & apply changes" at bounding box center [636, 546] width 137 height 30
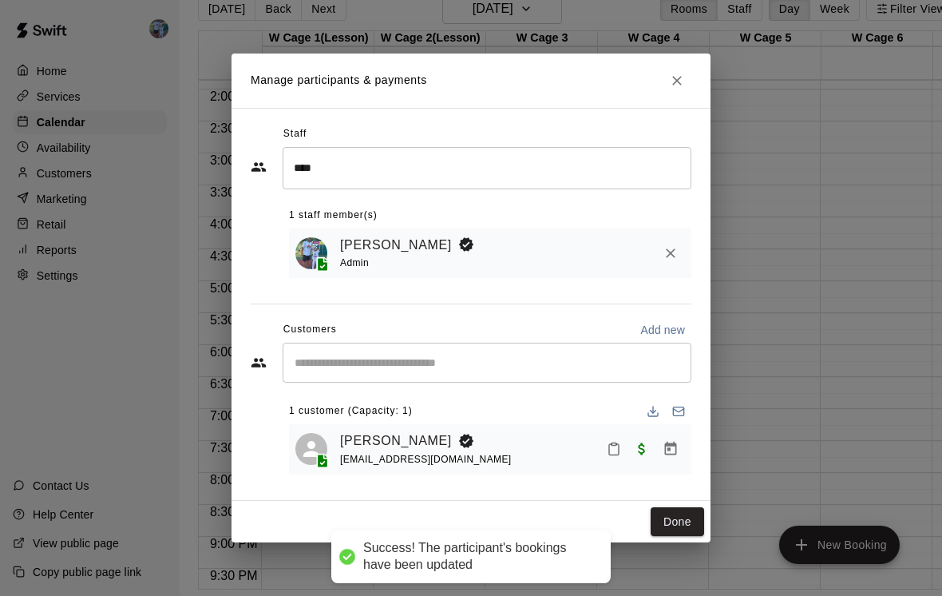
click at [687, 537] on button "Done" at bounding box center [677, 522] width 53 height 30
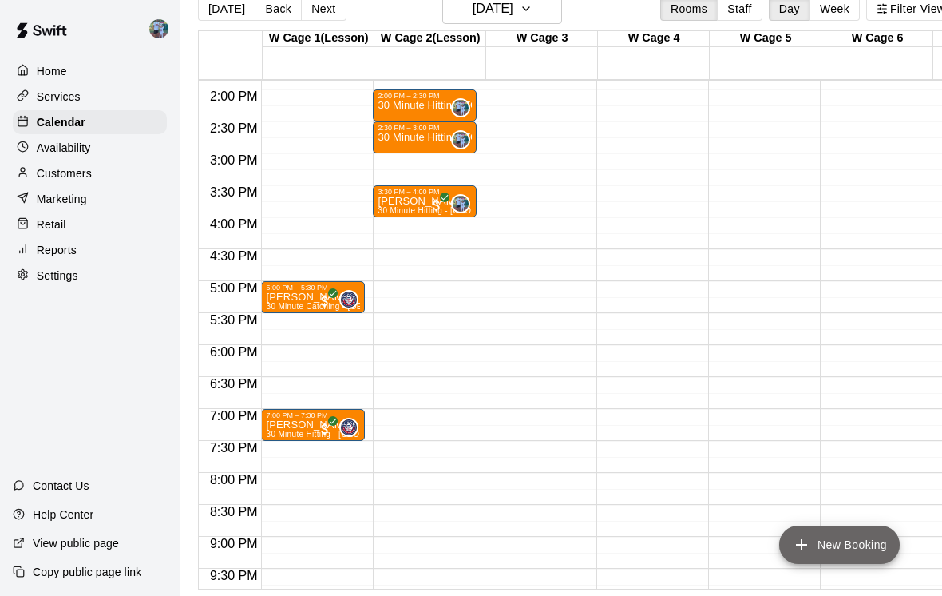
click at [881, 564] on button "New Booking" at bounding box center [839, 544] width 121 height 38
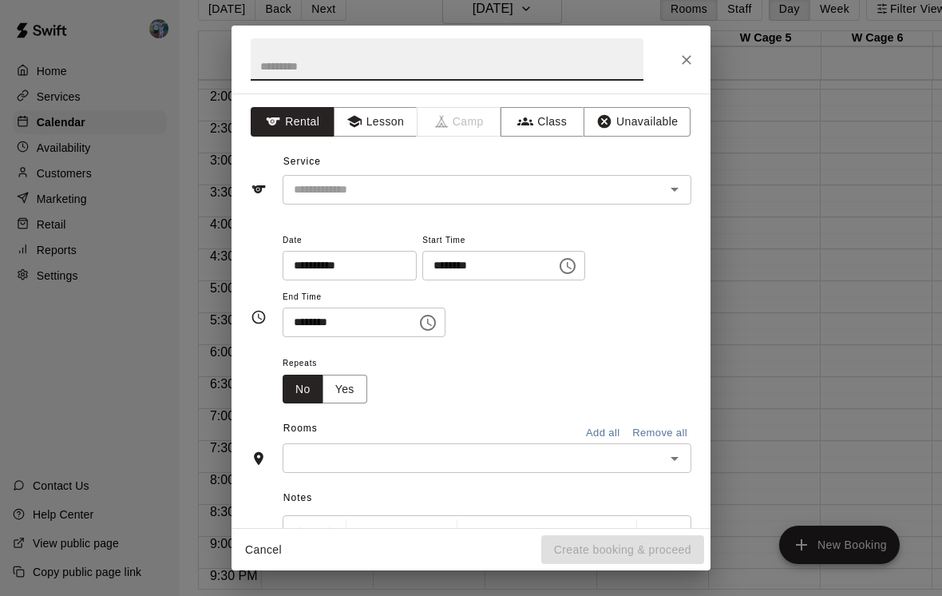
click at [398, 125] on button "Lesson" at bounding box center [376, 122] width 84 height 30
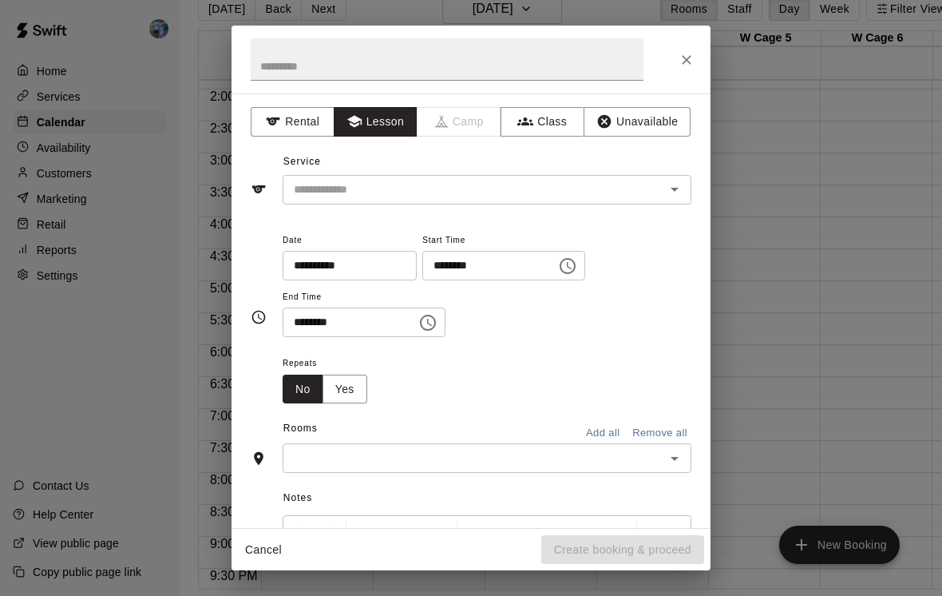
click at [478, 175] on div "​" at bounding box center [487, 190] width 409 height 30
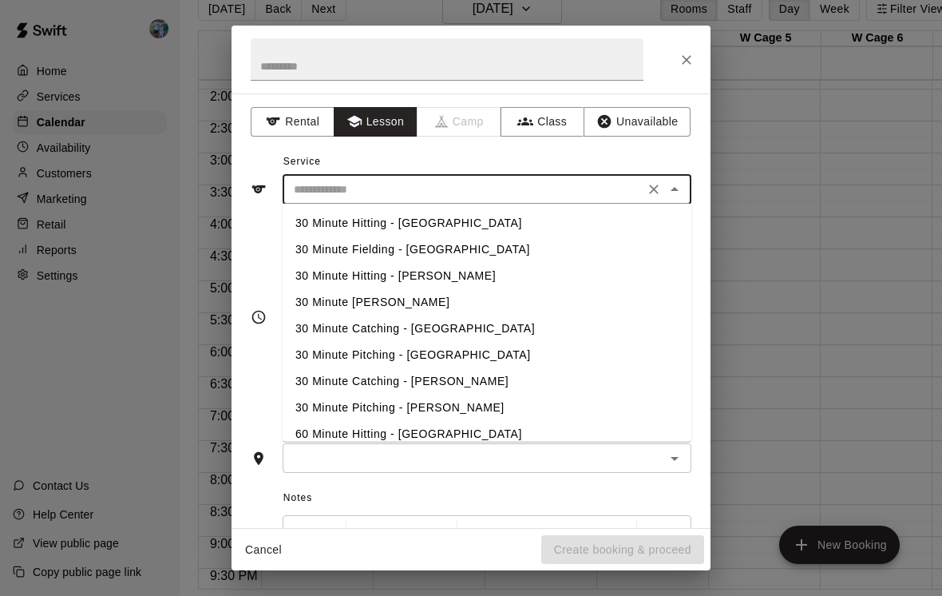
click at [496, 222] on li "30 Minute Hitting - [GEOGRAPHIC_DATA]" at bounding box center [487, 223] width 409 height 26
type input "**********"
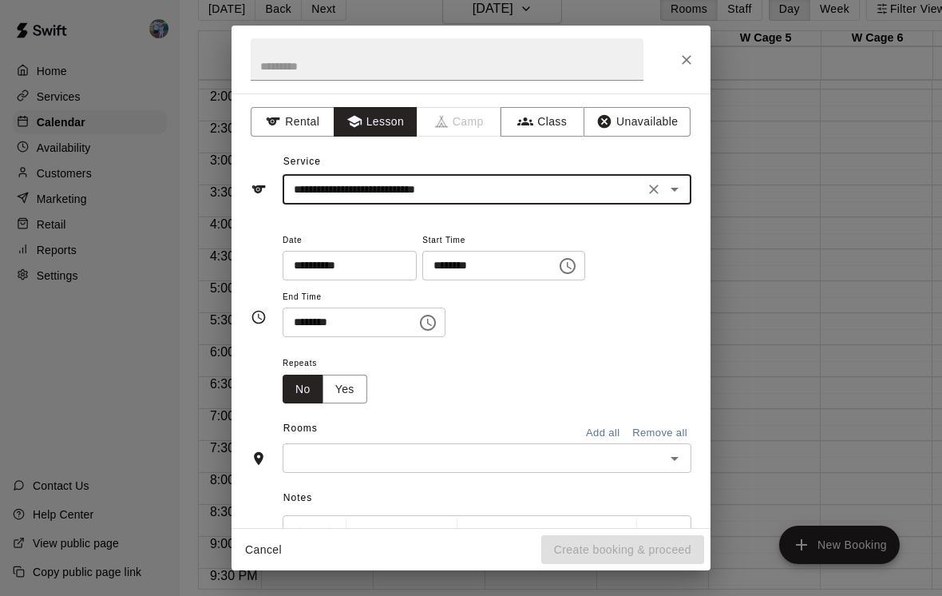
click at [558, 264] on icon "Choose time, selected time is 10:00 AM" at bounding box center [567, 265] width 19 height 19
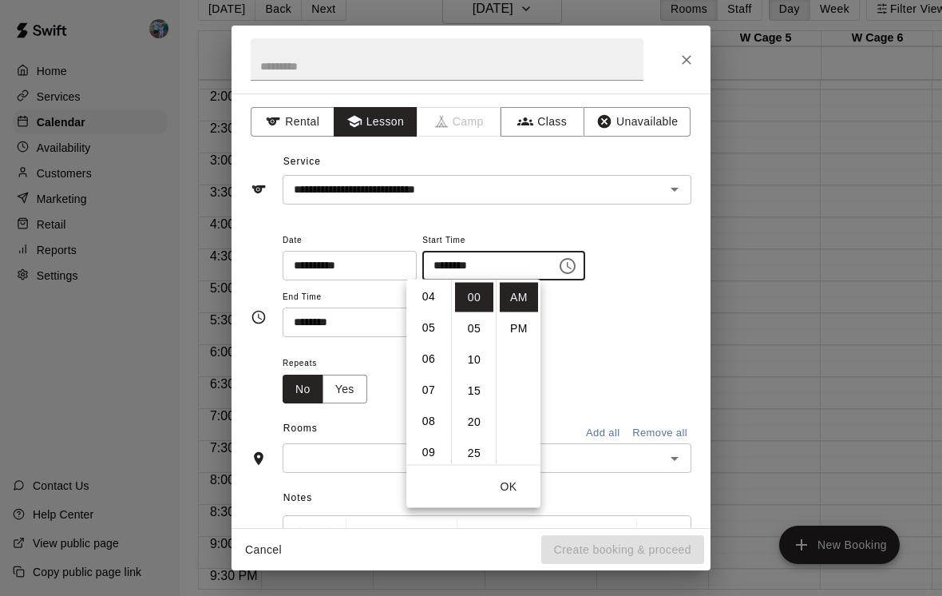
scroll to position [125, 0]
click at [432, 297] on li "04" at bounding box center [429, 298] width 38 height 30
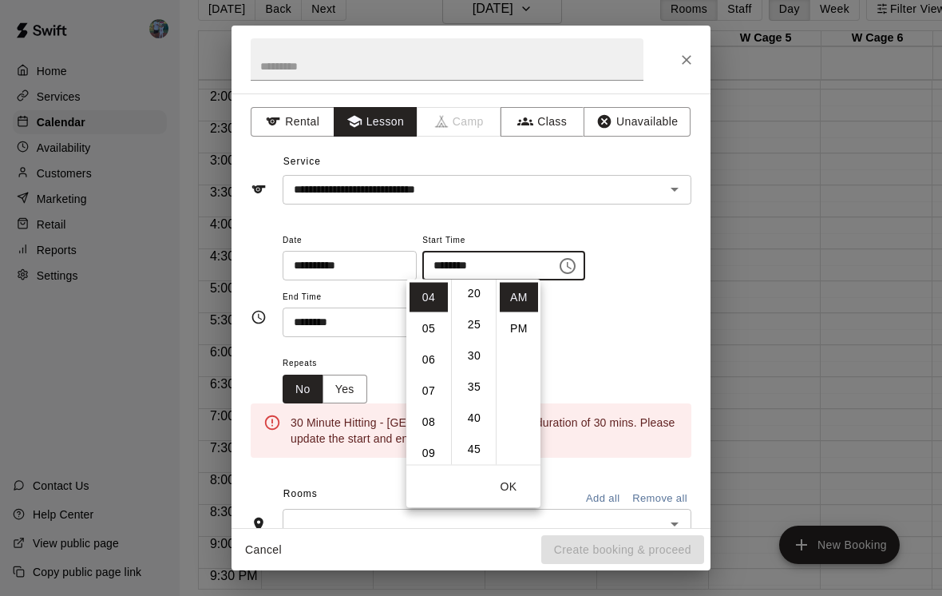
click at [475, 356] on li "30" at bounding box center [474, 356] width 38 height 30
click at [529, 324] on li "PM" at bounding box center [519, 329] width 38 height 30
type input "********"
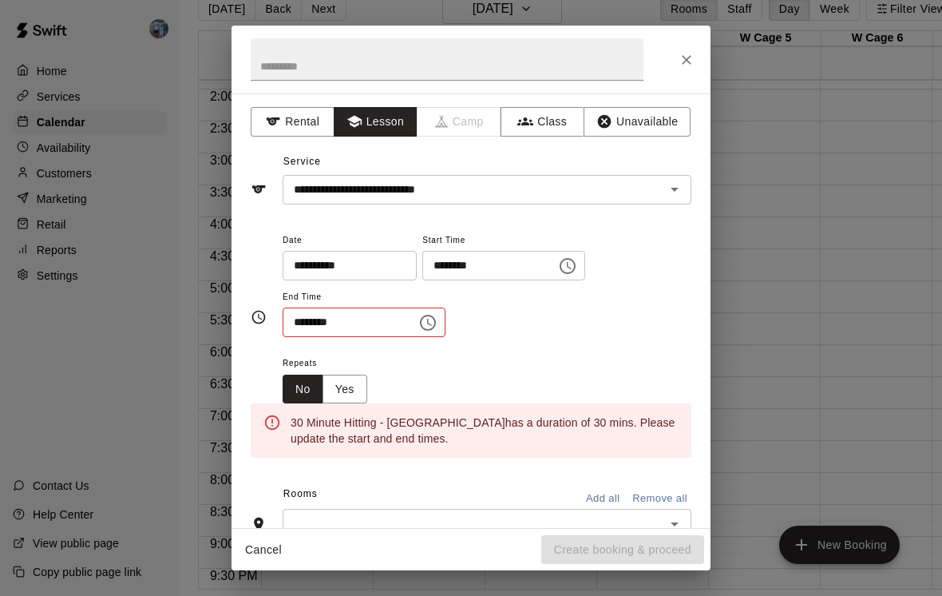
click at [418, 329] on icon "Choose time, selected time is 10:30 AM" at bounding box center [427, 322] width 19 height 19
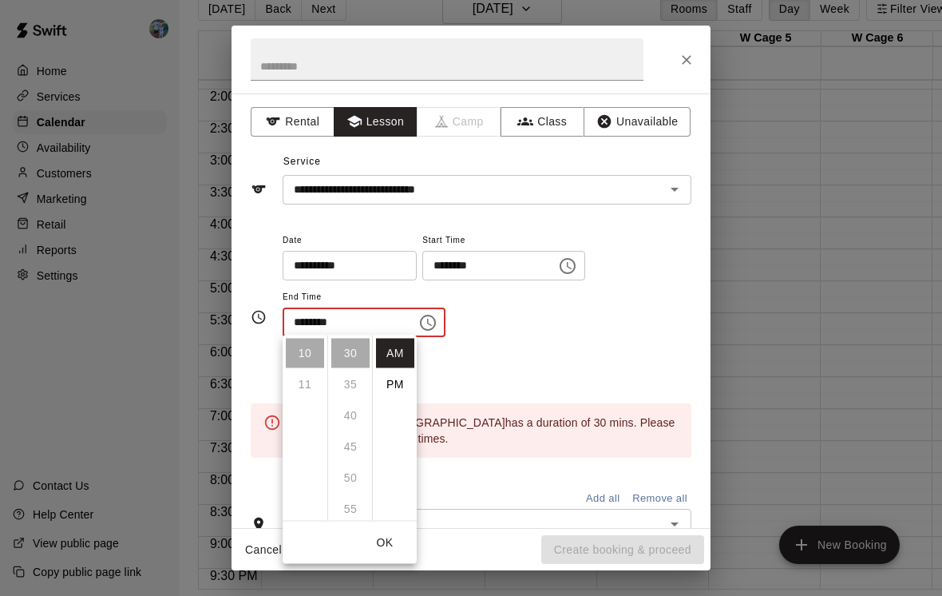
click at [402, 382] on li "PM" at bounding box center [395, 385] width 38 height 30
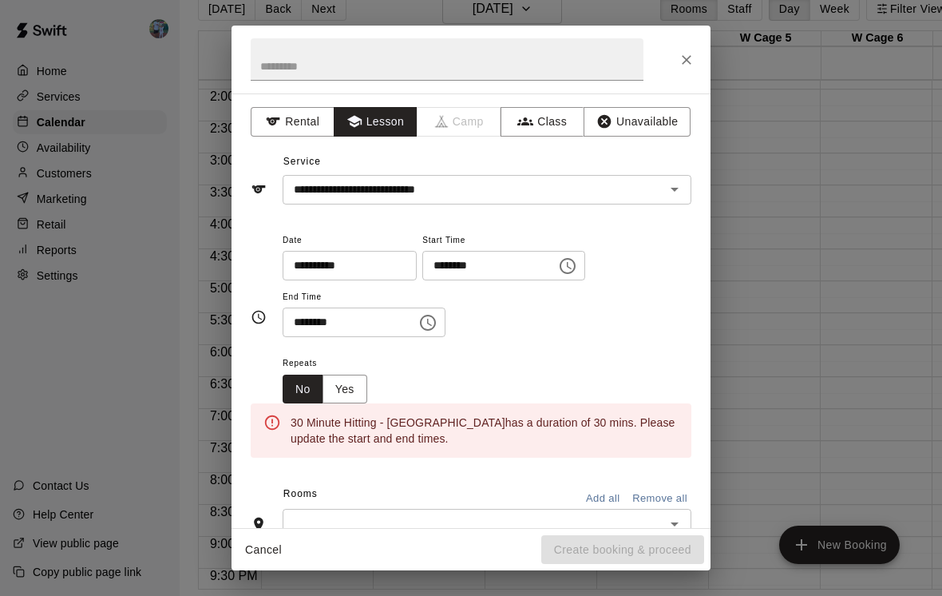
scroll to position [0, 0]
click at [420, 321] on icon "Choose time, selected time is 10:30 PM" at bounding box center [428, 323] width 16 height 16
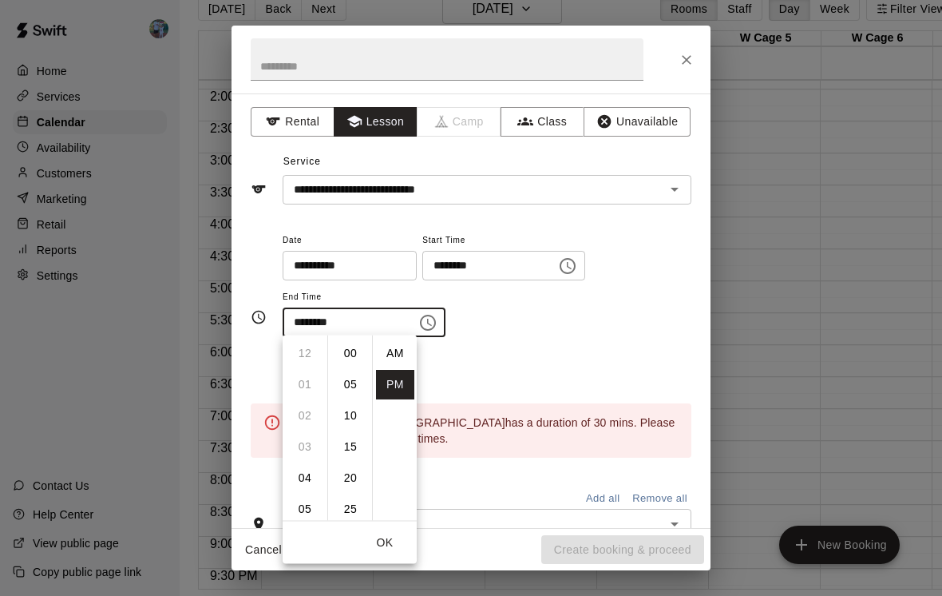
scroll to position [29, 0]
click at [307, 406] on li "05" at bounding box center [305, 405] width 38 height 30
click at [355, 351] on li "00" at bounding box center [350, 354] width 38 height 30
type input "********"
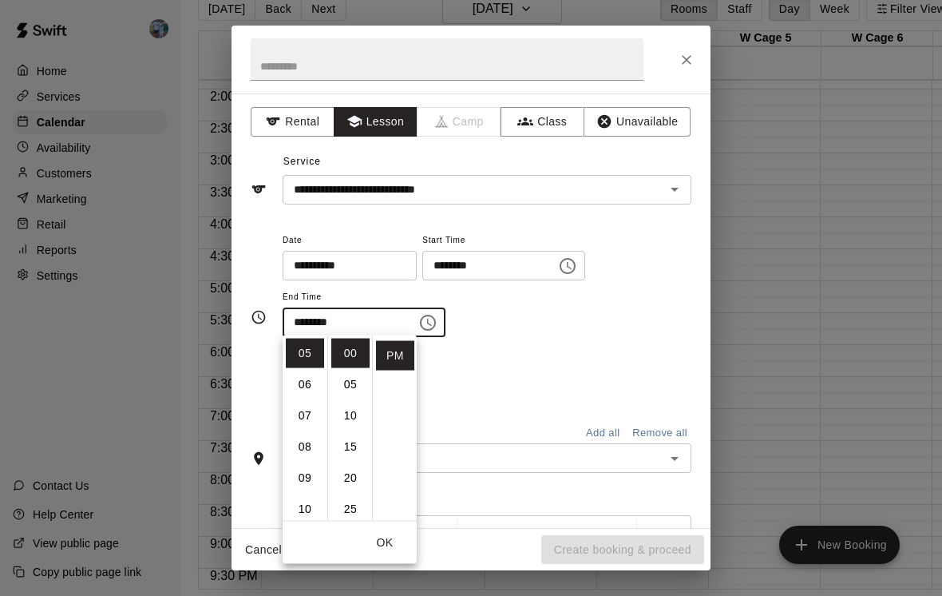
click at [389, 547] on button "OK" at bounding box center [384, 543] width 51 height 30
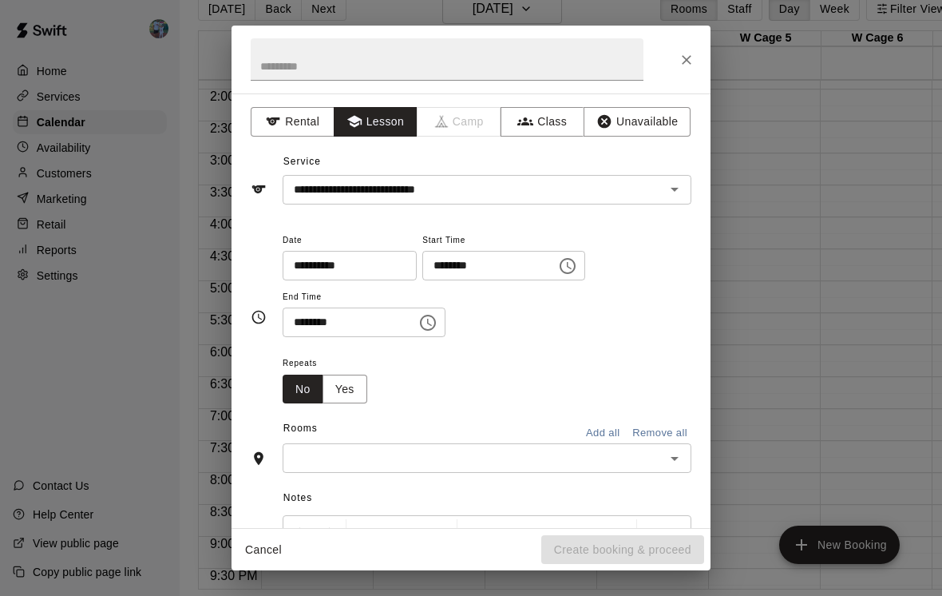
click at [419, 448] on input "text" at bounding box center [473, 458] width 373 height 20
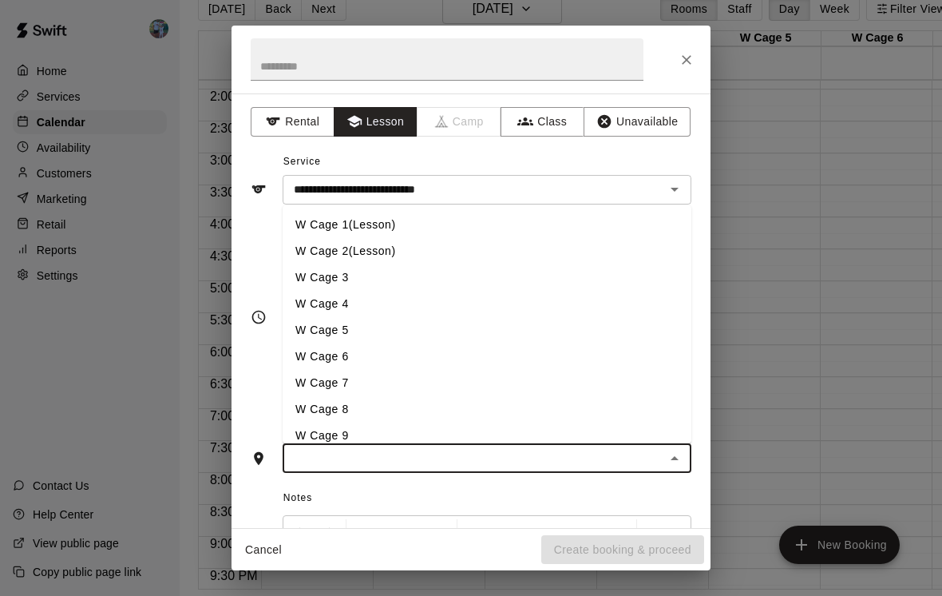
click at [417, 241] on li "W Cage 2(Lesson)" at bounding box center [487, 251] width 409 height 26
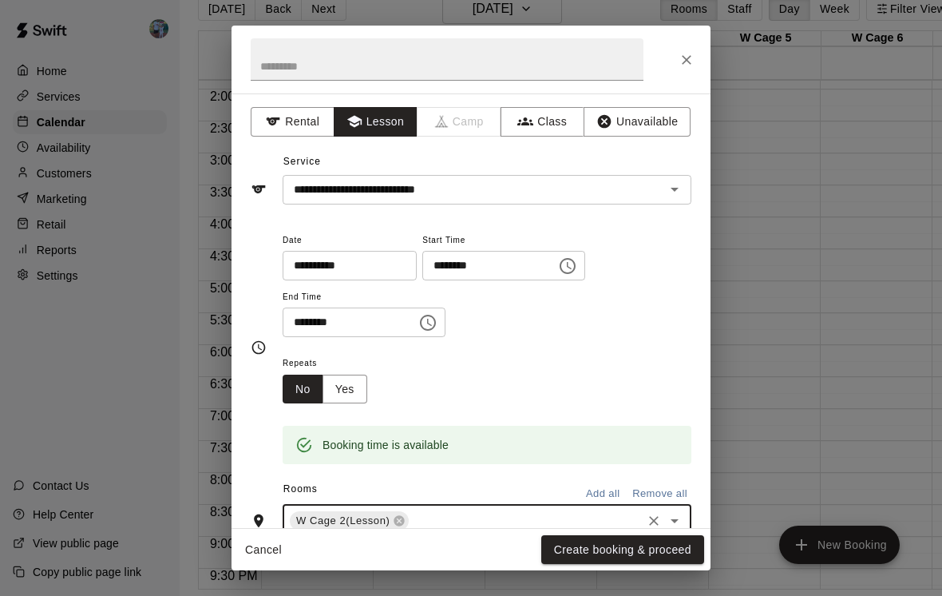
scroll to position [50, 0]
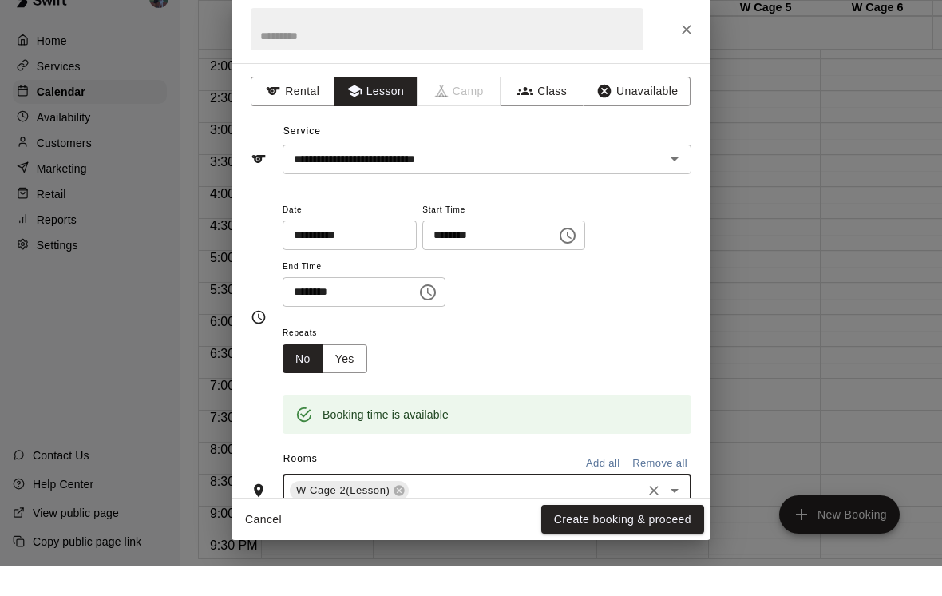
click at [672, 535] on button "Create booking & proceed" at bounding box center [622, 550] width 163 height 30
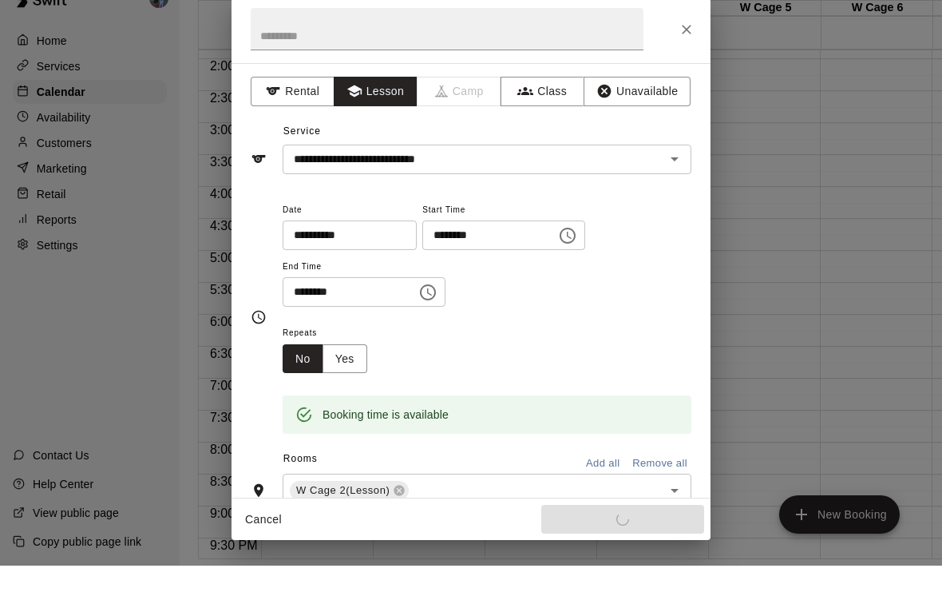
scroll to position [26, 0]
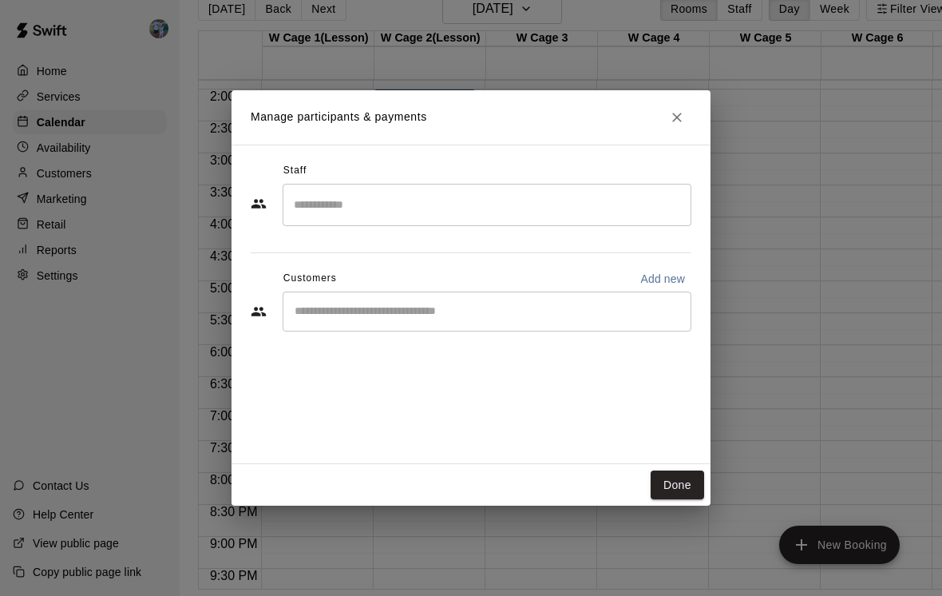
click at [533, 219] on input "Search staff" at bounding box center [487, 205] width 394 height 28
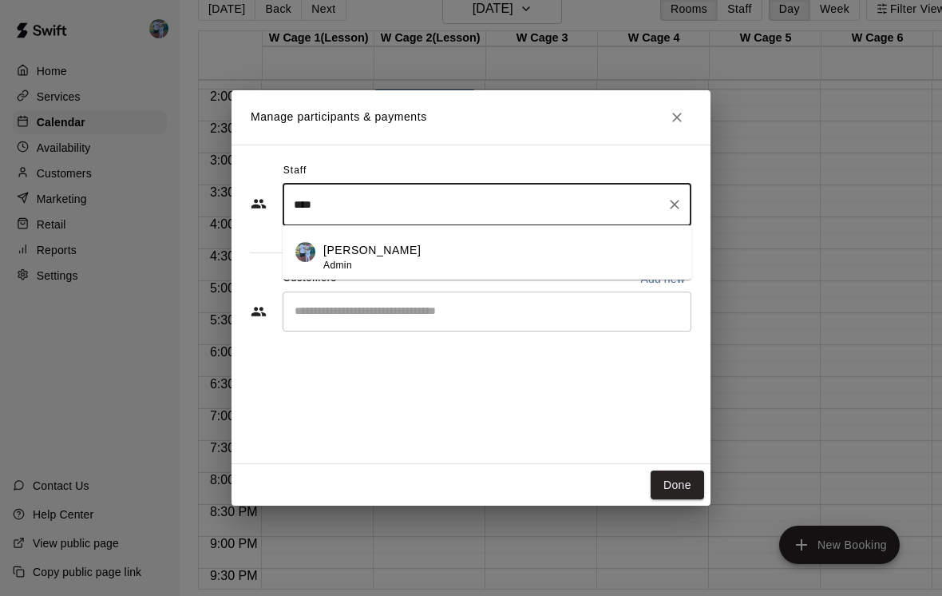
click at [474, 273] on div "[PERSON_NAME] Admin" at bounding box center [500, 257] width 355 height 31
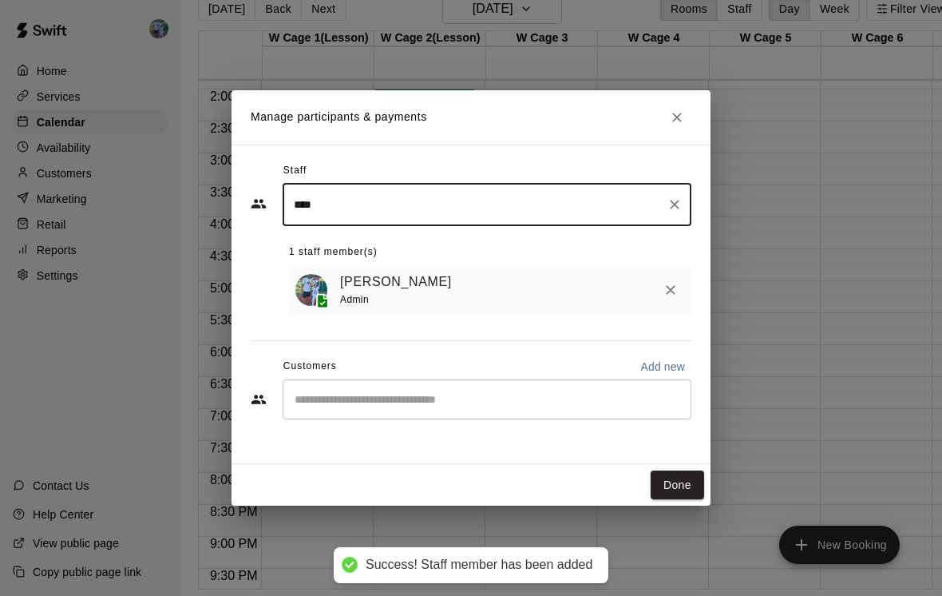
type input "****"
click at [508, 407] on input "Start typing to search customers..." at bounding box center [487, 399] width 394 height 16
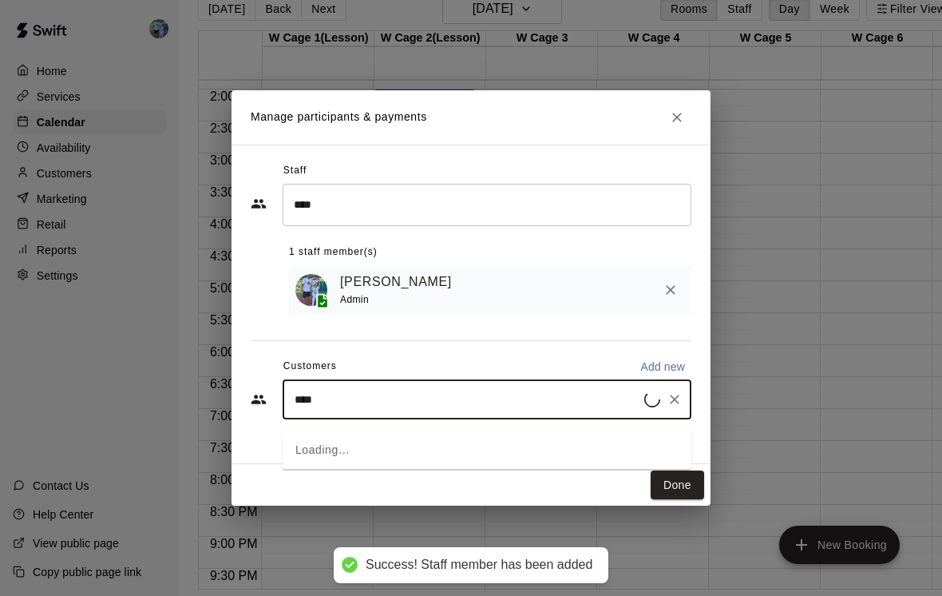
type input "*****"
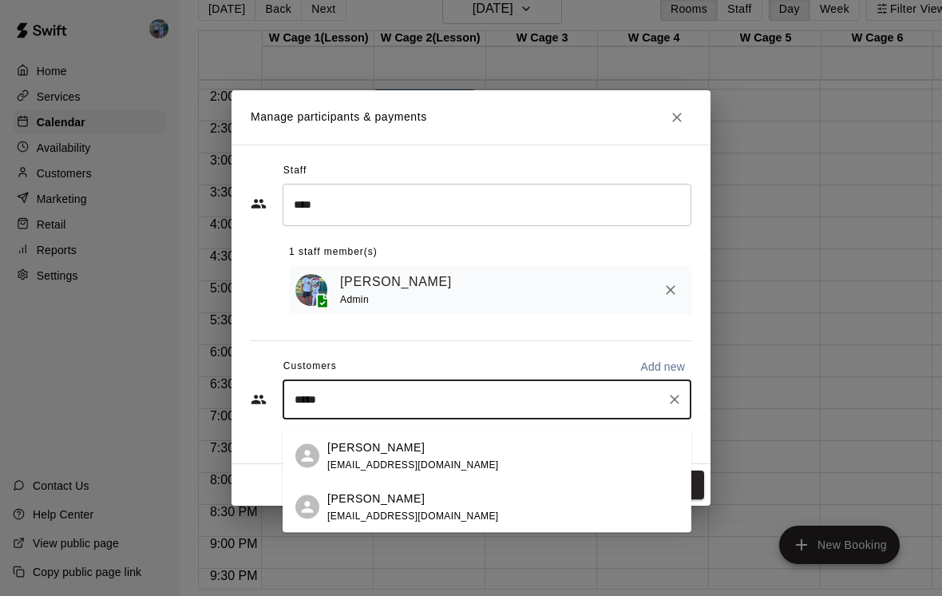
click at [462, 451] on div "[PERSON_NAME] [EMAIL_ADDRESS][DOMAIN_NAME]" at bounding box center [502, 455] width 351 height 34
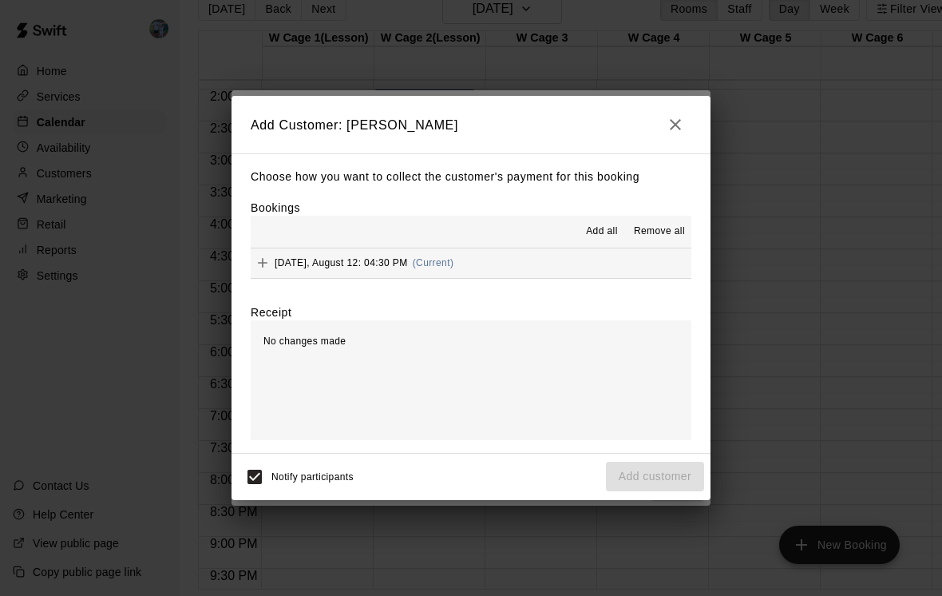
click at [671, 141] on button "button" at bounding box center [676, 125] width 32 height 32
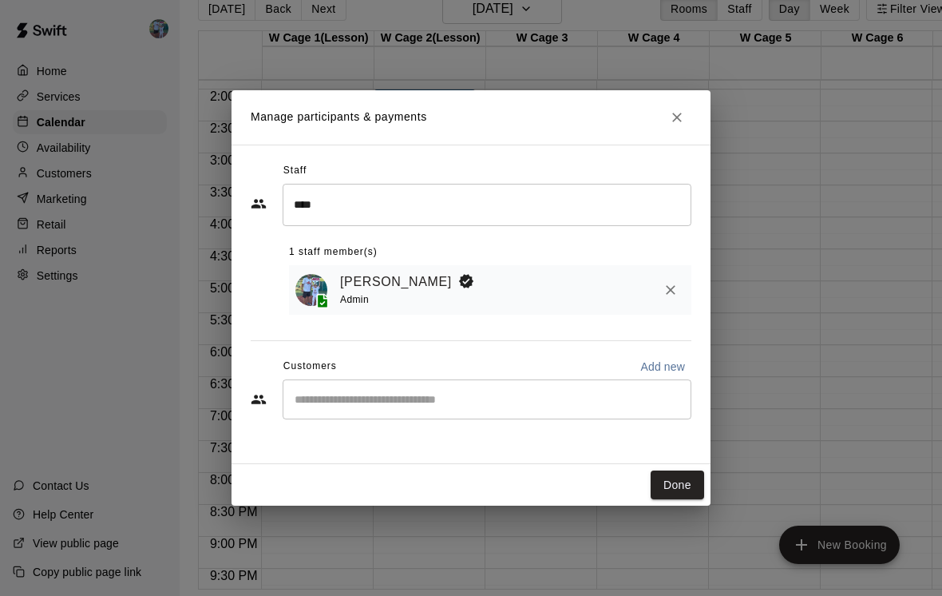
click at [481, 407] on input "Start typing to search customers..." at bounding box center [487, 399] width 394 height 16
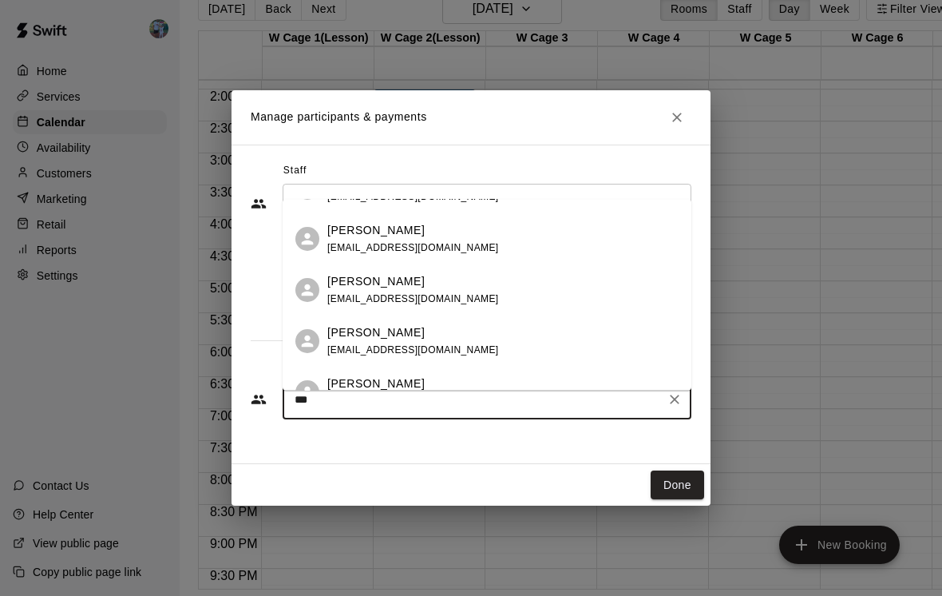
scroll to position [0, 0]
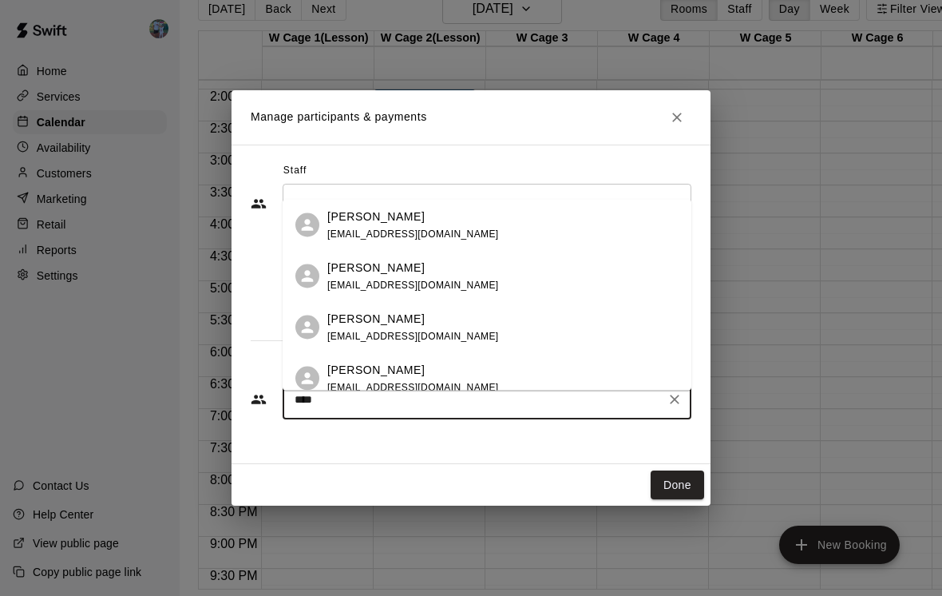
type input "*****"
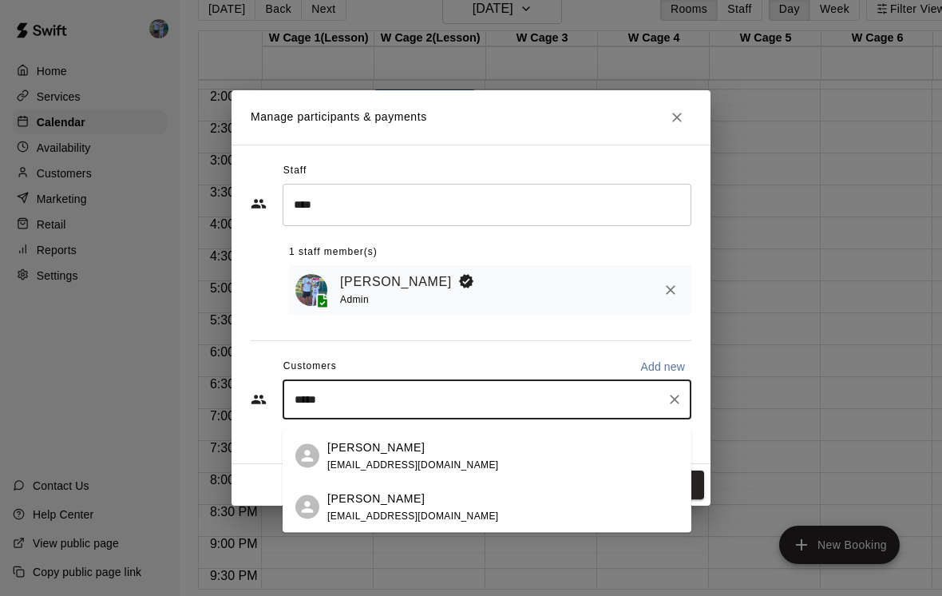
click at [466, 502] on div "[PERSON_NAME] [EMAIL_ADDRESS][DOMAIN_NAME]" at bounding box center [502, 506] width 351 height 34
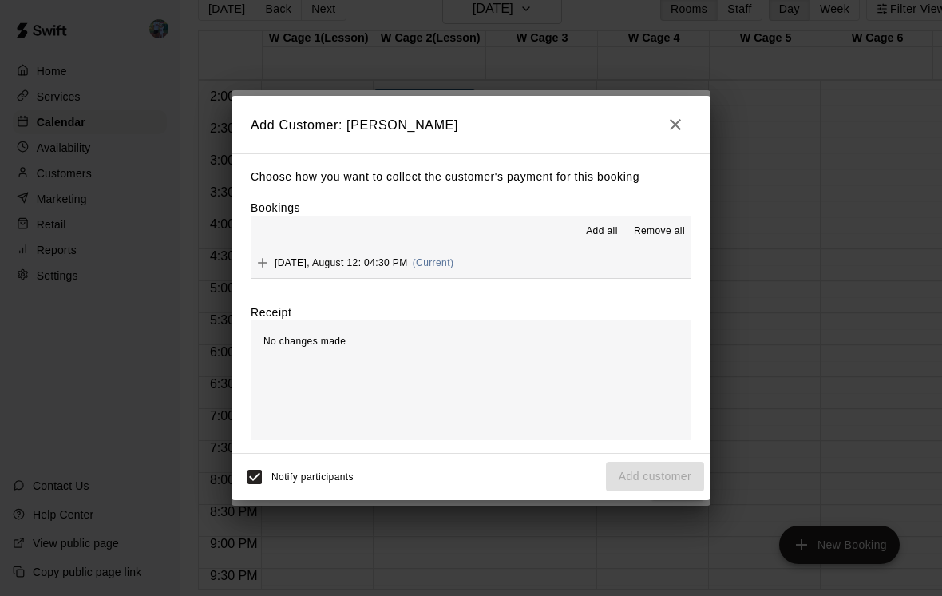
click at [553, 278] on button "[DATE], August 12: 04:30 PM (Current)" at bounding box center [471, 263] width 441 height 30
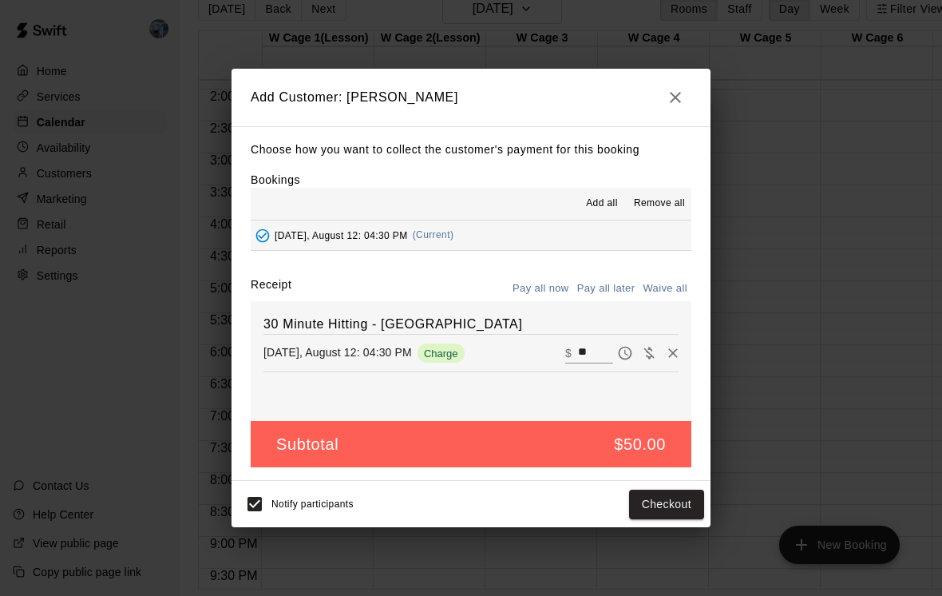
click at [689, 519] on button "Checkout" at bounding box center [666, 504] width 75 height 30
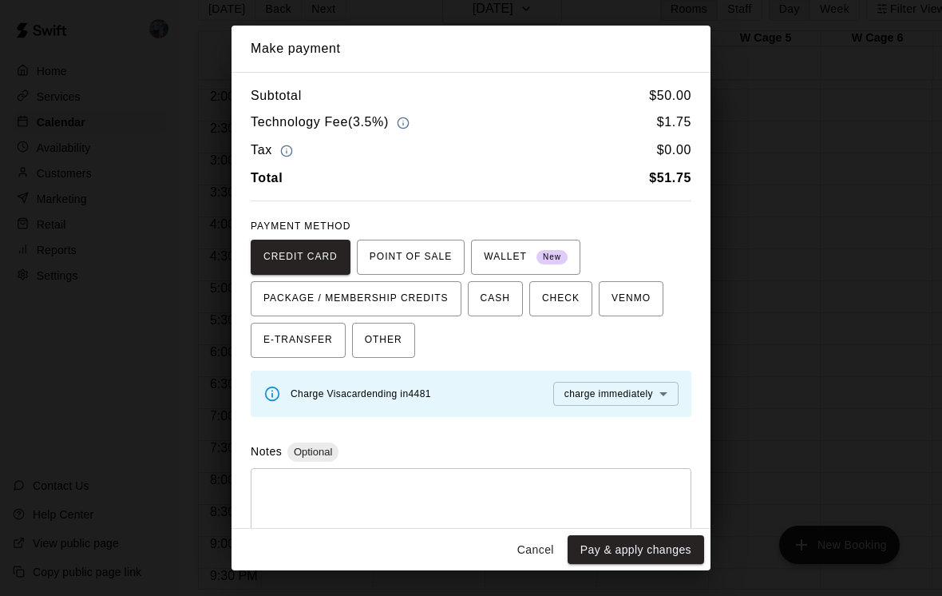
click at [535, 565] on button "Cancel" at bounding box center [535, 550] width 51 height 30
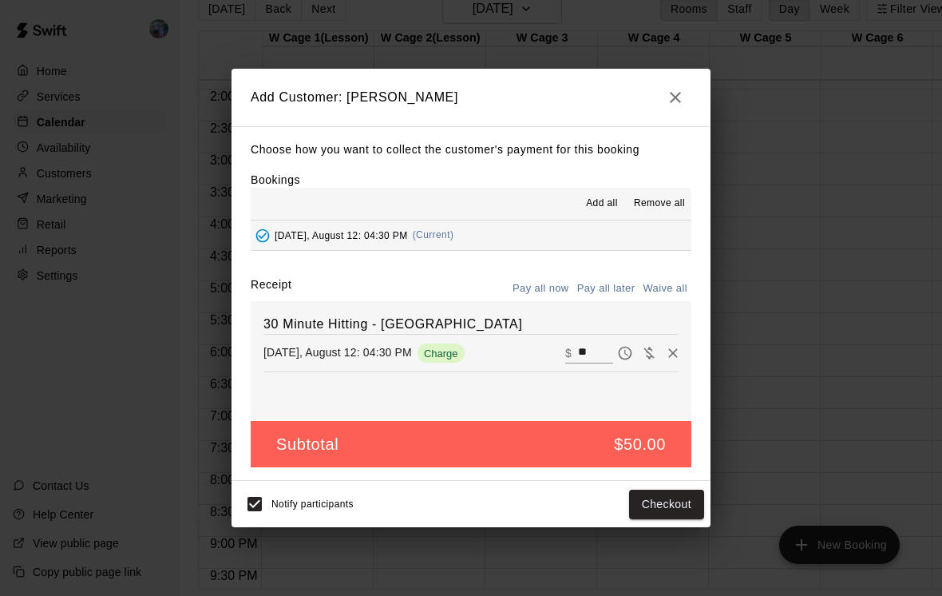
click at [682, 101] on icon "button" at bounding box center [675, 97] width 19 height 19
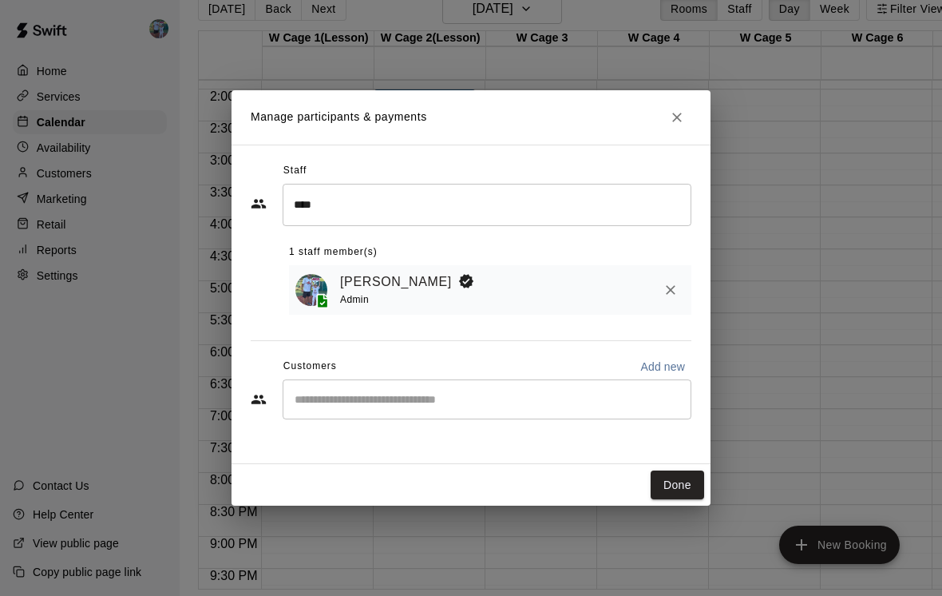
click at [684, 499] on button "Done" at bounding box center [677, 485] width 53 height 30
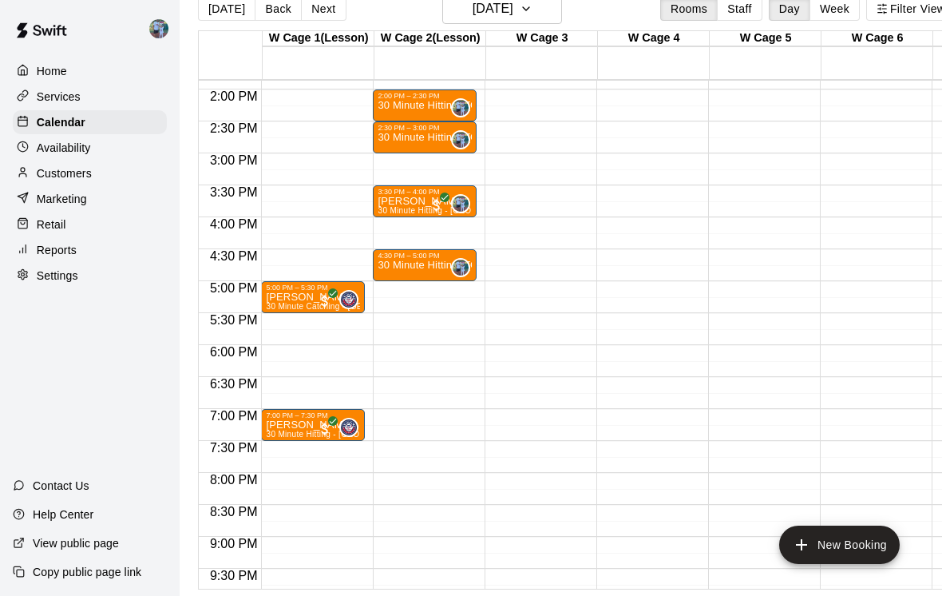
click at [865, 564] on button "New Booking" at bounding box center [839, 544] width 121 height 38
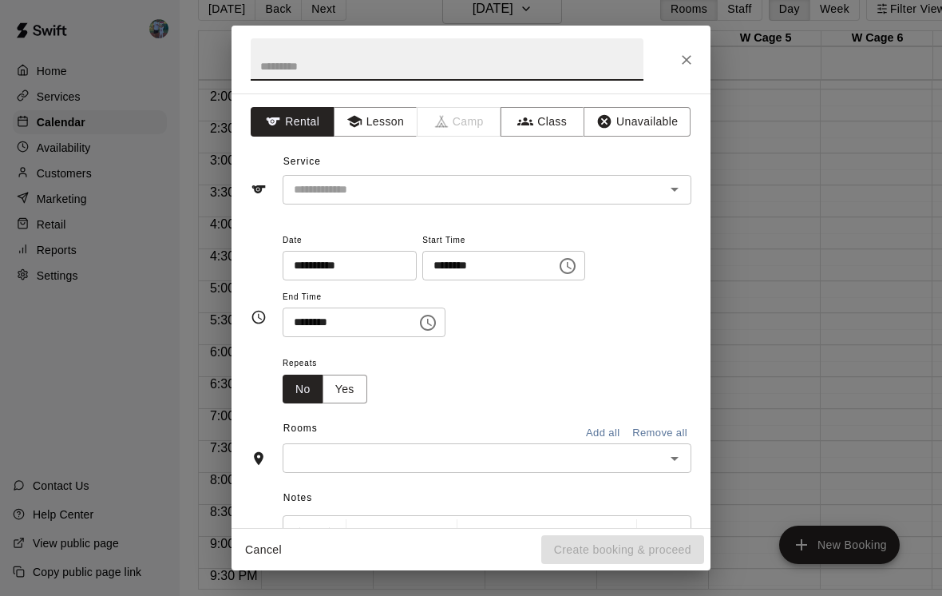
click at [383, 113] on button "Lesson" at bounding box center [376, 122] width 84 height 30
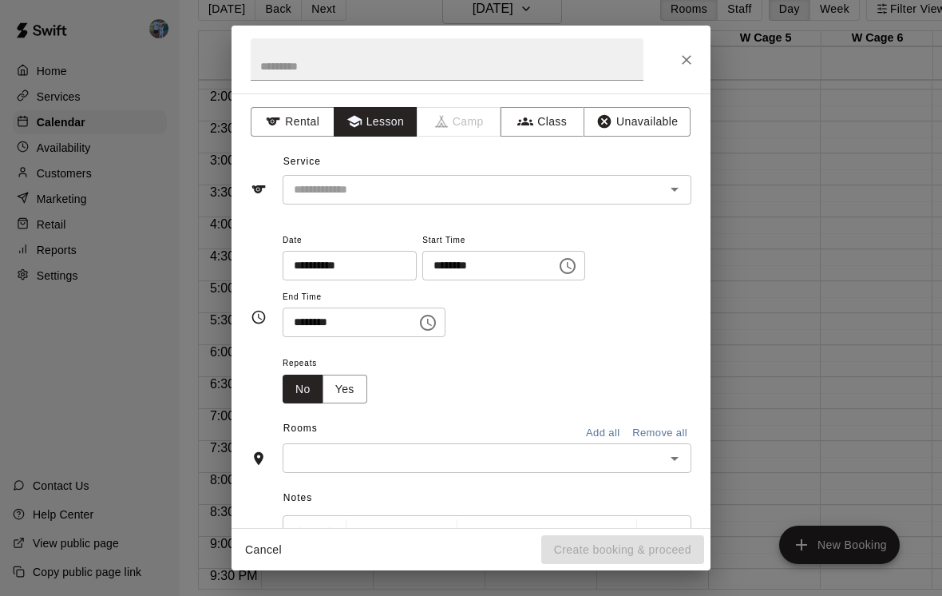
click at [551, 175] on div "​" at bounding box center [487, 190] width 409 height 30
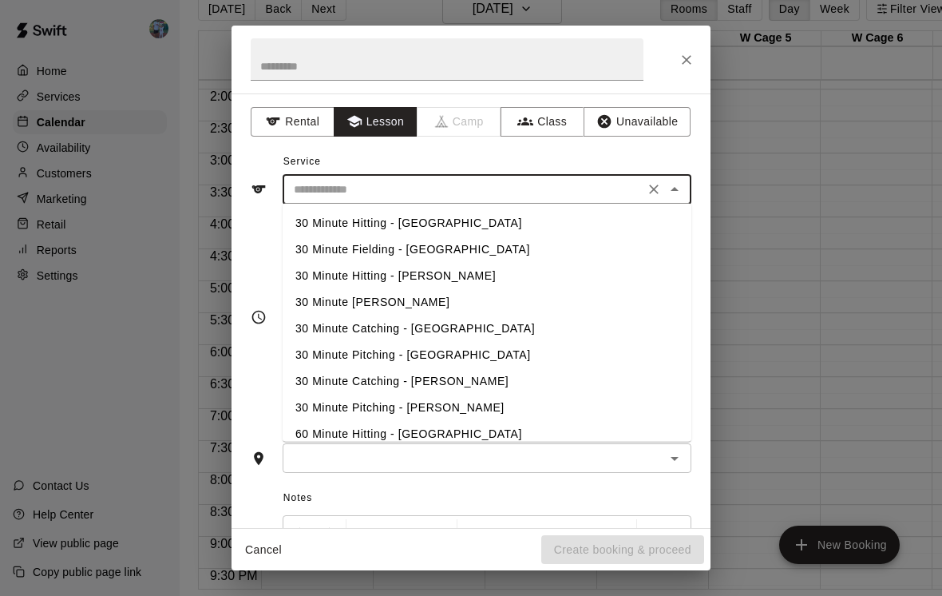
click at [470, 225] on li "30 Minute Hitting - [GEOGRAPHIC_DATA]" at bounding box center [487, 223] width 409 height 26
type input "**********"
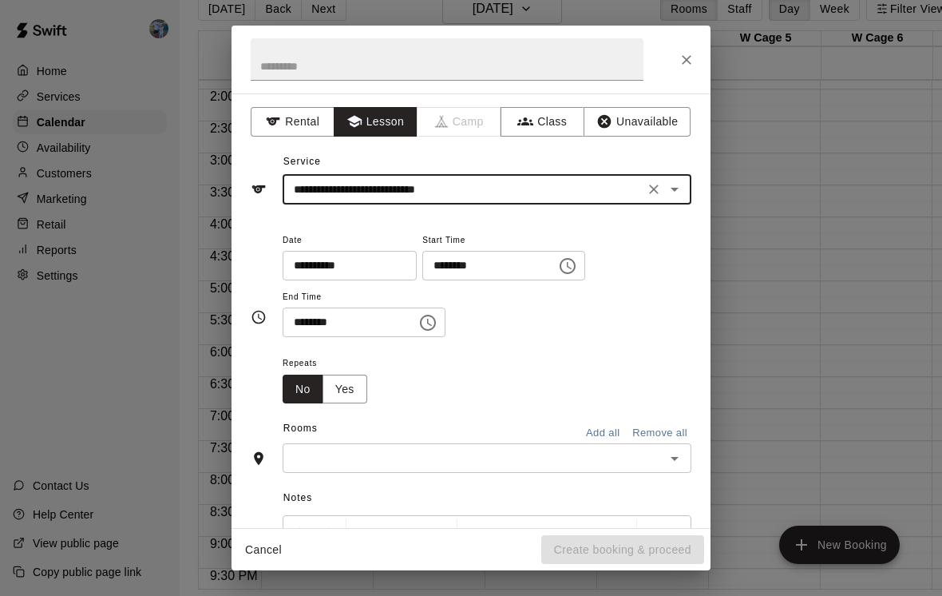
click at [558, 265] on icon "Choose time, selected time is 10:00 AM" at bounding box center [567, 265] width 19 height 19
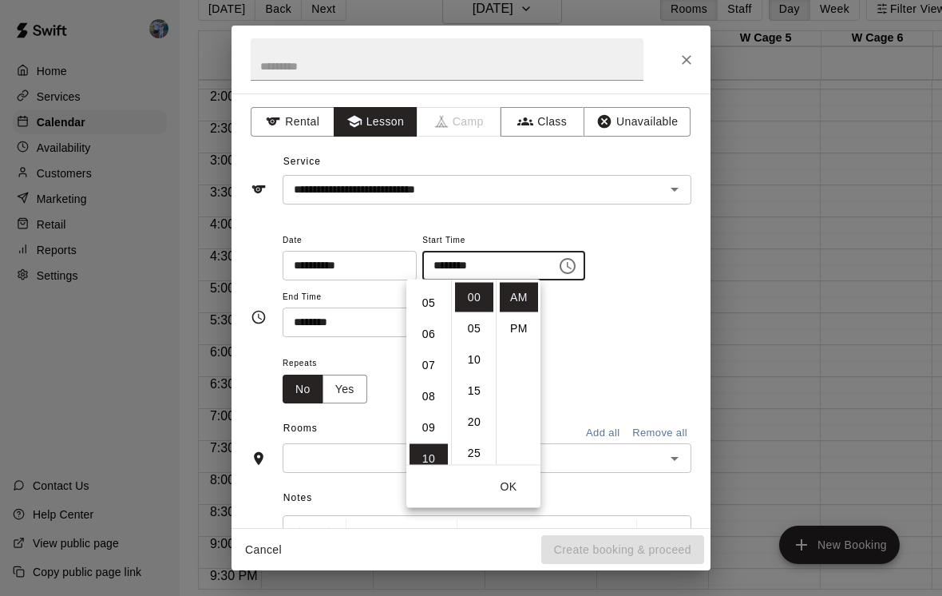
click at [434, 335] on li "06" at bounding box center [429, 334] width 38 height 30
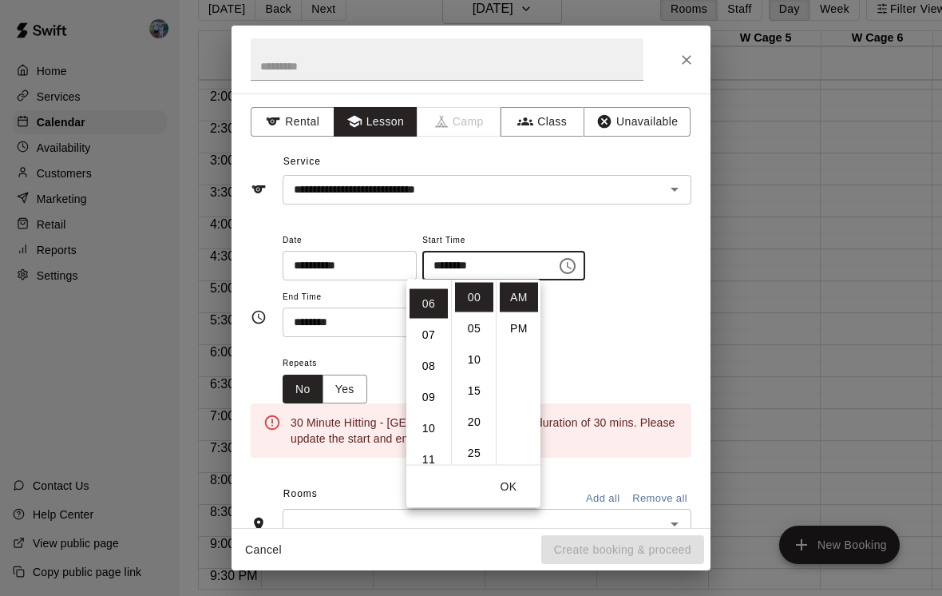
scroll to position [187, 0]
click at [525, 332] on li "PM" at bounding box center [519, 329] width 38 height 30
type input "********"
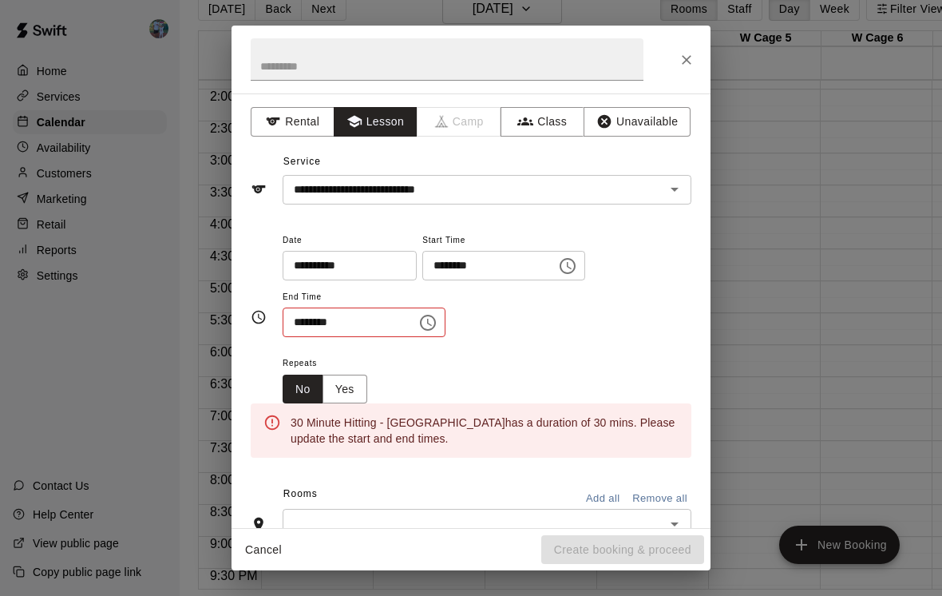
scroll to position [0, 0]
click at [585, 319] on div "**********" at bounding box center [487, 284] width 409 height 108
click at [423, 320] on button "Choose time, selected time is 10:30 AM" at bounding box center [428, 323] width 32 height 32
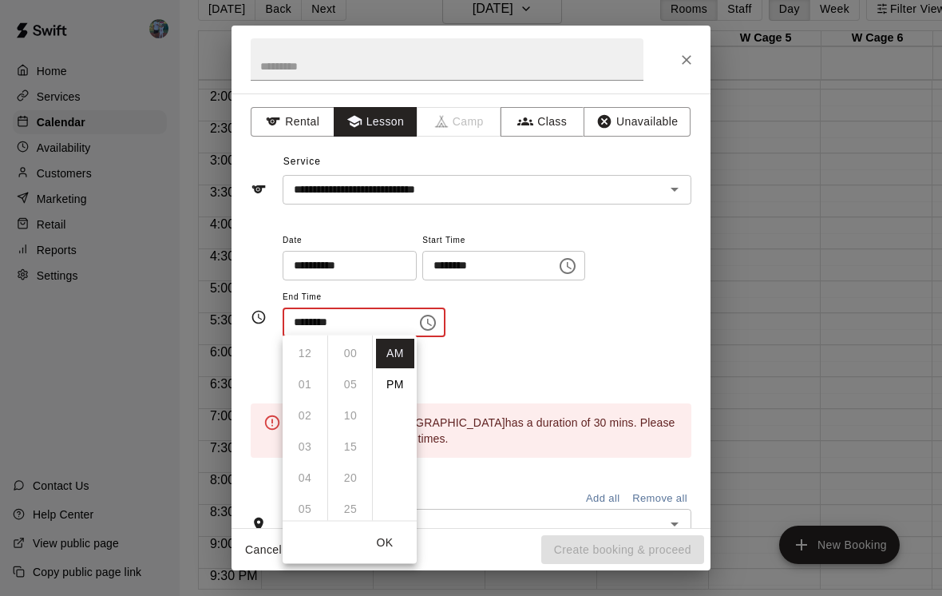
scroll to position [187, 0]
click at [403, 383] on li "PM" at bounding box center [395, 385] width 38 height 30
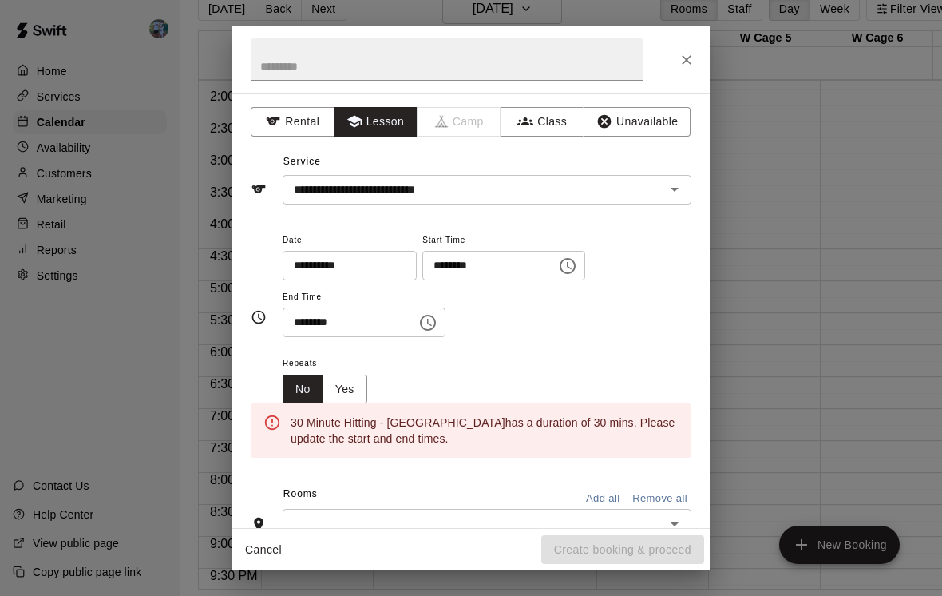
scroll to position [0, 0]
click at [418, 329] on icon "Choose time, selected time is 10:30 PM" at bounding box center [427, 322] width 19 height 19
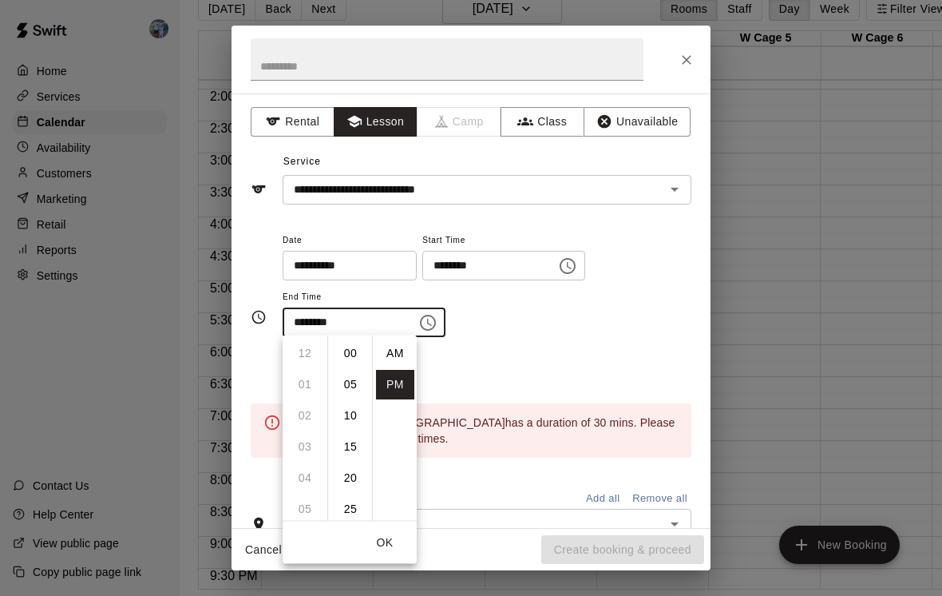
scroll to position [29, 0]
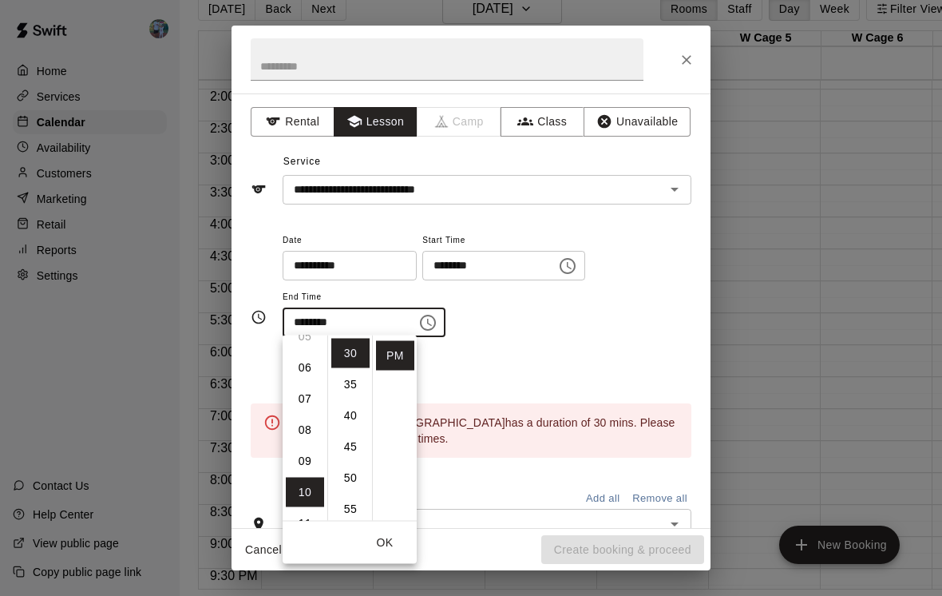
click at [311, 365] on li "06" at bounding box center [305, 368] width 38 height 30
type input "********"
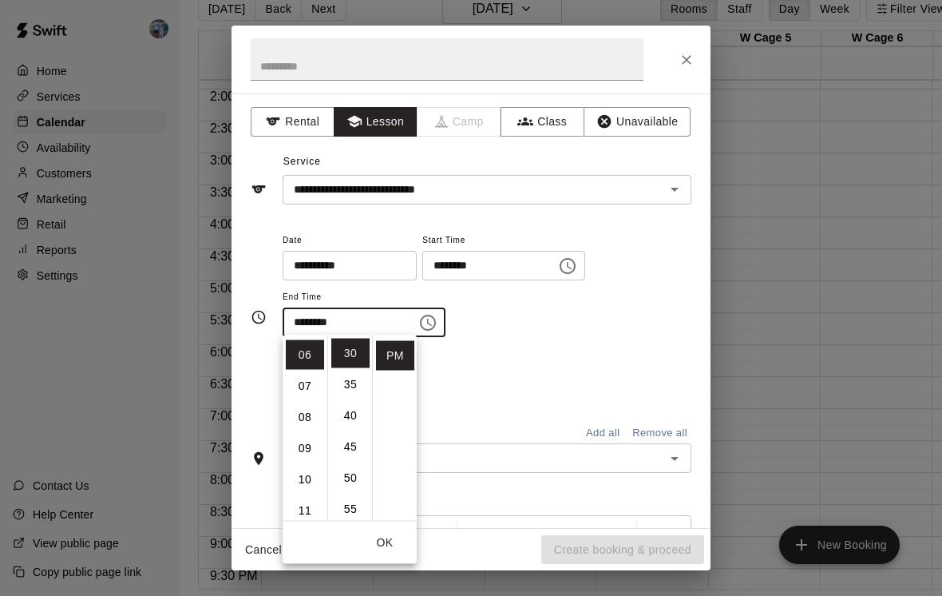
scroll to position [187, 0]
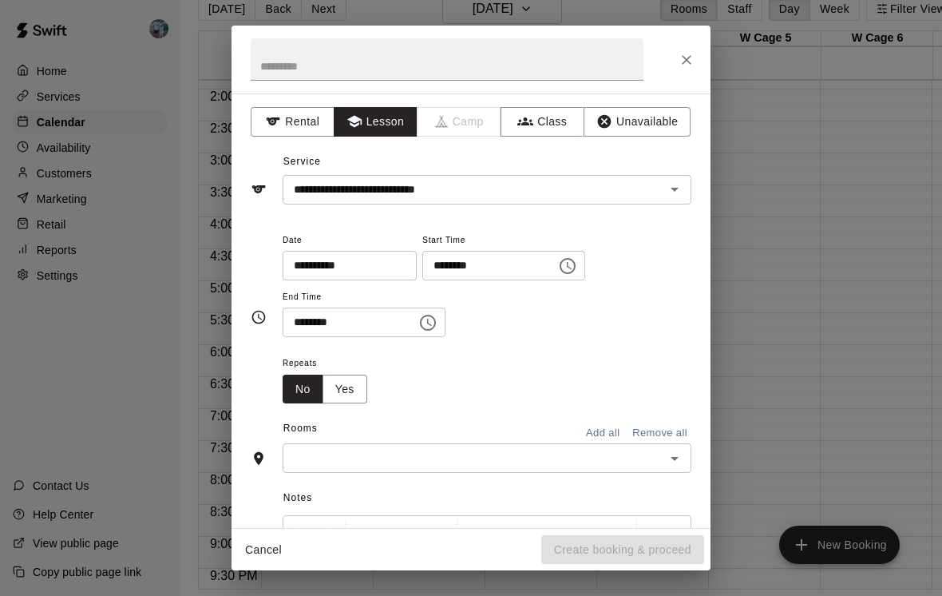
click at [504, 344] on div "**********" at bounding box center [487, 292] width 409 height 124
click at [455, 448] on input "text" at bounding box center [473, 458] width 373 height 20
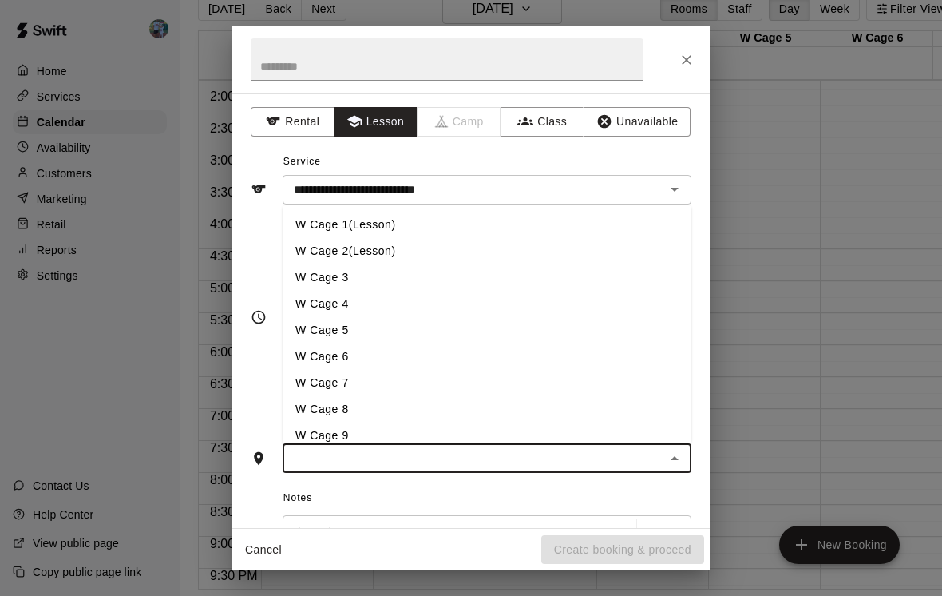
click at [432, 241] on li "W Cage 2(Lesson)" at bounding box center [487, 251] width 409 height 26
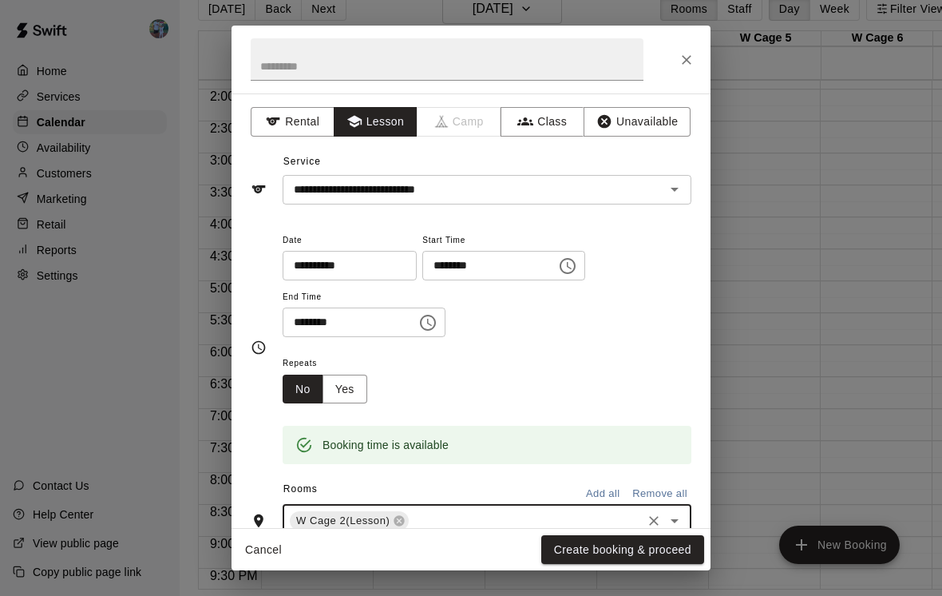
scroll to position [50, 0]
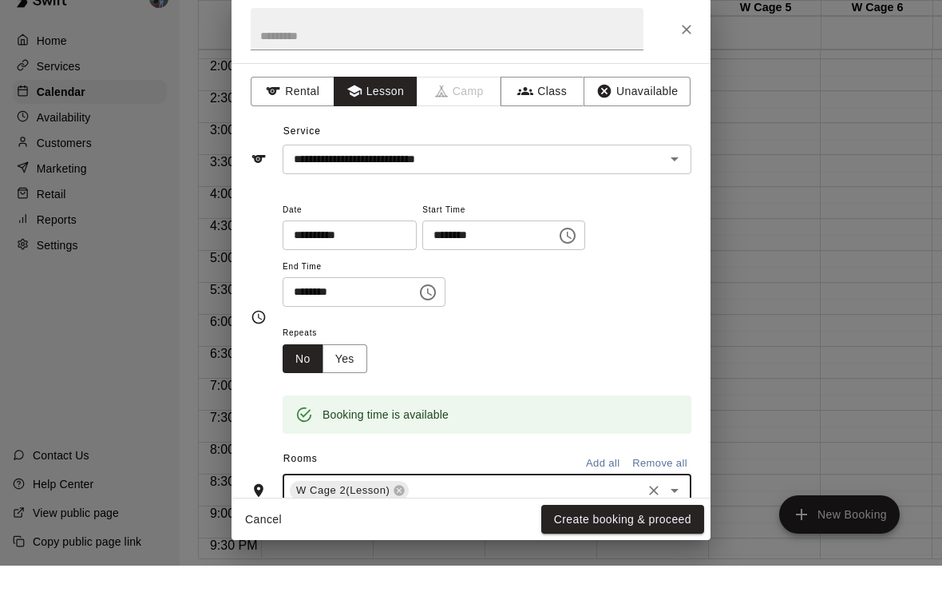
click at [682, 535] on button "Create booking & proceed" at bounding box center [622, 550] width 163 height 30
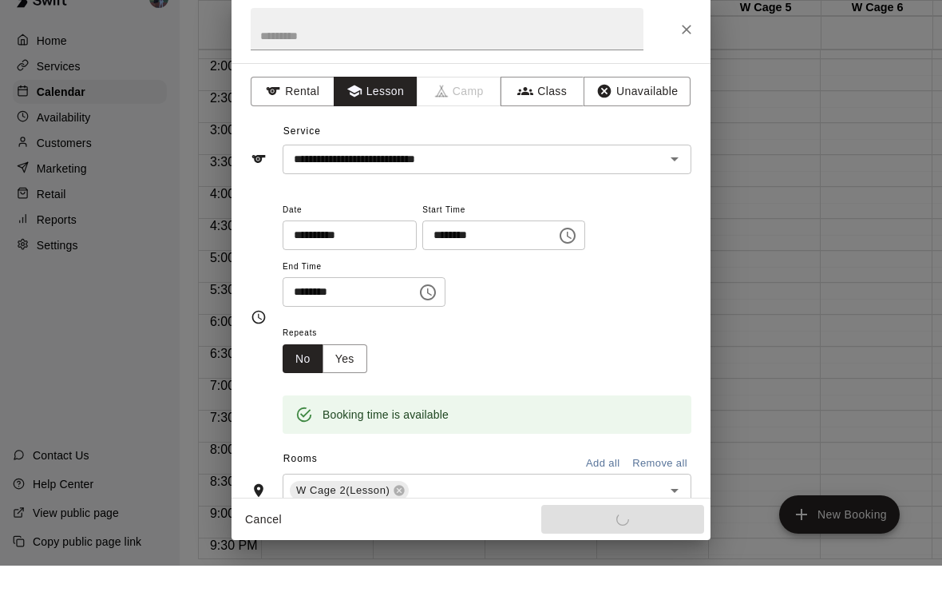
scroll to position [26, 0]
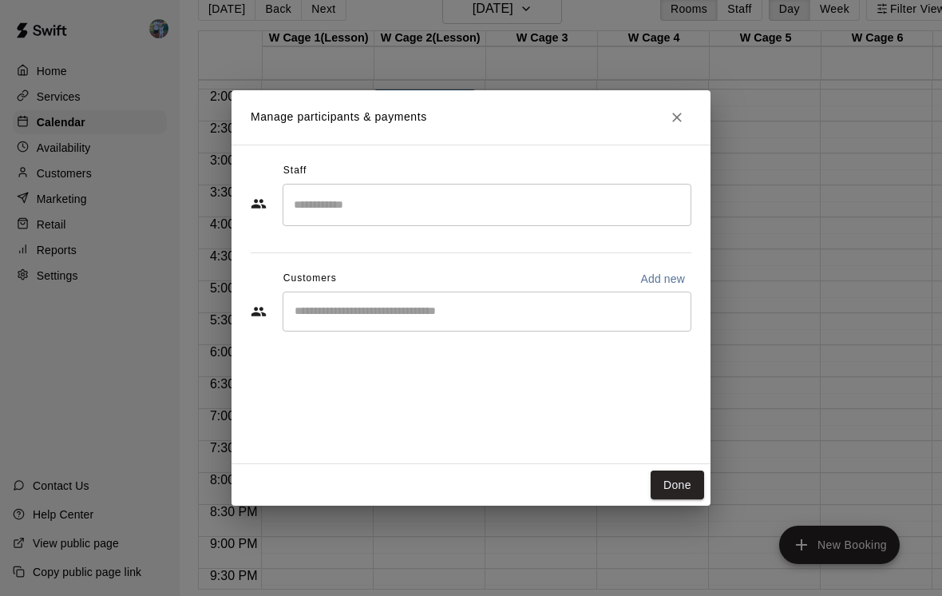
click at [565, 208] on input "Search staff" at bounding box center [487, 205] width 394 height 28
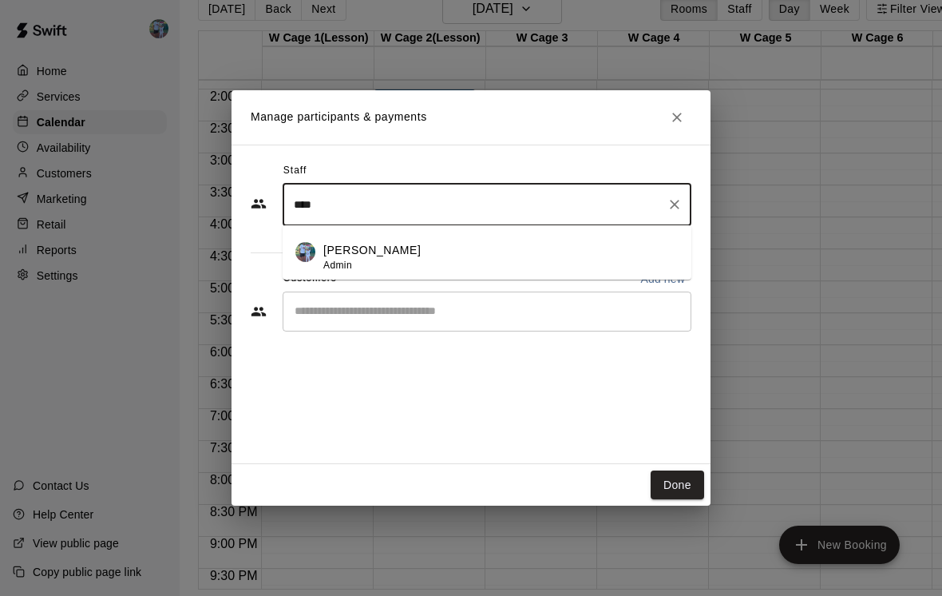
click at [484, 273] on div "[PERSON_NAME] Admin" at bounding box center [500, 257] width 355 height 31
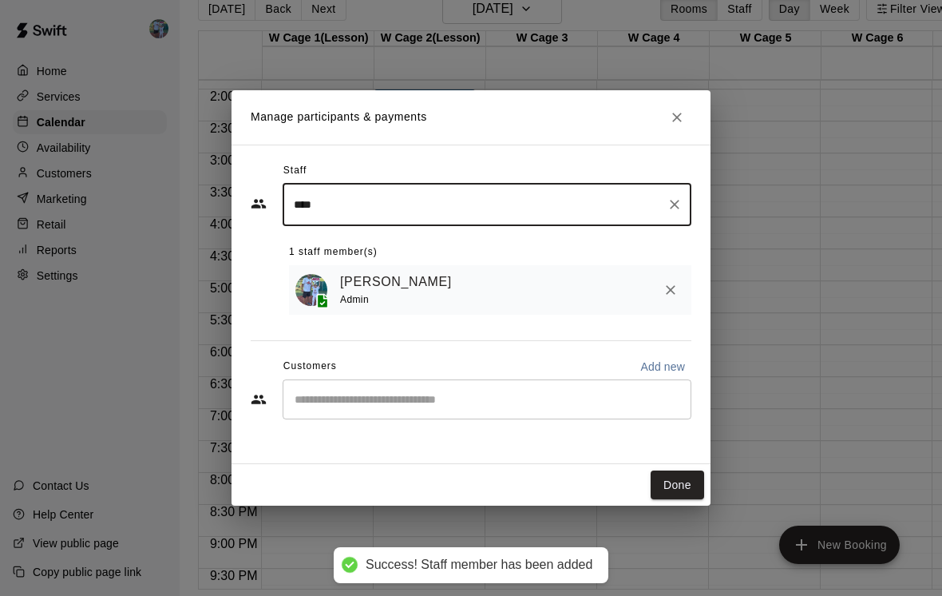
type input "****"
click at [514, 407] on input "Start typing to search customers..." at bounding box center [487, 399] width 394 height 16
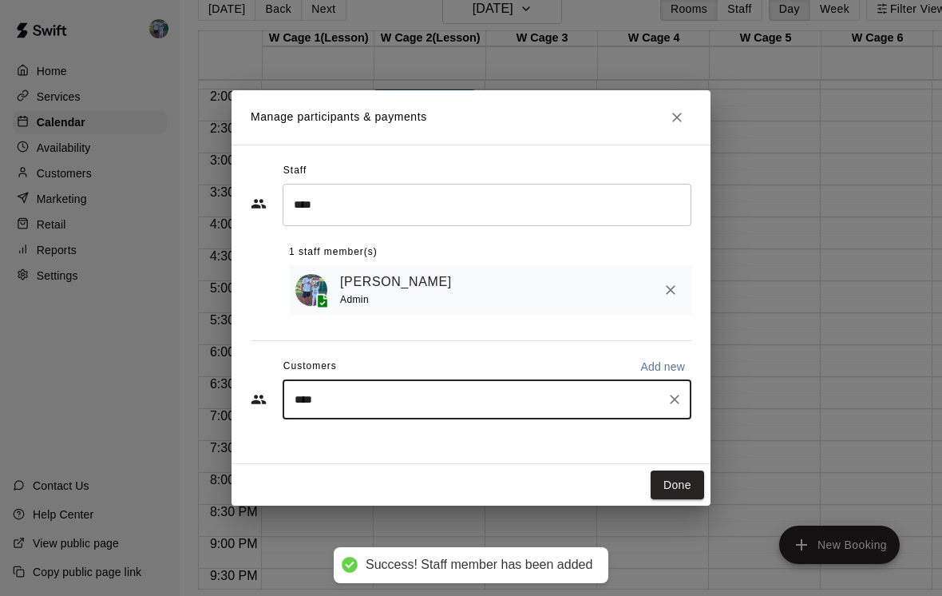
type input "*****"
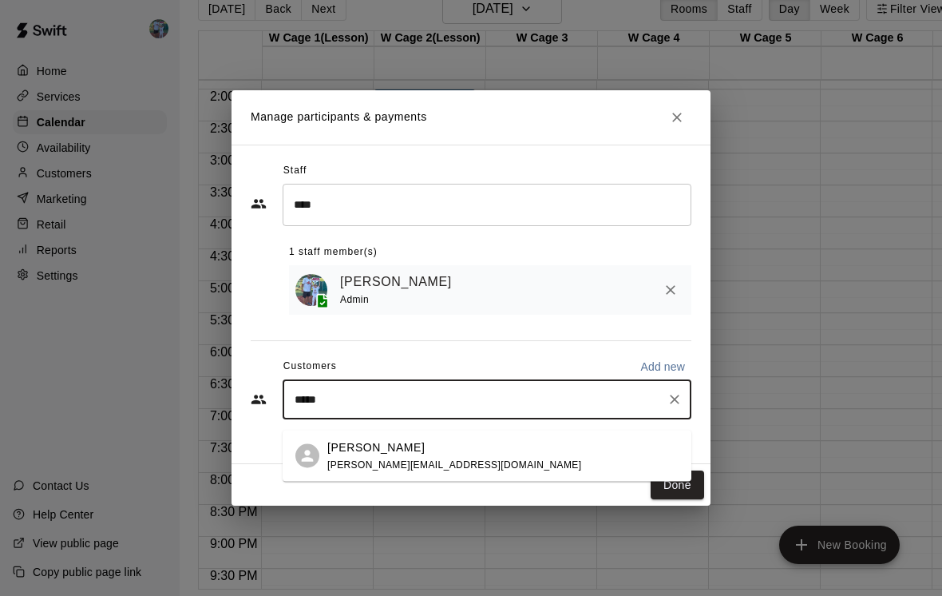
click at [536, 462] on div "[PERSON_NAME] [PERSON_NAME][EMAIL_ADDRESS][DOMAIN_NAME]" at bounding box center [502, 455] width 351 height 34
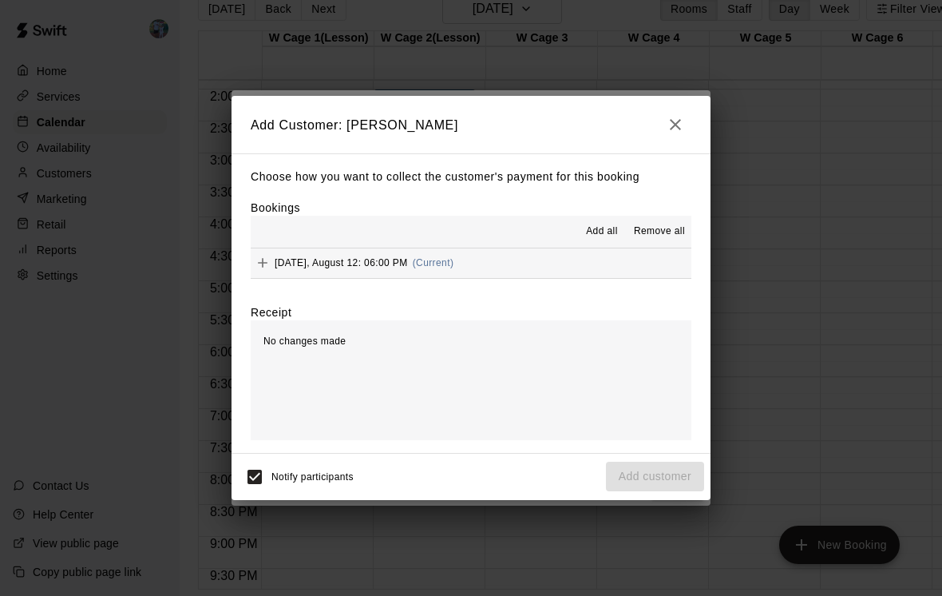
click at [584, 278] on button "[DATE], August 12: 06:00 PM (Current)" at bounding box center [471, 263] width 441 height 30
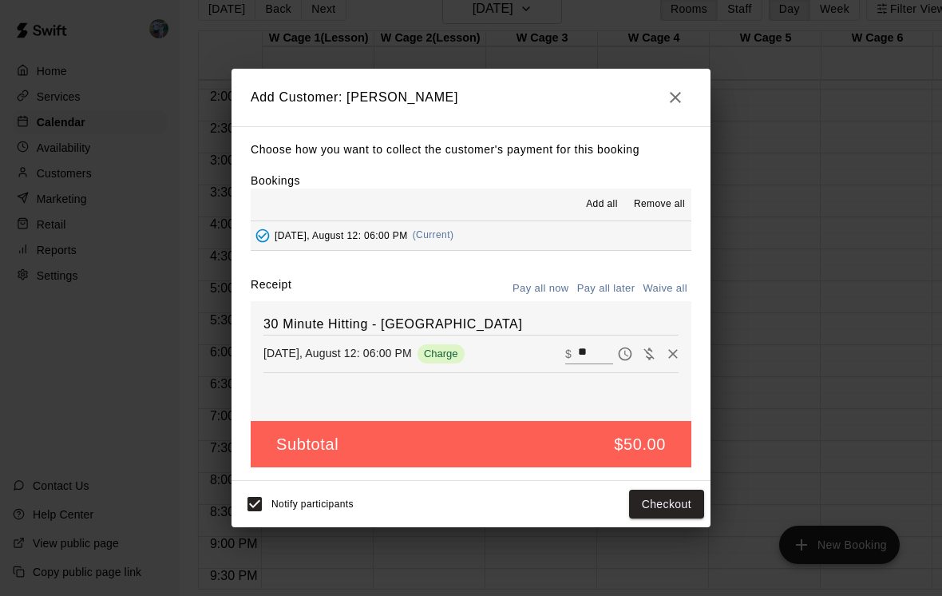
click at [672, 519] on button "Checkout" at bounding box center [666, 504] width 75 height 30
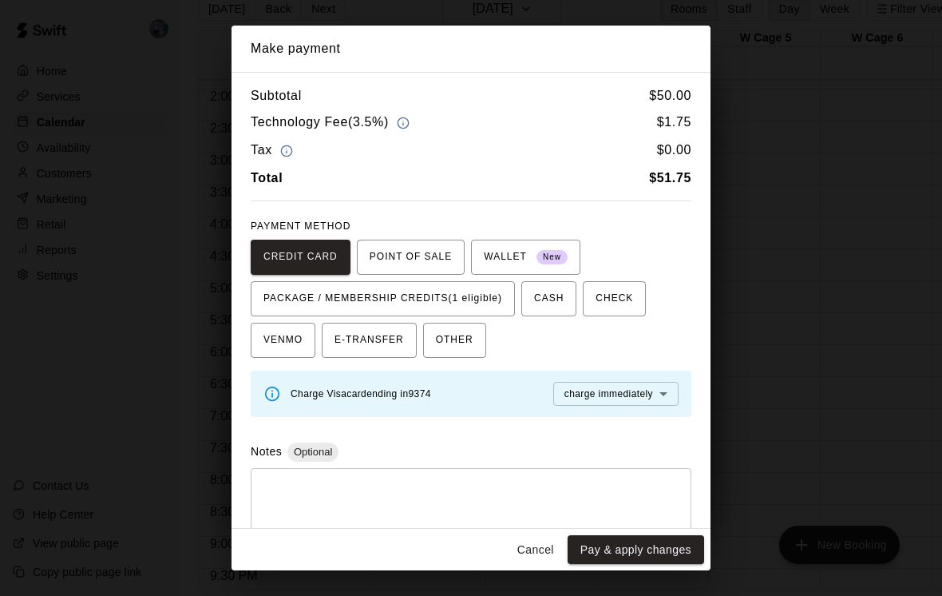
click at [489, 301] on span "PACKAGE / MEMBERSHIP CREDITS (1 eligible)" at bounding box center [383, 299] width 239 height 26
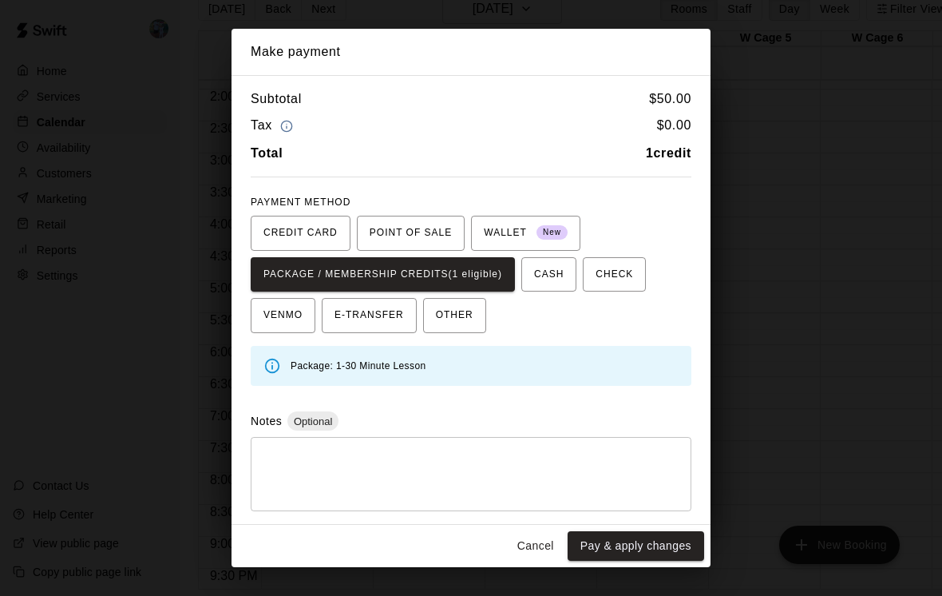
click at [629, 561] on button "Pay & apply changes" at bounding box center [636, 546] width 137 height 30
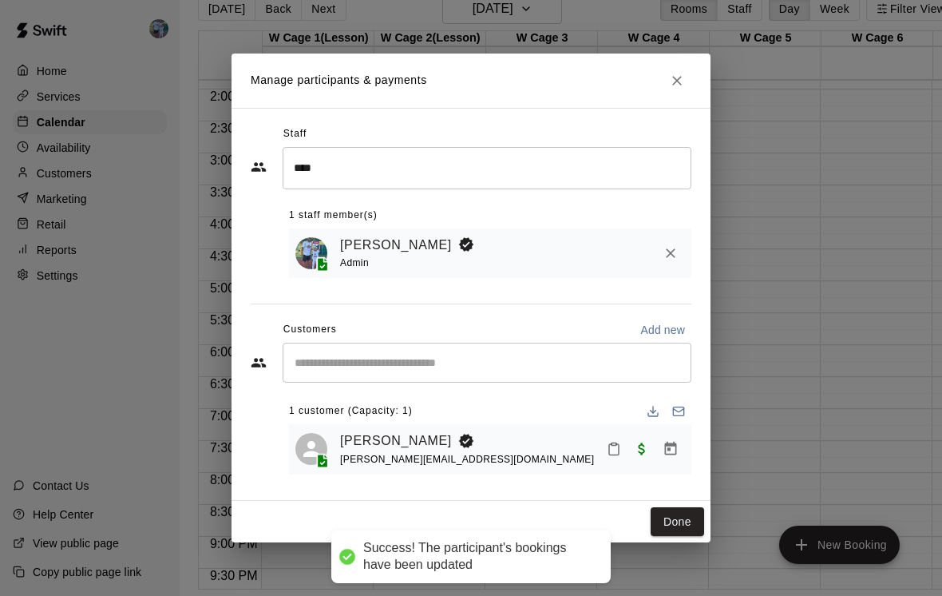
click at [694, 534] on button "Done" at bounding box center [677, 522] width 53 height 30
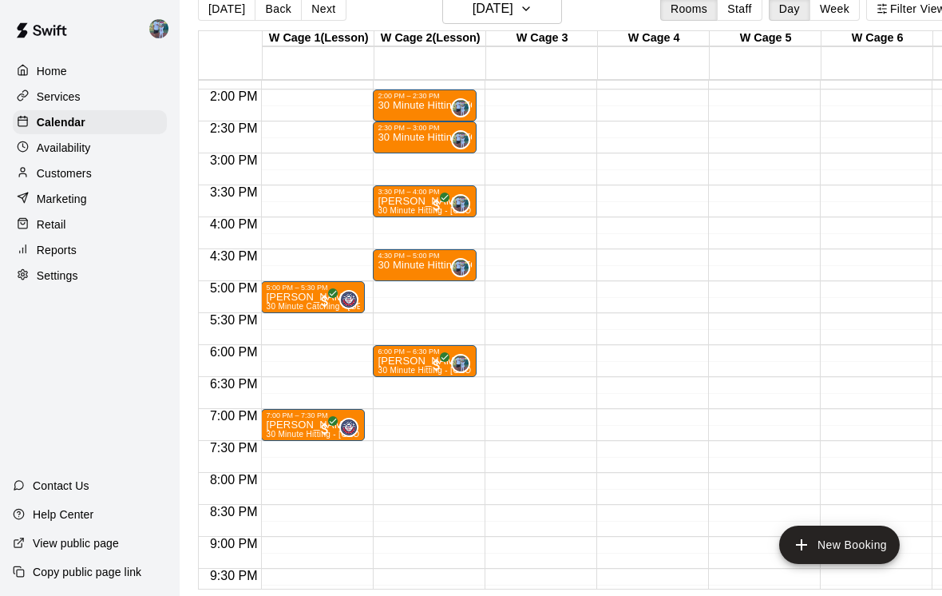
click at [101, 137] on div "Availability" at bounding box center [90, 148] width 154 height 24
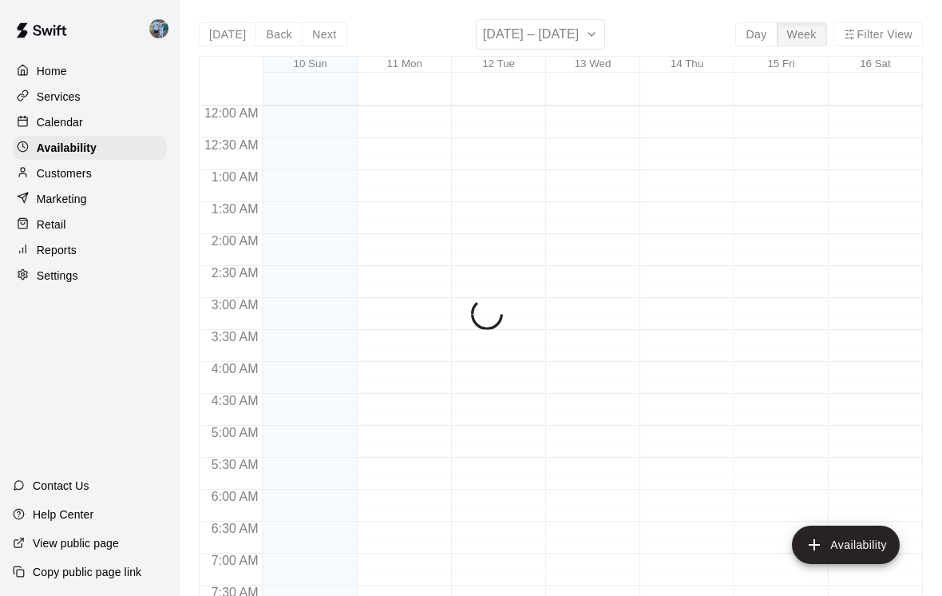
scroll to position [693, 0]
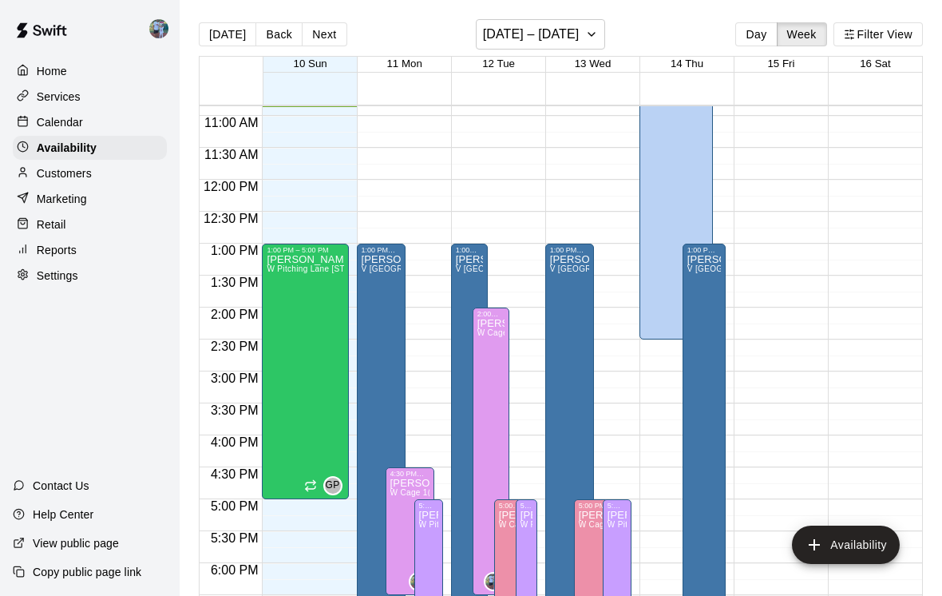
click at [771, 46] on button "Day" at bounding box center [756, 34] width 42 height 24
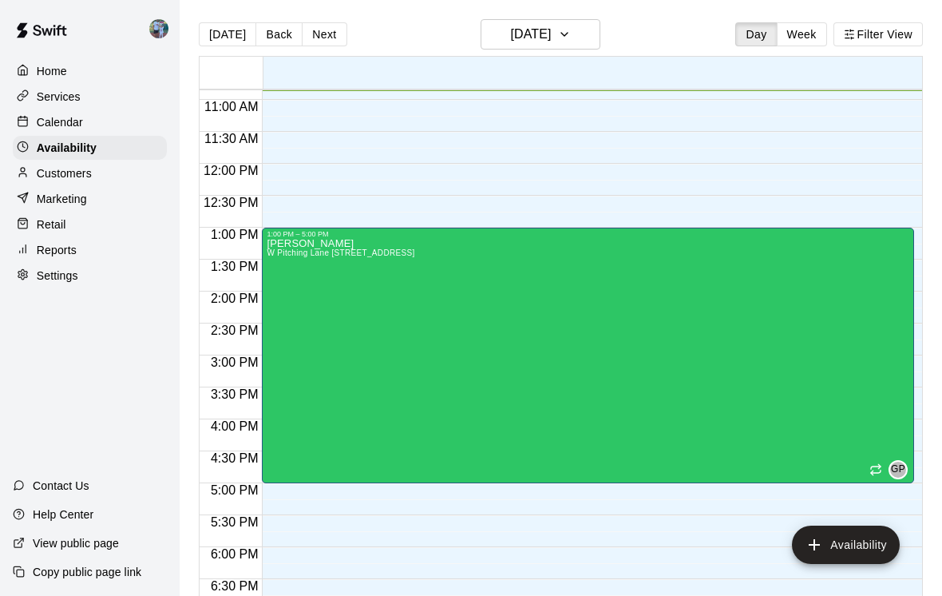
click at [324, 42] on button "Next" at bounding box center [324, 34] width 45 height 24
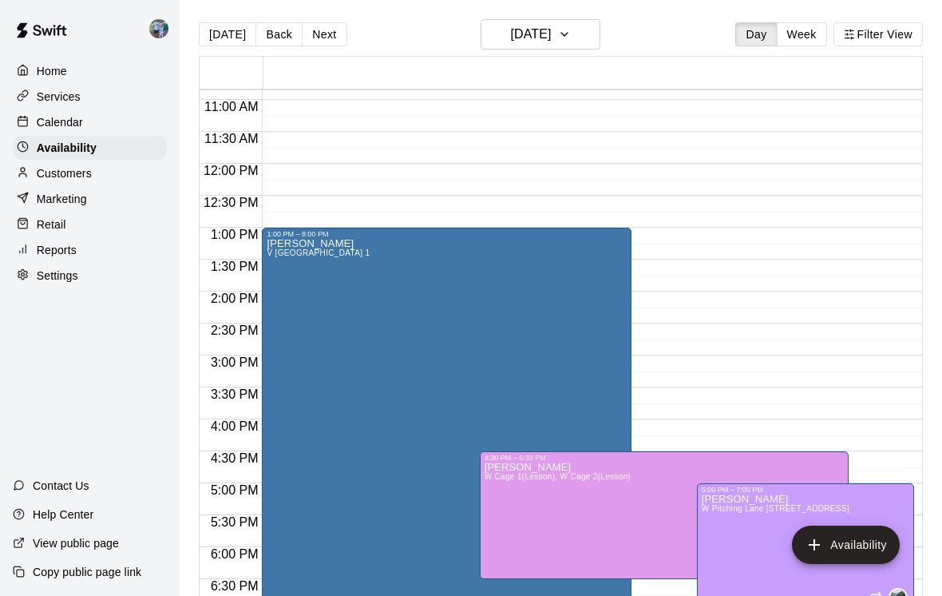
click at [333, 41] on button "Next" at bounding box center [324, 34] width 45 height 24
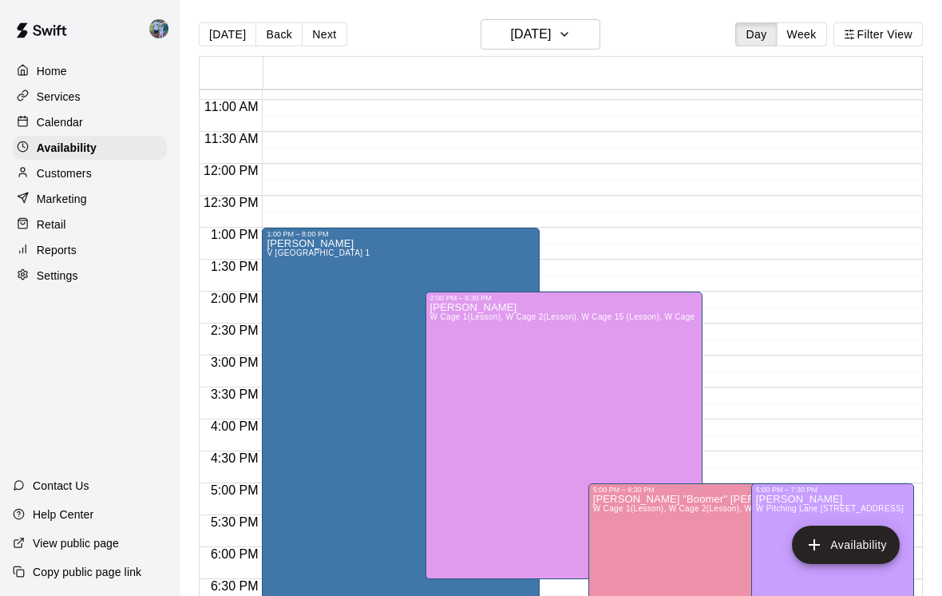
click at [230, 41] on button "[DATE]" at bounding box center [227, 34] width 57 height 24
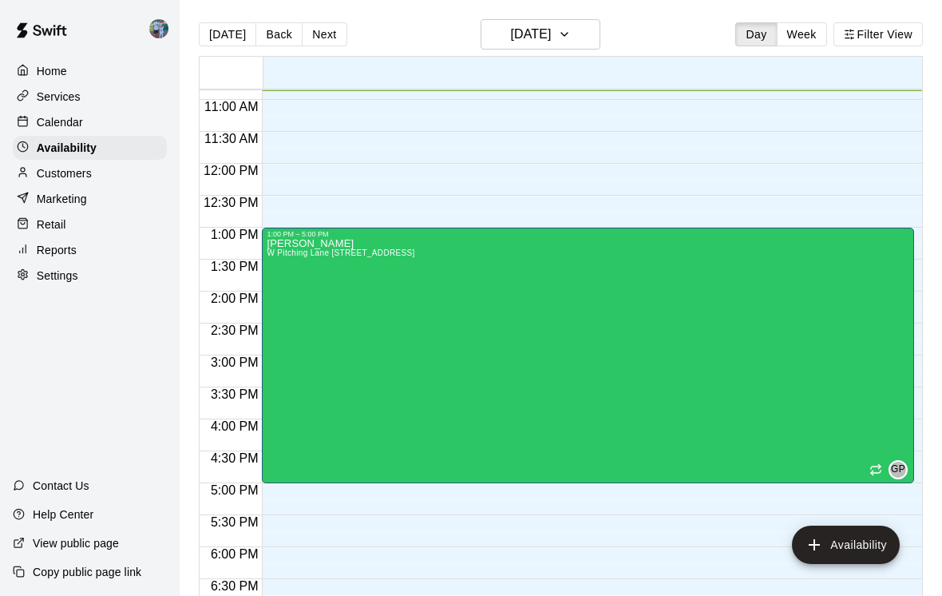
click at [88, 142] on p "Availability" at bounding box center [67, 148] width 60 height 16
click at [92, 151] on p "Availability" at bounding box center [67, 148] width 60 height 16
click at [71, 145] on p "Availability" at bounding box center [67, 148] width 60 height 16
click at [104, 122] on div "Calendar" at bounding box center [90, 122] width 154 height 24
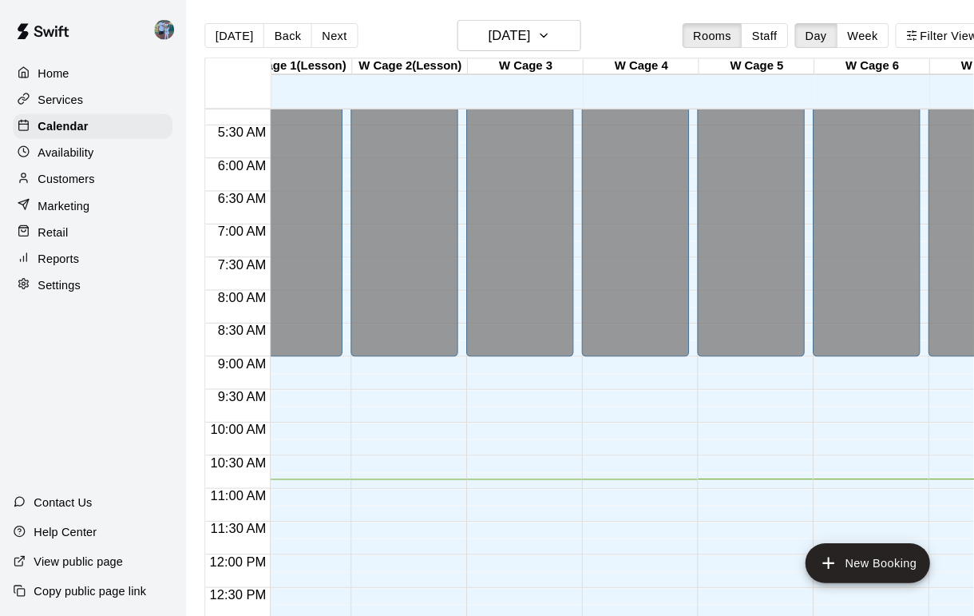
scroll to position [337, 34]
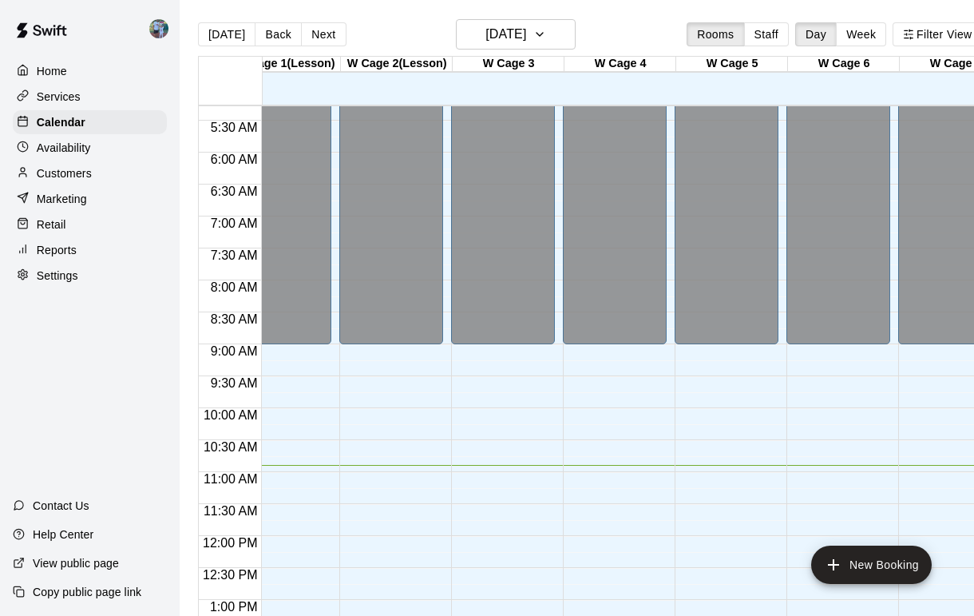
click at [340, 41] on button "Next" at bounding box center [323, 34] width 45 height 24
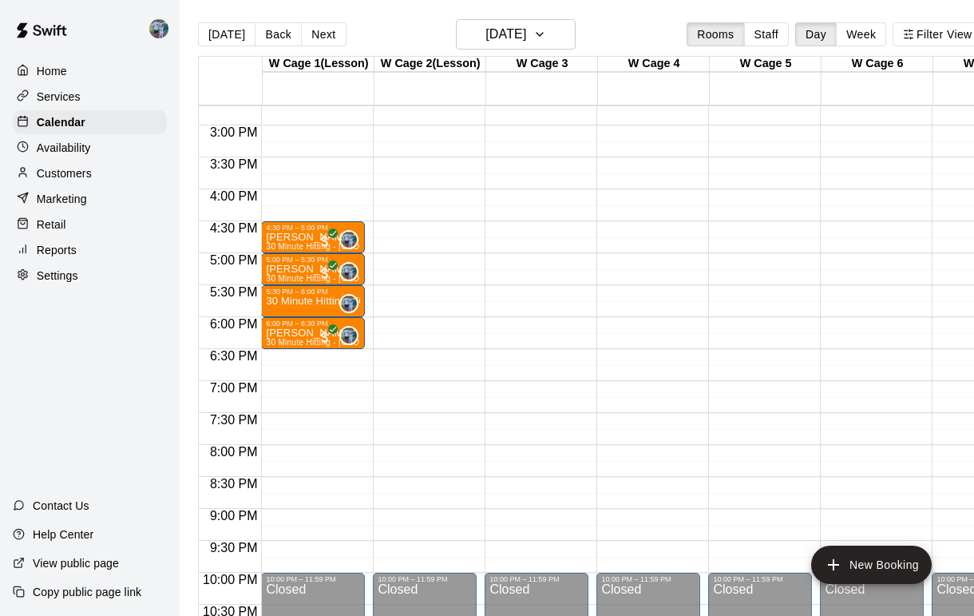
scroll to position [938, 0]
click at [332, 31] on button "Next" at bounding box center [323, 34] width 45 height 24
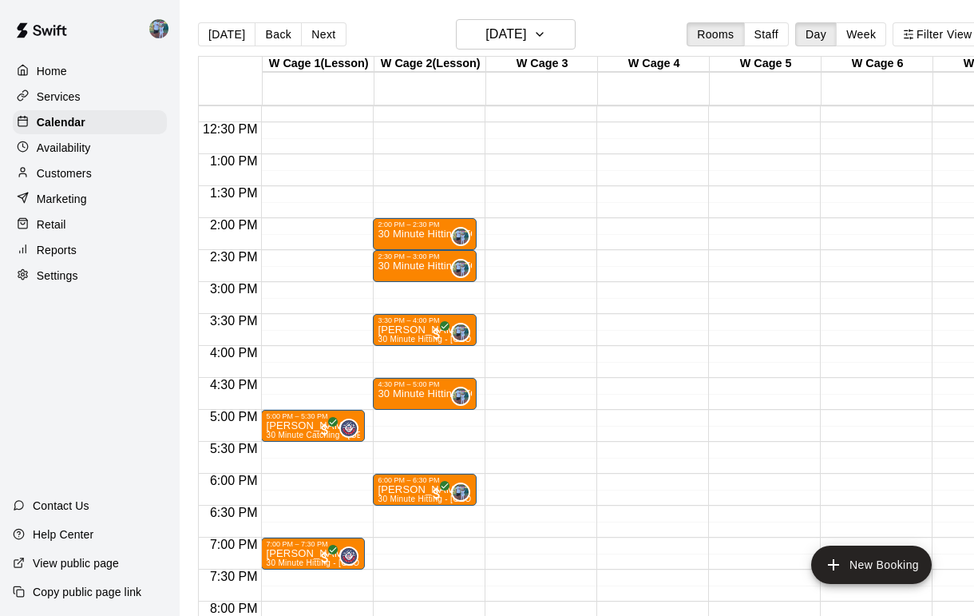
scroll to position [783, 0]
